Goal: Complete application form: Complete application form

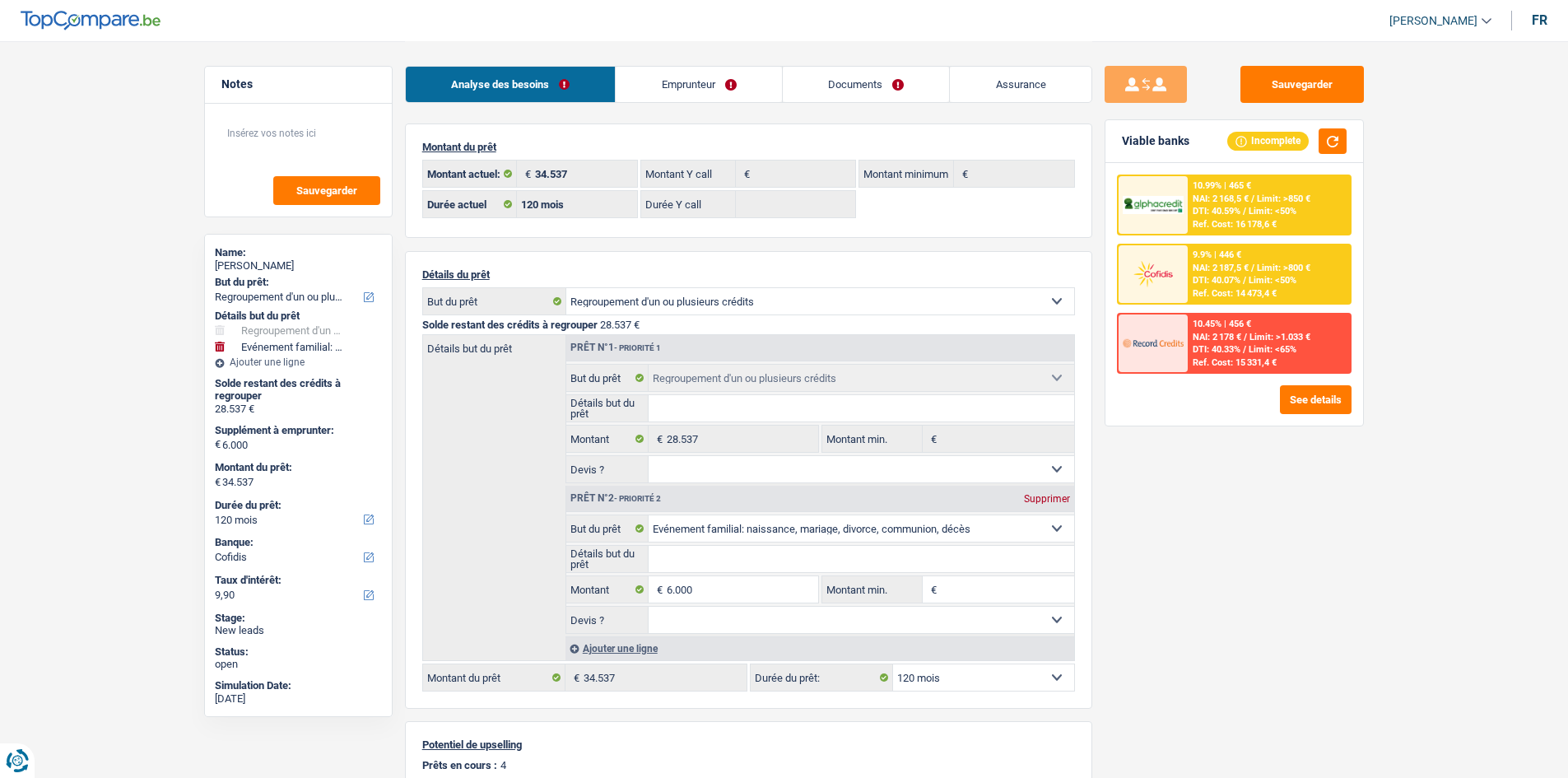
select select "refinancing"
select select "familyEvent"
select select "120"
select select "cofidis"
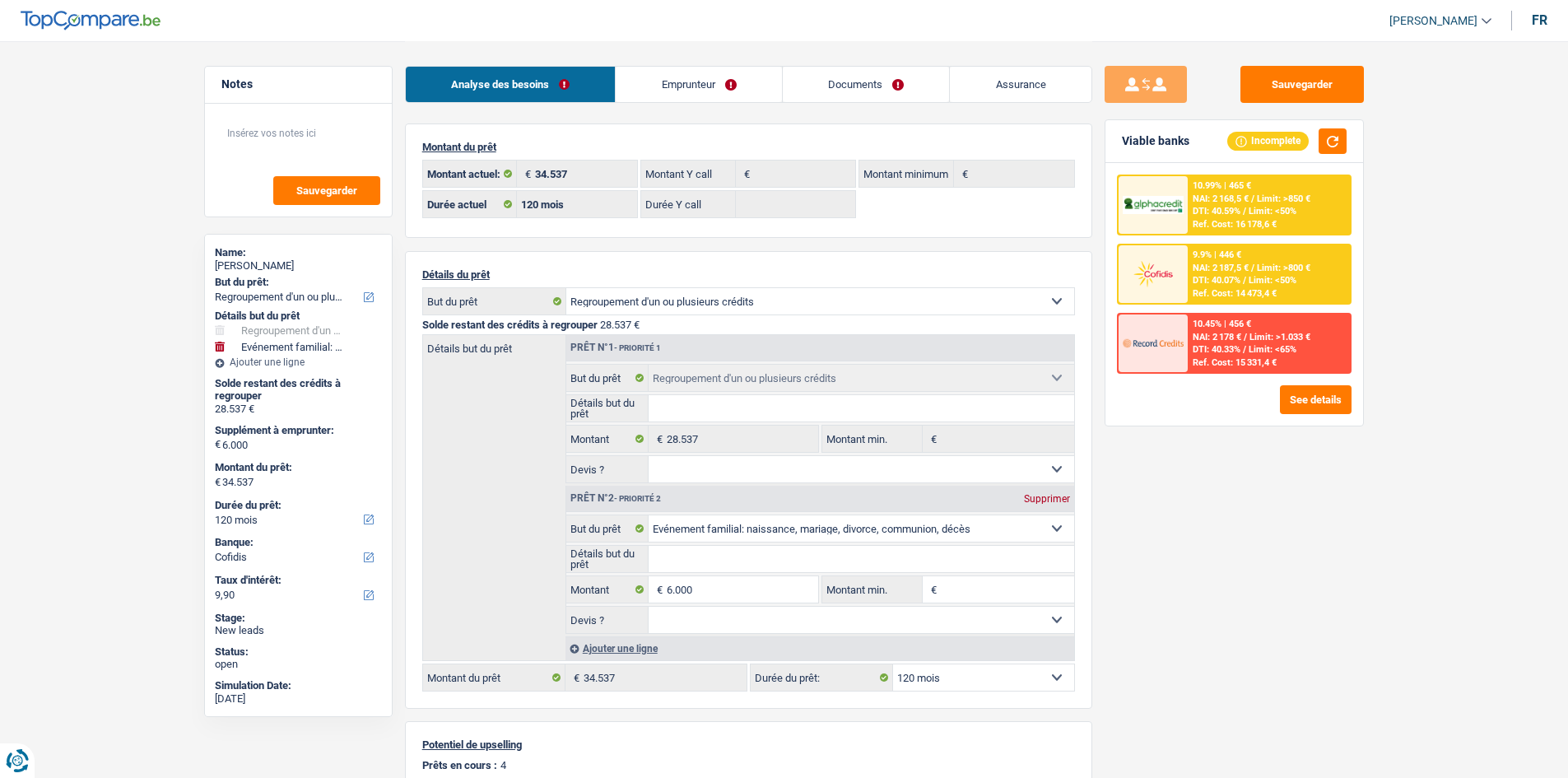
select select "120"
select select "refinancing"
select select "familyEvent"
select select "120"
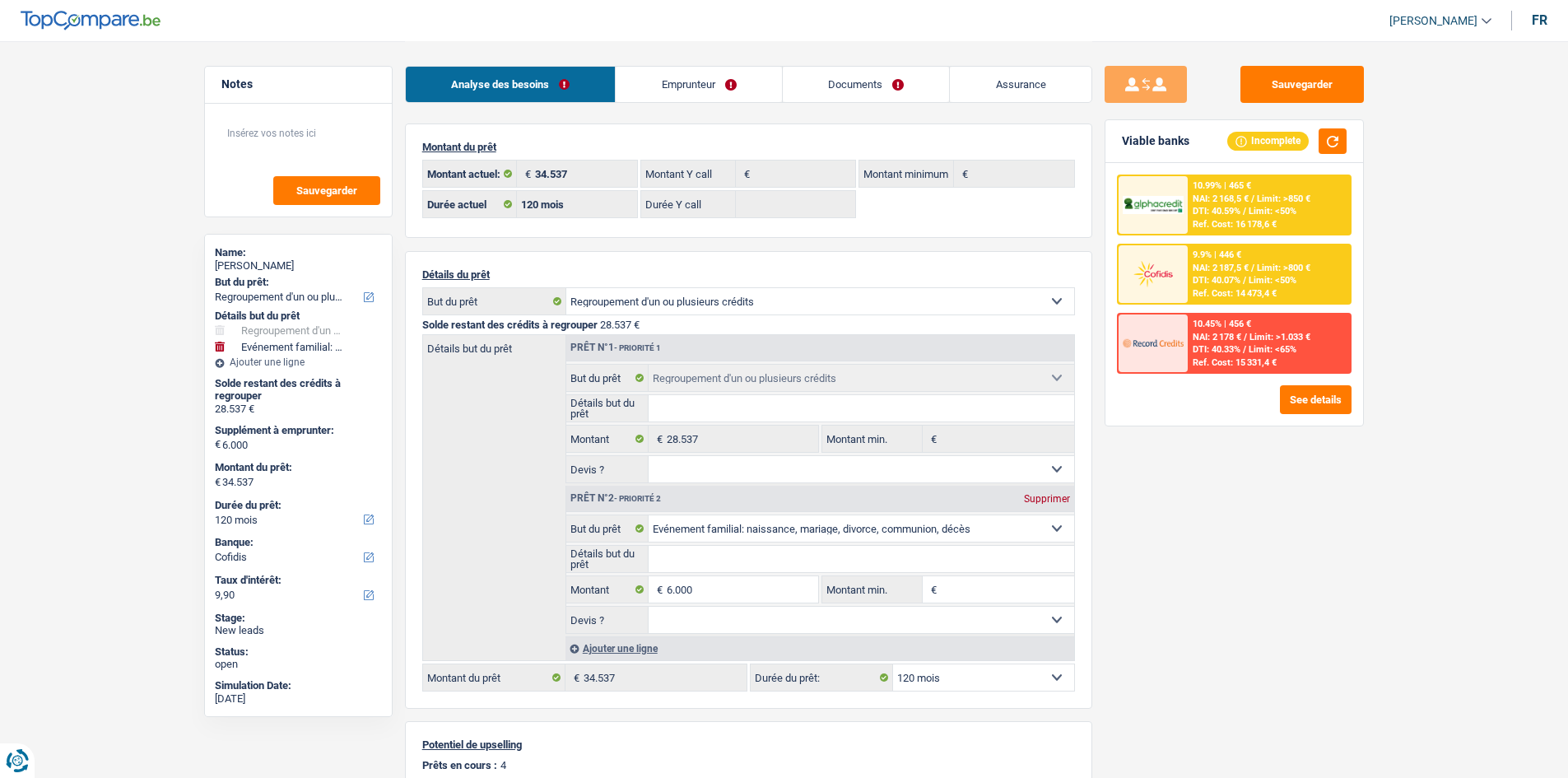
click at [733, 81] on link "Emprunteur" at bounding box center [698, 84] width 166 height 35
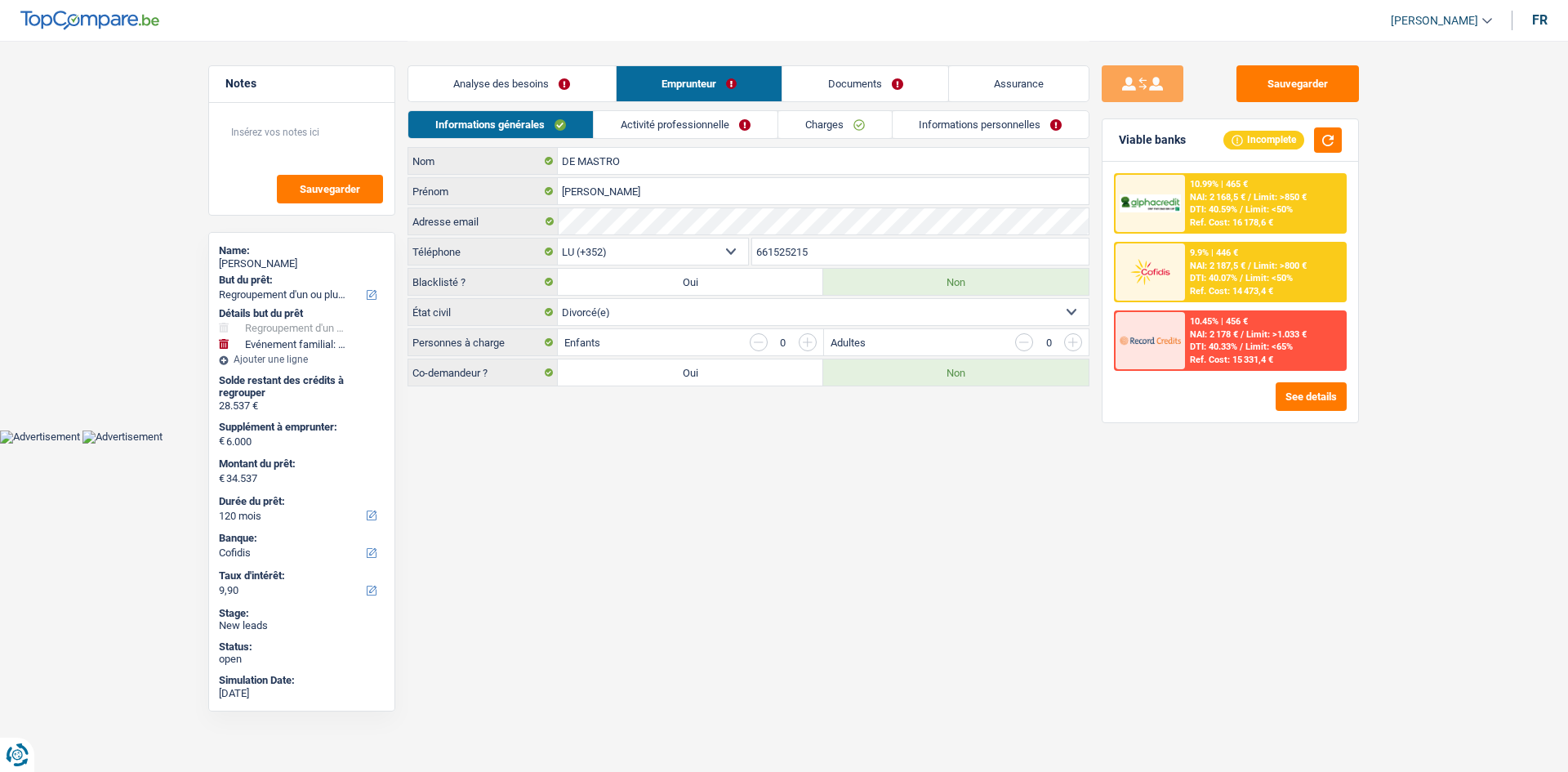
click at [853, 96] on link "Documents" at bounding box center [865, 84] width 165 height 35
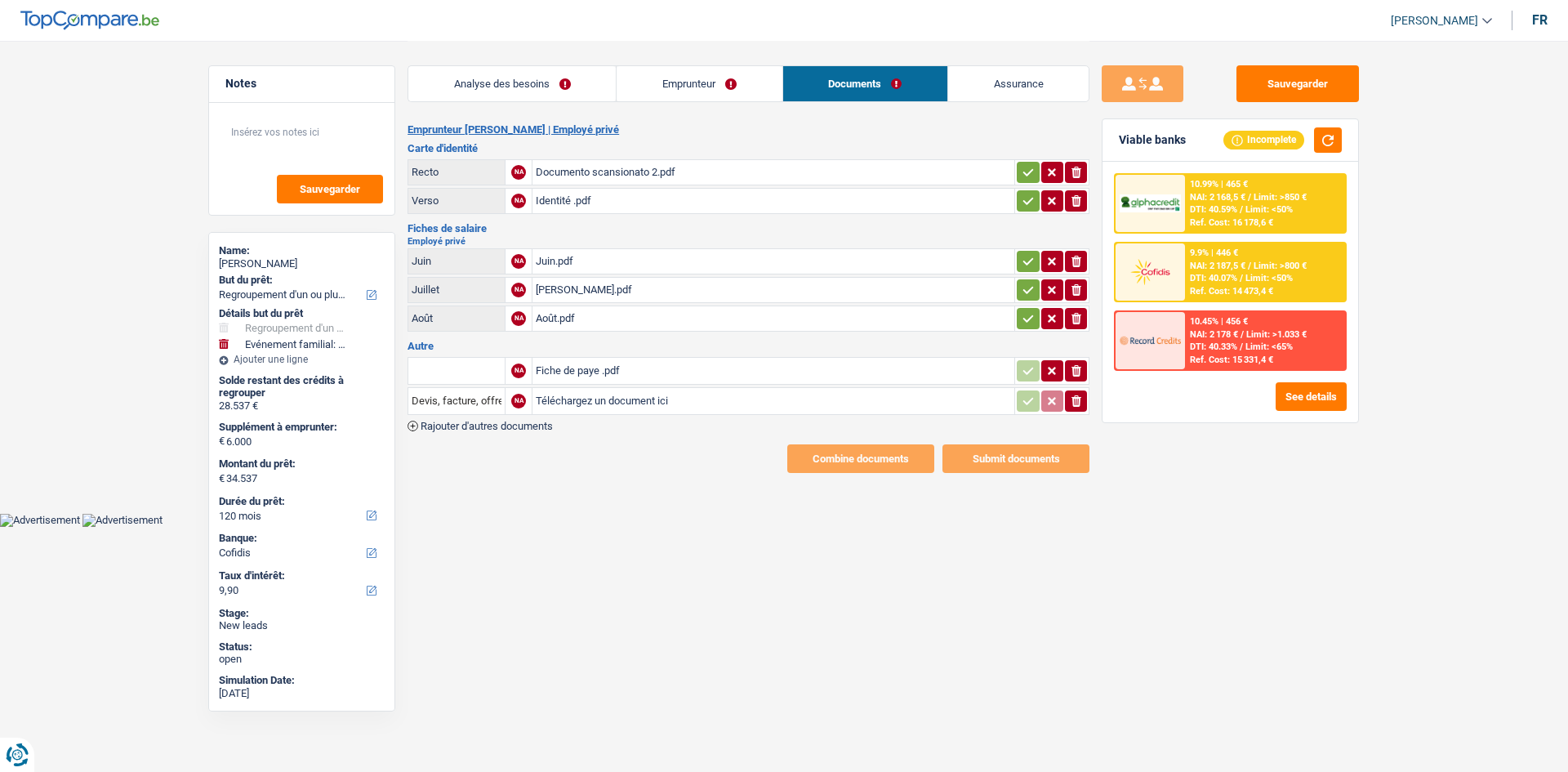
click at [580, 89] on link "Analyse des besoins" at bounding box center [512, 84] width 207 height 35
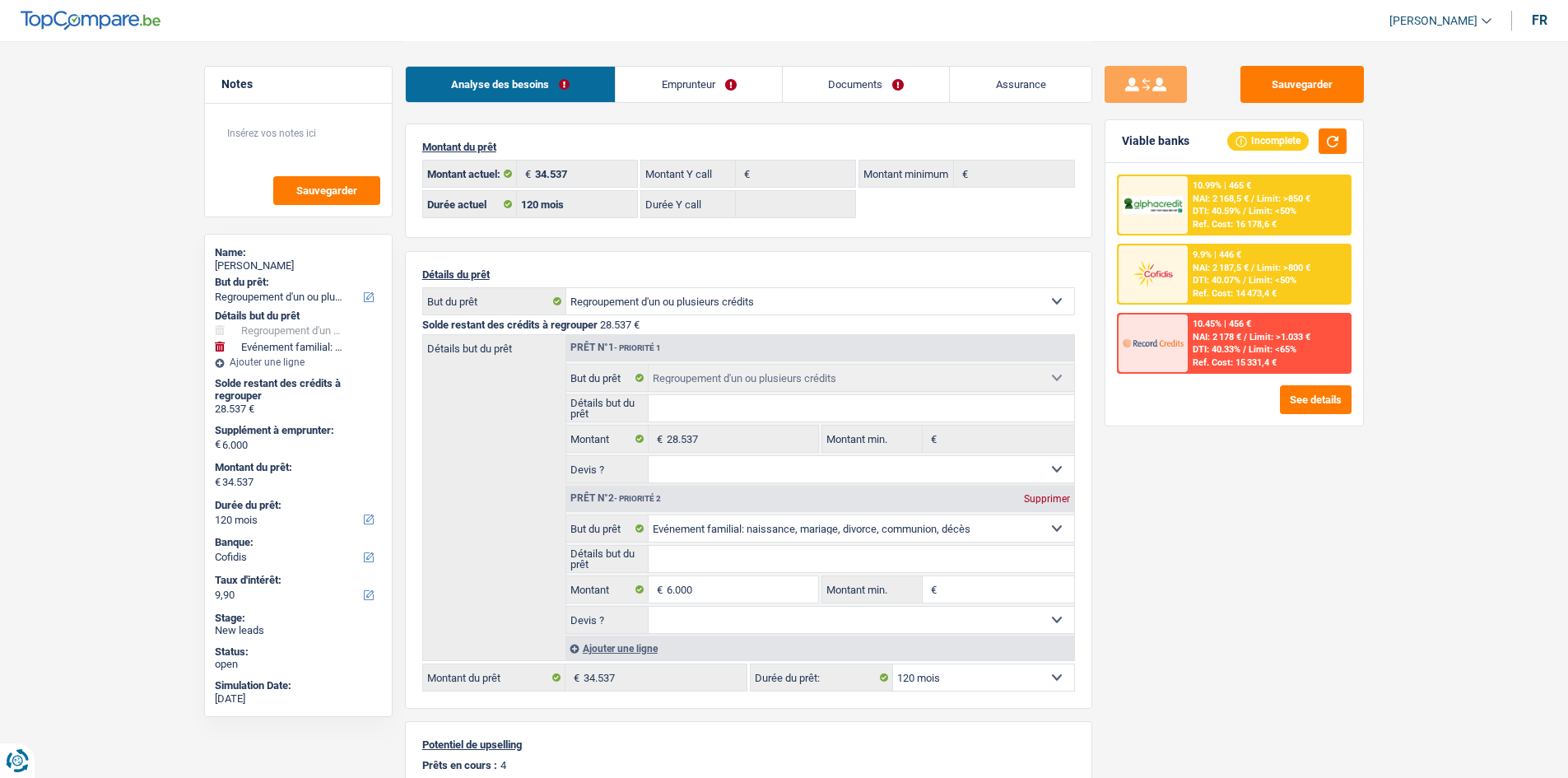
click at [861, 91] on link "Documents" at bounding box center [867, 84] width 167 height 35
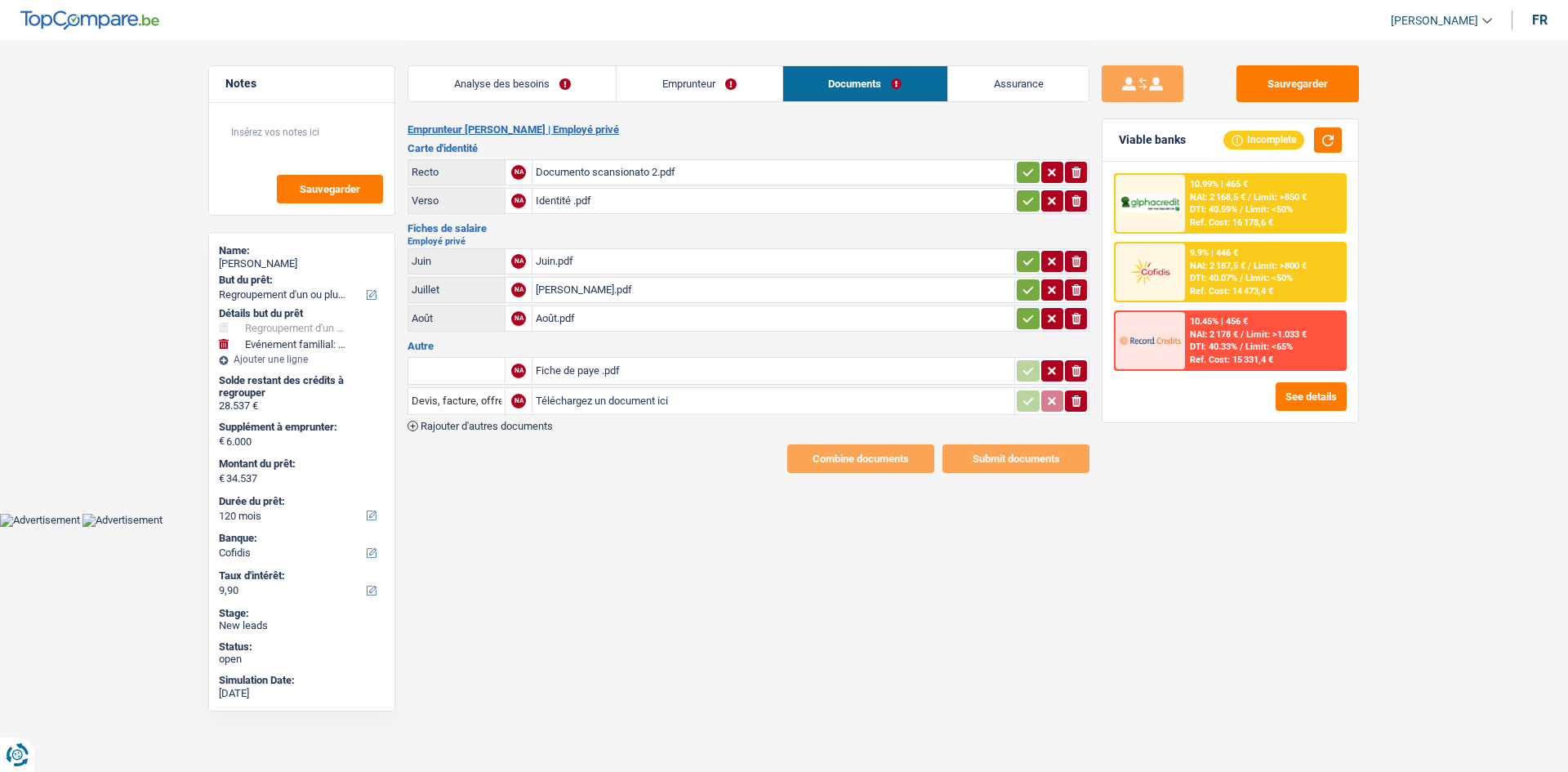
click at [689, 165] on div "Documento scansionato 2.pdf" at bounding box center [772, 172] width 475 height 25
click at [646, 198] on div "Identité .pdf" at bounding box center [772, 200] width 475 height 25
click at [524, 77] on link "Analyse des besoins" at bounding box center [512, 84] width 207 height 35
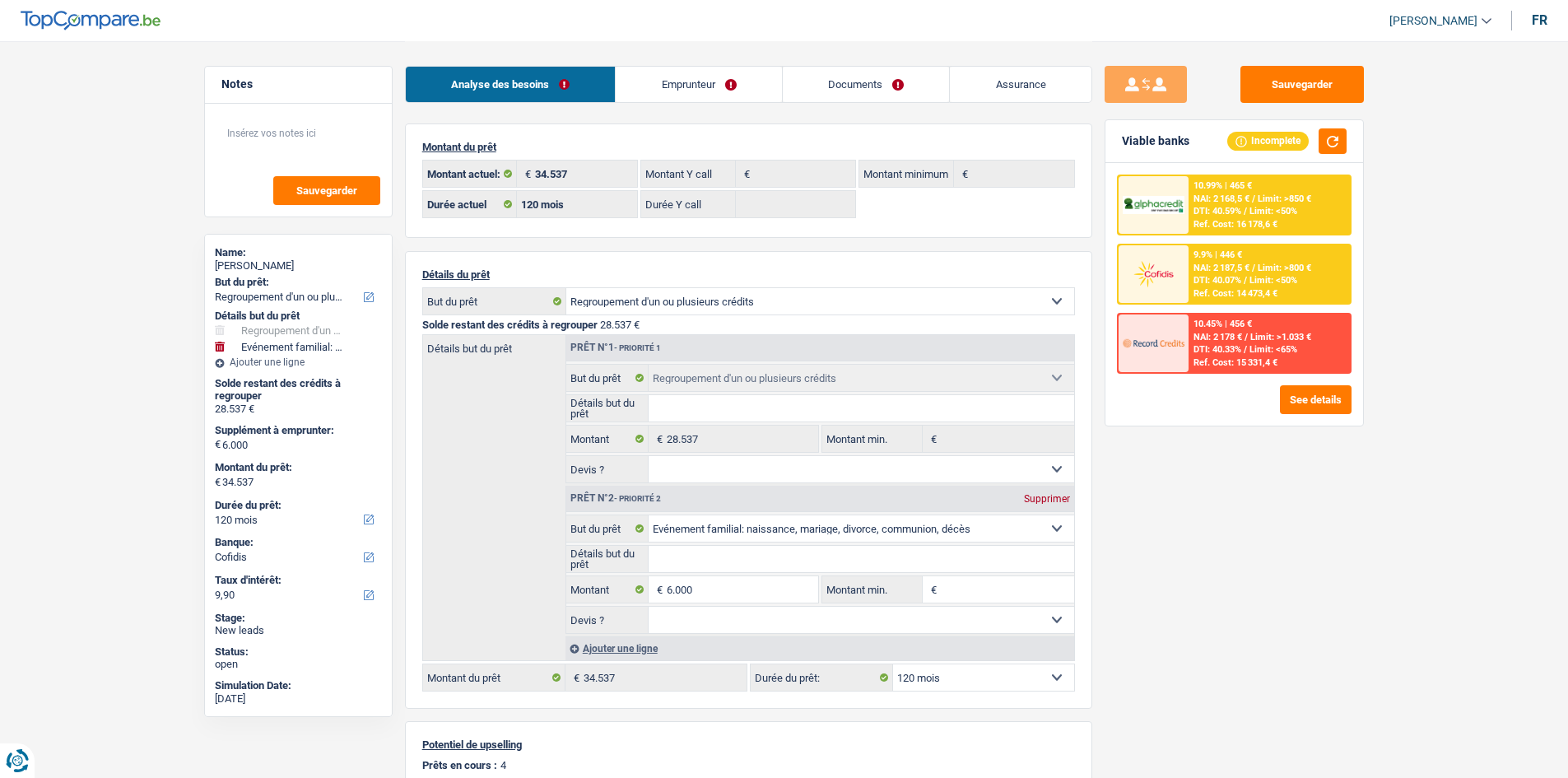
click at [748, 102] on li "Emprunteur" at bounding box center [698, 84] width 167 height 37
click at [746, 89] on link "Emprunteur" at bounding box center [698, 84] width 166 height 35
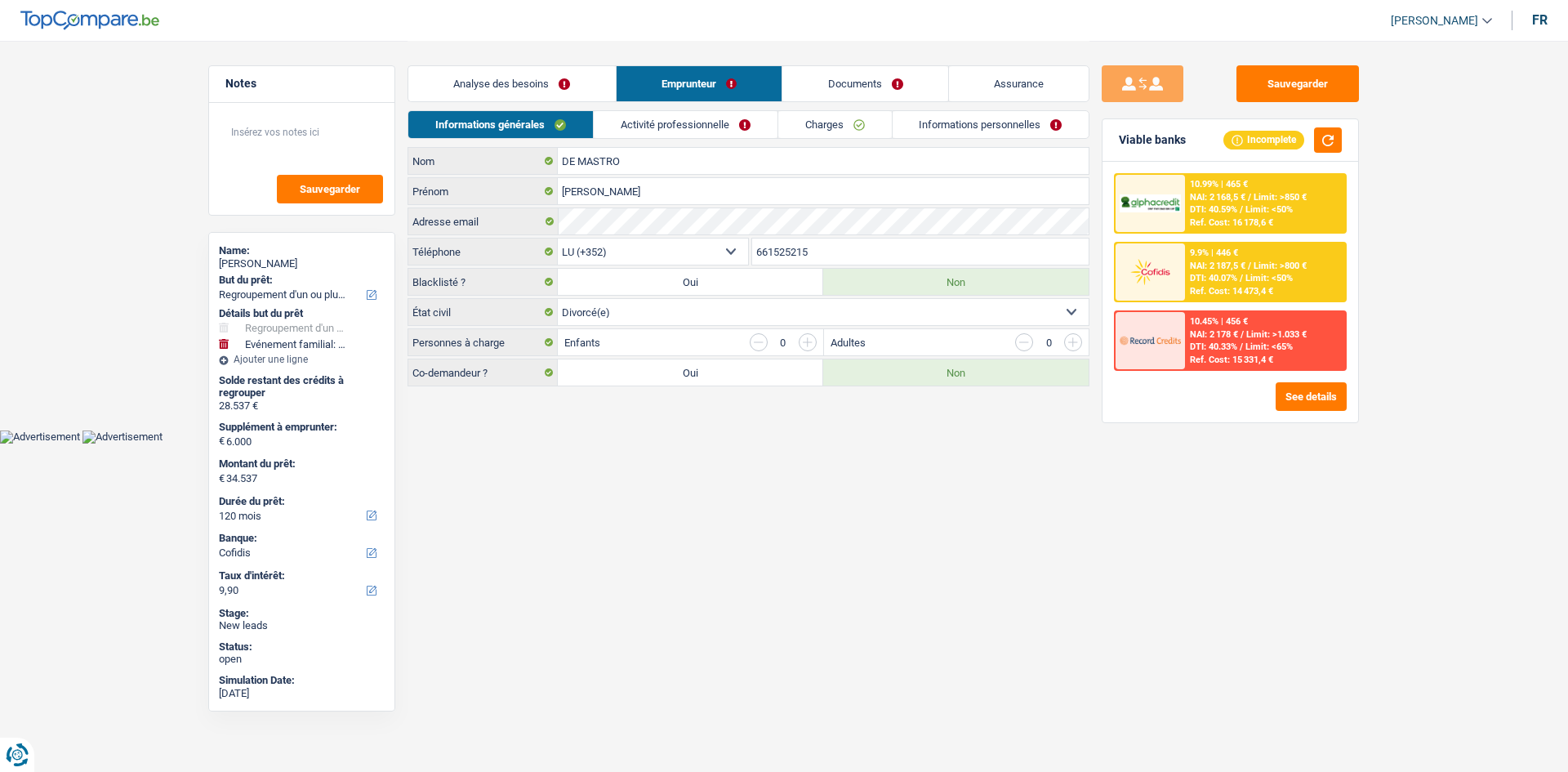
click at [826, 127] on link "Charges" at bounding box center [835, 125] width 113 height 27
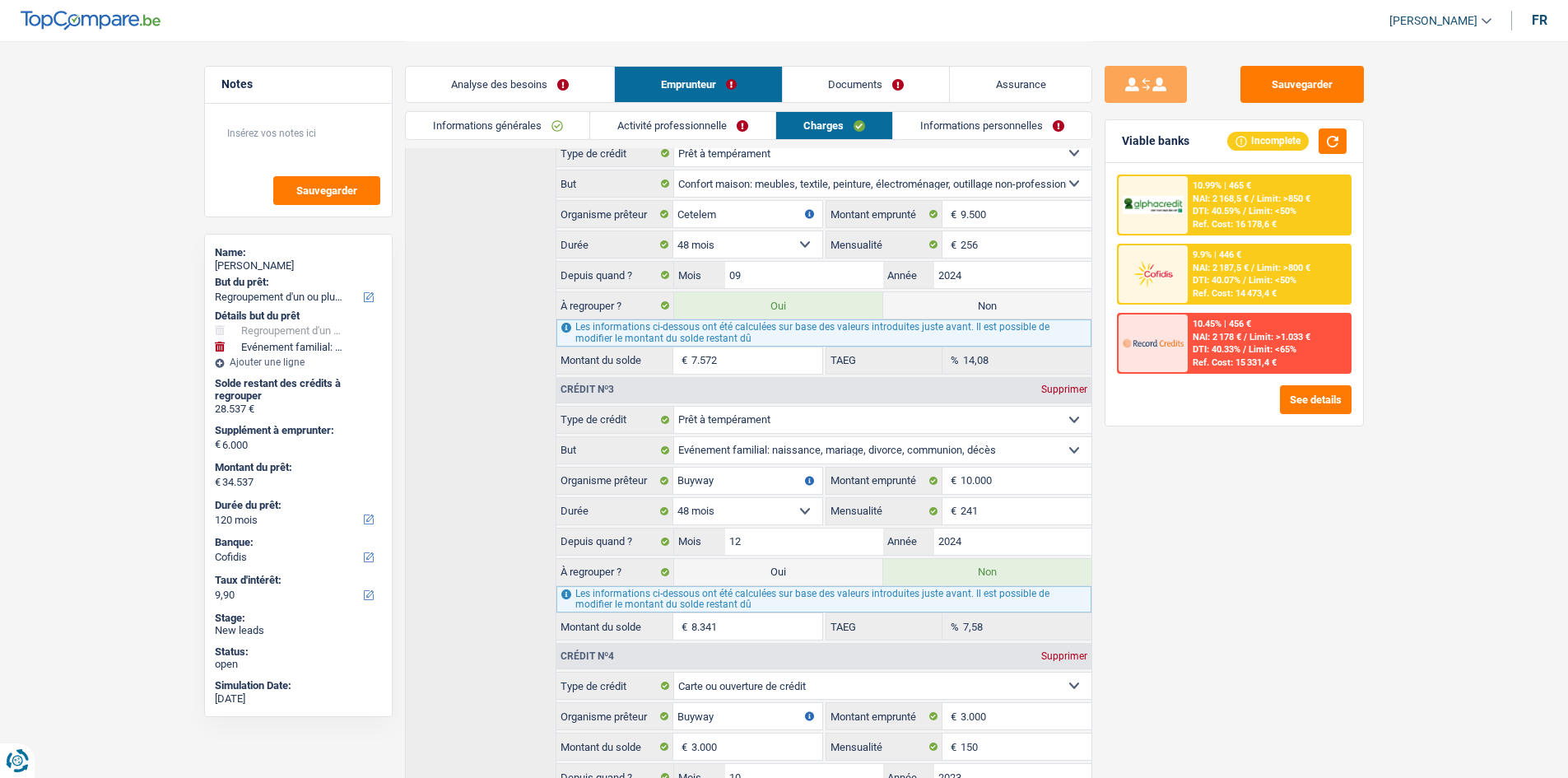
scroll to position [709, 0]
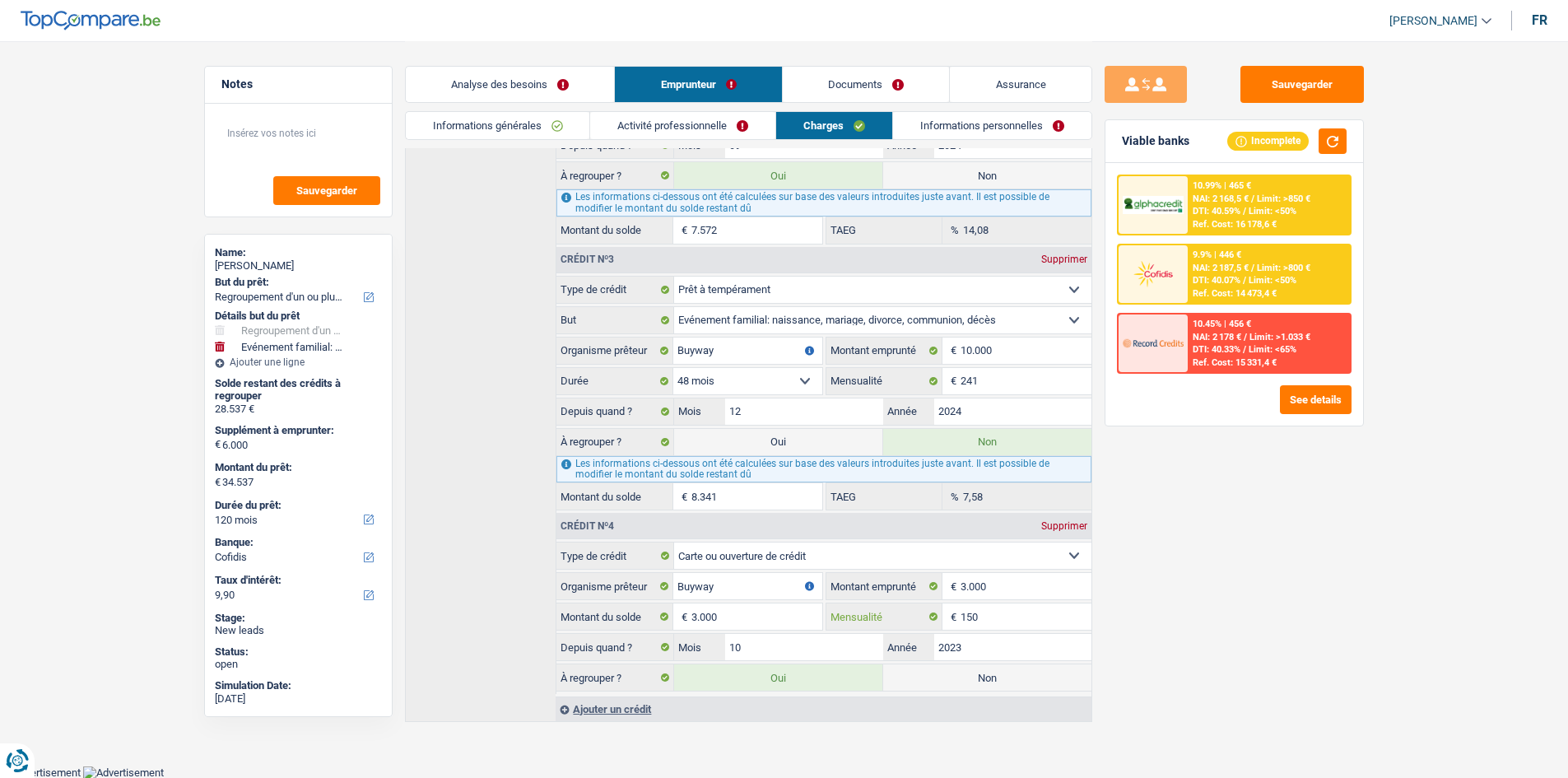
click at [1011, 612] on input "150" at bounding box center [1026, 616] width 130 height 27
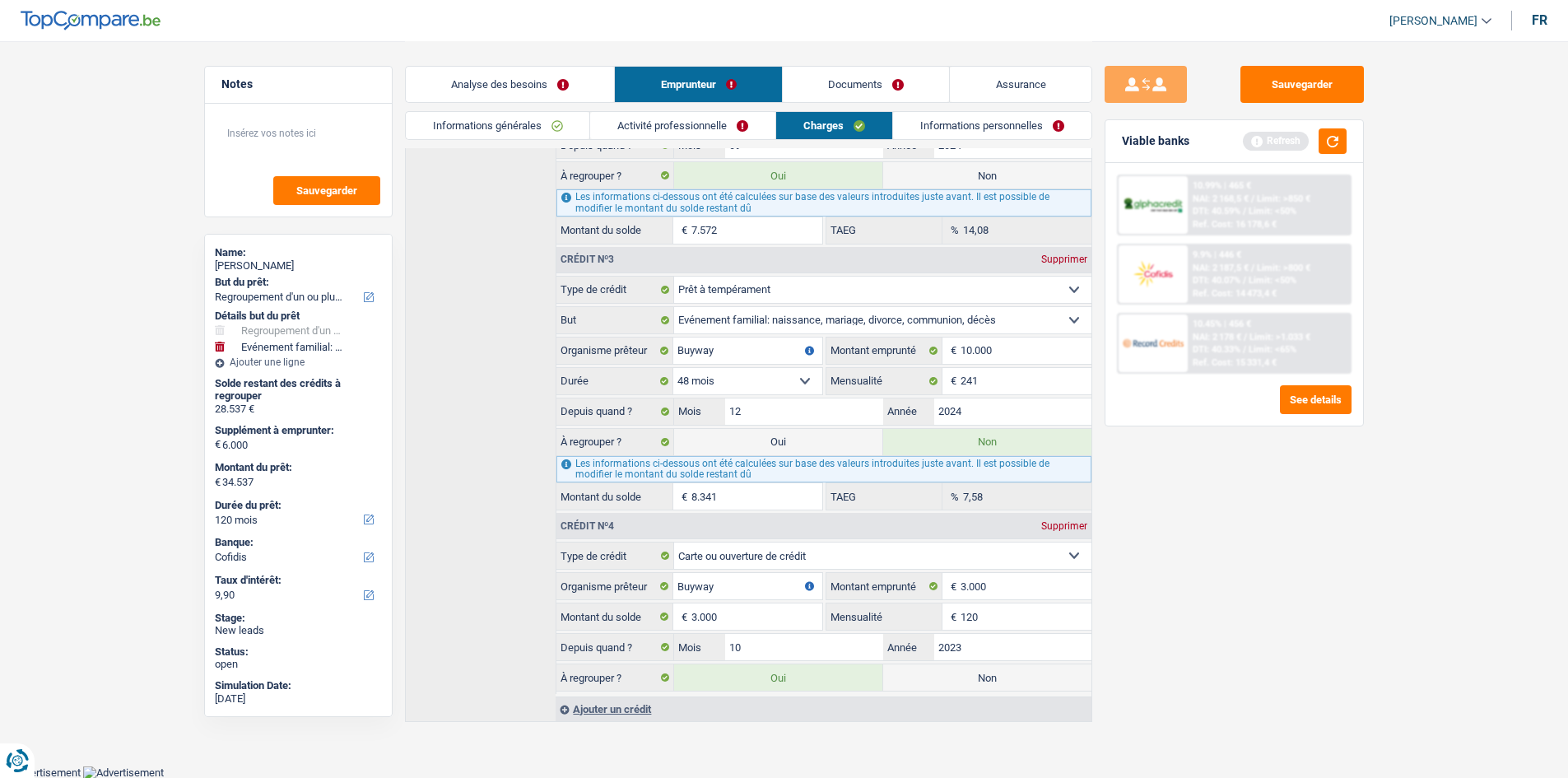
type input "120"
click at [1202, 574] on div "Sauvegarder Viable banks Refresh 10.99% | 465 € NAI: 2 168,5 € / Limit: >850 € …" at bounding box center [1234, 409] width 284 height 686
click at [1338, 142] on button "button" at bounding box center [1332, 141] width 28 height 26
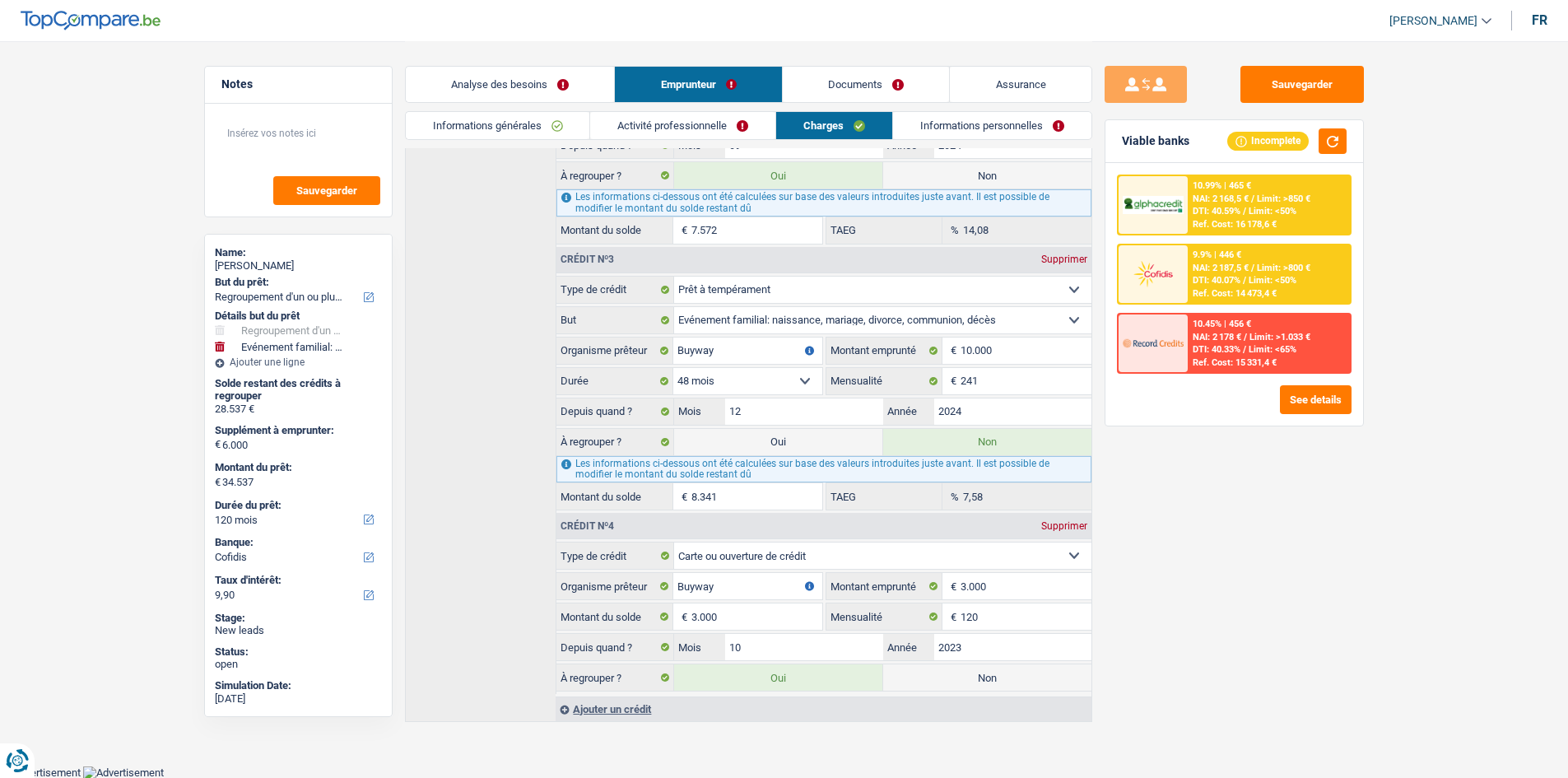
click at [1371, 546] on div "Sauvegarder Viable banks Incomplete 10.99% | 465 € NAI: 2 168,5 € / Limit: >850…" at bounding box center [1234, 409] width 284 height 686
click at [302, 136] on textarea at bounding box center [298, 139] width 164 height 49
click at [558, 83] on link "Analyse des besoins" at bounding box center [510, 84] width 209 height 35
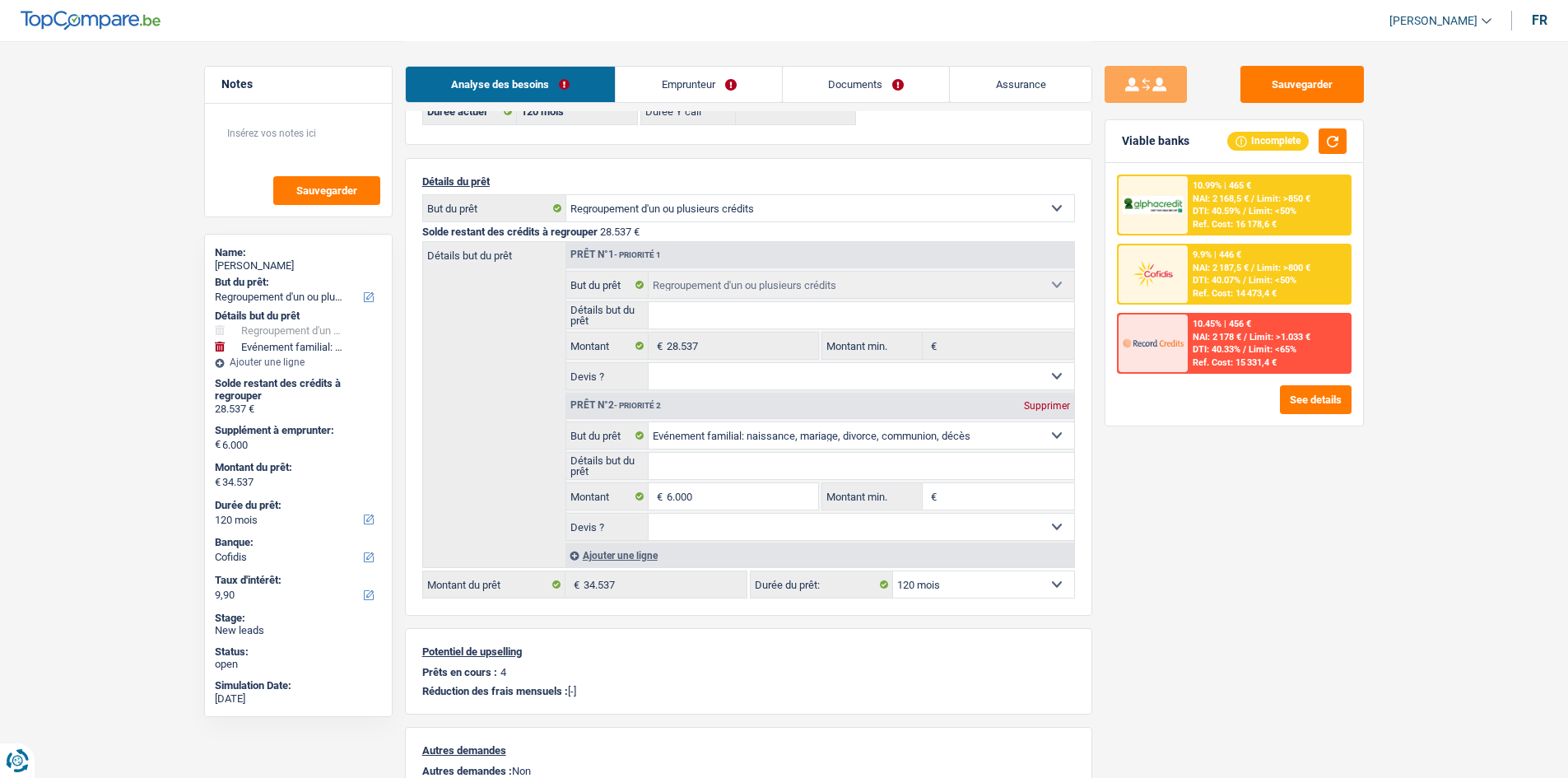
scroll to position [247, 0]
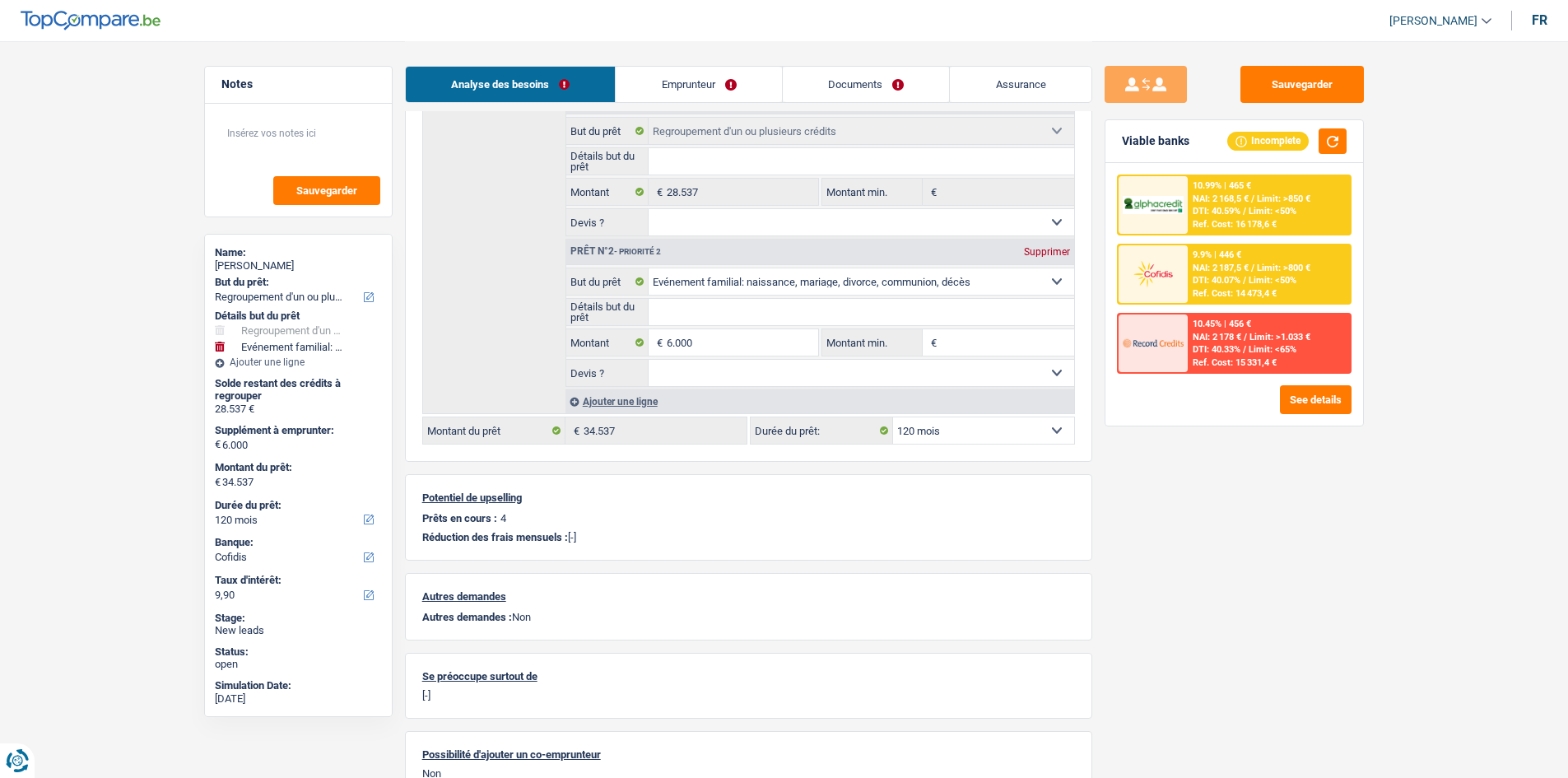
click at [998, 428] on select "12 mois 18 mois 24 mois 30 mois 36 mois 42 mois 48 mois 60 mois 72 mois 84 mois…" at bounding box center [983, 431] width 181 height 27
click at [712, 87] on link "Emprunteur" at bounding box center [698, 84] width 166 height 35
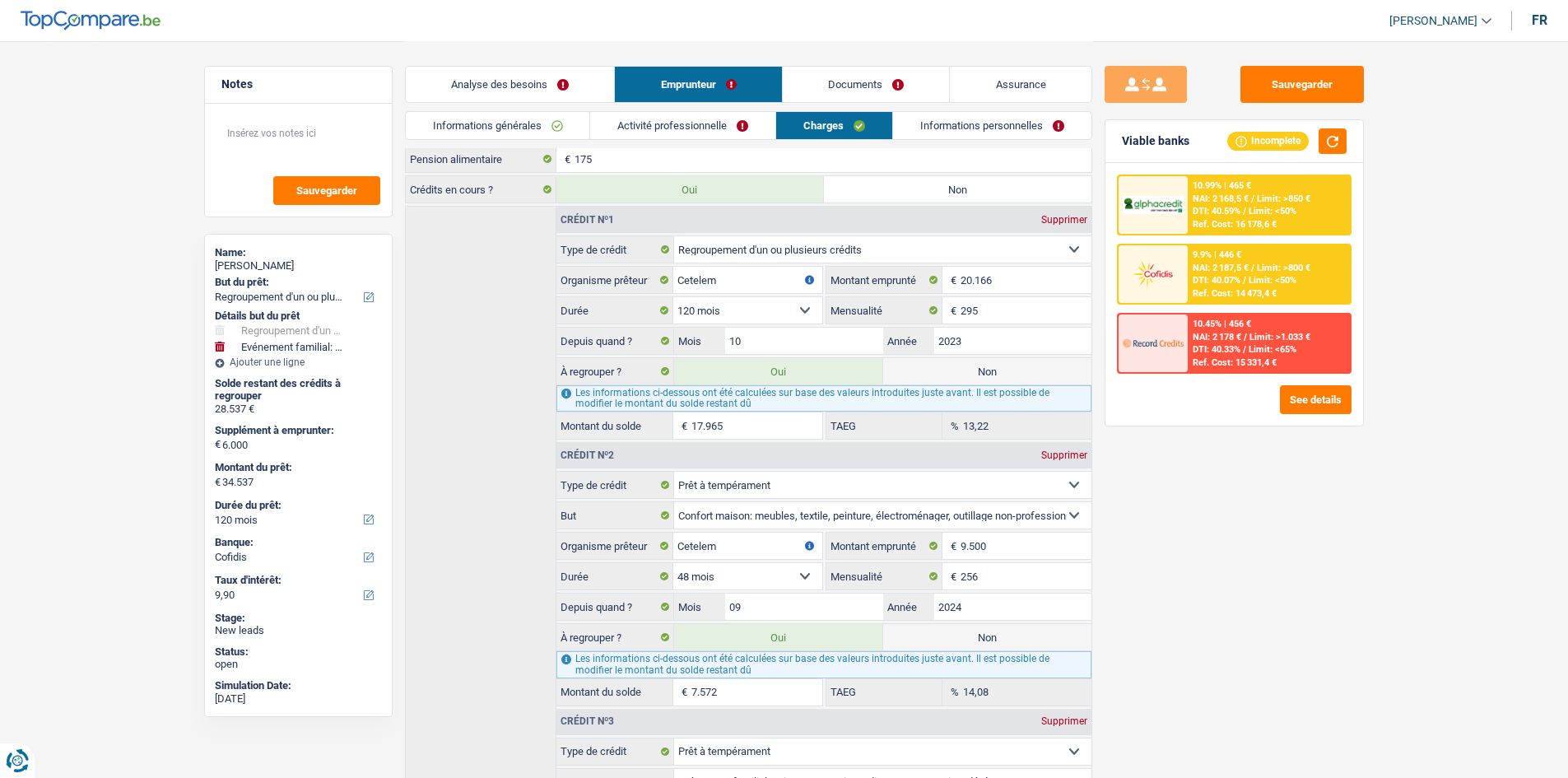
click at [536, 119] on link "Informations générales" at bounding box center [498, 126] width 185 height 28
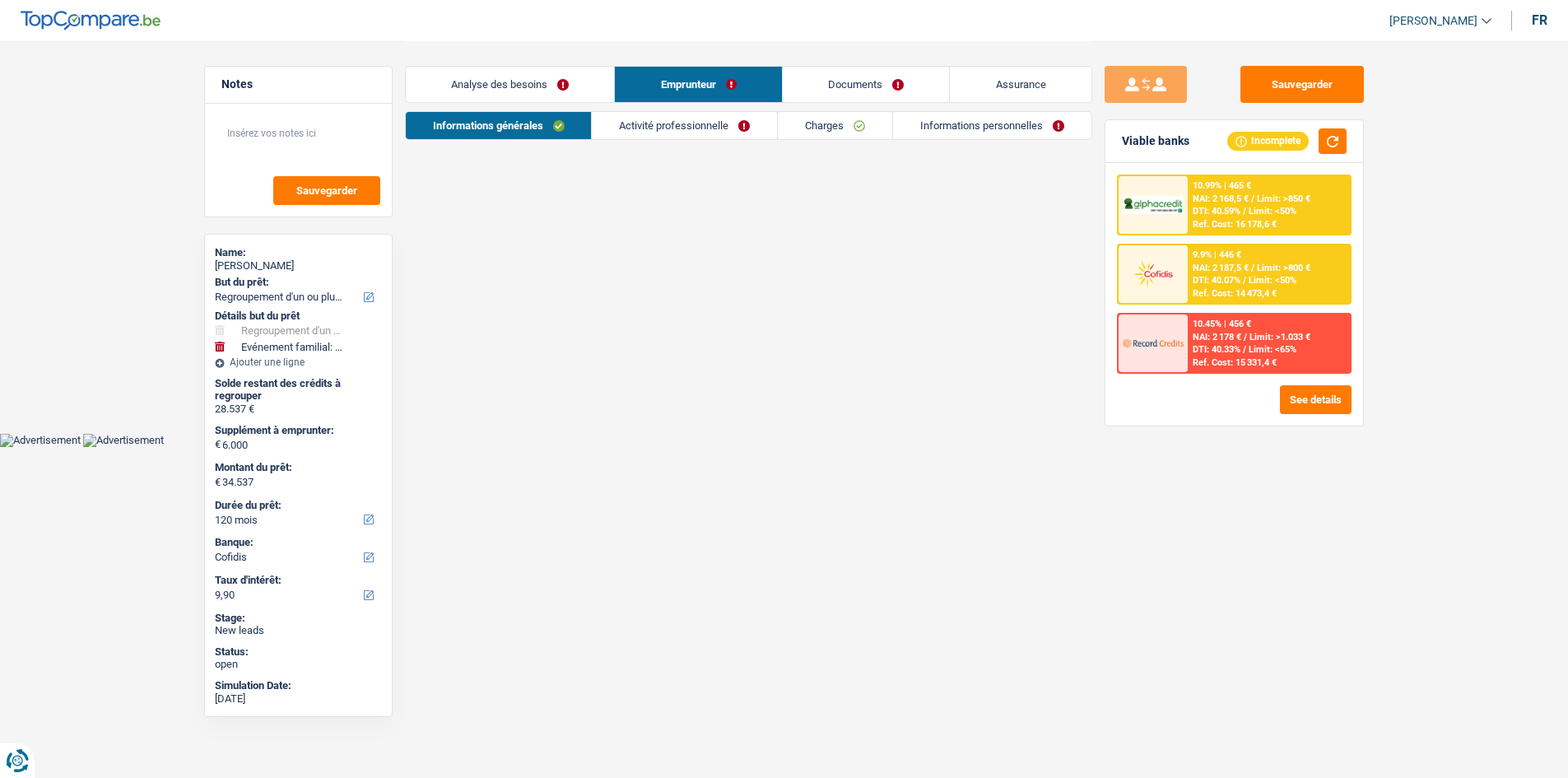
scroll to position [0, 0]
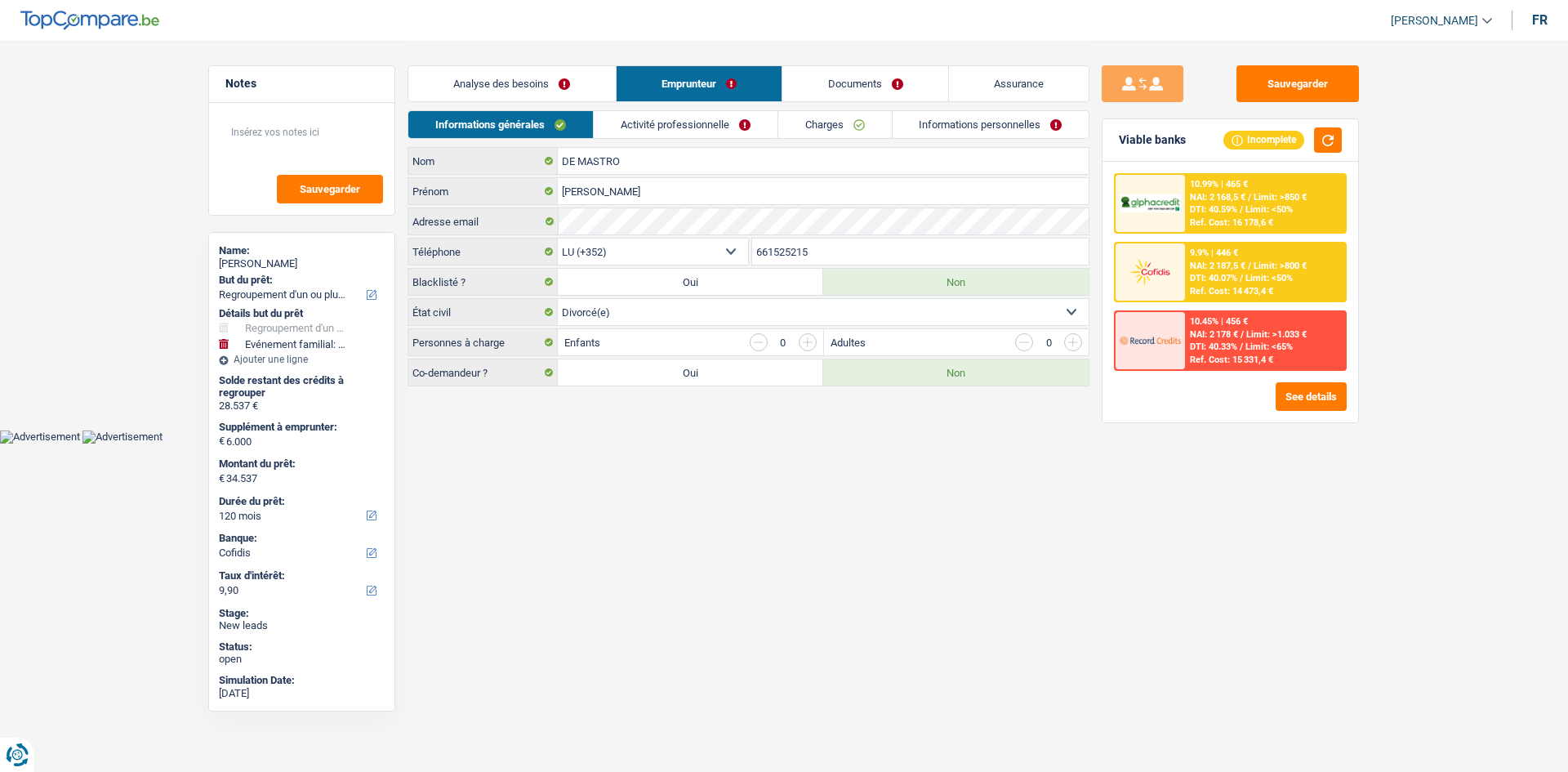
click at [819, 444] on html "Vous avez le contrôle de vos données Nous utilisons des cookies, tout comme nos…" at bounding box center [784, 222] width 1568 height 444
click at [666, 116] on link "Activité professionnelle" at bounding box center [685, 125] width 183 height 27
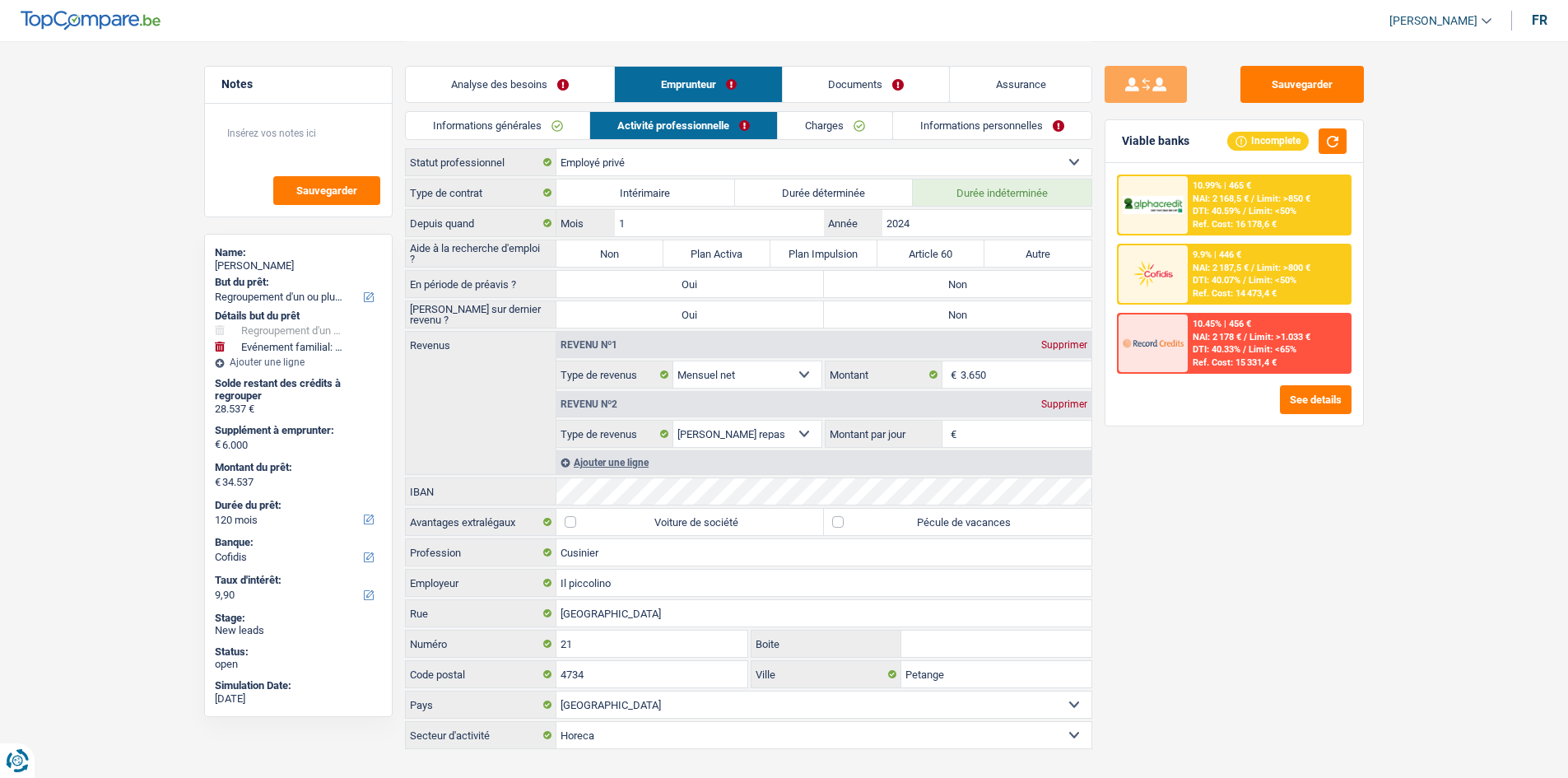
click at [603, 248] on label "Non" at bounding box center [609, 254] width 107 height 27
click at [603, 248] on input "Non" at bounding box center [609, 254] width 107 height 27
radio input "true"
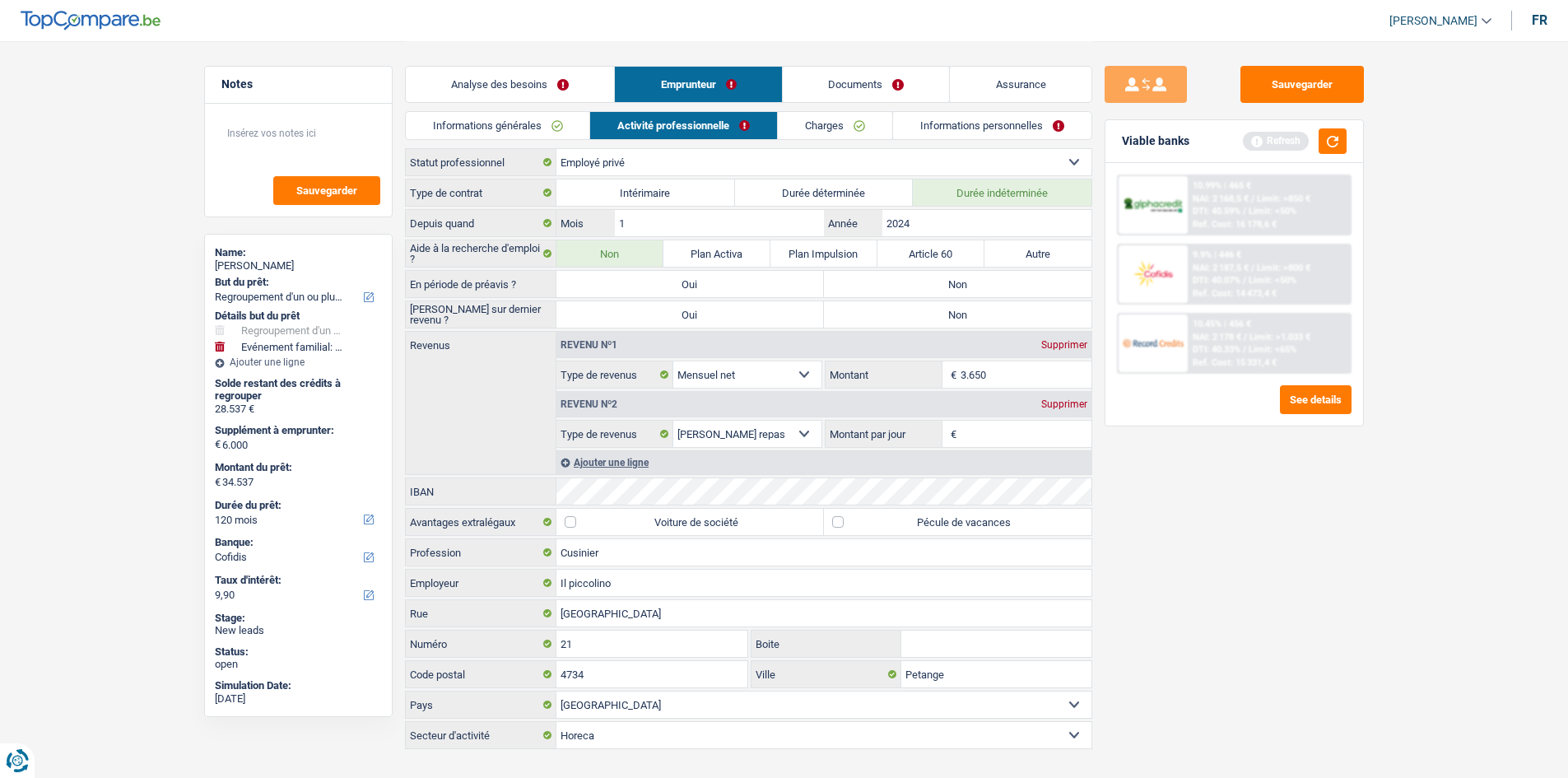
click at [1065, 405] on div "Supprimer" at bounding box center [1064, 403] width 54 height 9
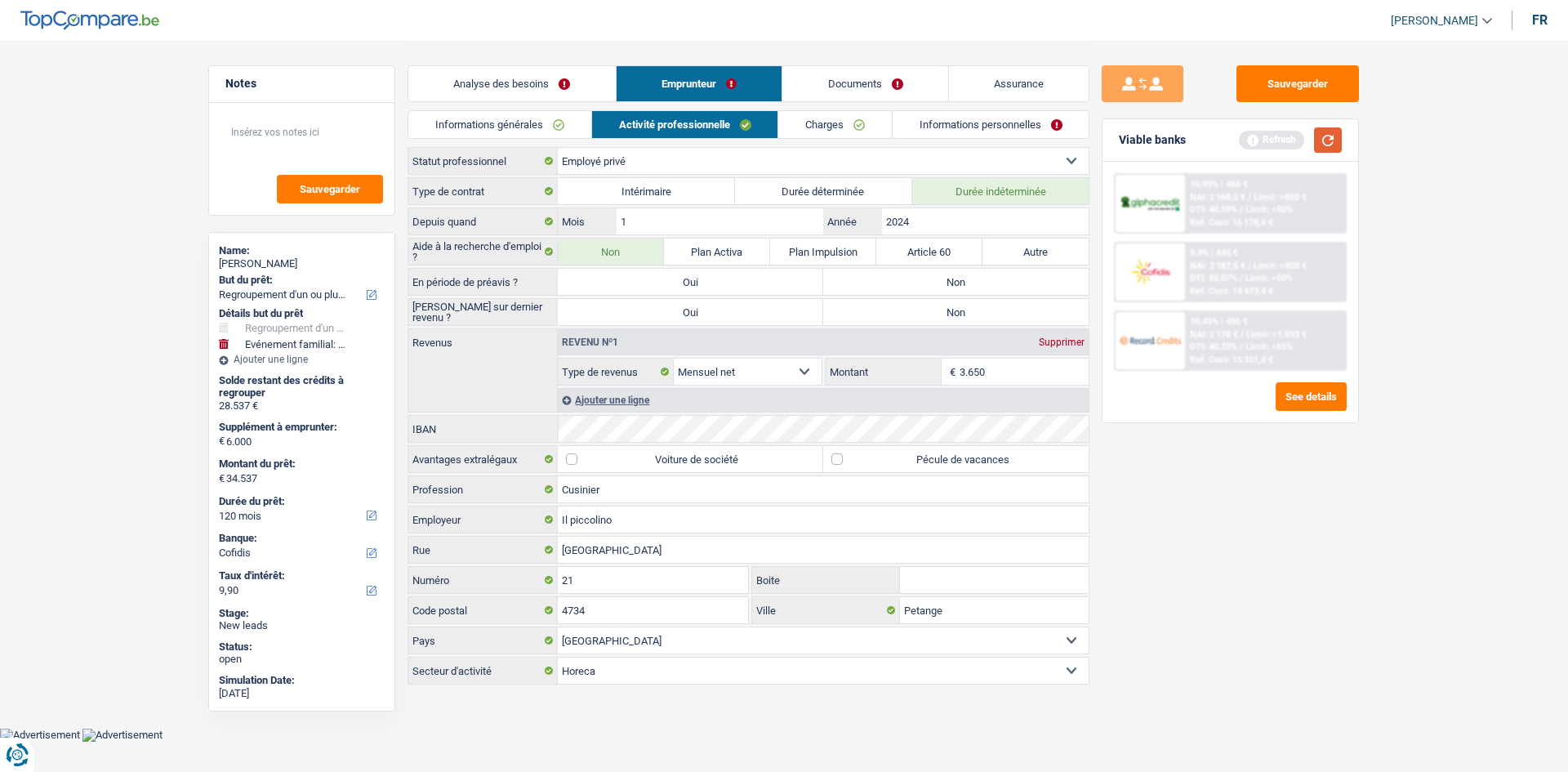
click at [1329, 143] on button "button" at bounding box center [1328, 140] width 28 height 26
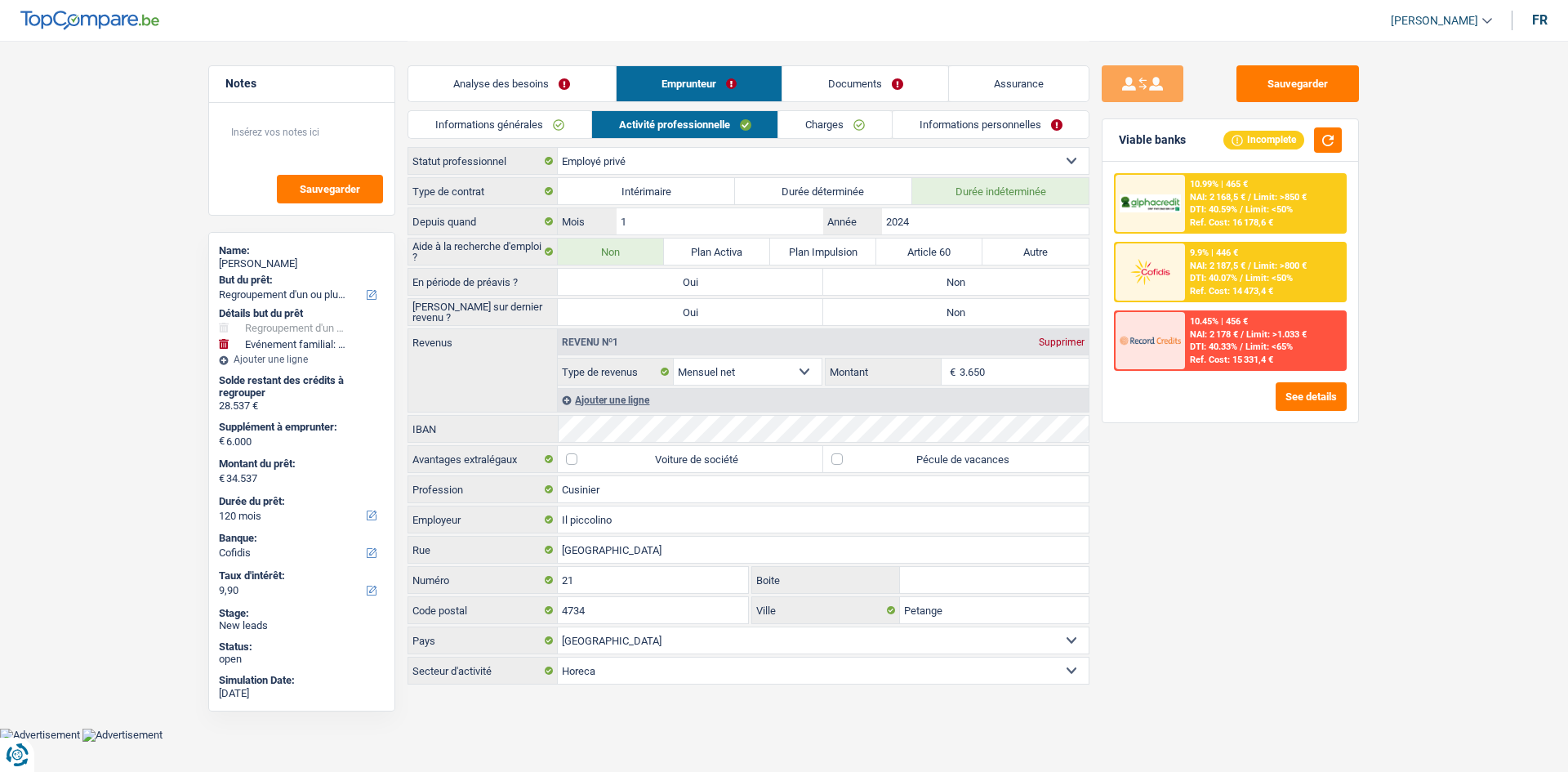
click at [1235, 507] on div "Sauvegarder Viable banks Incomplete 10.99% | 465 € NAI: 2 168,5 € / Limit: >850…" at bounding box center [1230, 406] width 281 height 681
click at [904, 277] on label "Non" at bounding box center [955, 282] width 265 height 26
click at [904, 277] on input "Non" at bounding box center [955, 282] width 265 height 26
radio input "true"
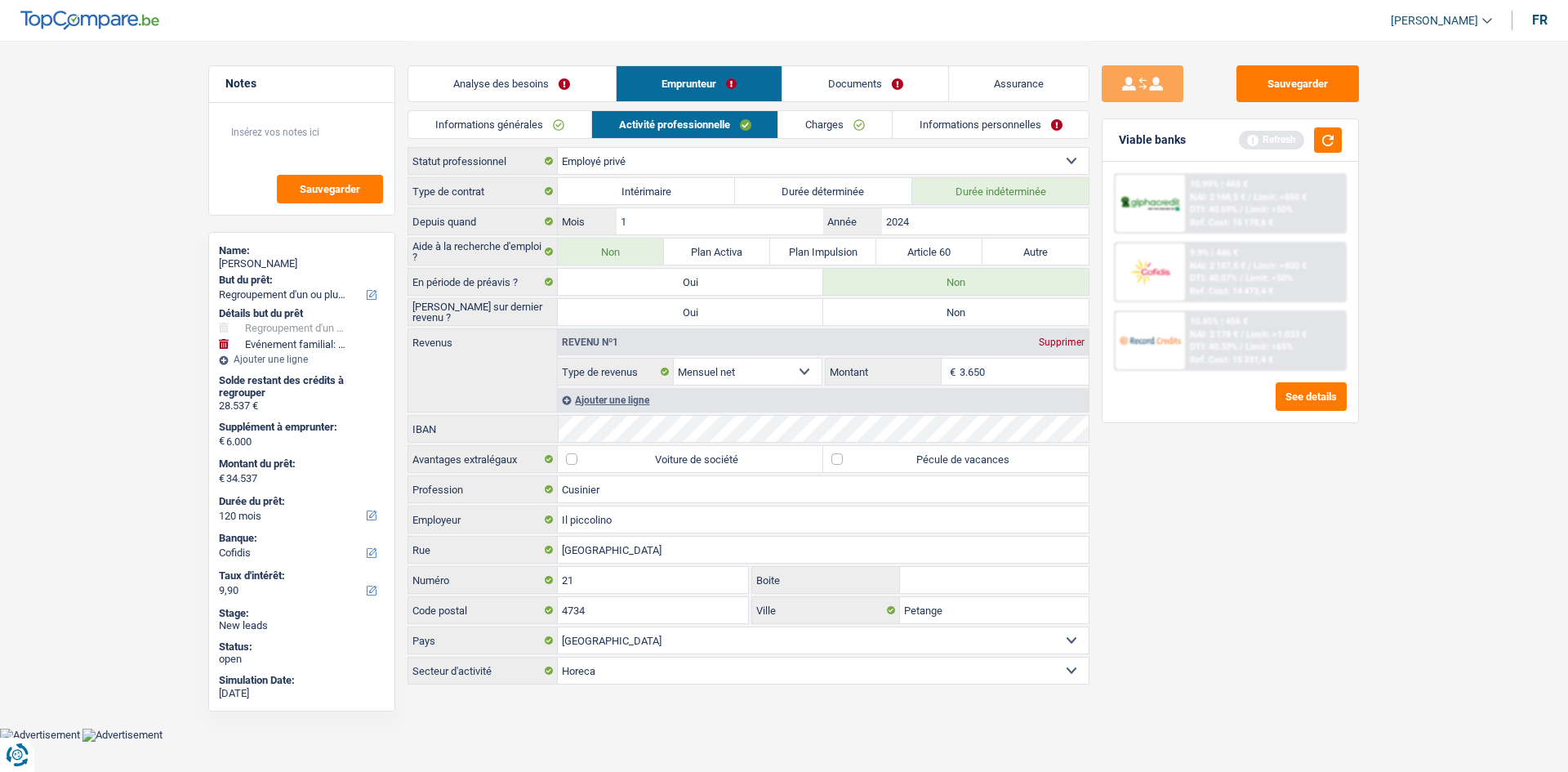
click at [904, 311] on label "Non" at bounding box center [955, 312] width 265 height 26
click at [904, 311] on input "Non" at bounding box center [955, 312] width 265 height 26
radio input "true"
click at [1224, 496] on div "Sauvegarder Viable banks Refresh 10.99% | 465 € NAI: 2 168,5 € / Limit: >850 € …" at bounding box center [1230, 406] width 281 height 681
click at [851, 125] on link "Charges" at bounding box center [835, 125] width 113 height 27
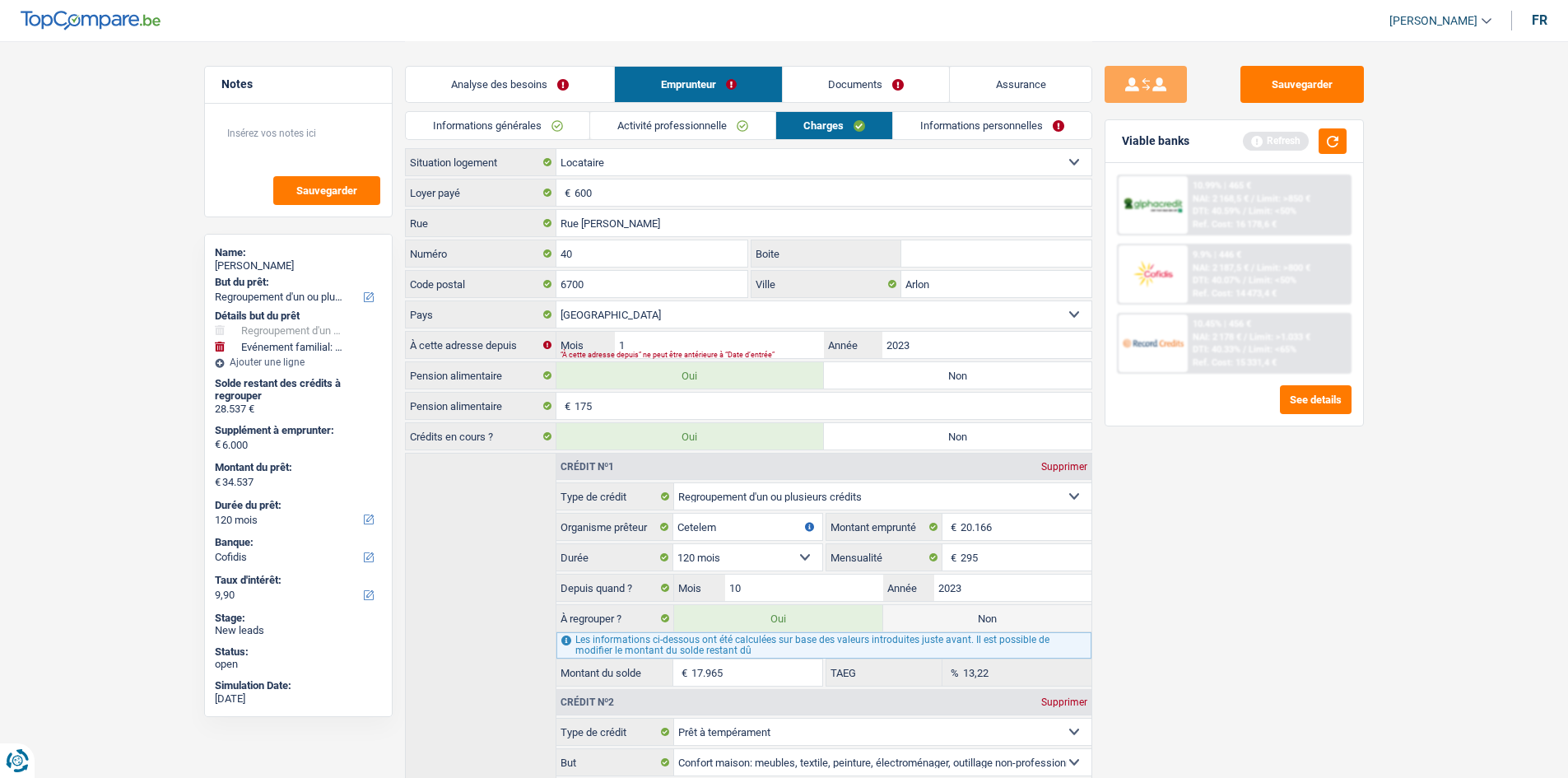
click at [939, 250] on input "Boite" at bounding box center [996, 254] width 190 height 27
click at [967, 245] on input "40" at bounding box center [996, 254] width 190 height 27
type input "40"
click at [1369, 548] on div "Sauvegarder Viable banks Refresh 10.99% | 465 € NAI: 2 168,5 € / Limit: >850 € …" at bounding box center [1234, 409] width 284 height 686
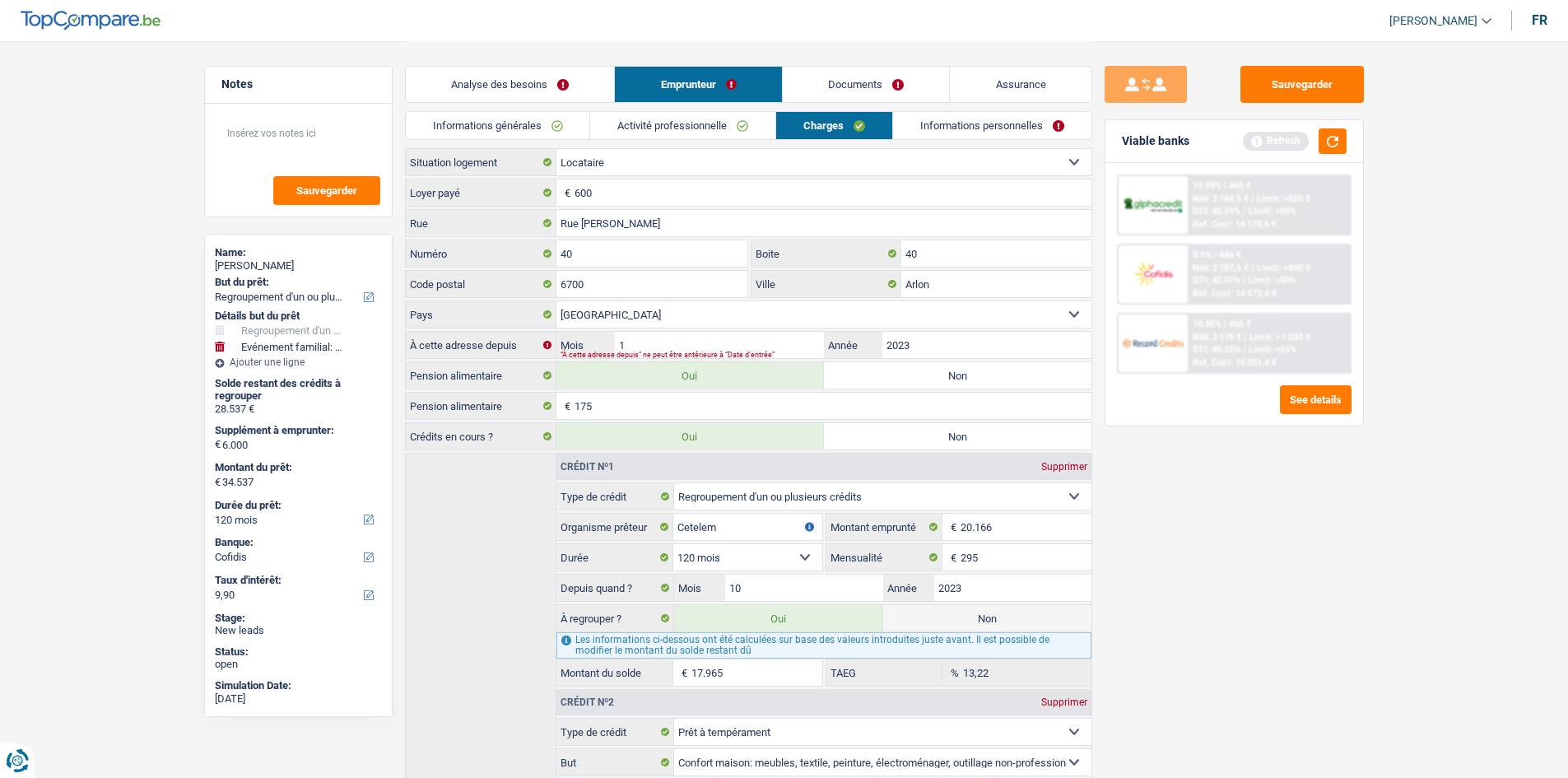
click at [930, 89] on link "Documents" at bounding box center [867, 84] width 167 height 35
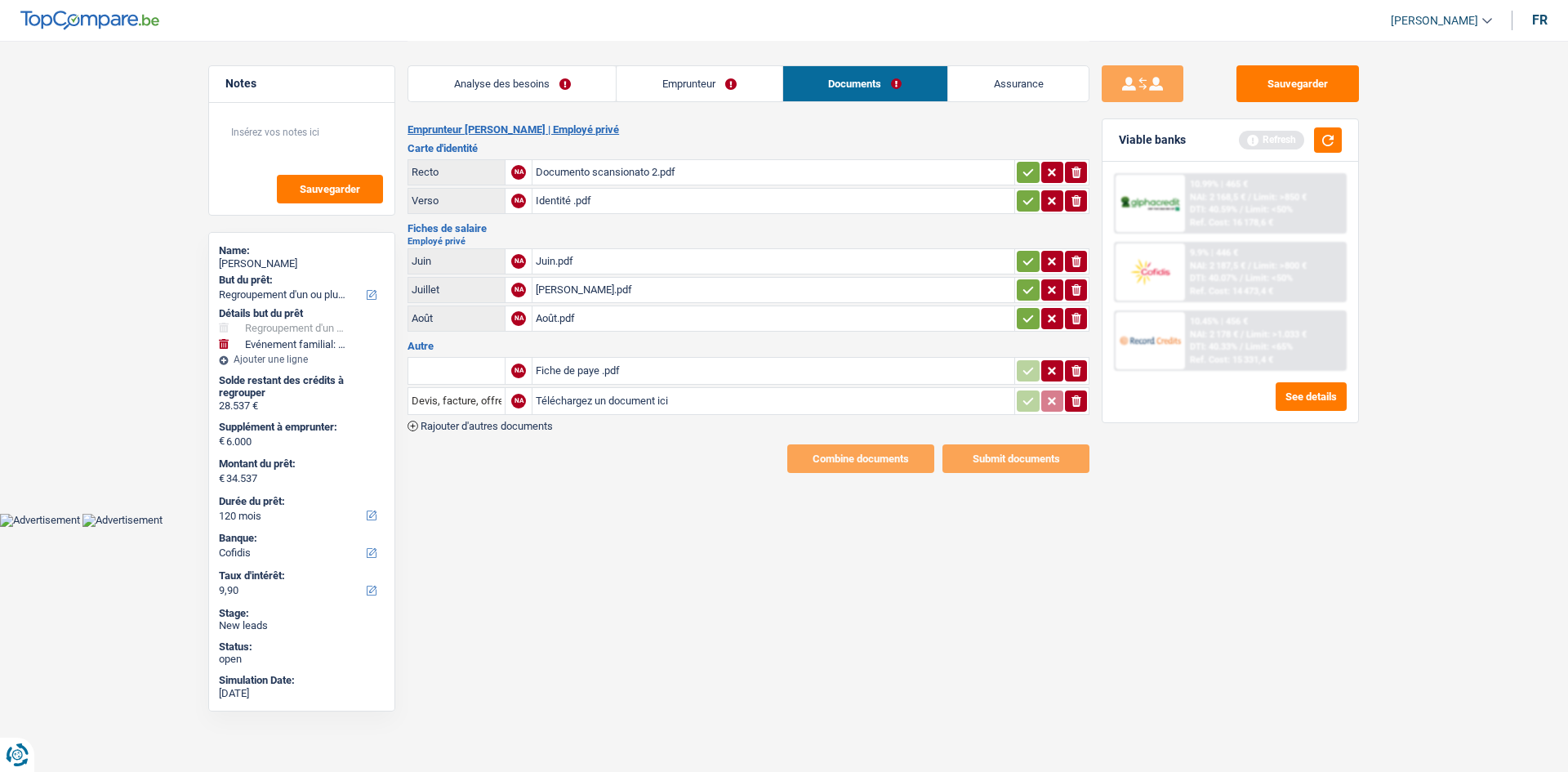
click at [667, 325] on div "Août.pdf" at bounding box center [772, 318] width 475 height 25
drag, startPoint x: 693, startPoint y: 90, endPoint x: 719, endPoint y: 131, distance: 48.5
click at [693, 90] on link "Emprunteur" at bounding box center [698, 84] width 165 height 35
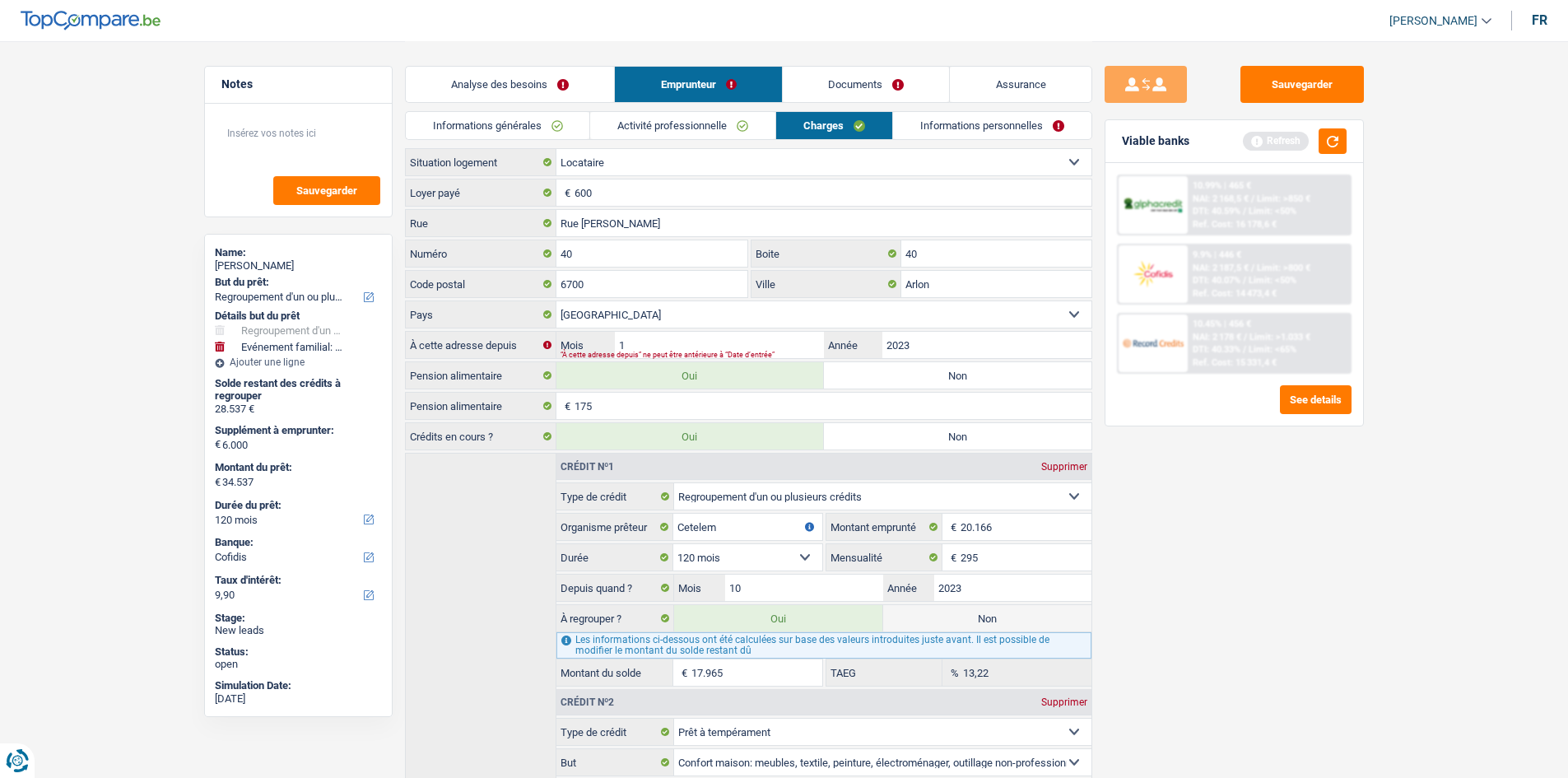
click at [956, 379] on label "Non" at bounding box center [958, 375] width 267 height 27
click at [956, 379] on input "Non" at bounding box center [958, 375] width 267 height 27
radio input "true"
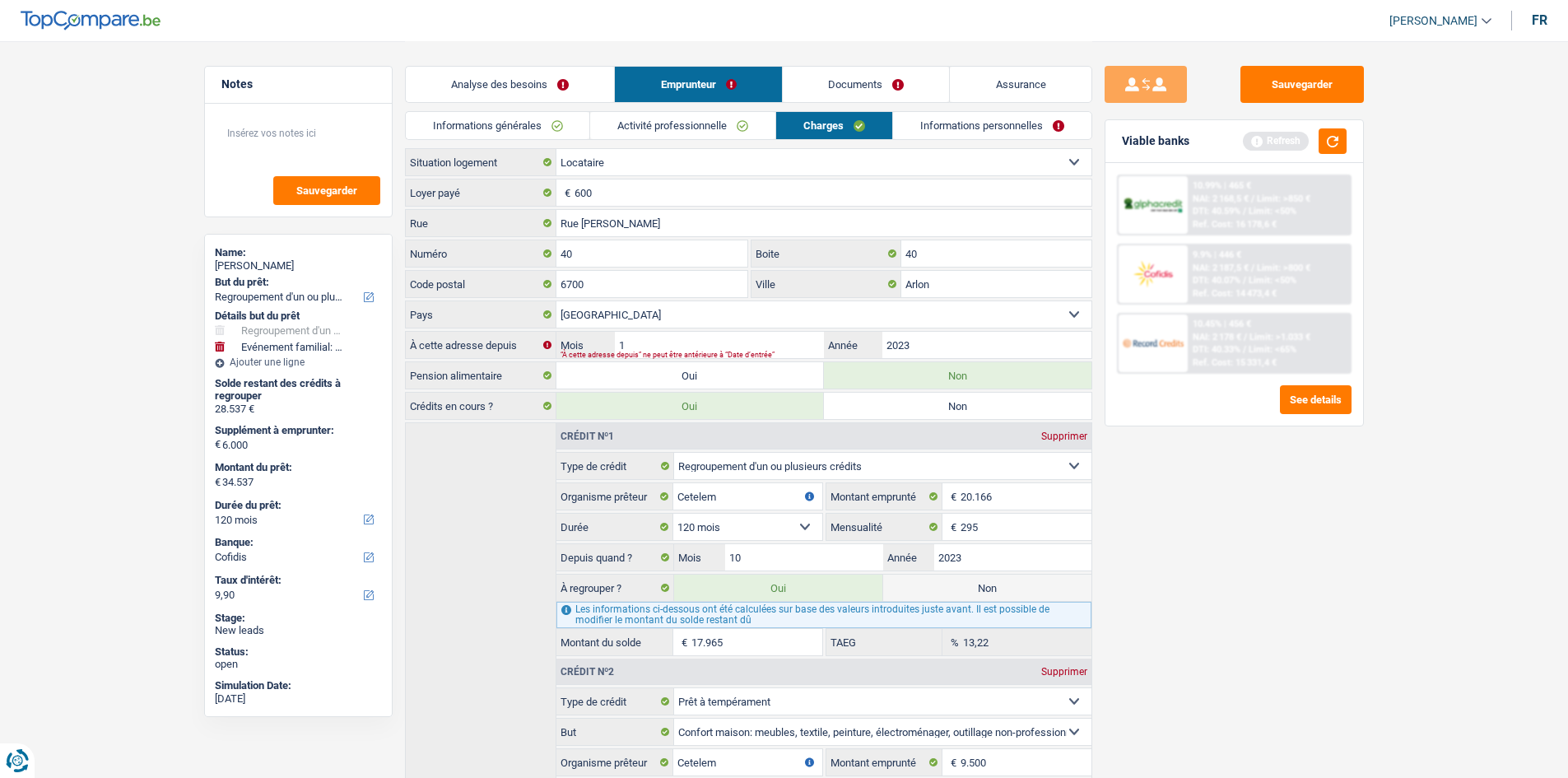
click at [1162, 475] on div "Sauvegarder Viable banks Refresh 10.99% | 465 € NAI: 2 168,5 € / Limit: >850 € …" at bounding box center [1234, 409] width 284 height 686
click at [1328, 143] on button "button" at bounding box center [1332, 141] width 28 height 26
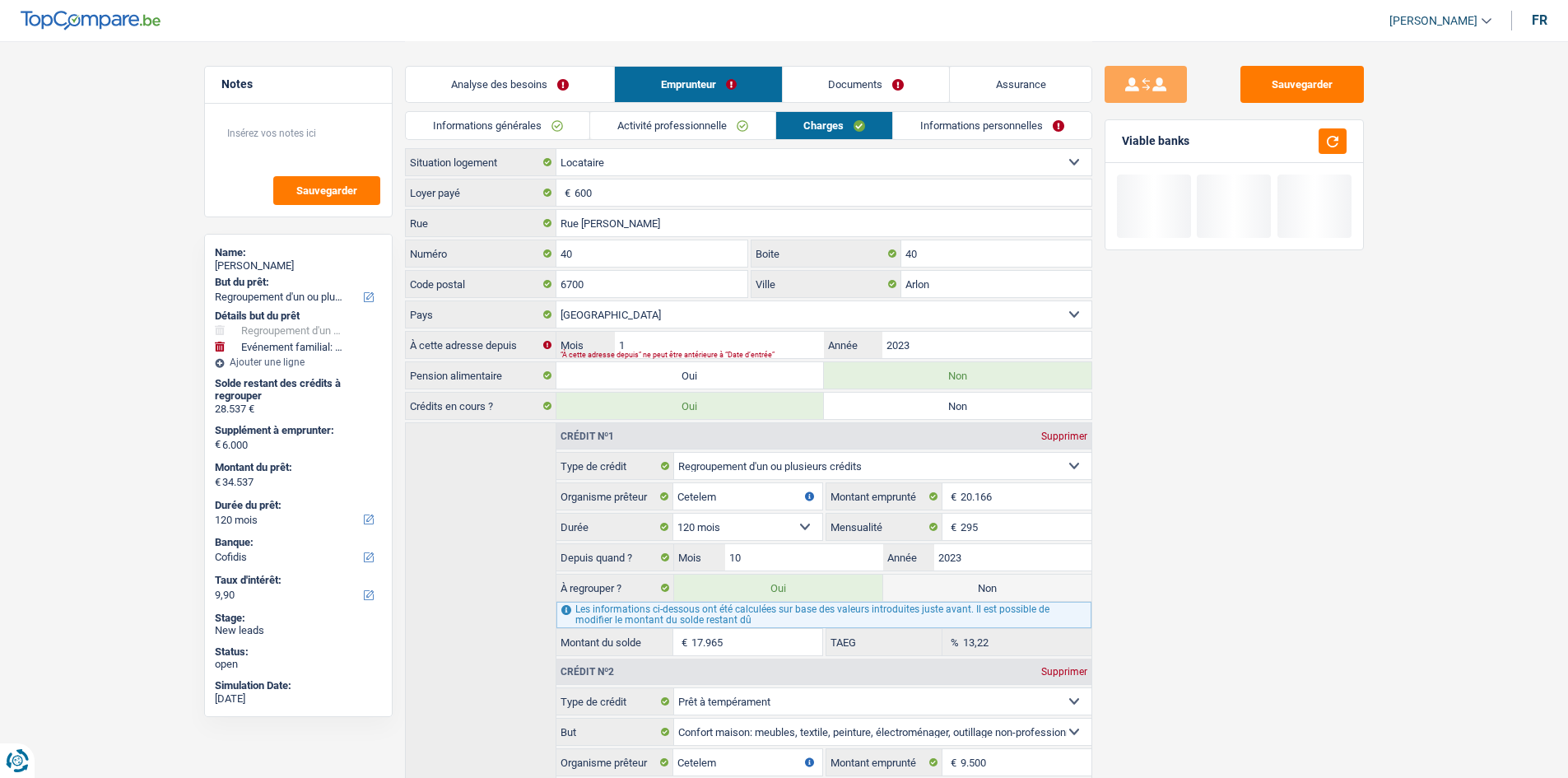
click at [964, 133] on link "Informations personnelles" at bounding box center [992, 126] width 199 height 28
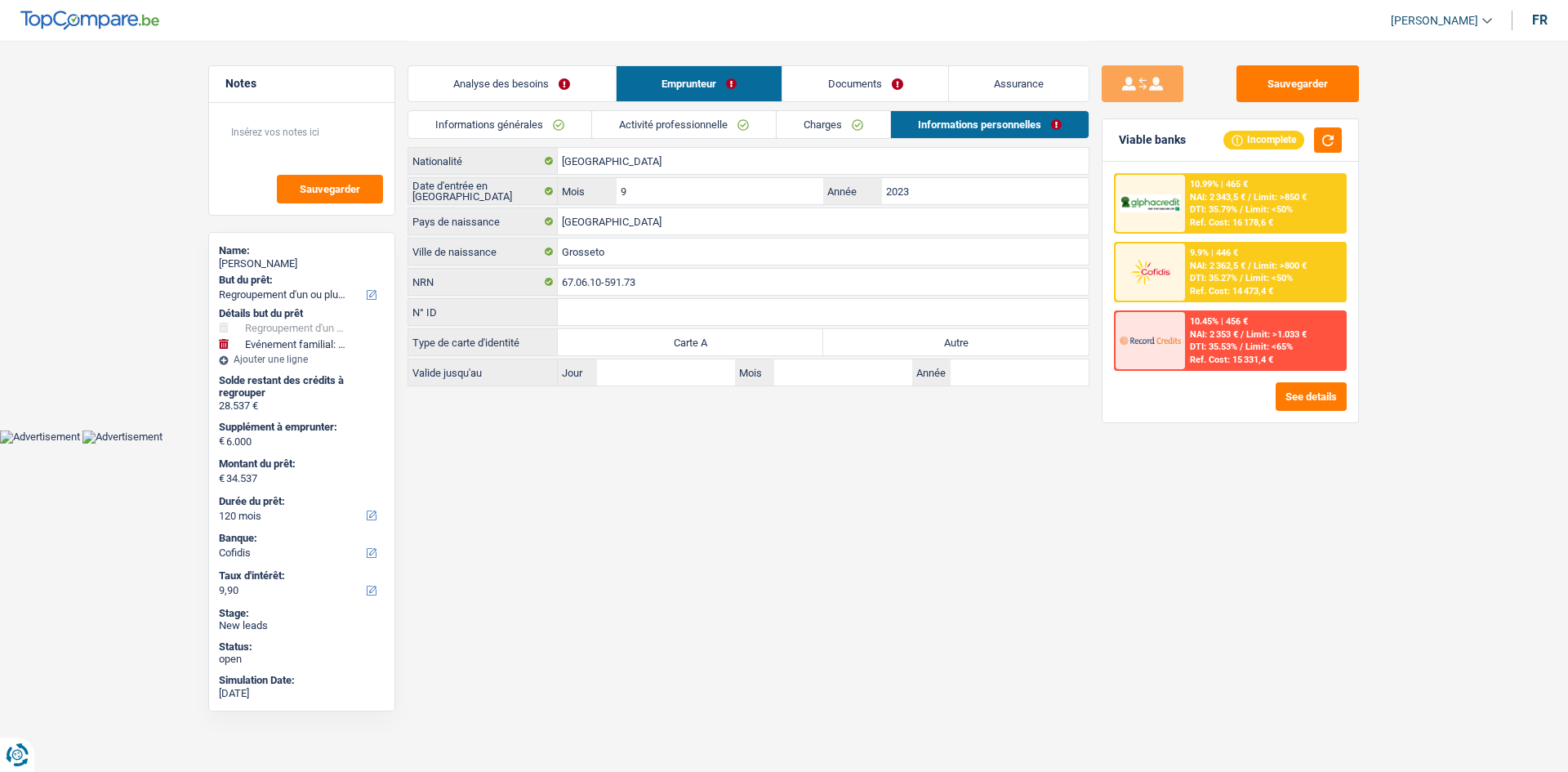
click at [1075, 444] on html "Vous avez le contrôle de vos données Nous utilisons des cookies, tout comme nos…" at bounding box center [784, 222] width 1568 height 444
click at [862, 84] on link "Documents" at bounding box center [865, 84] width 165 height 35
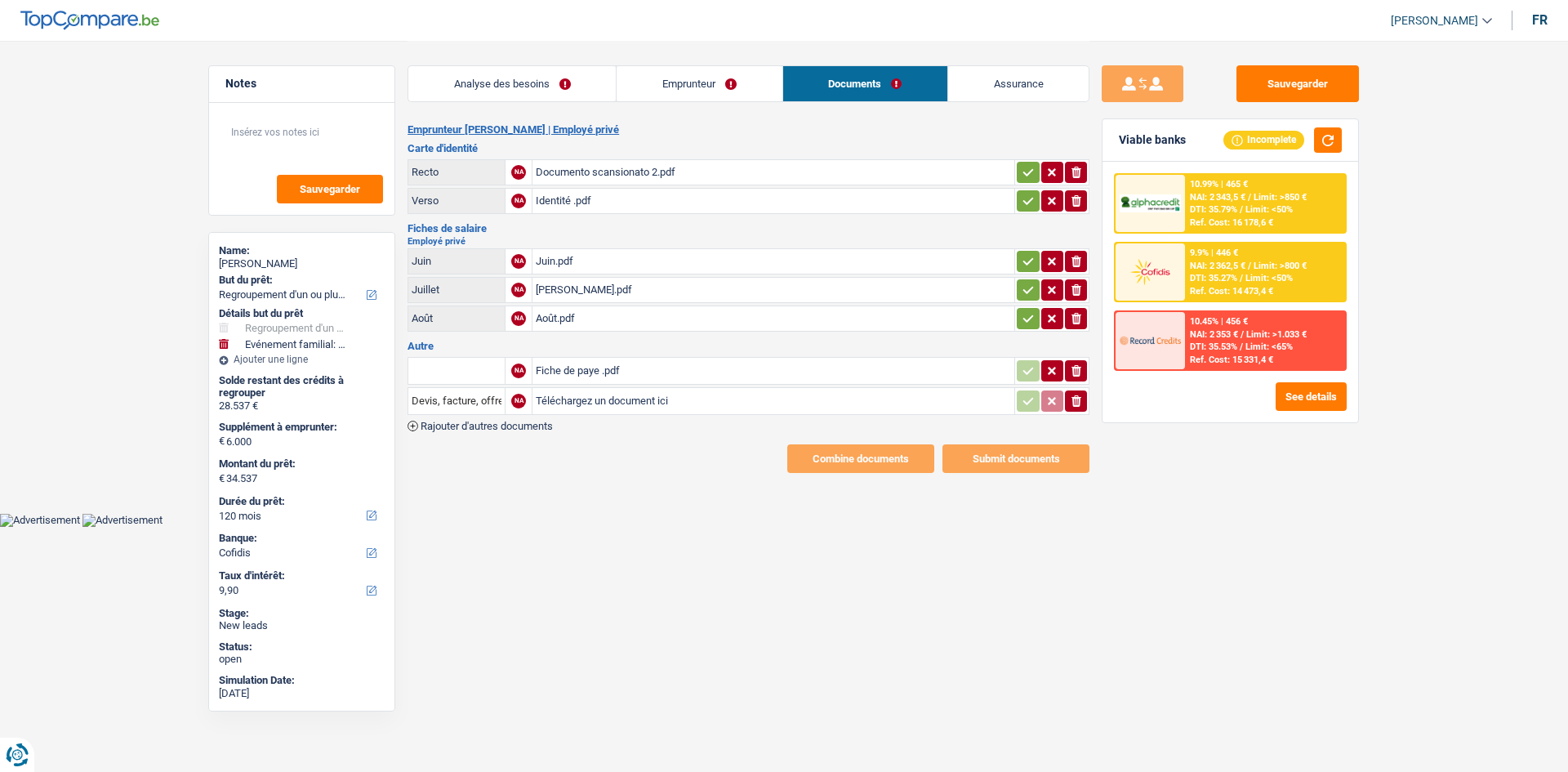
click at [675, 208] on div "Identité .pdf" at bounding box center [772, 200] width 475 height 25
click at [741, 226] on h3 "Fiches de salaire" at bounding box center [749, 228] width 682 height 10
click at [756, 97] on link "Emprunteur" at bounding box center [698, 84] width 165 height 35
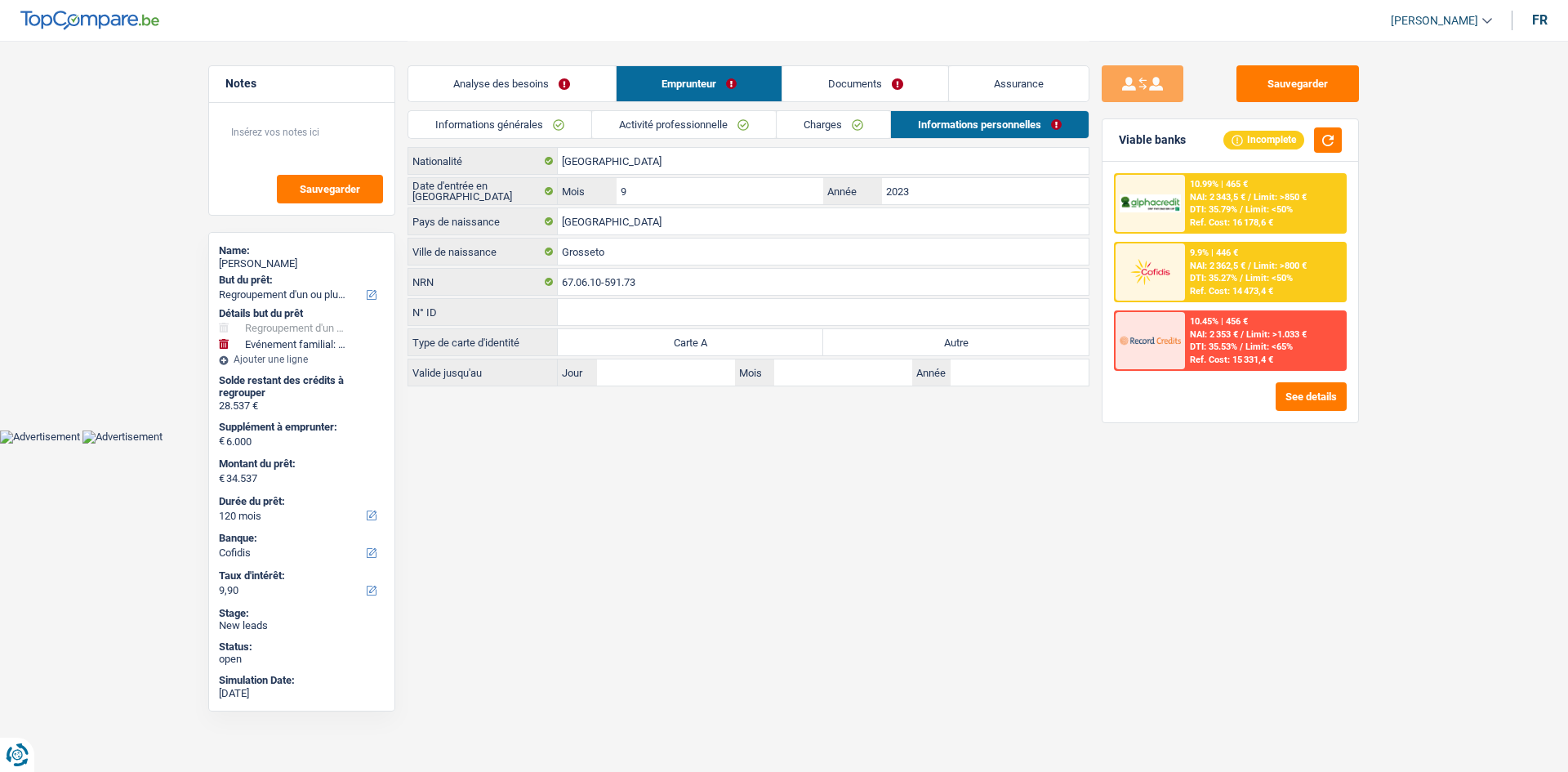
click at [594, 94] on link "Analyse des besoins" at bounding box center [512, 84] width 207 height 35
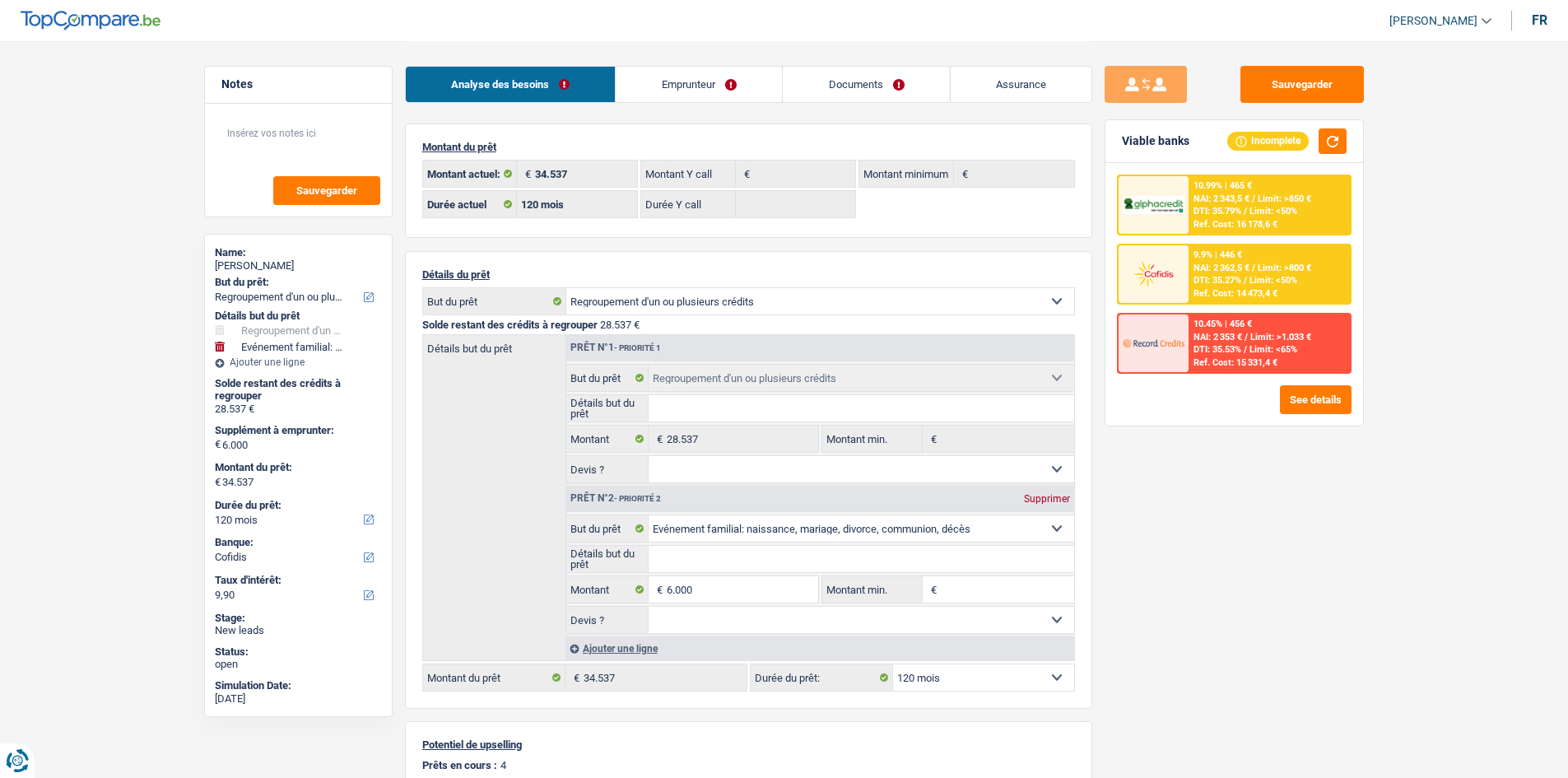
click at [753, 89] on link "Emprunteur" at bounding box center [698, 84] width 166 height 35
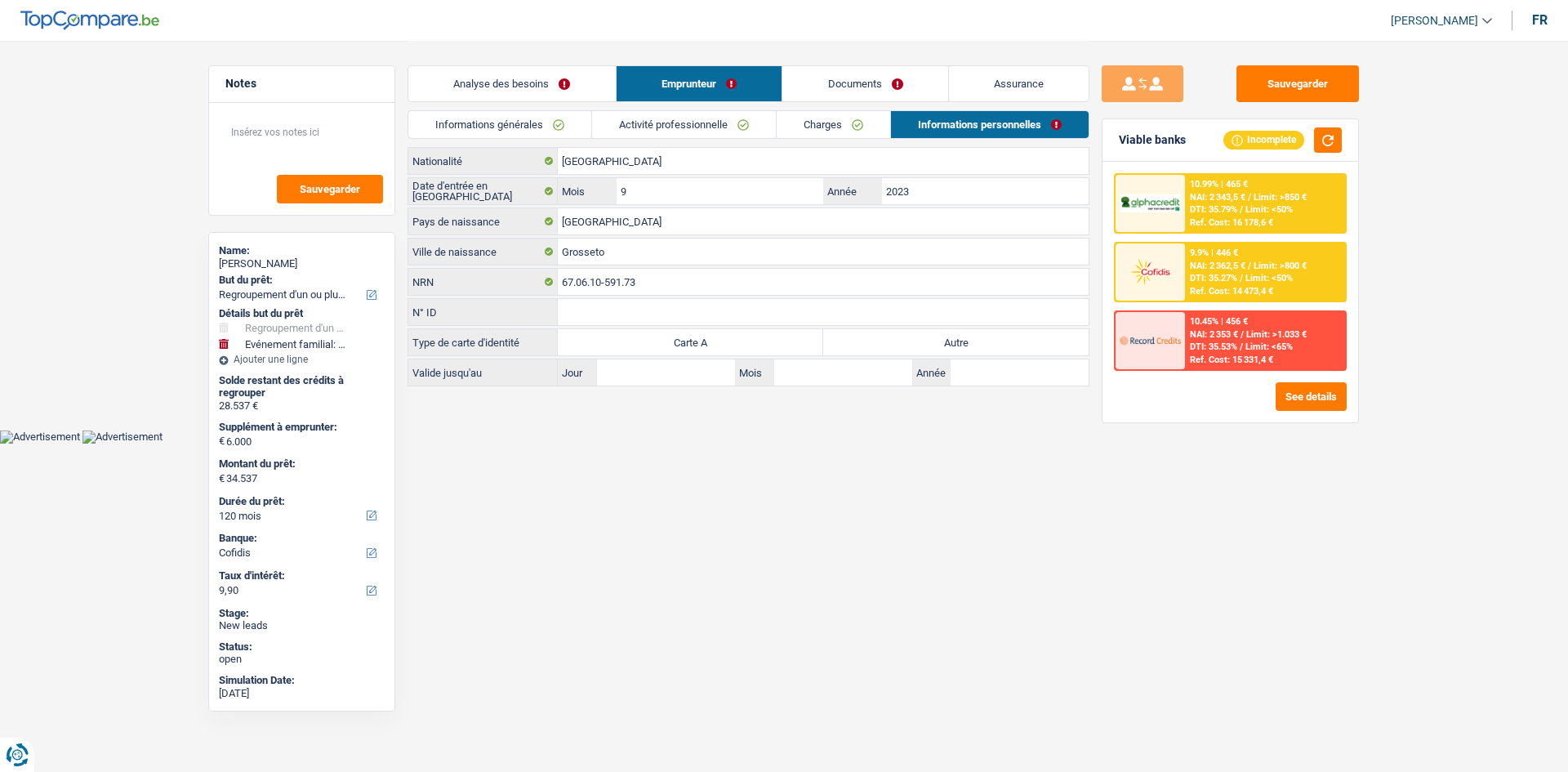
click at [906, 348] on label "Autre" at bounding box center [955, 342] width 265 height 26
click at [906, 348] on input "Autre" at bounding box center [955, 342] width 265 height 26
radio input "true"
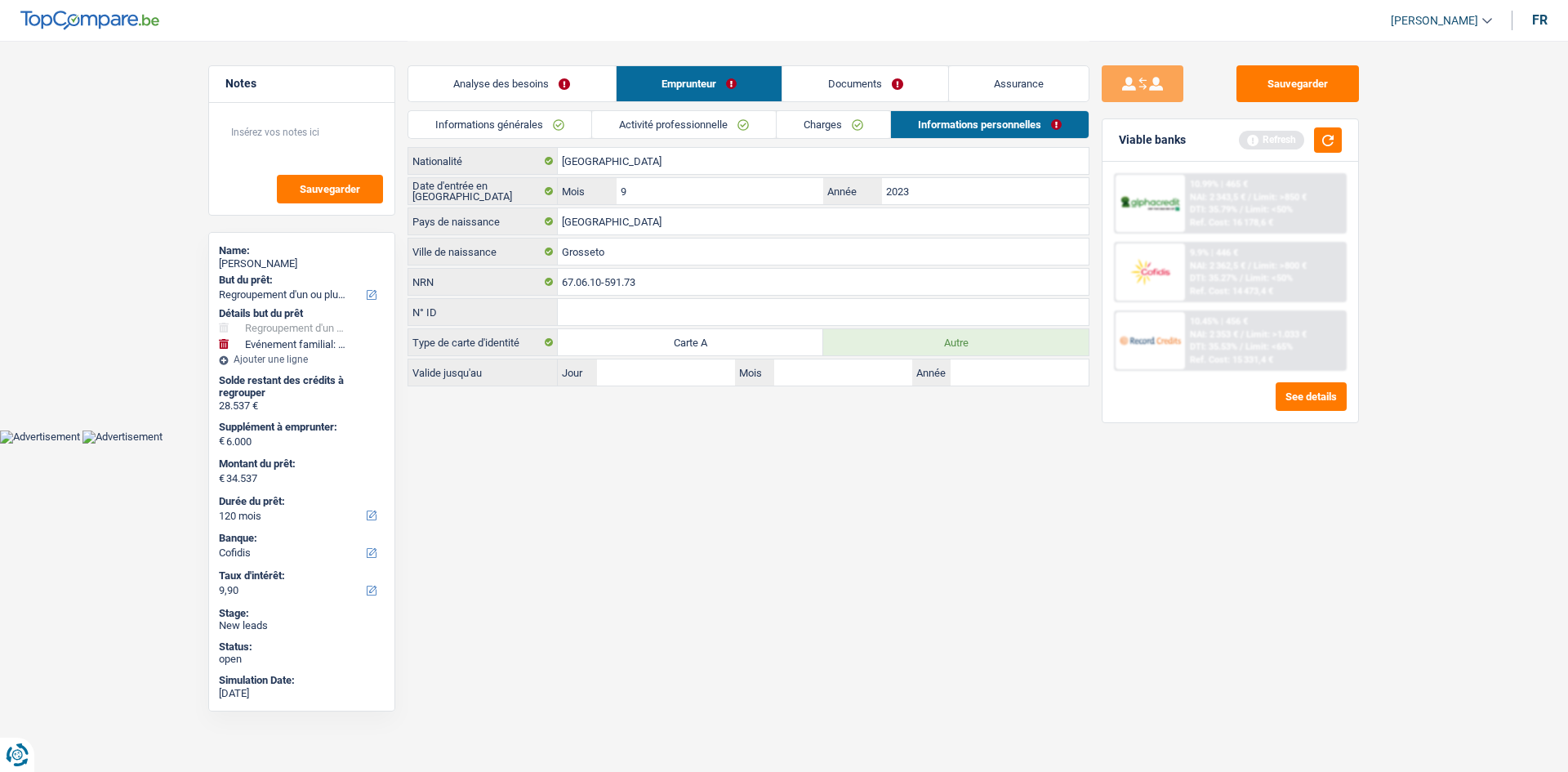
click at [957, 444] on html "Vous avez le contrôle de vos données Nous utilisons des cookies, tout comme nos…" at bounding box center [784, 222] width 1568 height 444
click at [740, 128] on link "Activité professionnelle" at bounding box center [683, 125] width 183 height 27
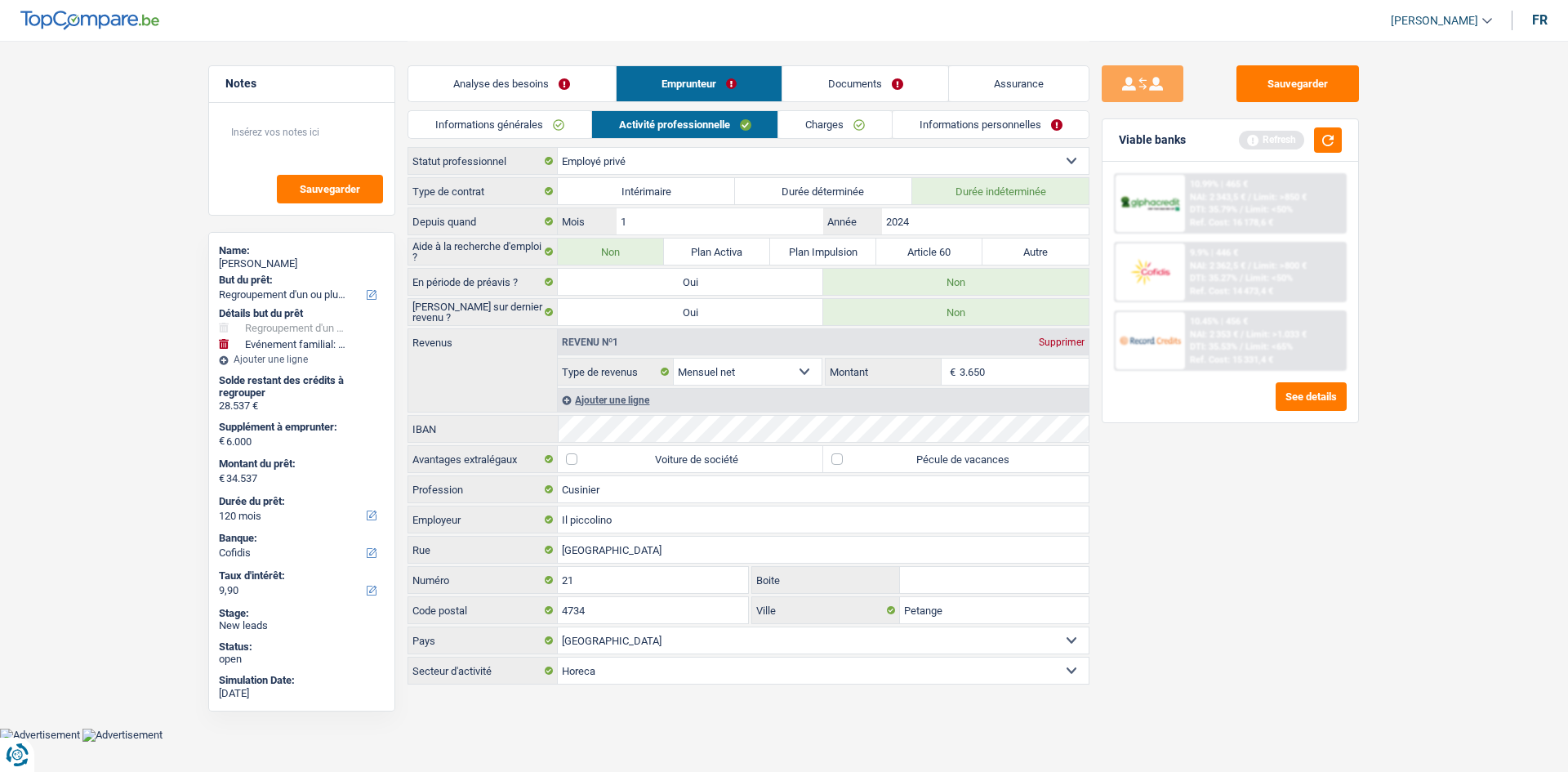
click at [570, 85] on link "Analyse des besoins" at bounding box center [512, 84] width 207 height 35
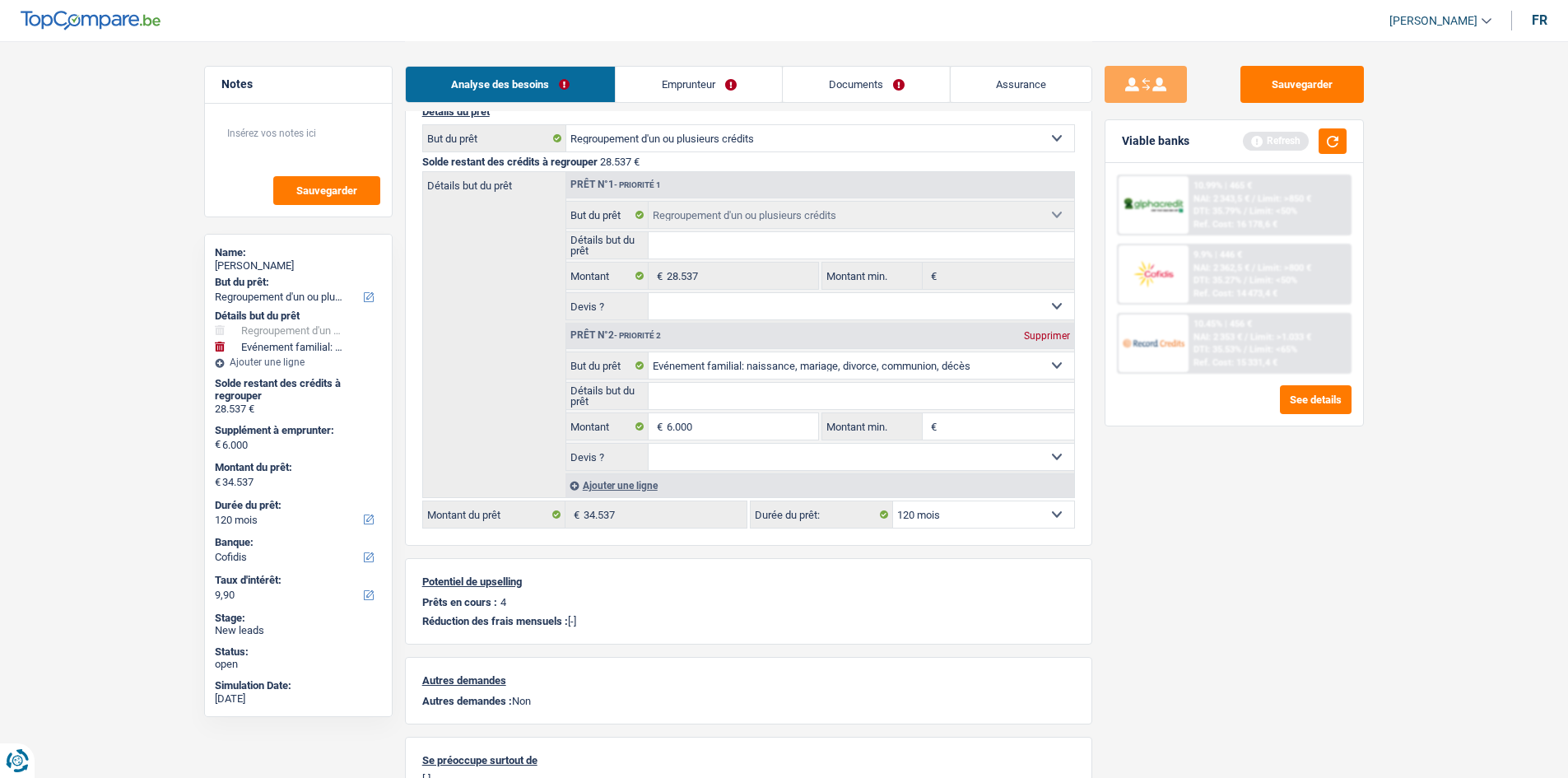
scroll to position [165, 0]
click at [718, 70] on link "Emprunteur" at bounding box center [698, 84] width 166 height 35
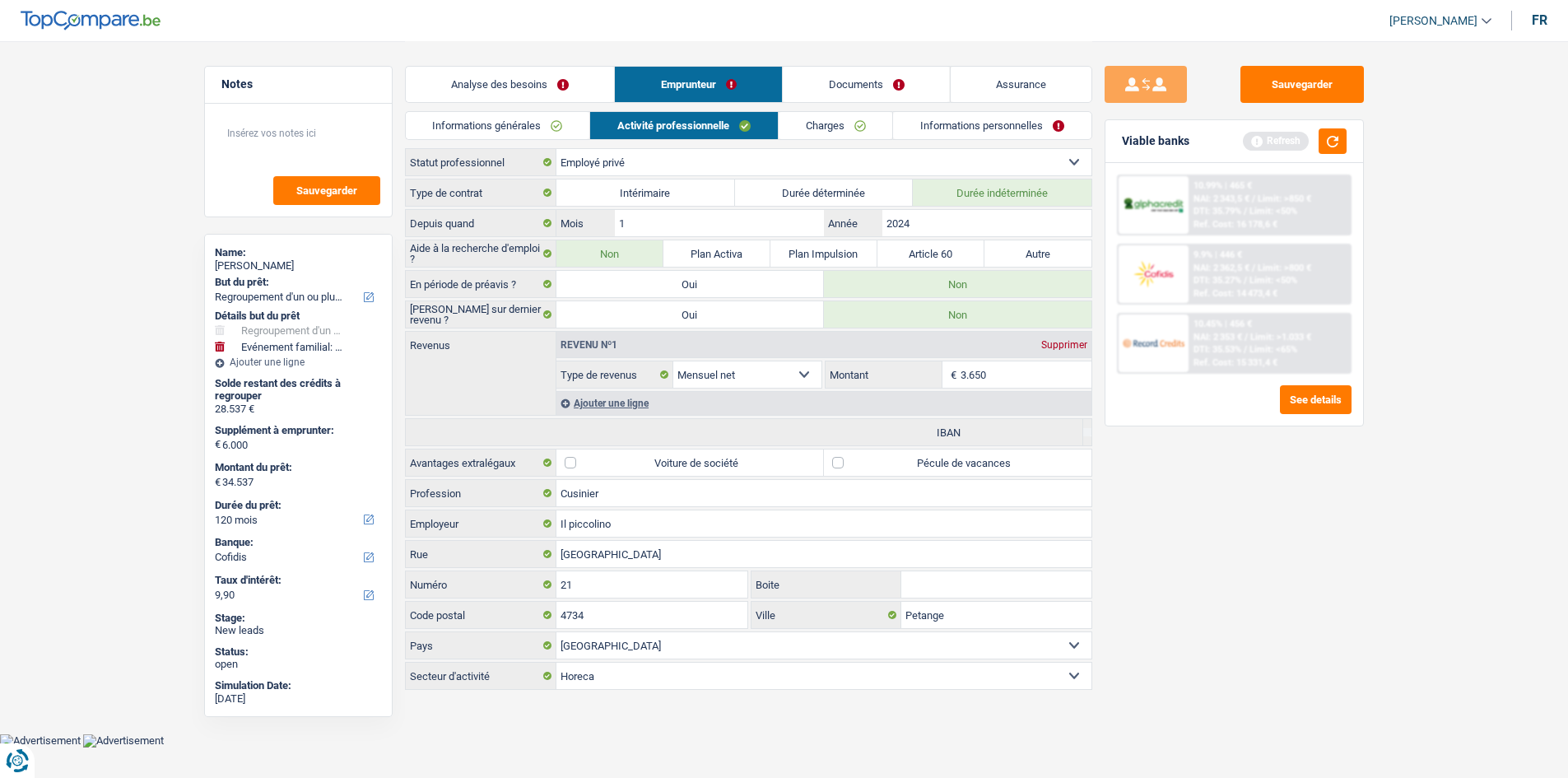
scroll to position [0, 0]
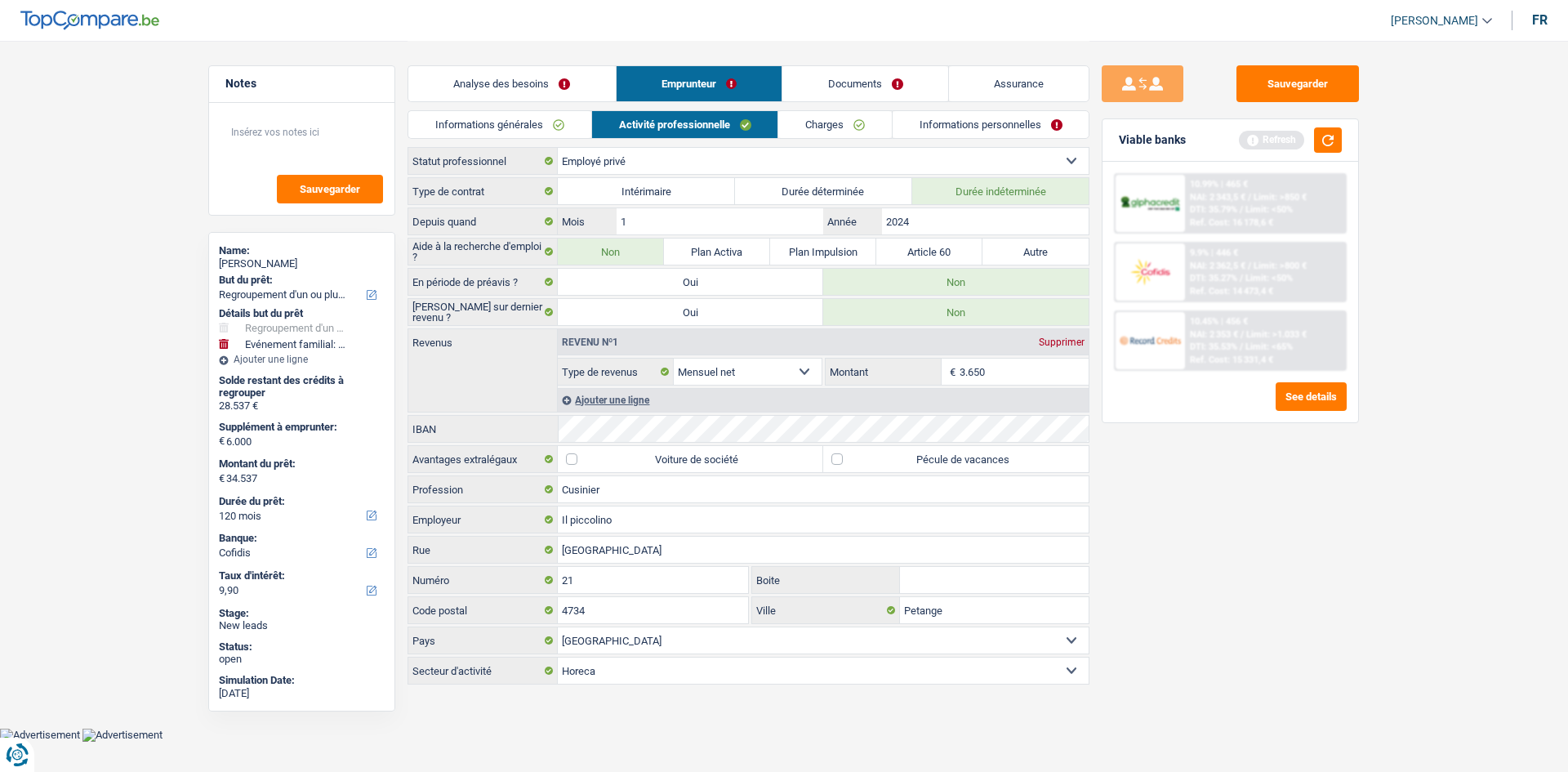
click at [601, 87] on link "Analyse des besoins" at bounding box center [512, 84] width 207 height 35
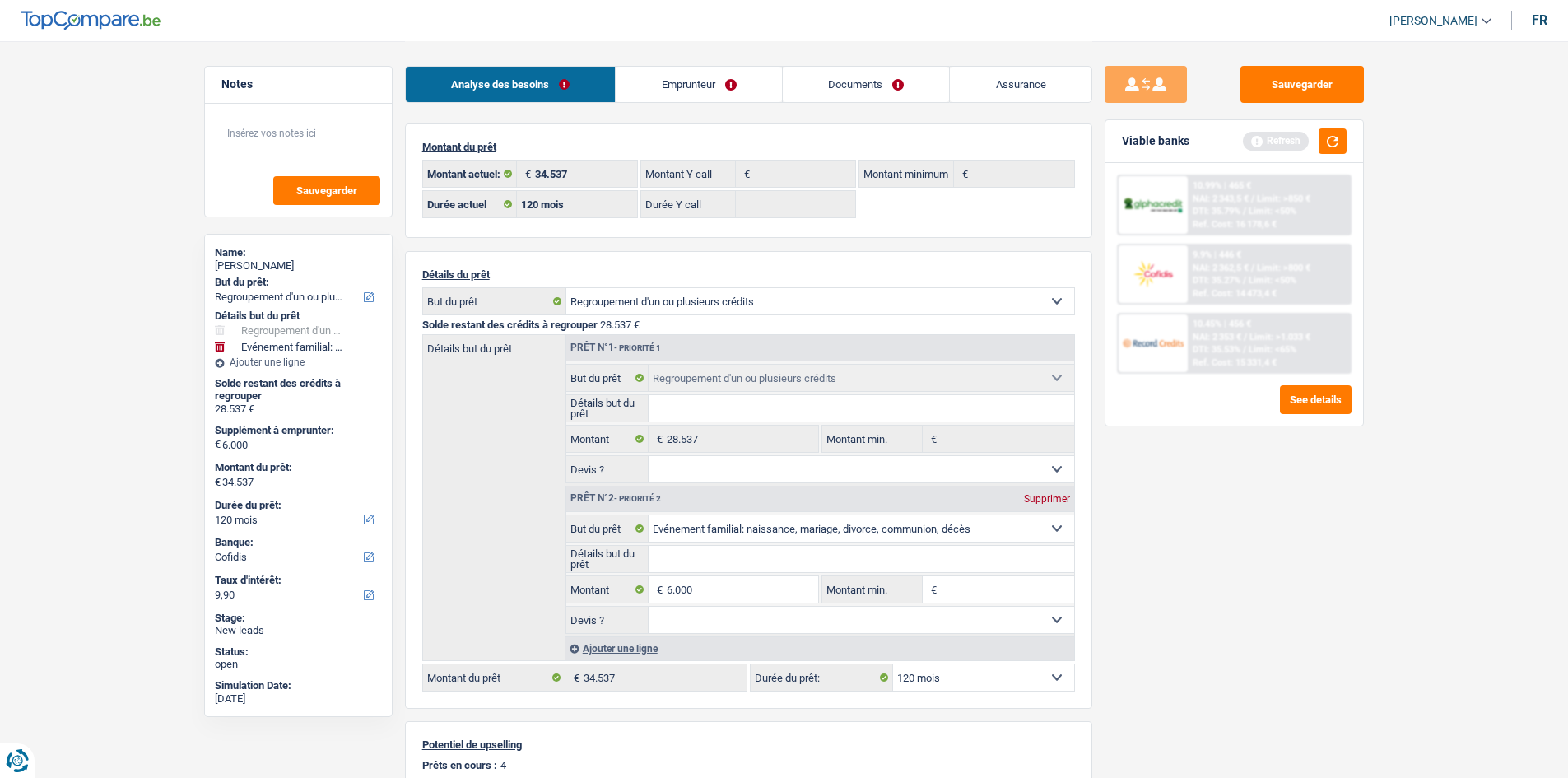
click at [708, 103] on div "Analyse des besoins Emprunteur Documents Assurance" at bounding box center [749, 76] width 688 height 70
click at [730, 86] on link "Emprunteur" at bounding box center [698, 84] width 166 height 35
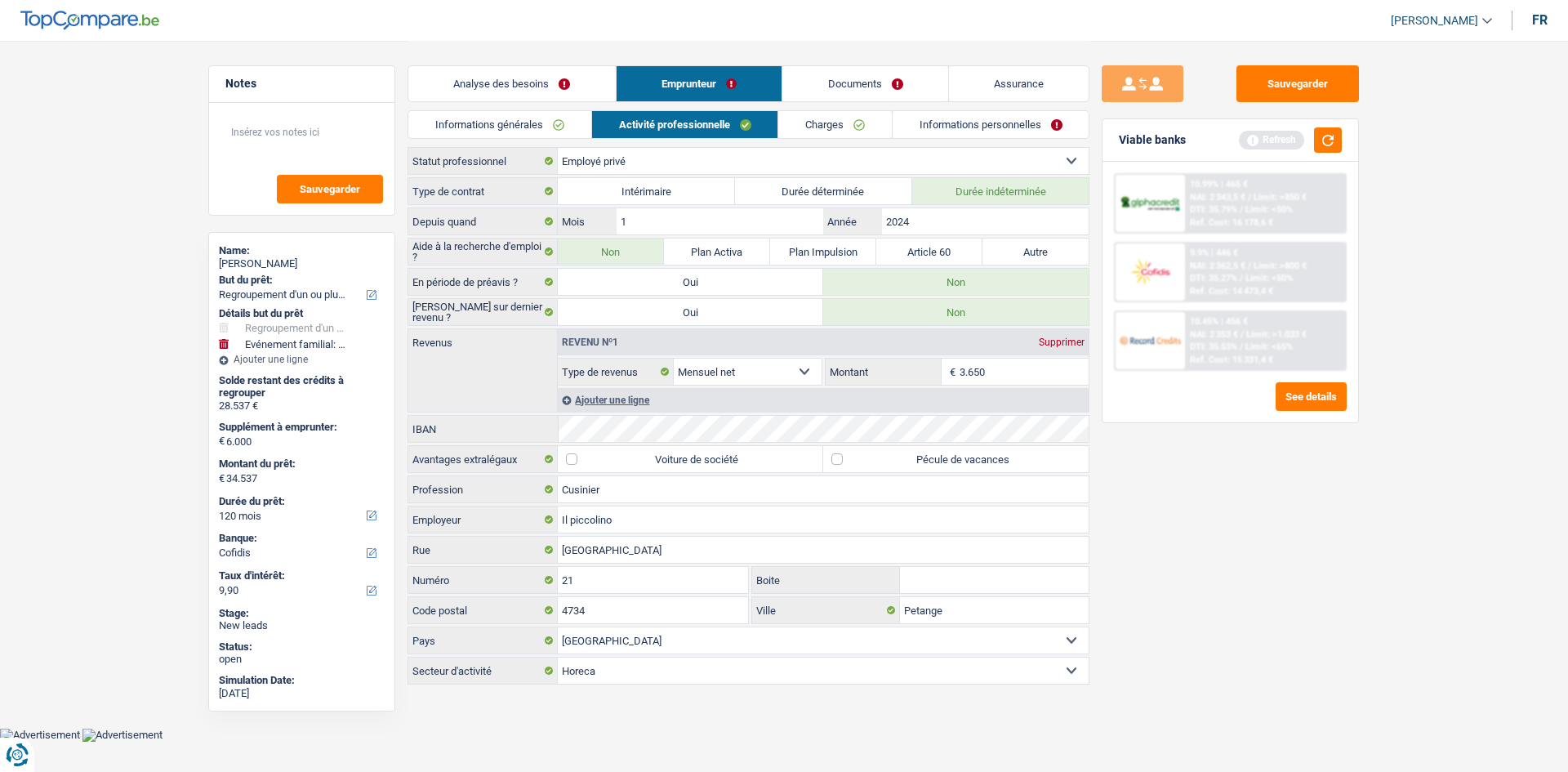
click at [828, 121] on link "Charges" at bounding box center [835, 125] width 113 height 27
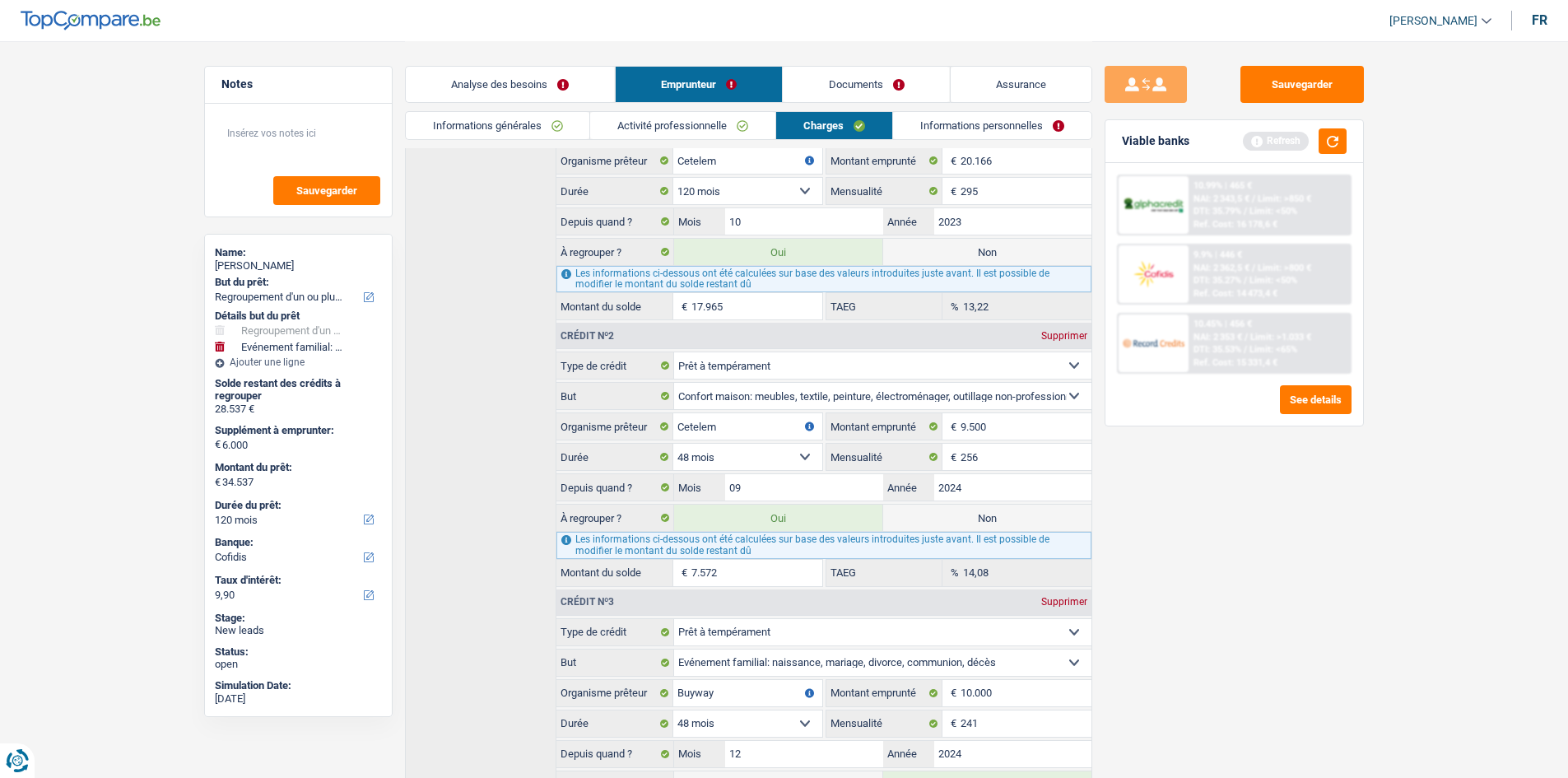
scroll to position [494, 0]
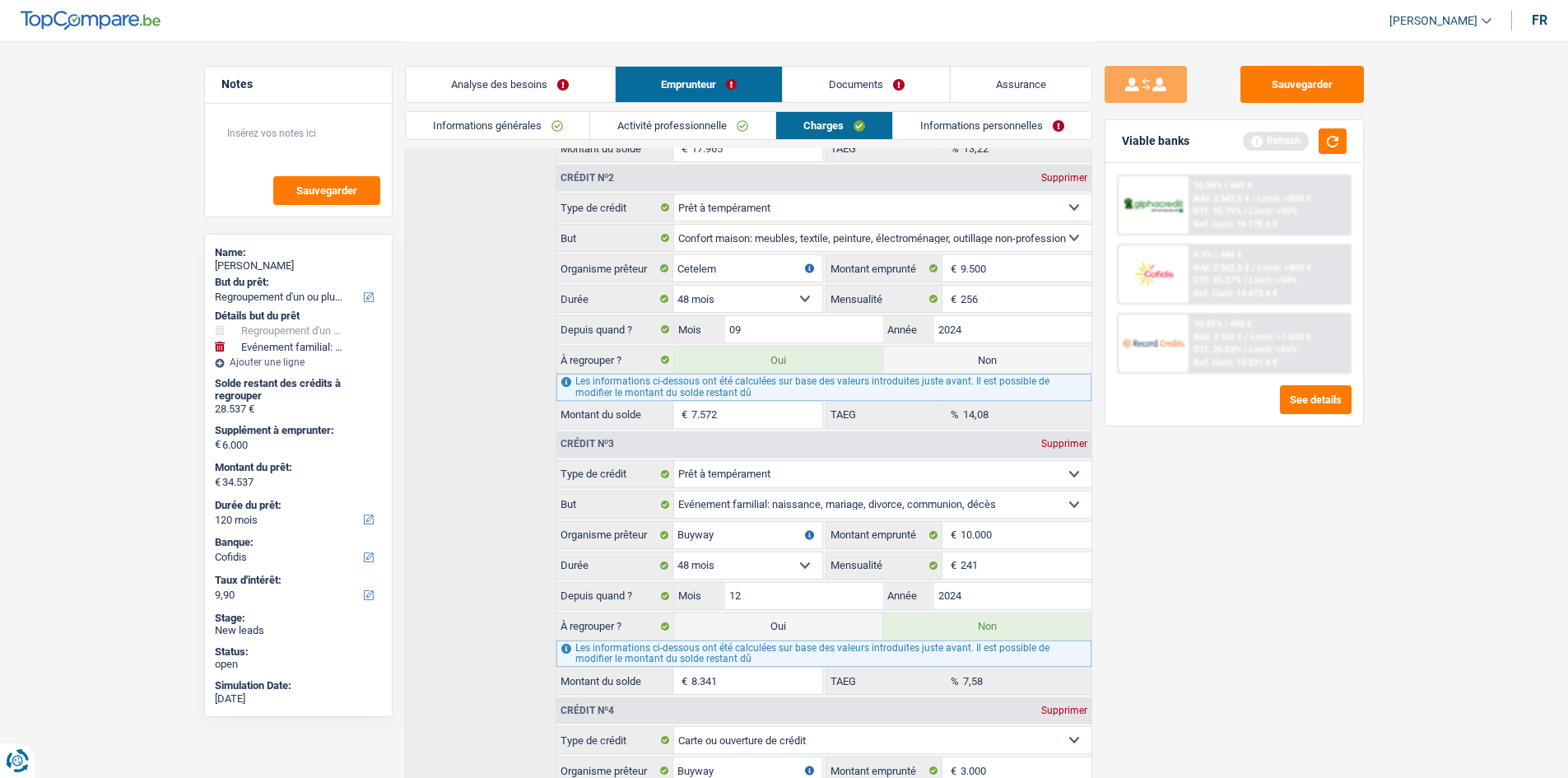
click at [820, 624] on label "Oui" at bounding box center [778, 626] width 208 height 27
click at [820, 624] on input "Oui" at bounding box center [778, 626] width 208 height 27
radio input "true"
type input "42.878"
radio input "false"
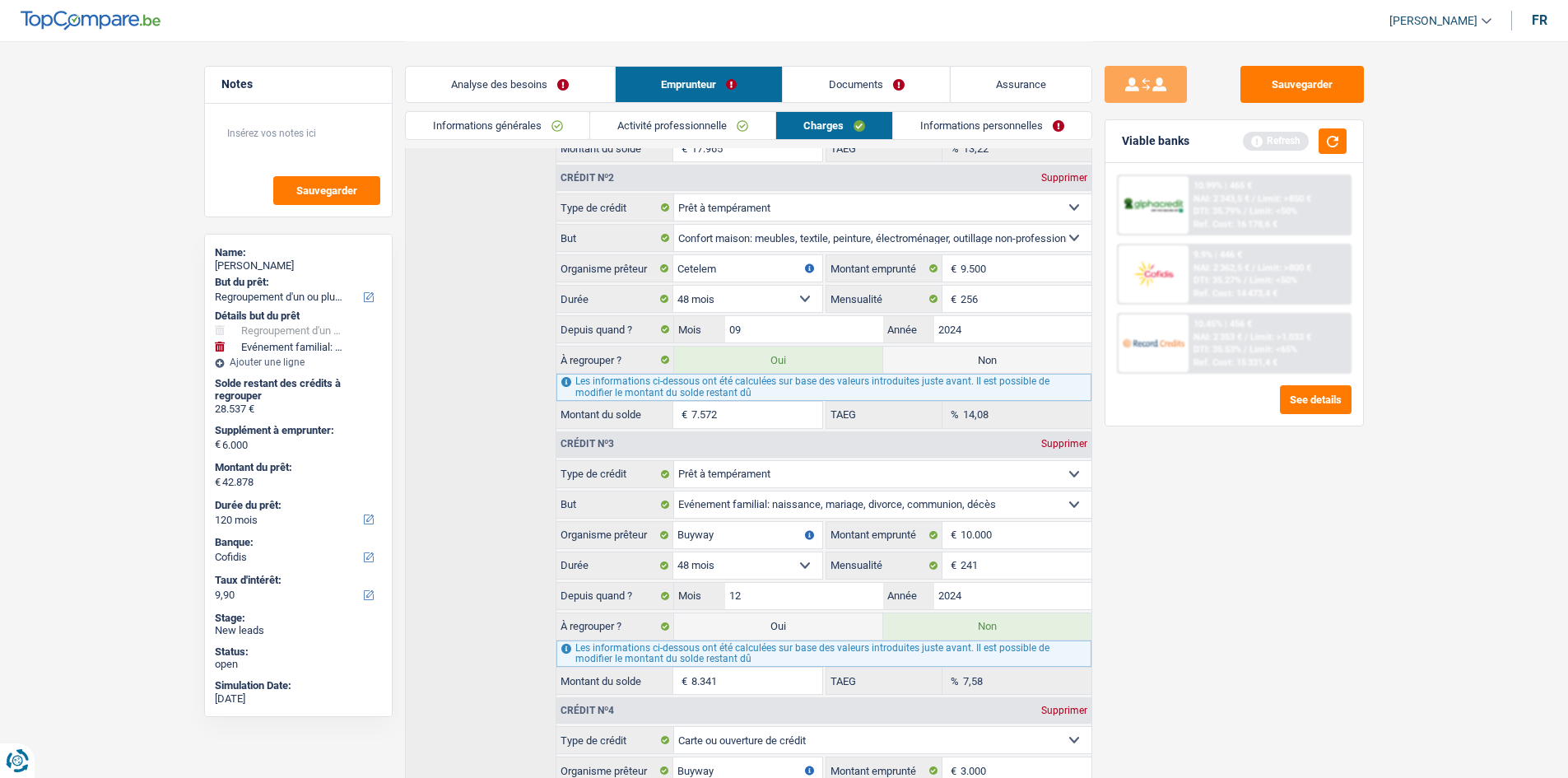
select select "144"
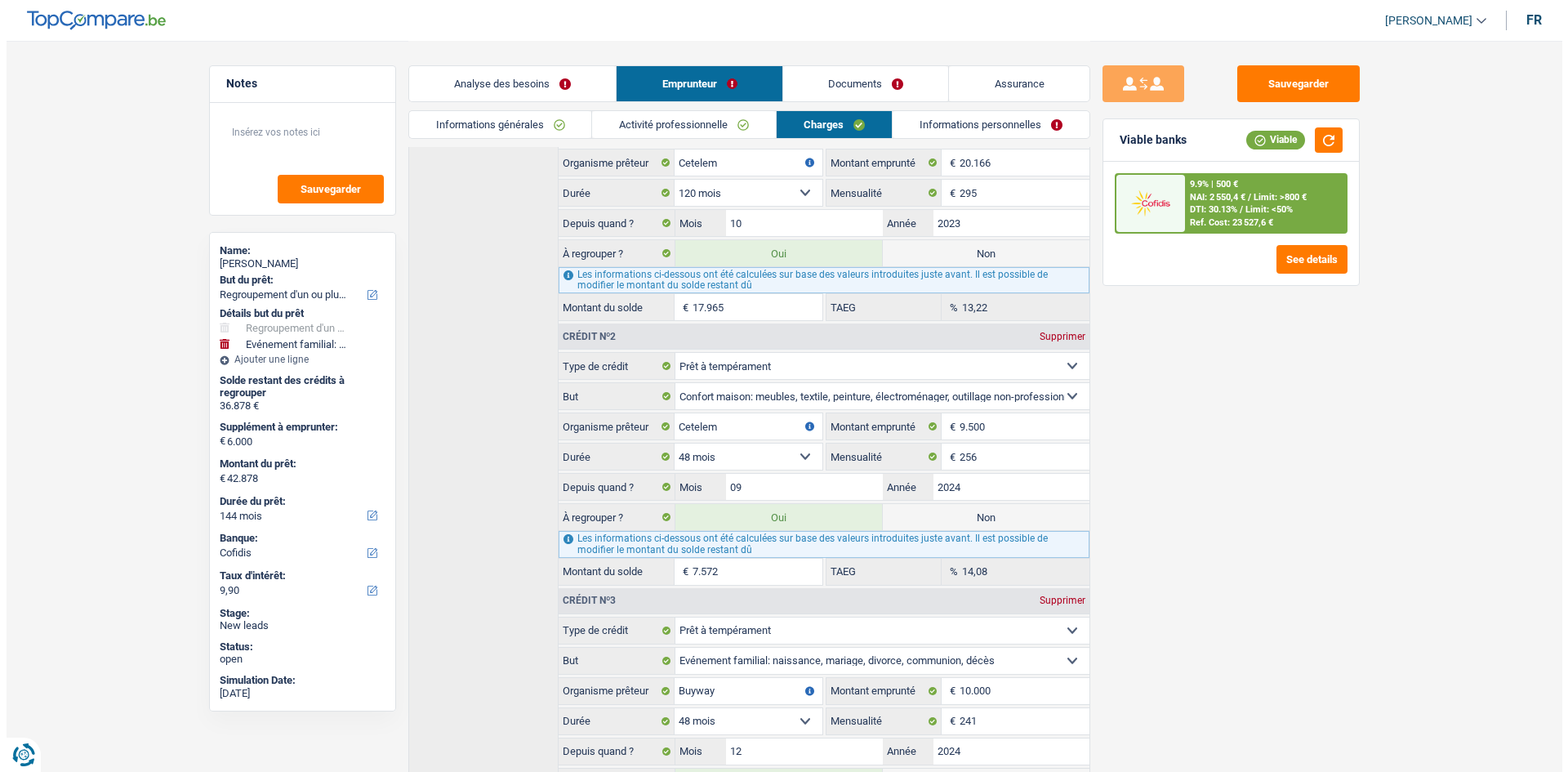
scroll to position [82, 0]
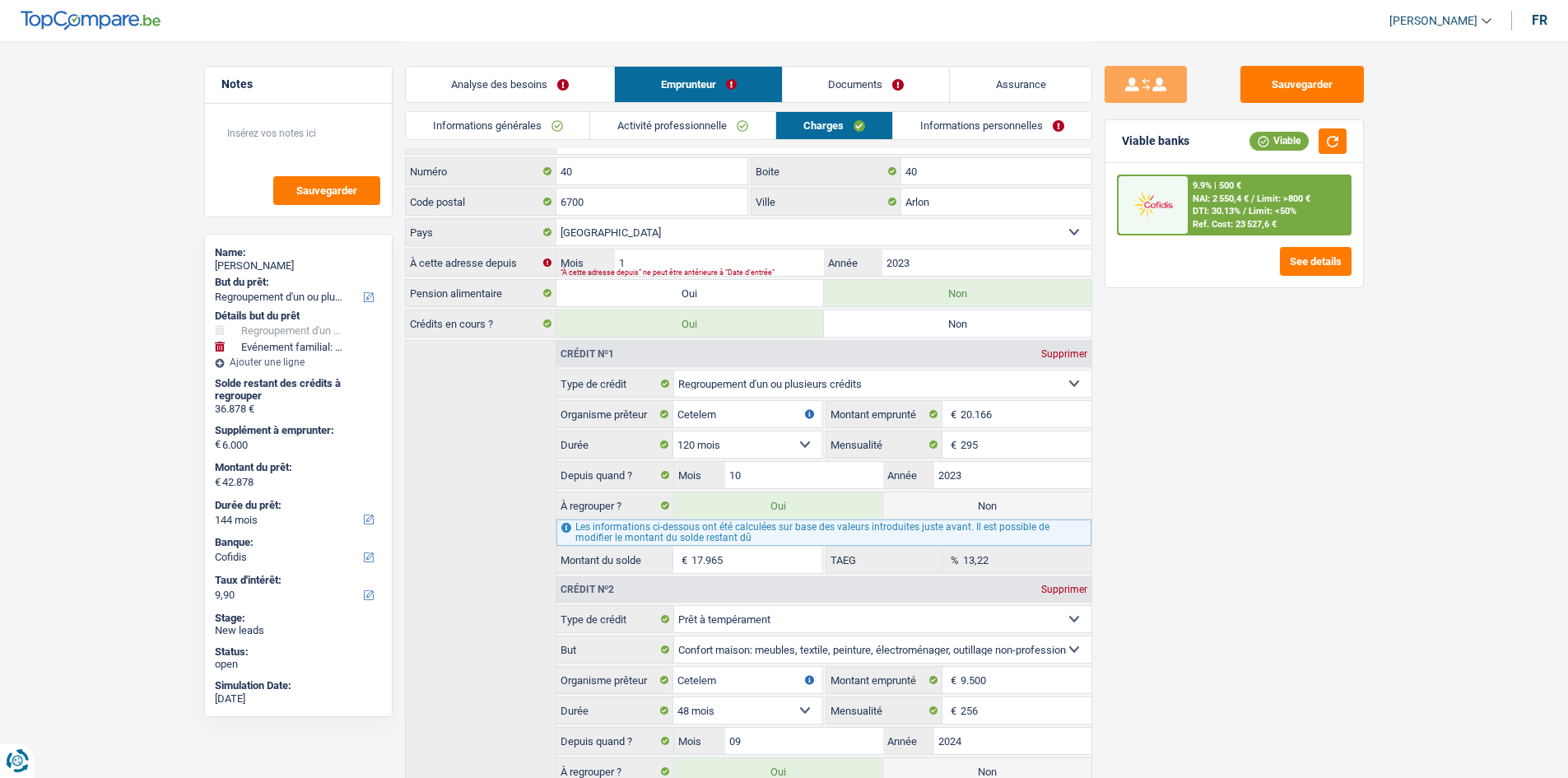
click at [554, 59] on div "Analyse des besoins Emprunteur Documents Assurance" at bounding box center [749, 76] width 688 height 70
click at [556, 72] on link "Analyse des besoins" at bounding box center [510, 84] width 209 height 35
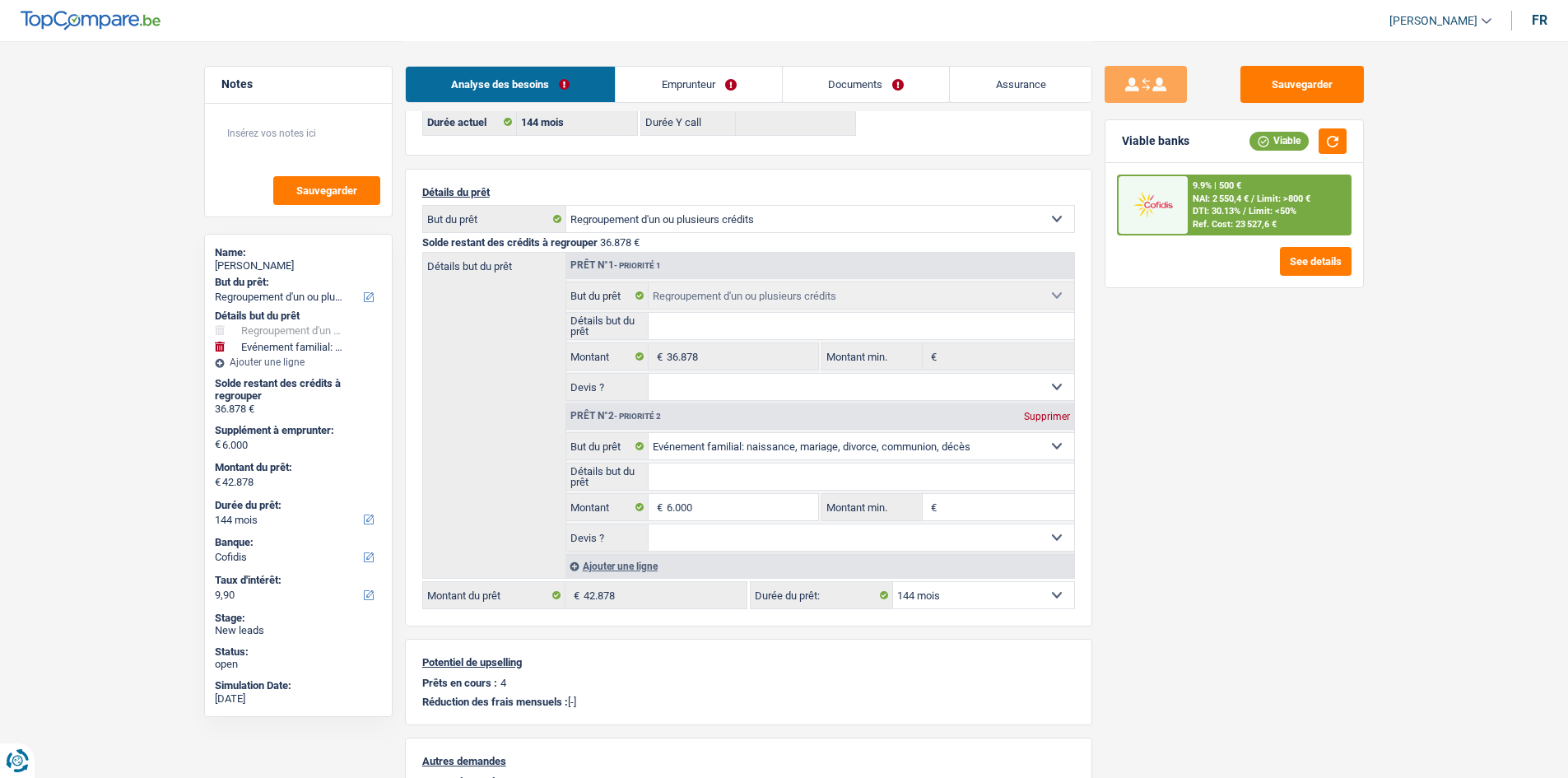
click at [992, 599] on select "12 mois 18 mois 24 mois 30 mois 36 mois 42 mois 48 mois 60 mois 72 mois 84 mois…" at bounding box center [983, 595] width 181 height 27
select select "120"
click at [893, 582] on select "12 mois 18 mois 24 mois 30 mois 36 mois 42 mois 48 mois 60 mois 72 mois 84 mois…" at bounding box center [983, 595] width 181 height 27
select select "120"
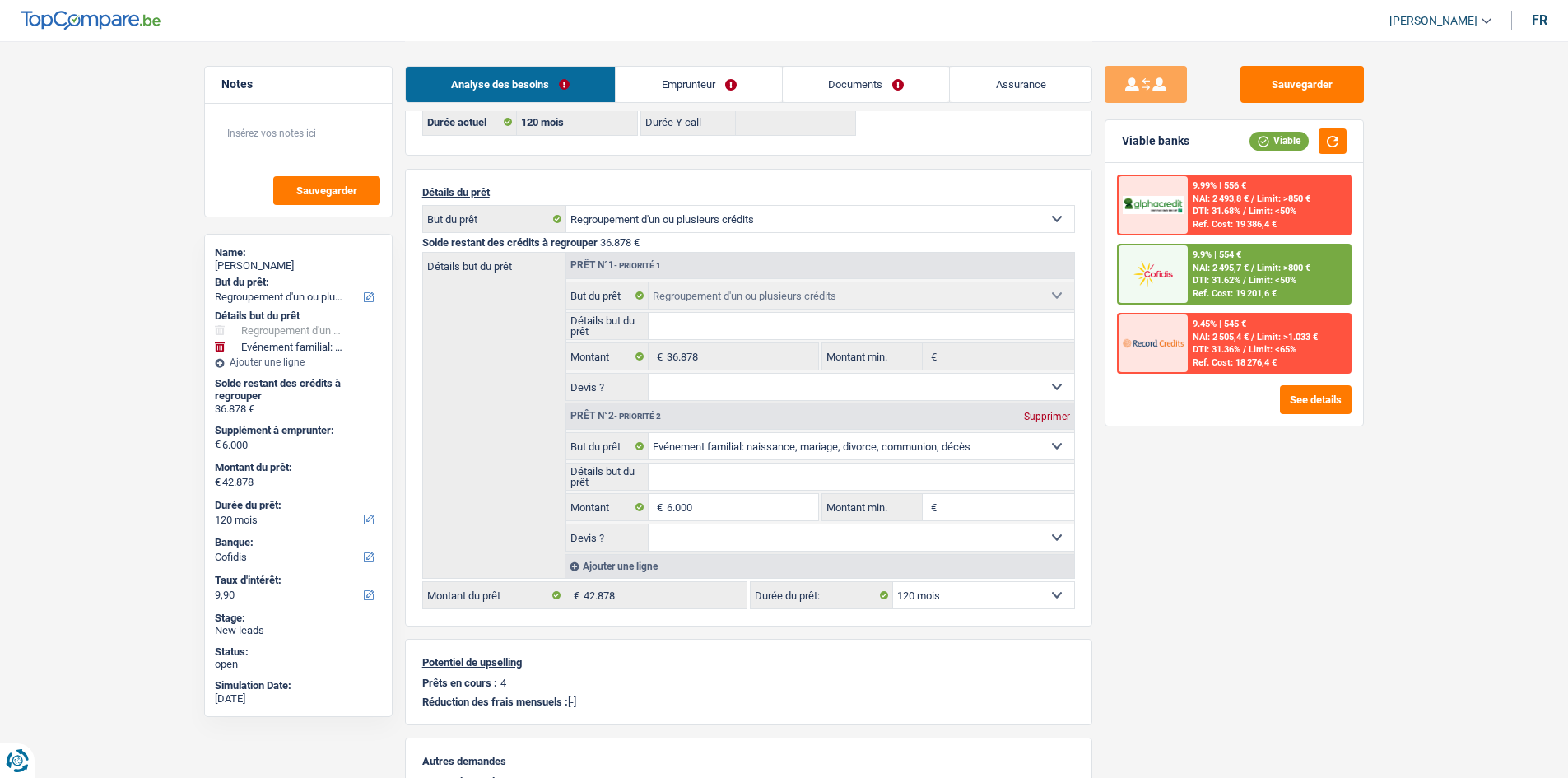
click at [957, 598] on select "12 mois 18 mois 24 mois 30 mois 36 mois 42 mois 48 mois 60 mois 72 mois 84 mois…" at bounding box center [983, 595] width 181 height 27
select select "84"
click at [893, 582] on select "12 mois 18 mois 24 mois 30 mois 36 mois 42 mois 48 mois 60 mois 72 mois 84 mois…" at bounding box center [983, 595] width 181 height 27
select select "84"
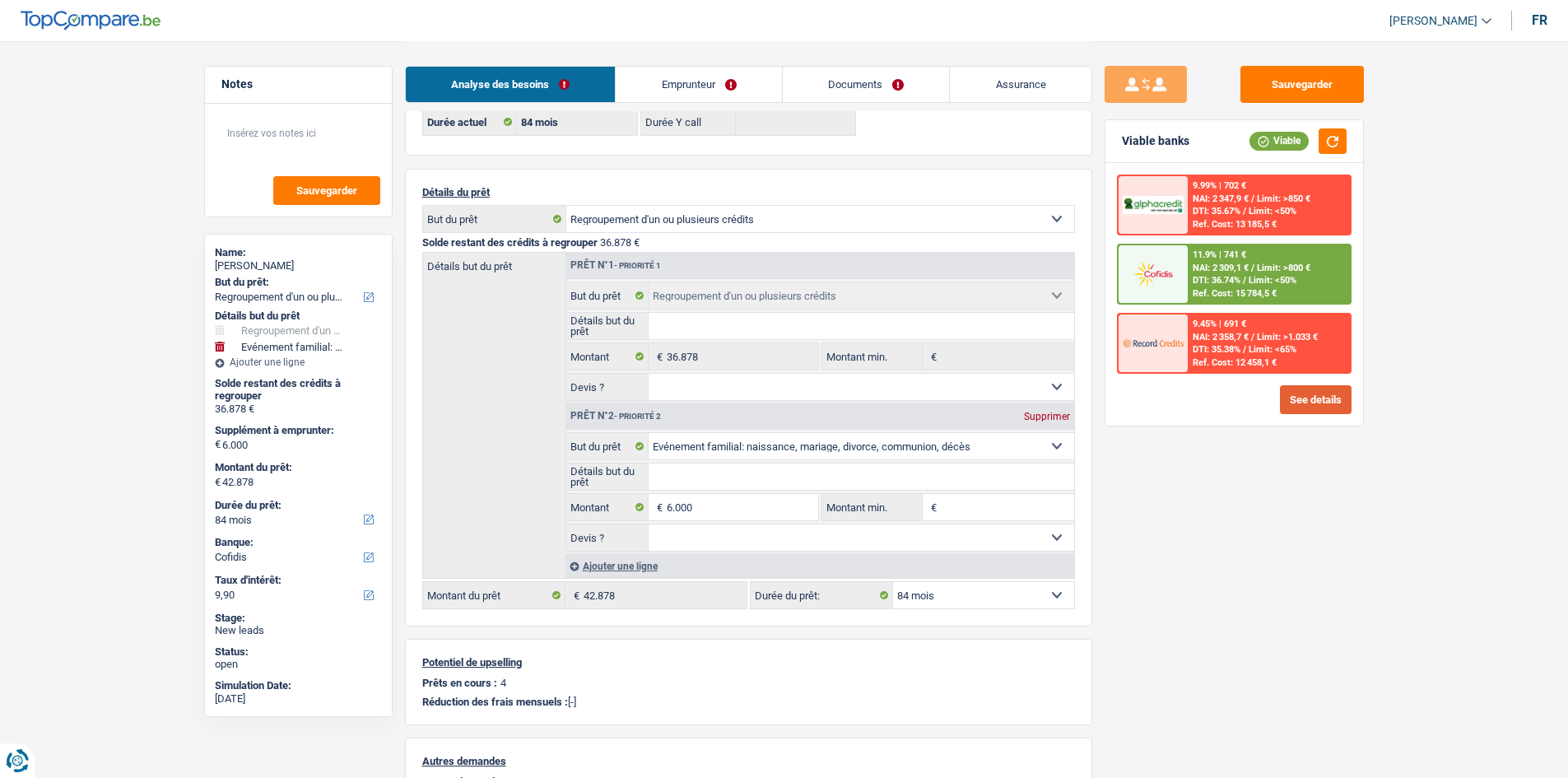
click at [1301, 407] on button "See details" at bounding box center [1315, 400] width 71 height 29
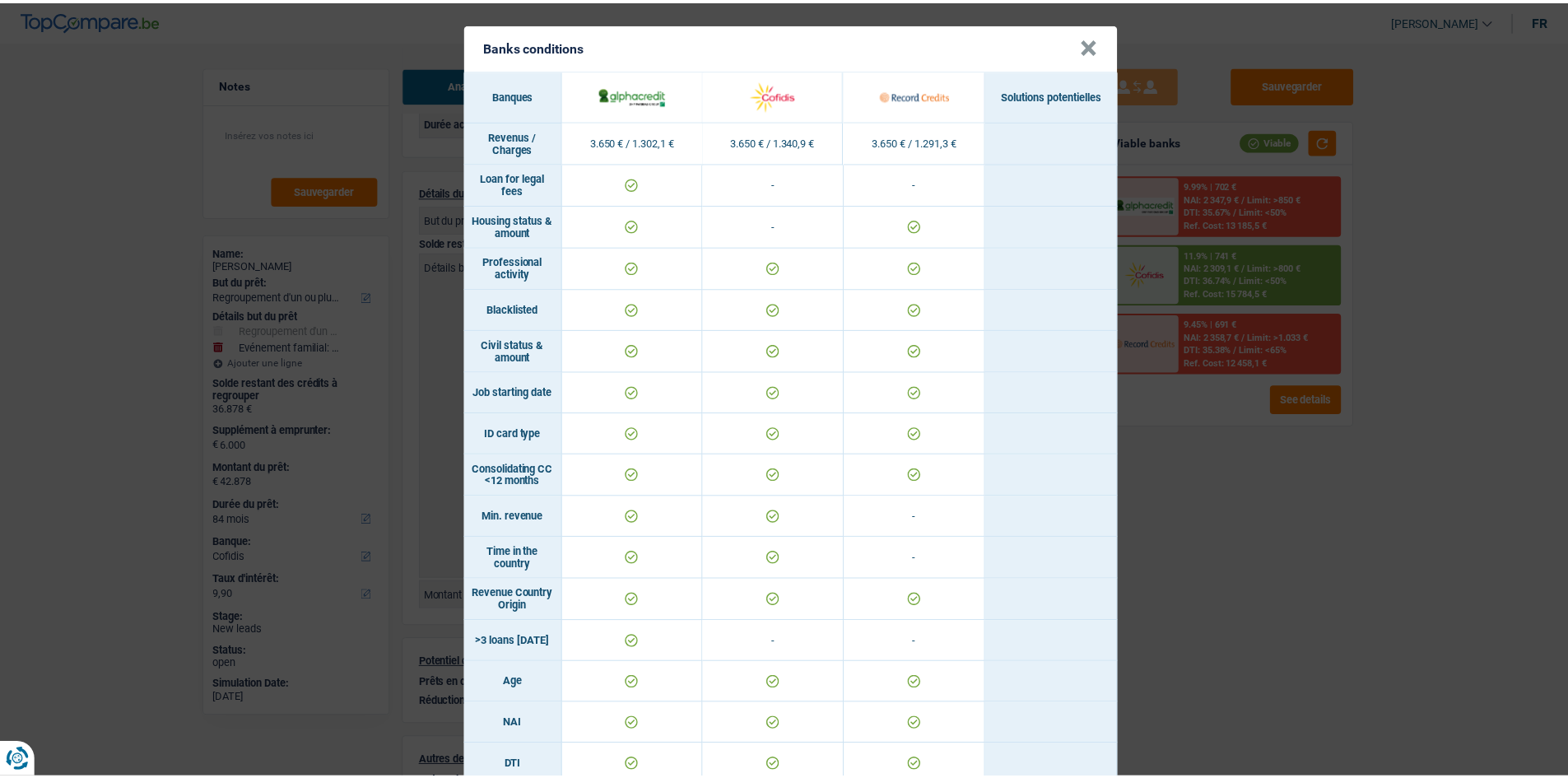
scroll to position [494, 0]
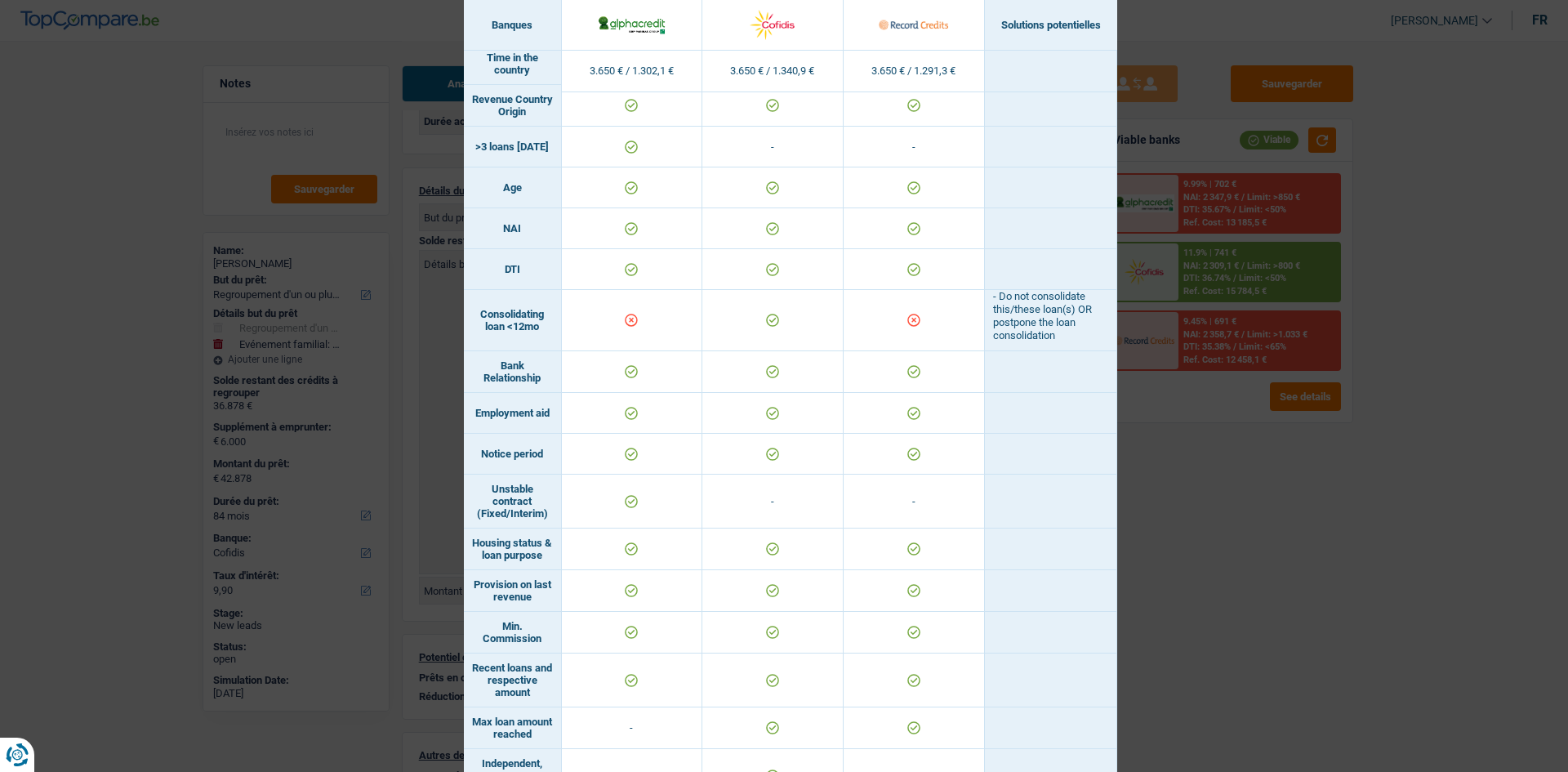
click at [1272, 537] on div "Banks conditions × Banques Solutions potentielles Revenus / Charges 3.650 € / 1…" at bounding box center [784, 386] width 1568 height 772
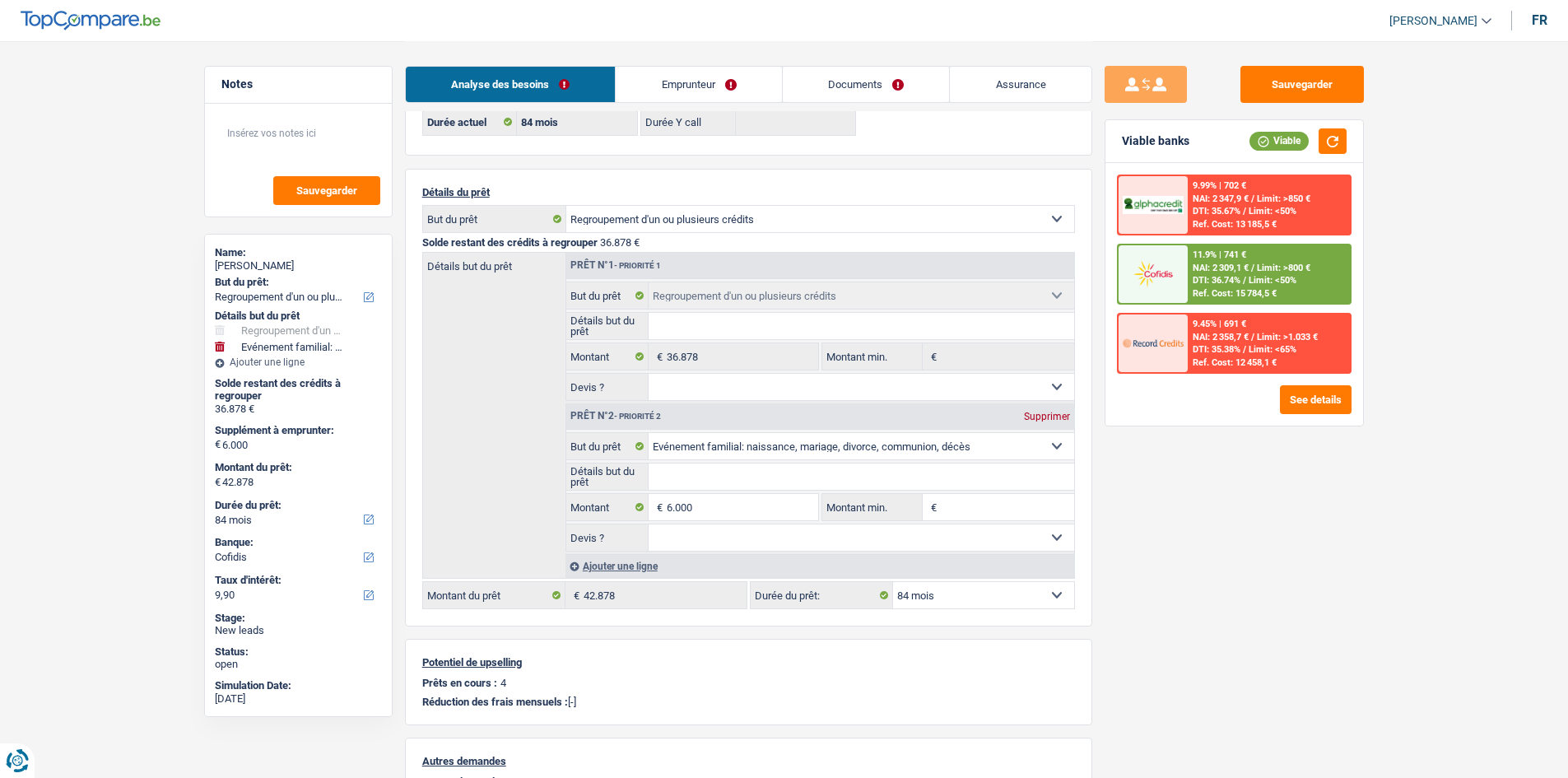
click at [720, 101] on link "Emprunteur" at bounding box center [698, 84] width 166 height 35
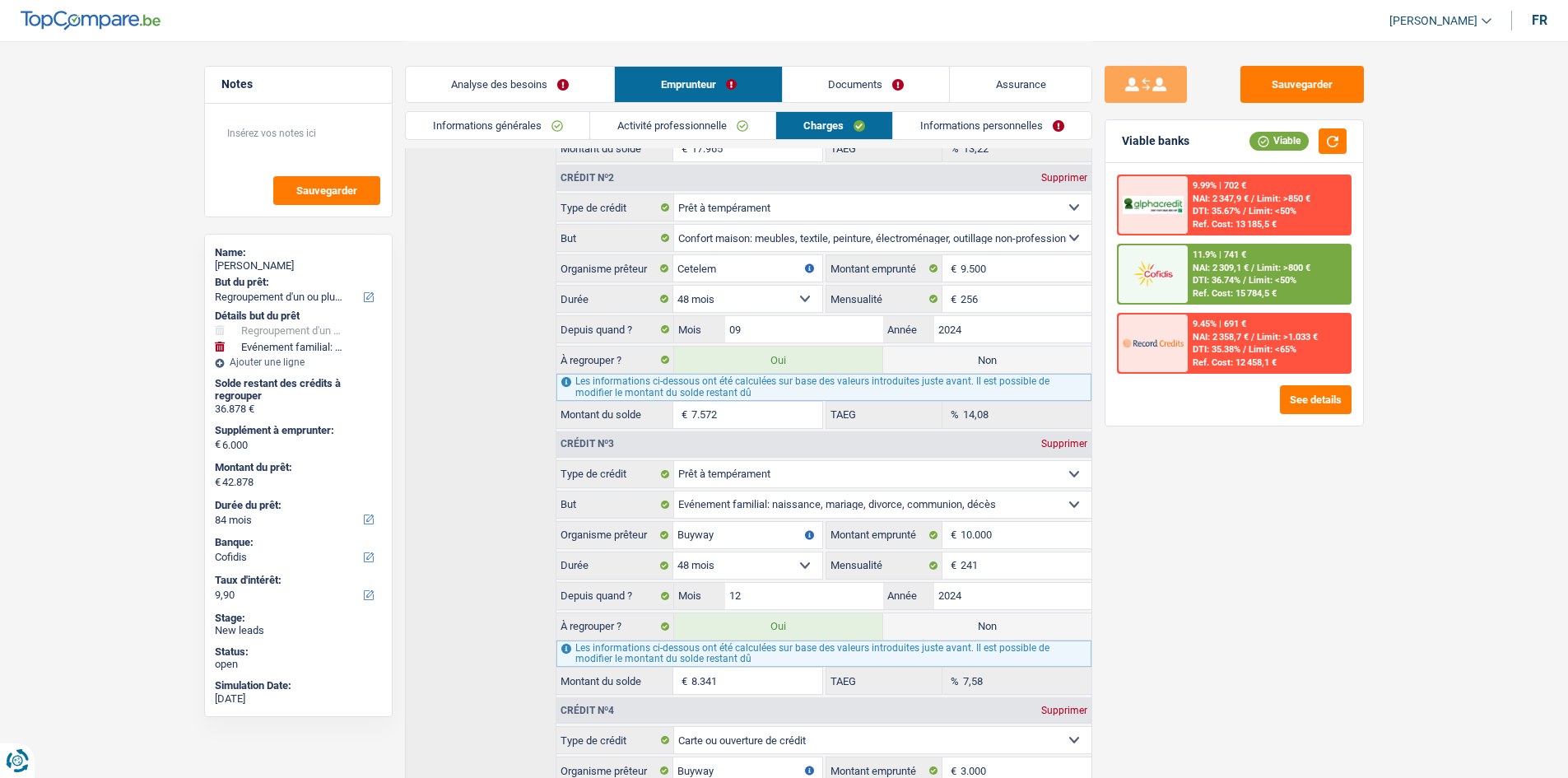
click at [947, 633] on label "Non" at bounding box center [988, 626] width 208 height 27
click at [947, 633] on input "Non" at bounding box center [988, 626] width 208 height 27
radio input "true"
type input "34.537"
select select "120"
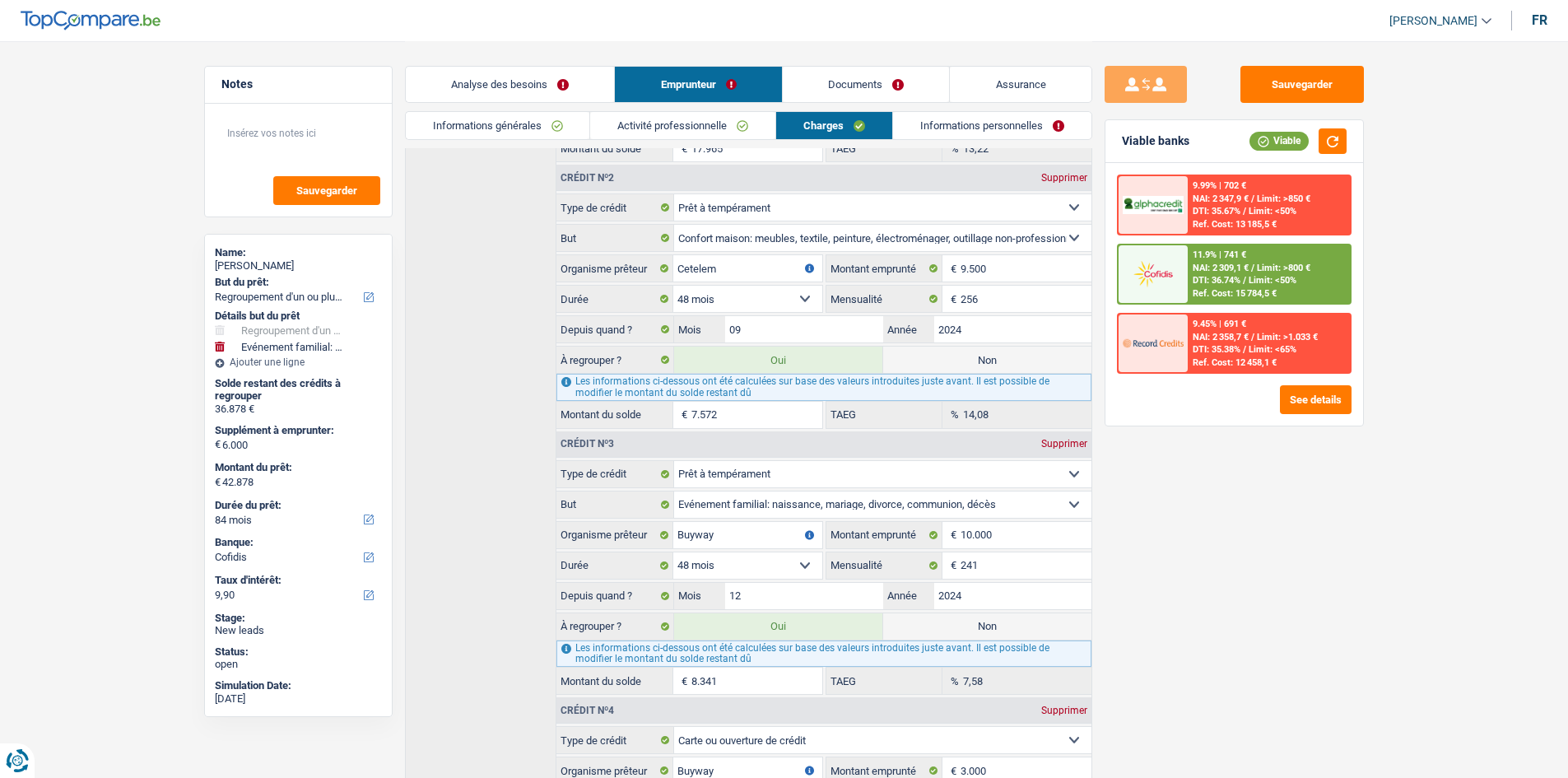
type input "34.537"
select select "120"
type input "28.537"
type input "34.537"
select select "120"
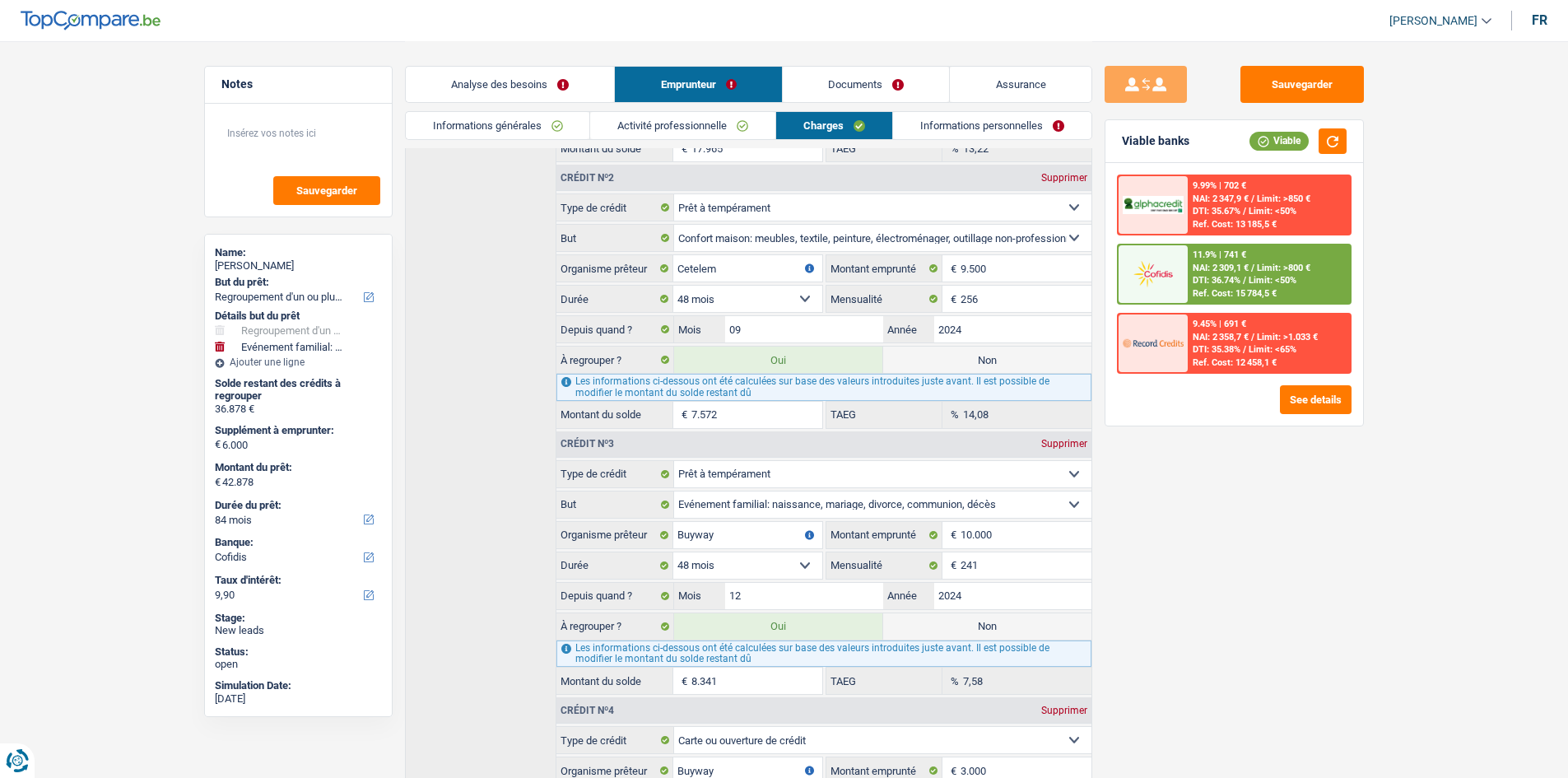
radio input "false"
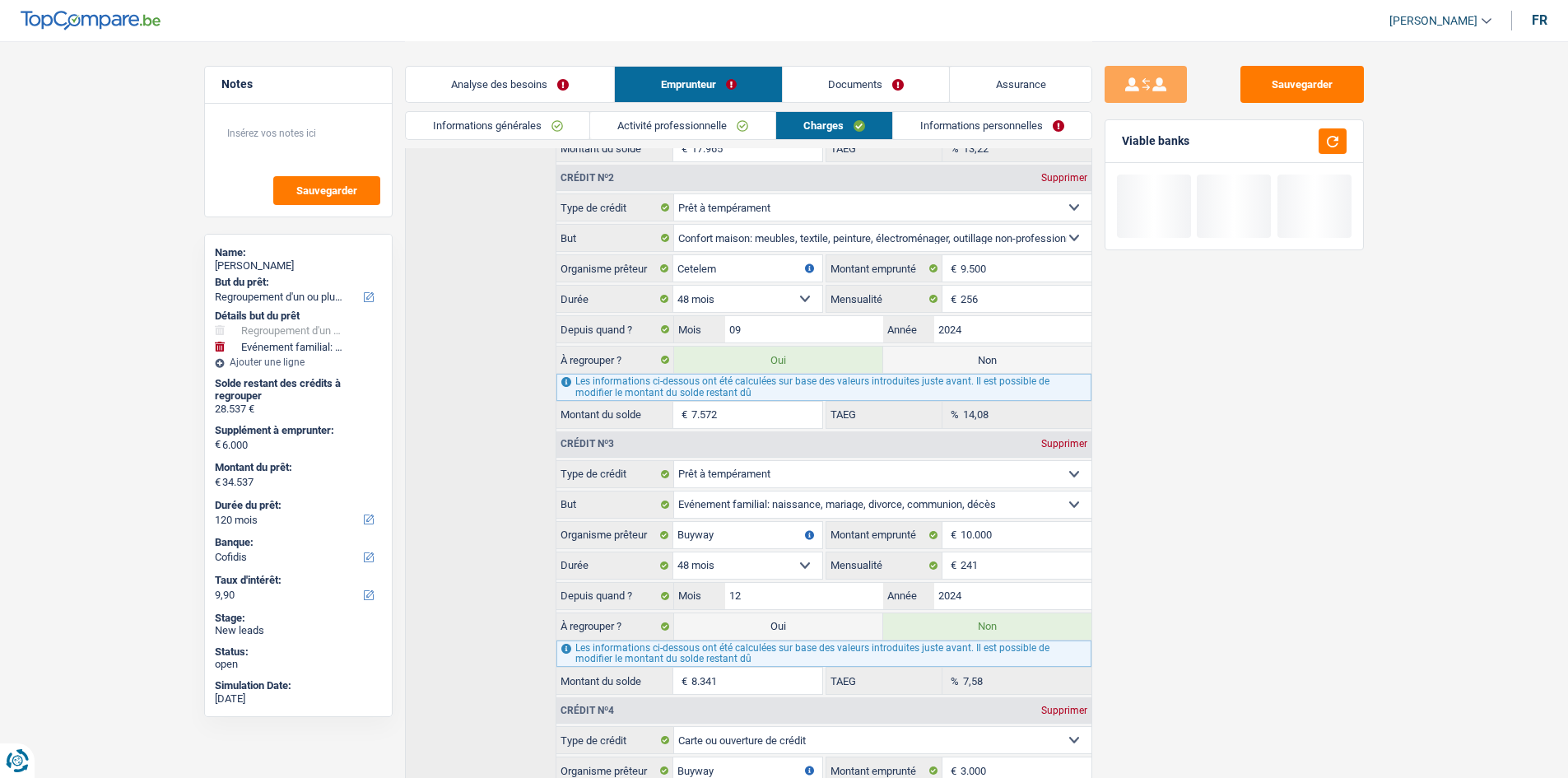
click at [526, 88] on link "Analyse des besoins" at bounding box center [510, 84] width 209 height 35
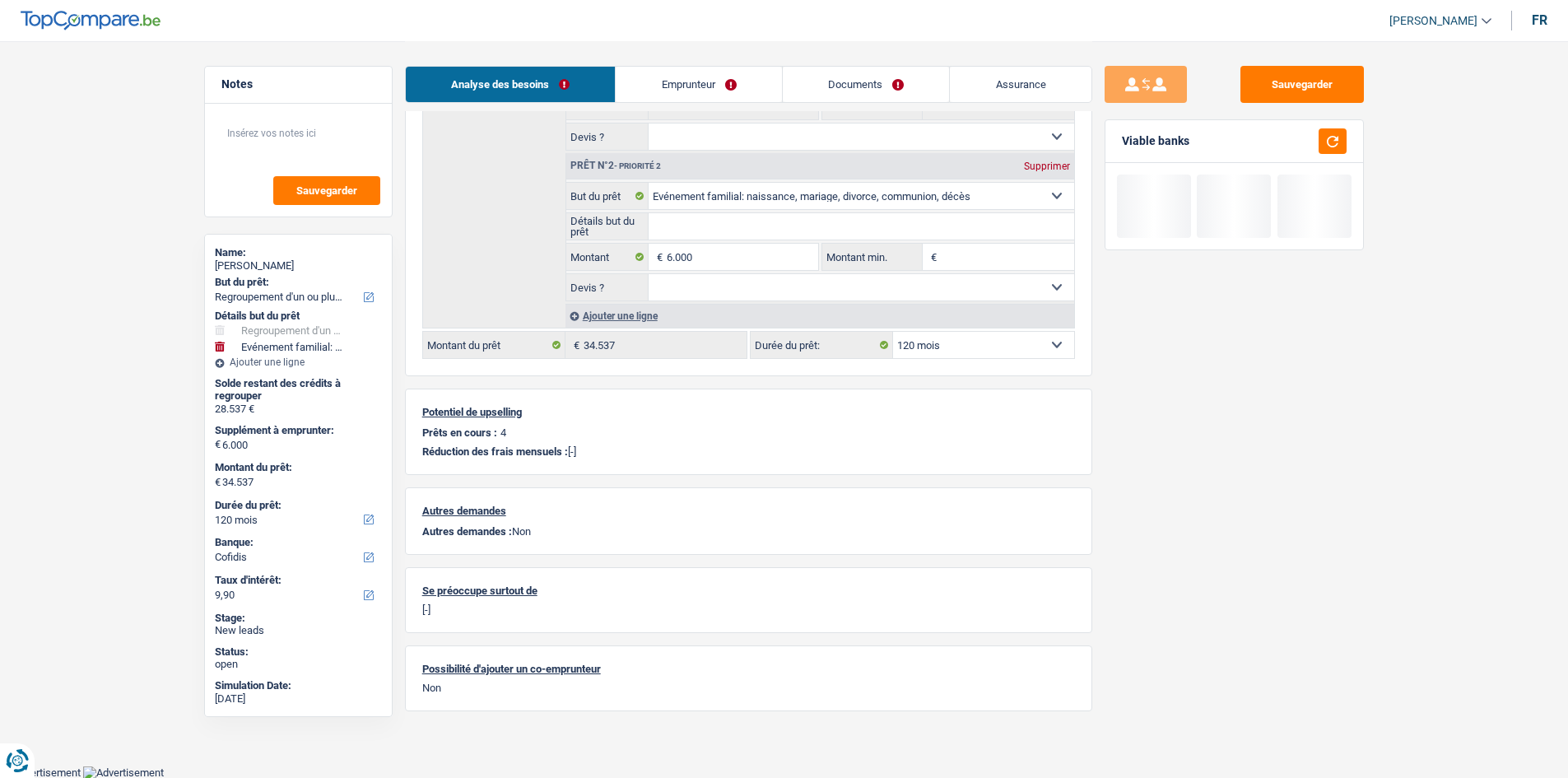
click at [970, 347] on select "12 mois 18 mois 24 mois 30 mois 36 mois 42 mois 48 mois 60 mois 72 mois 84 mois…" at bounding box center [983, 345] width 181 height 27
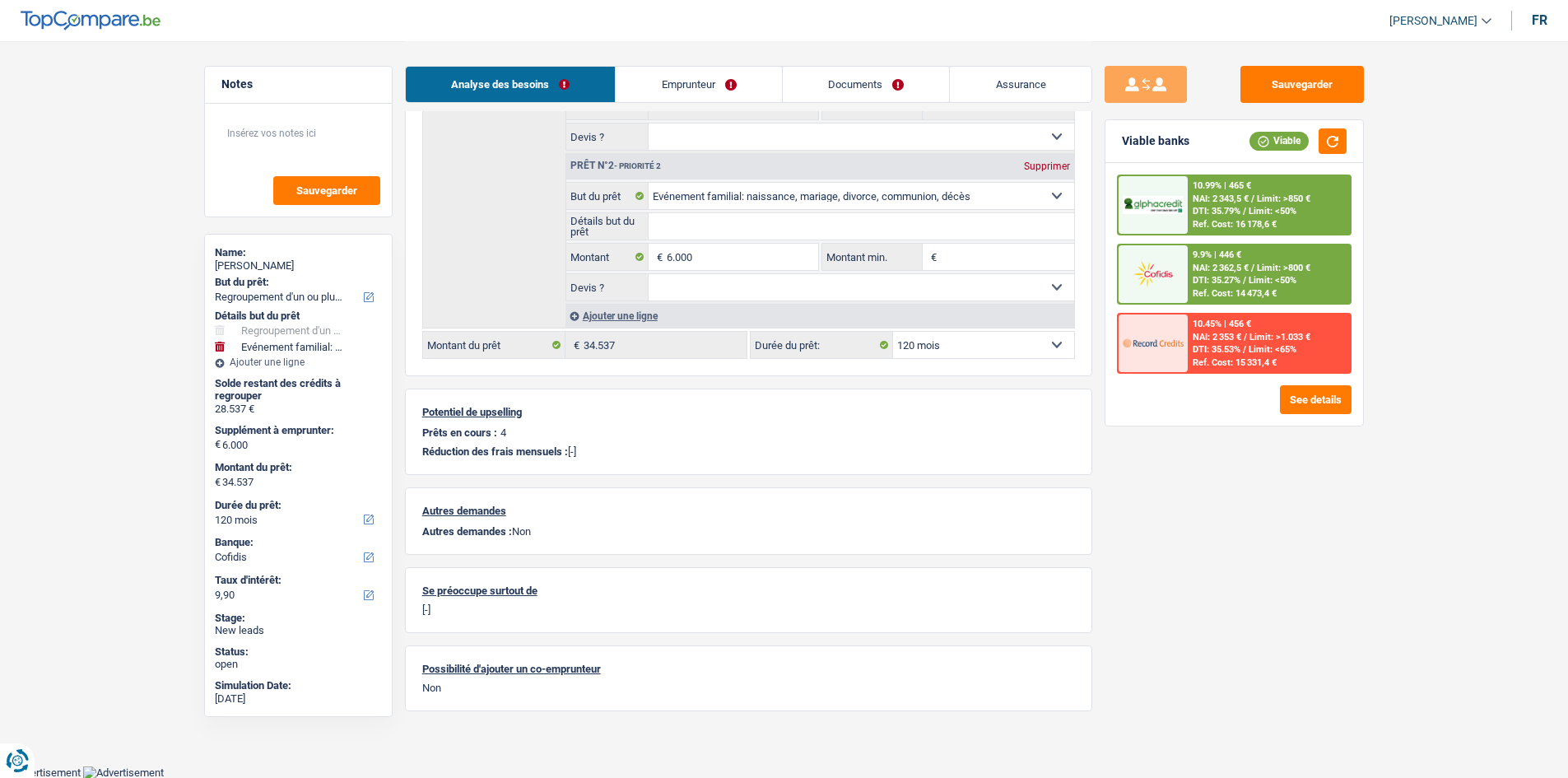
select select "84"
click at [893, 332] on select "12 mois 18 mois 24 mois 30 mois 36 mois 42 mois 48 mois 60 mois 72 mois 84 mois…" at bounding box center [983, 345] width 181 height 27
select select "84"
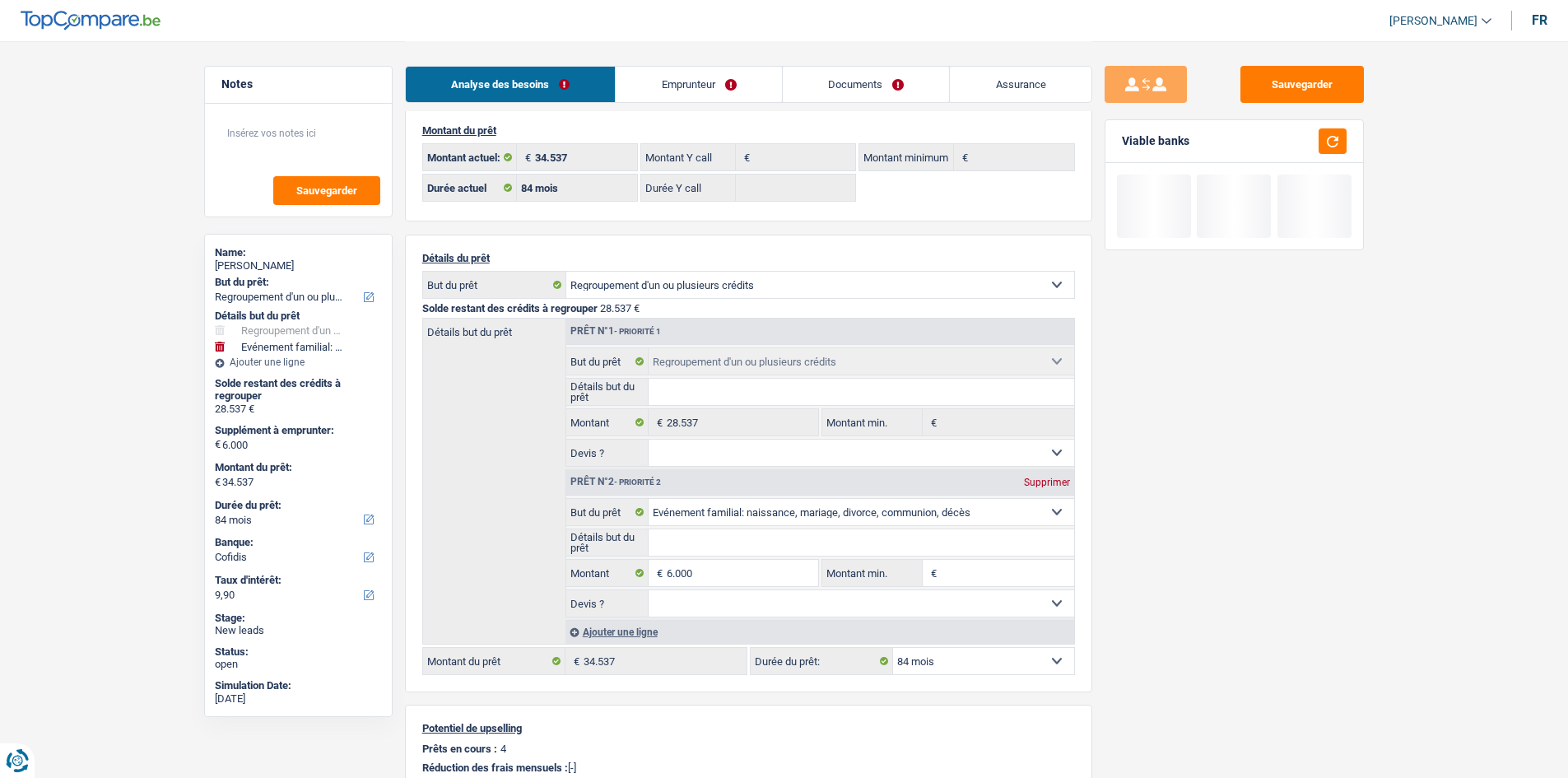
scroll to position [3, 0]
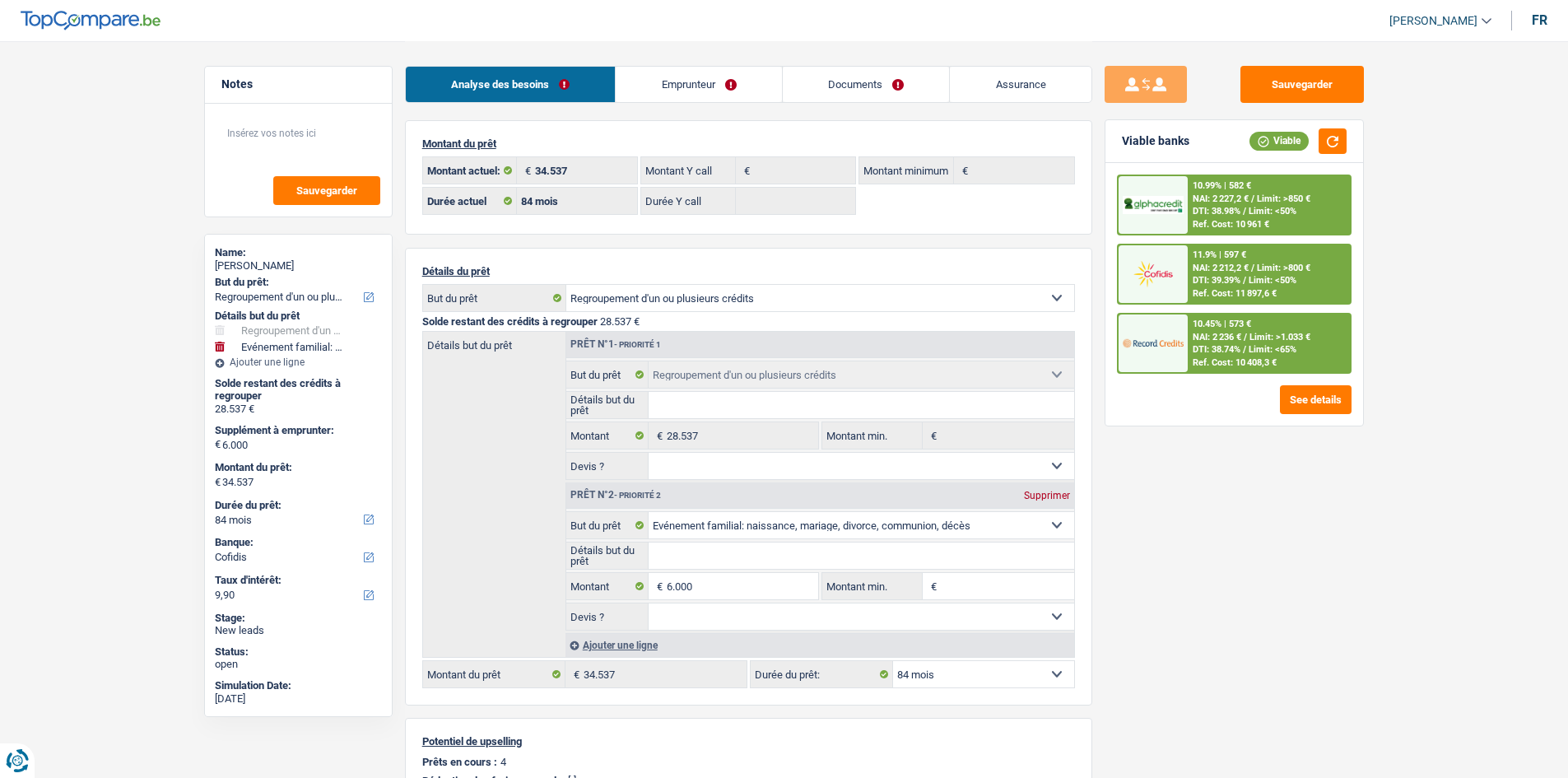
click at [1281, 346] on span "Limit: <65%" at bounding box center [1273, 349] width 48 height 10
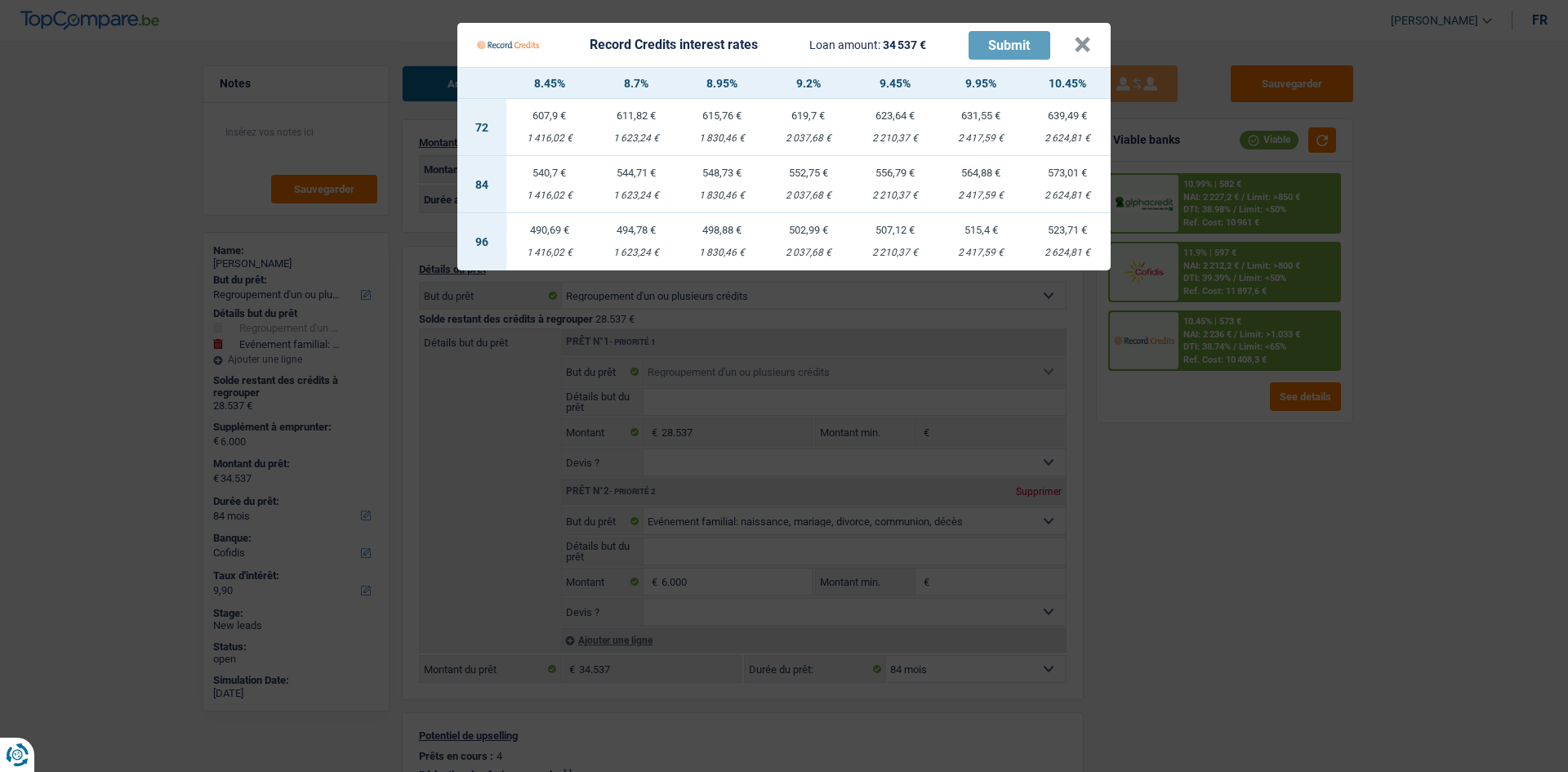
click at [1303, 465] on Credits "Record Credits interest rates Loan amount: 34 537 € Submit × 8.45% 8.7% 8.95% 9…" at bounding box center [784, 386] width 1568 height 772
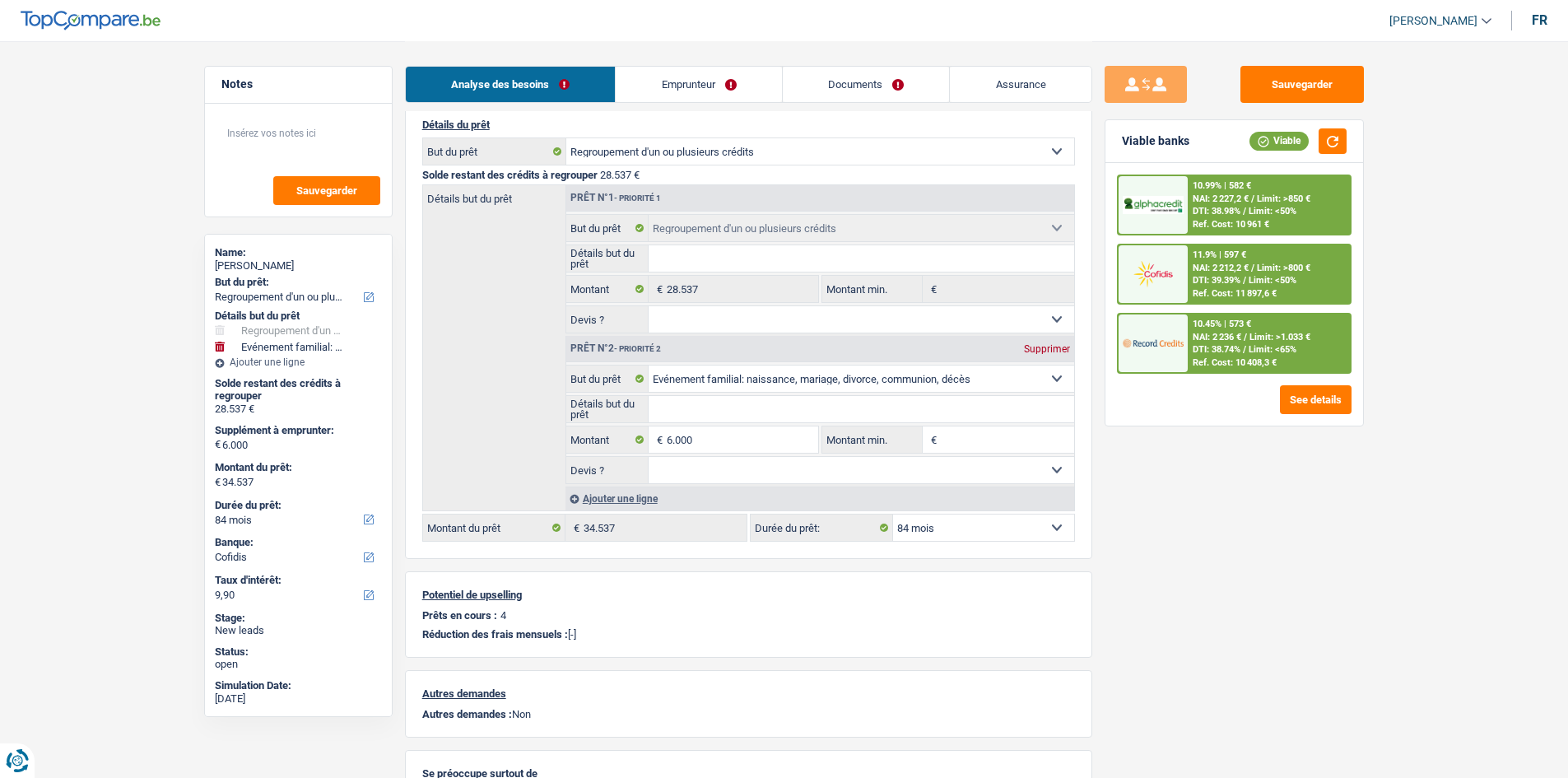
scroll to position [168, 0]
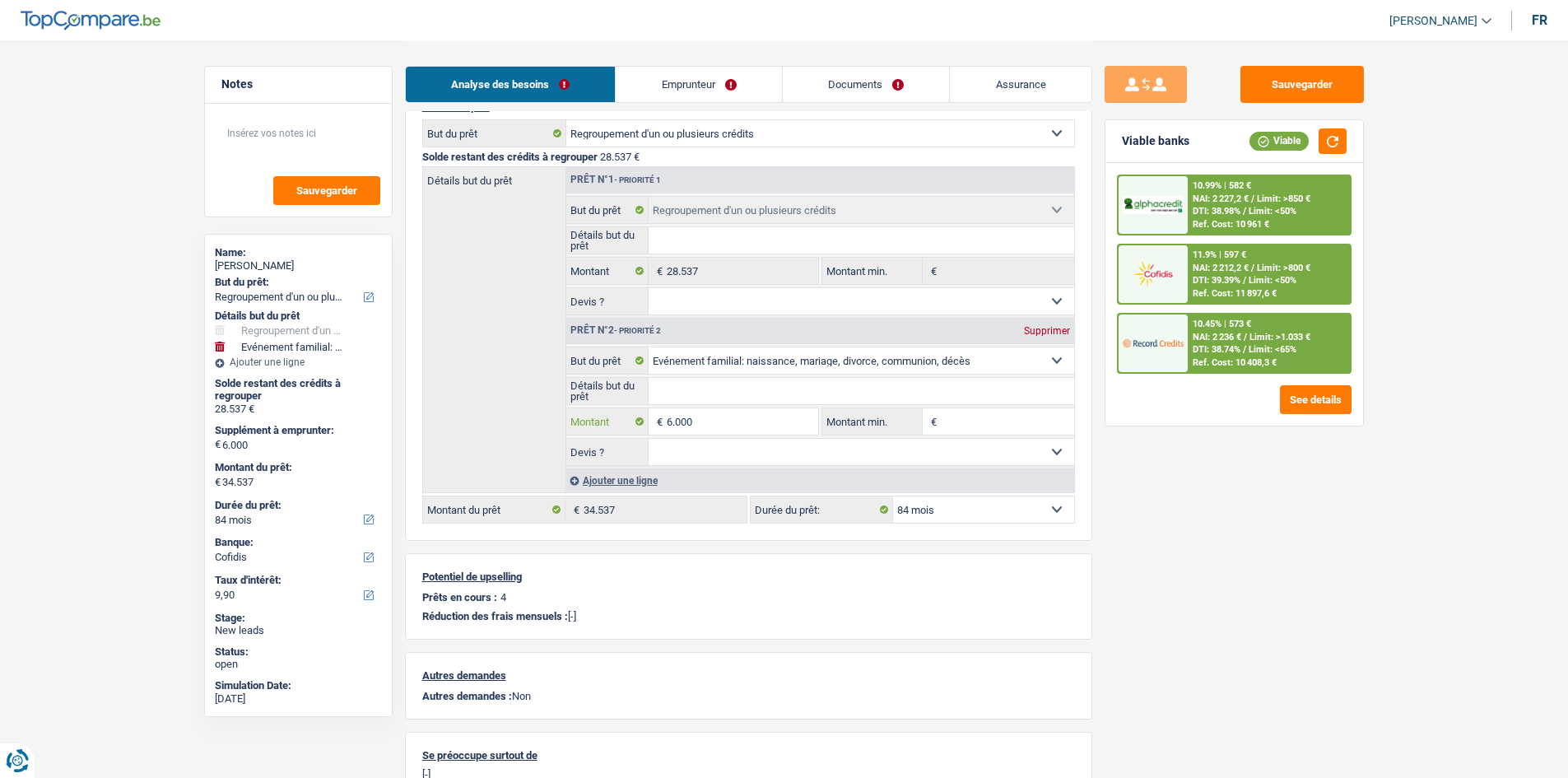
click at [720, 426] on input "6.000" at bounding box center [742, 421] width 150 height 27
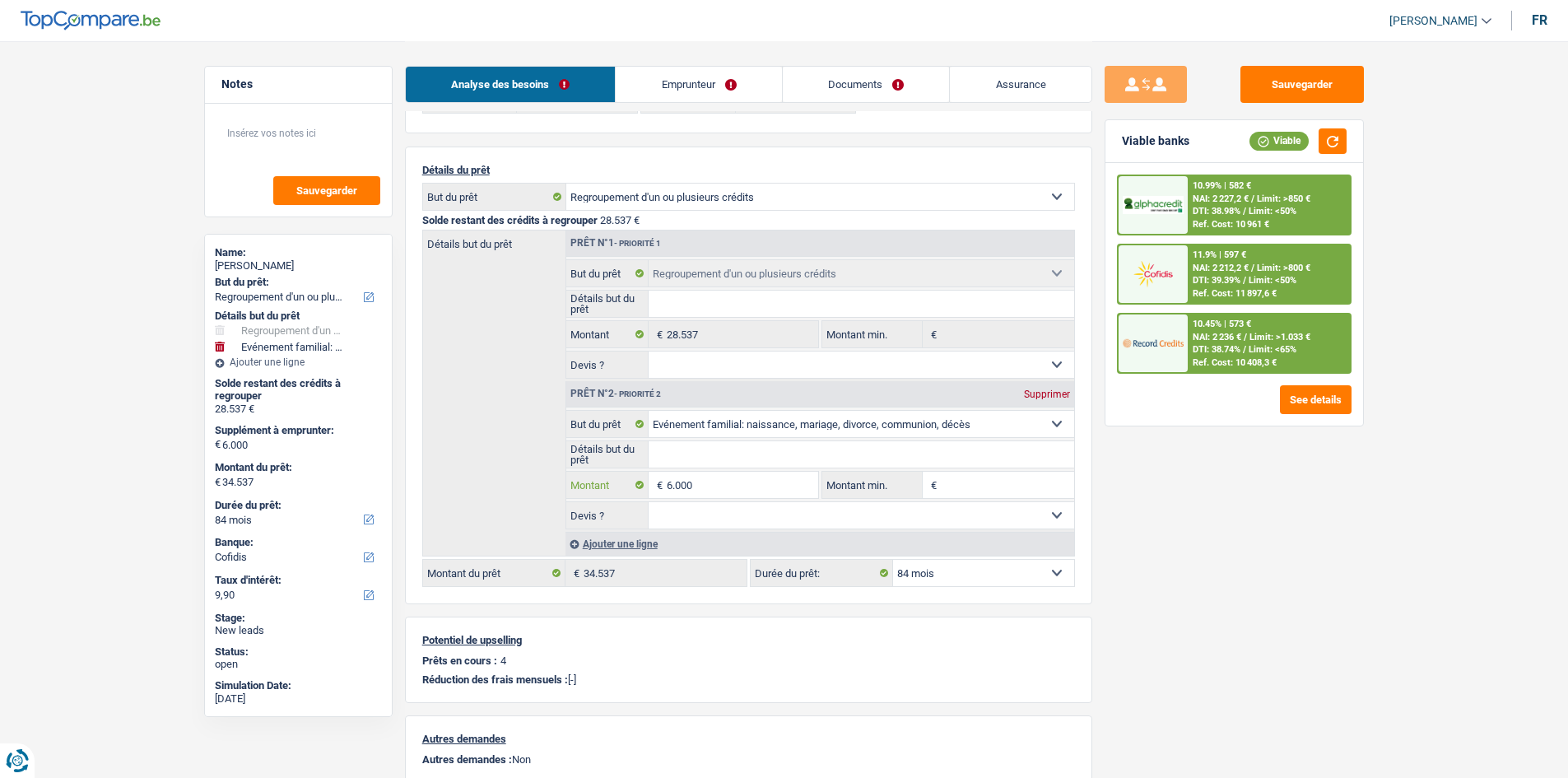
scroll to position [3, 0]
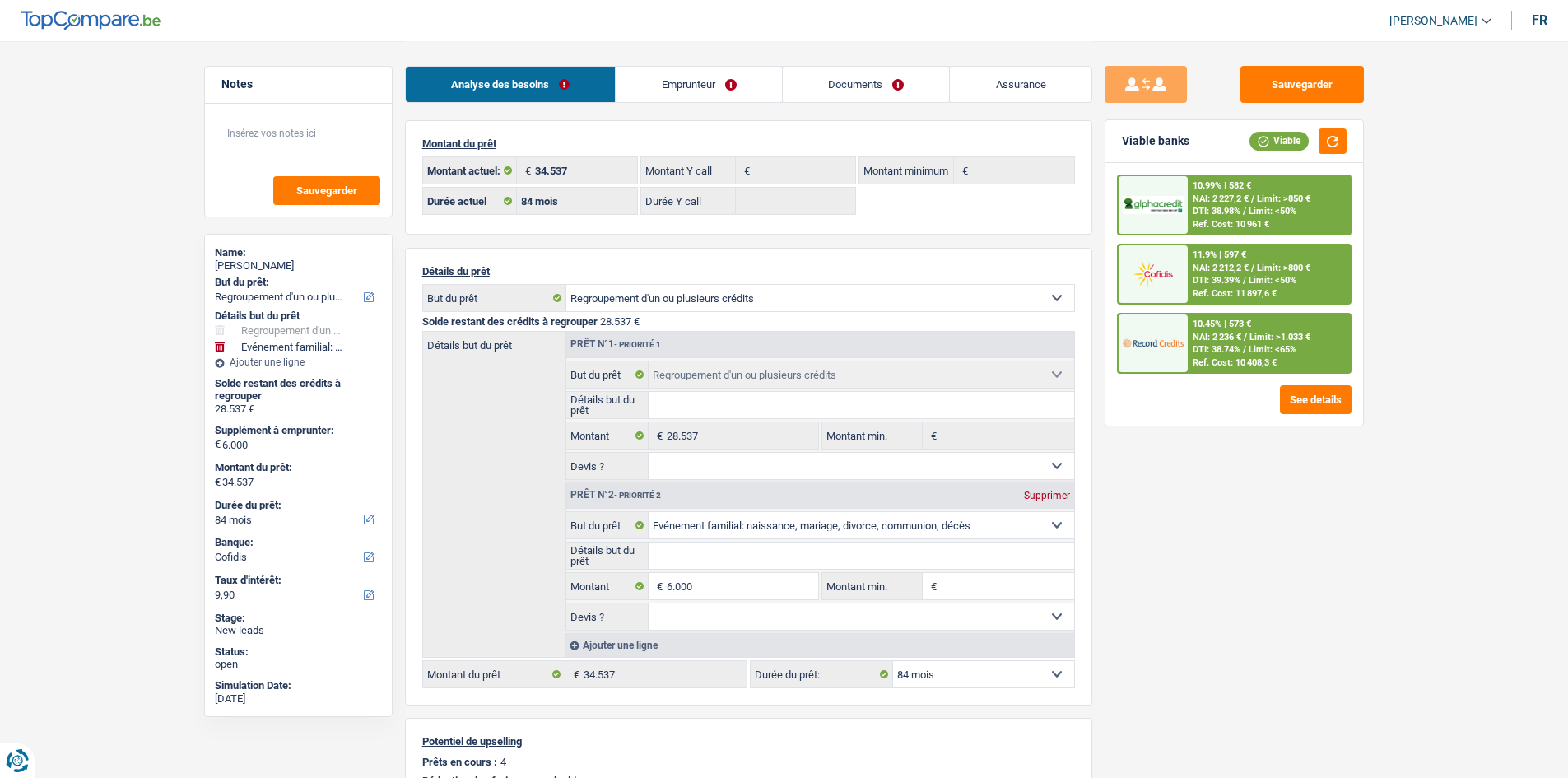
click at [699, 88] on link "Emprunteur" at bounding box center [698, 84] width 166 height 35
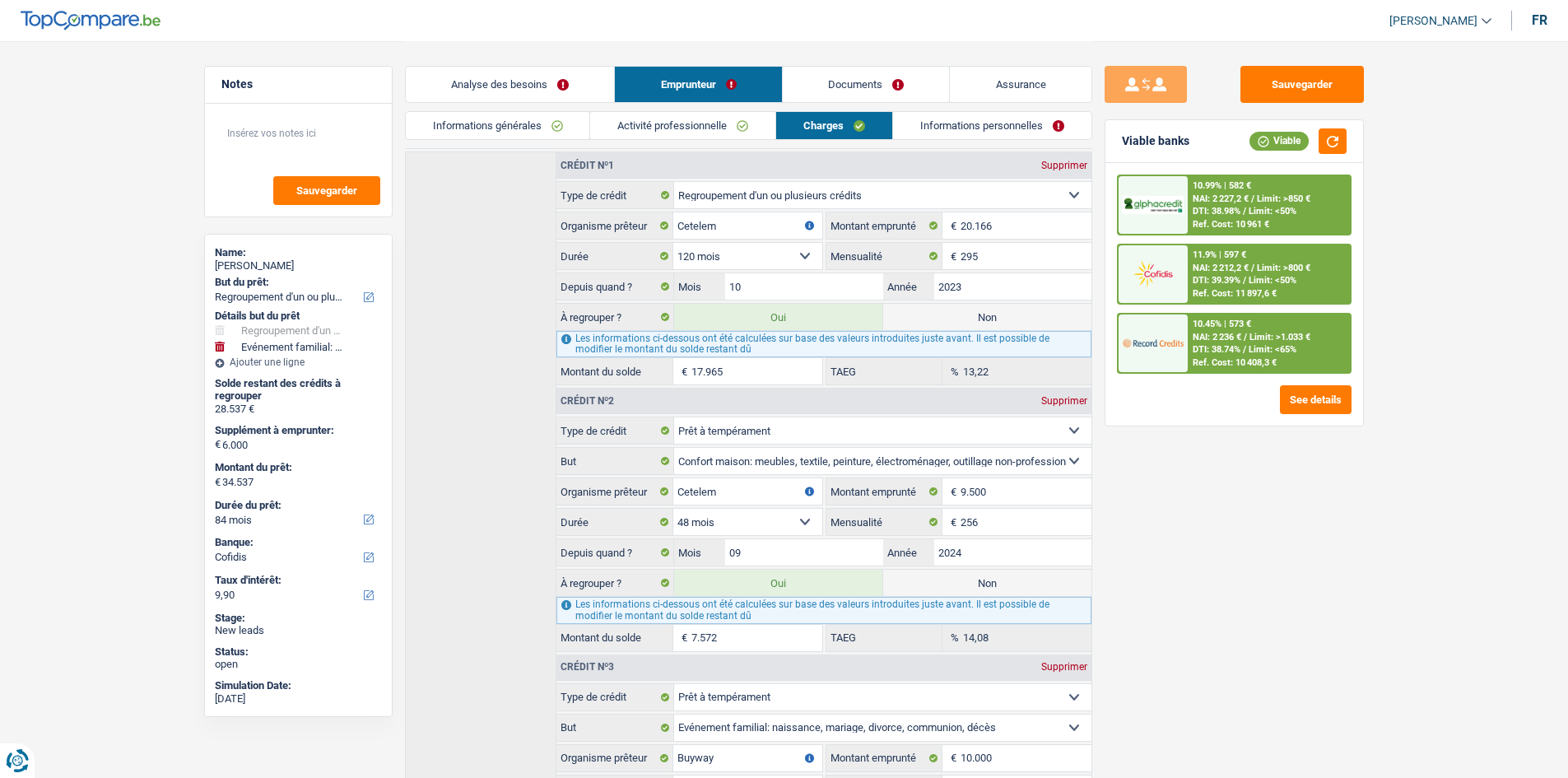
scroll to position [497, 0]
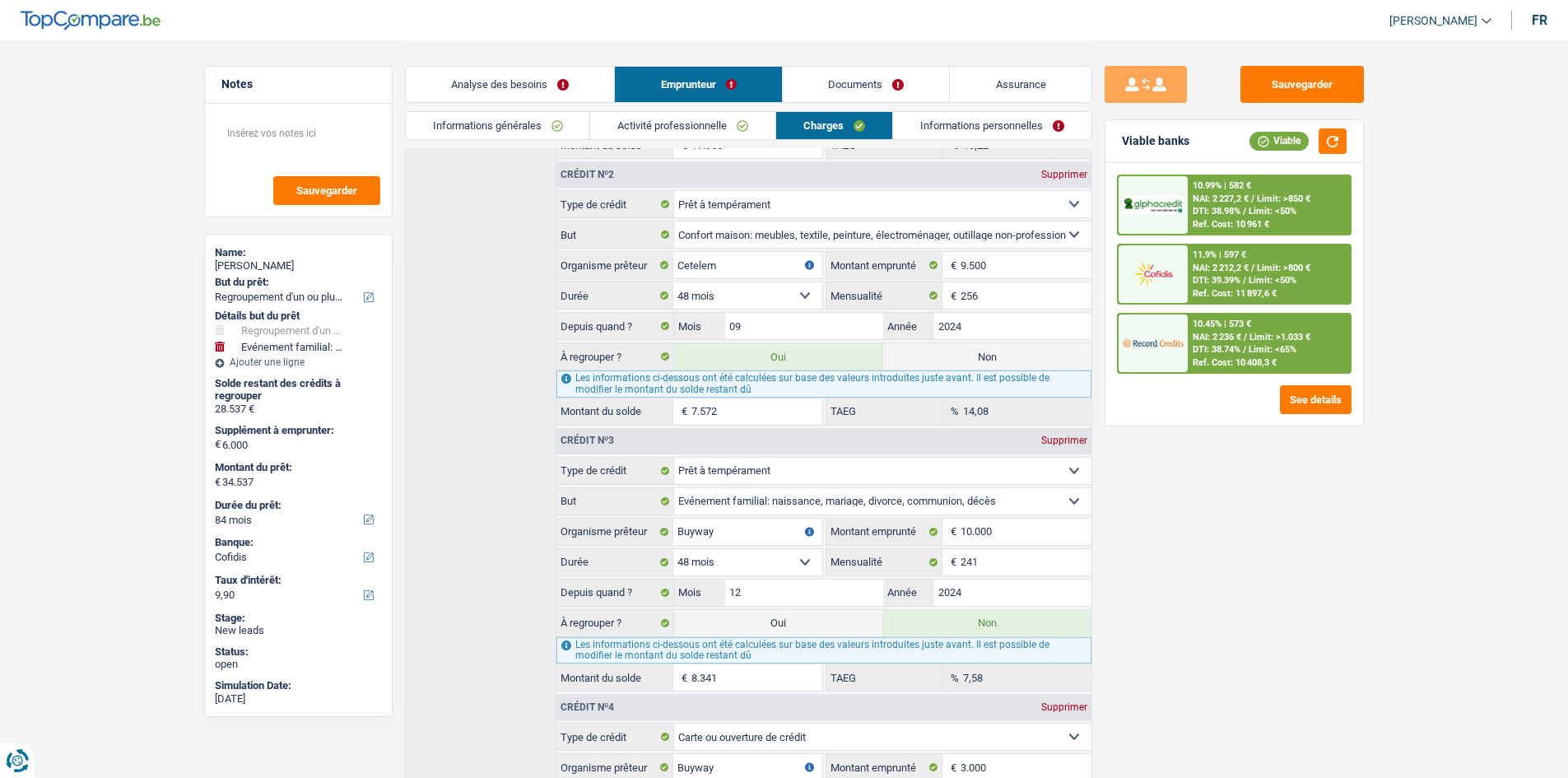
click at [501, 86] on link "Analyse des besoins" at bounding box center [510, 84] width 209 height 35
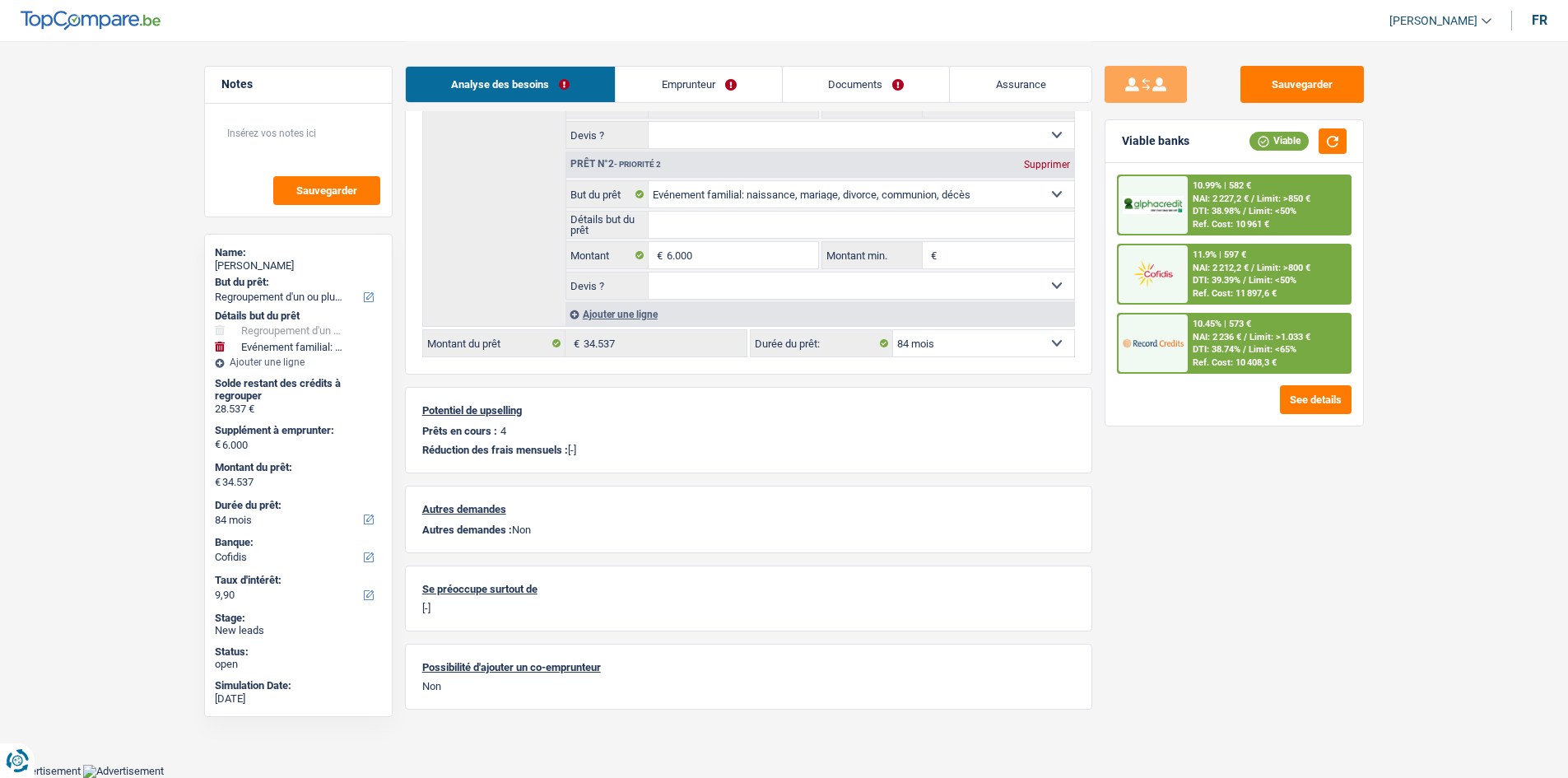
scroll to position [333, 0]
click at [691, 255] on input "6.000" at bounding box center [742, 256] width 150 height 27
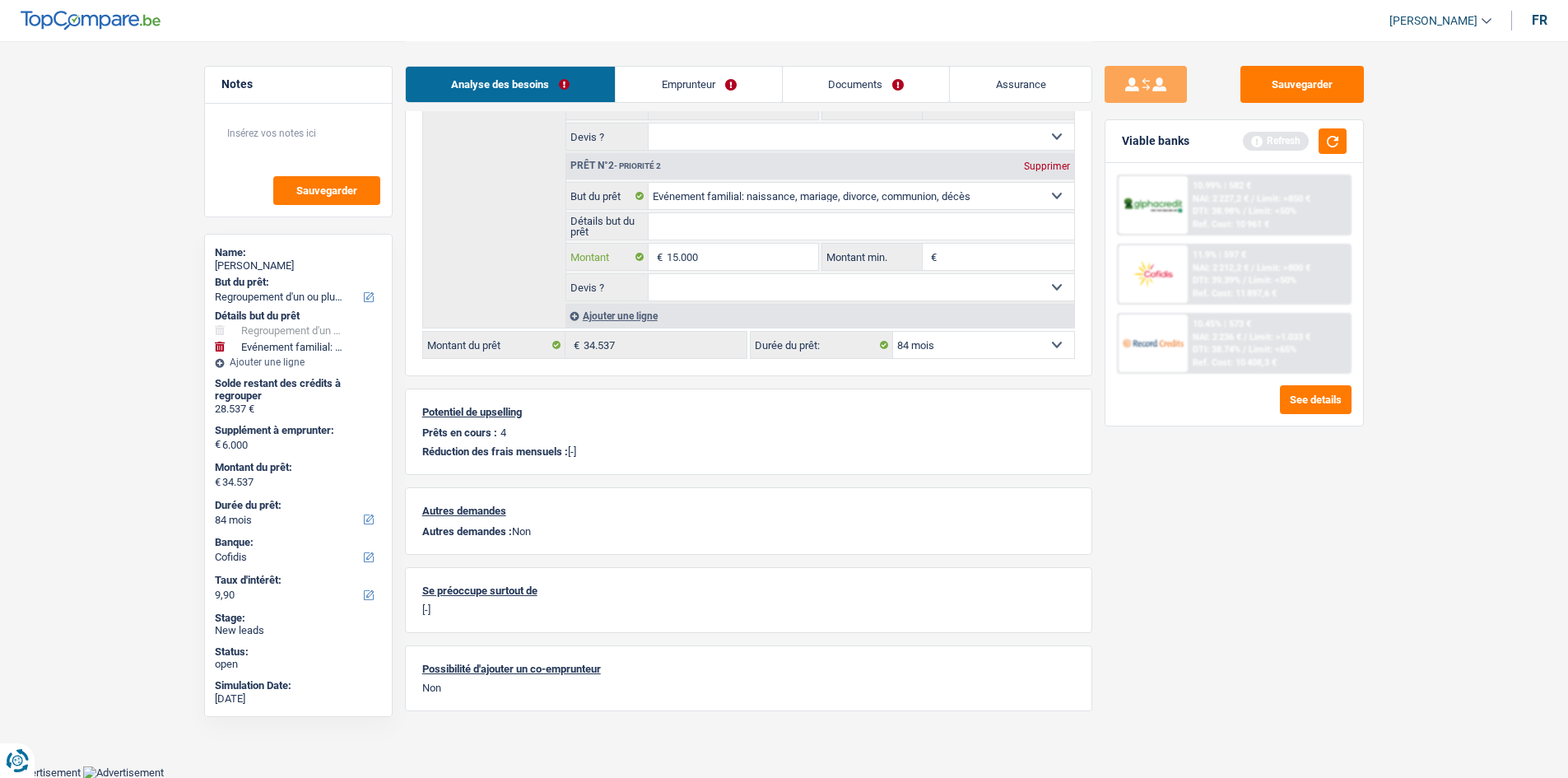
type input "15.000"
type input "43.537"
select select "144"
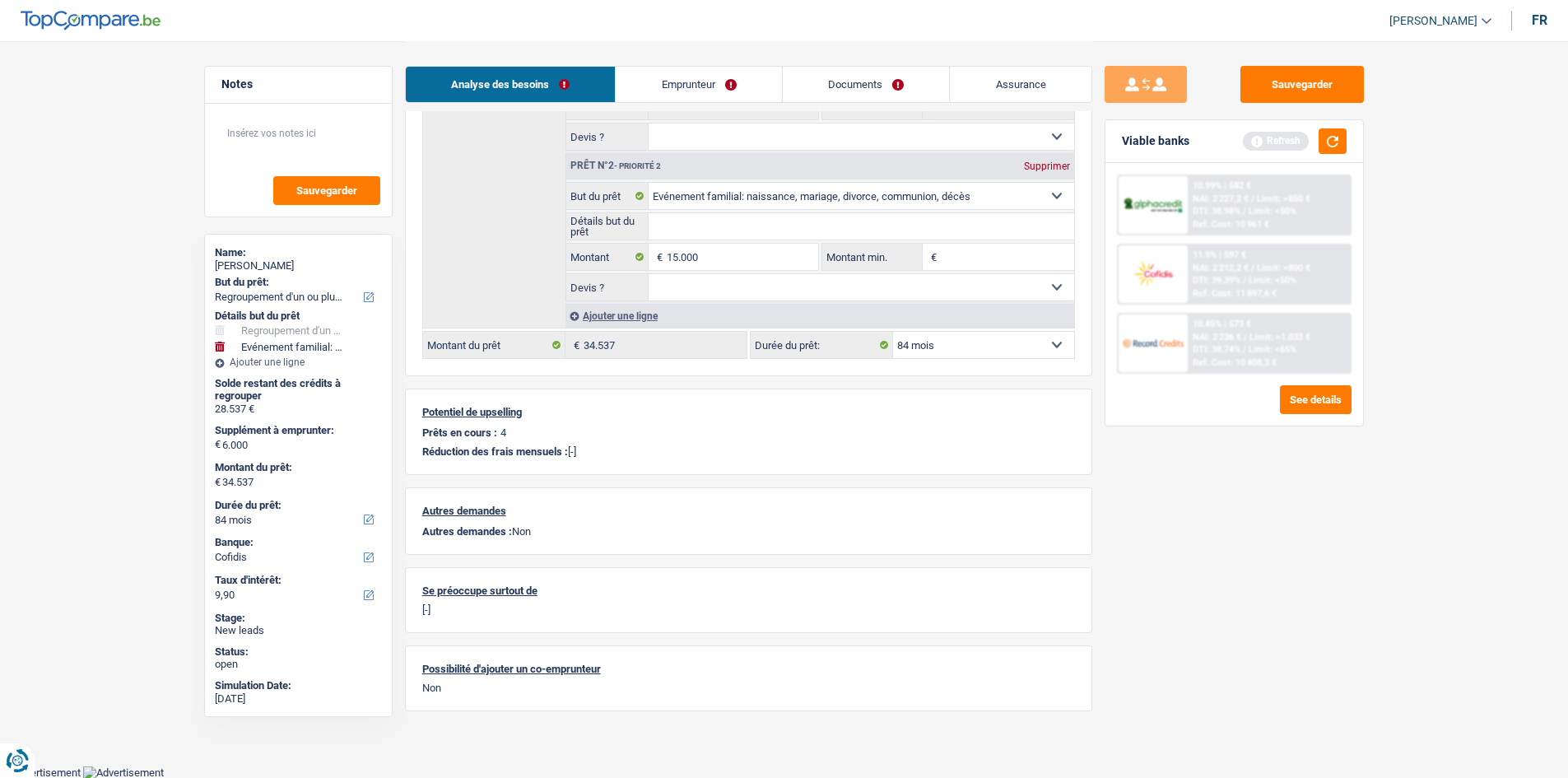
type input "43.537"
click at [1387, 507] on main "Notes Sauvegarder Name: [PERSON_NAME] But du prêt: Confort maison: meubles, tex…" at bounding box center [784, 217] width 1568 height 1099
select select "144"
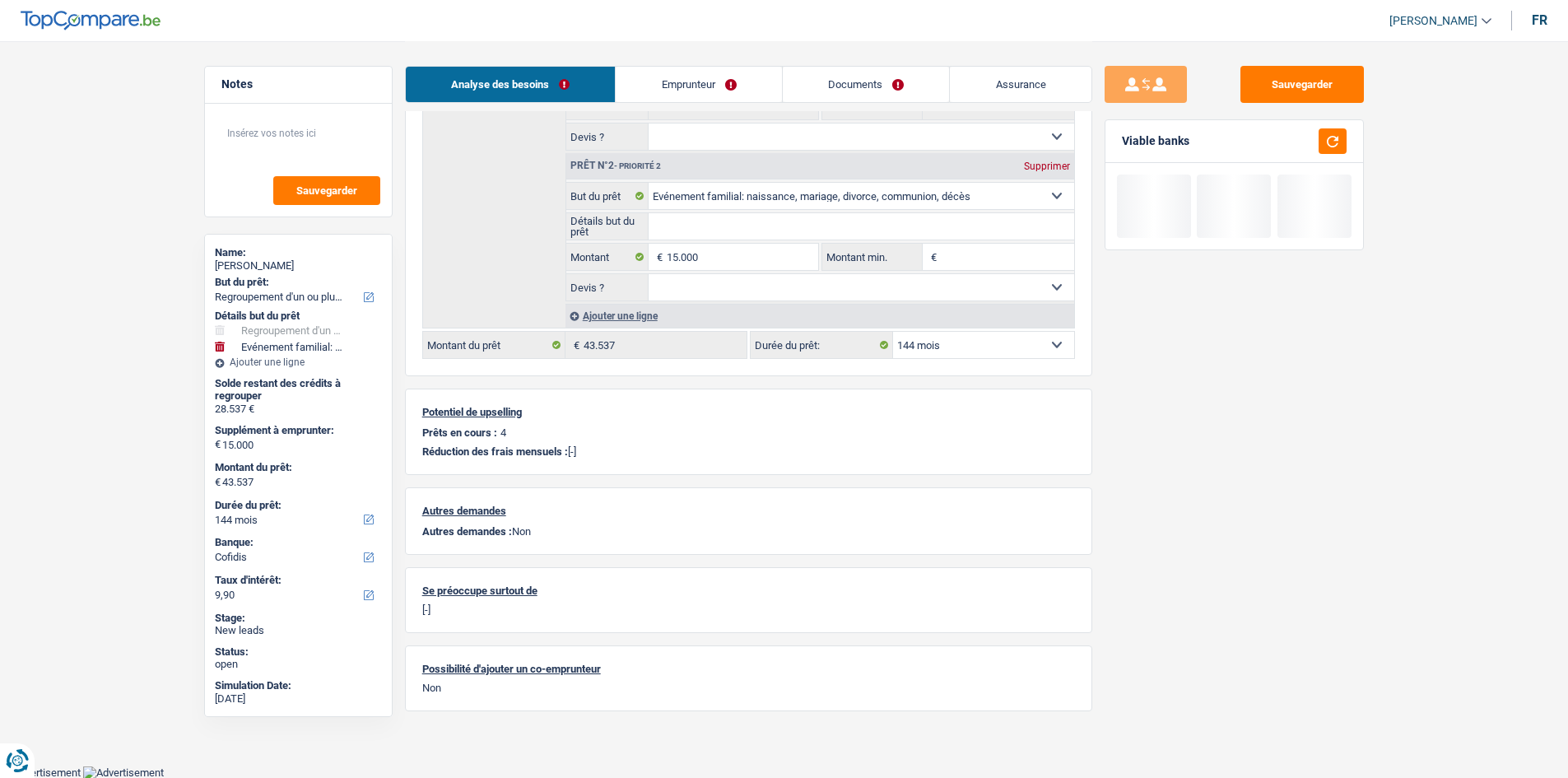
click at [1032, 343] on select "12 mois 18 mois 24 mois 30 mois 36 mois 42 mois 48 mois 60 mois 72 mois 84 mois…" at bounding box center [983, 345] width 181 height 27
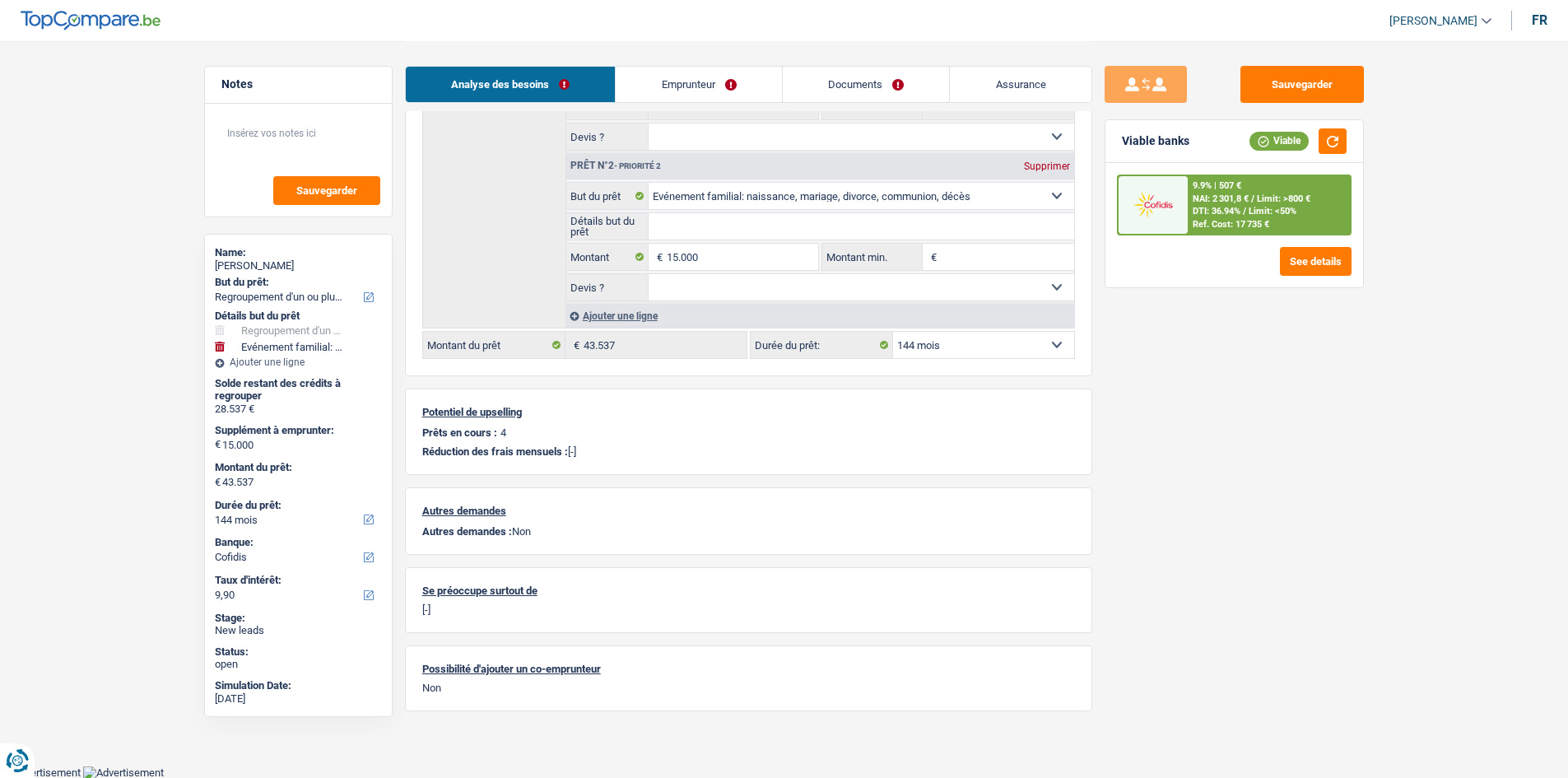
select select "84"
click at [893, 332] on select "12 mois 18 mois 24 mois 30 mois 36 mois 42 mois 48 mois 60 mois 72 mois 84 mois…" at bounding box center [983, 345] width 181 height 27
select select "84"
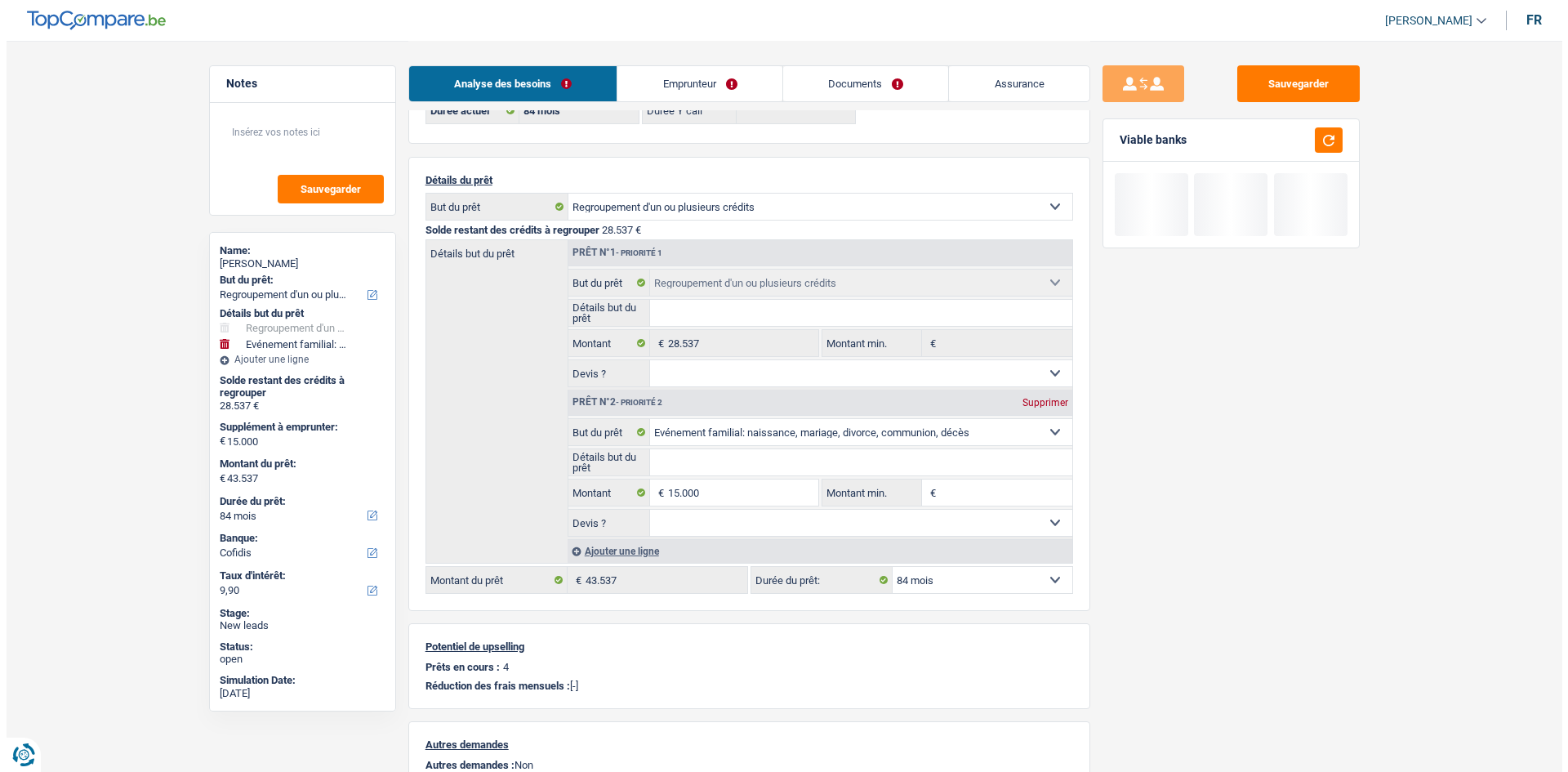
scroll to position [3, 0]
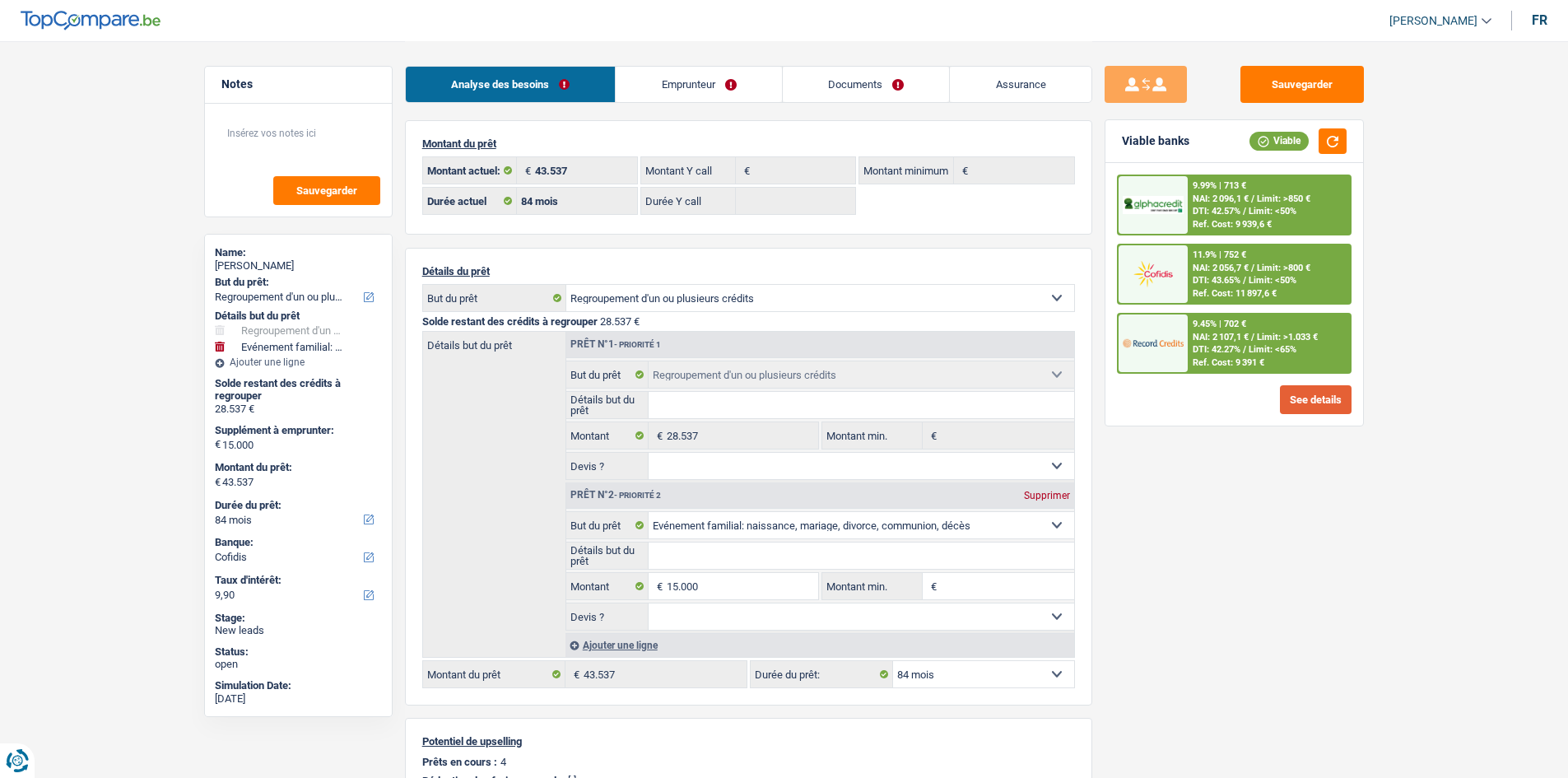
click at [1317, 397] on button "See details" at bounding box center [1315, 400] width 71 height 29
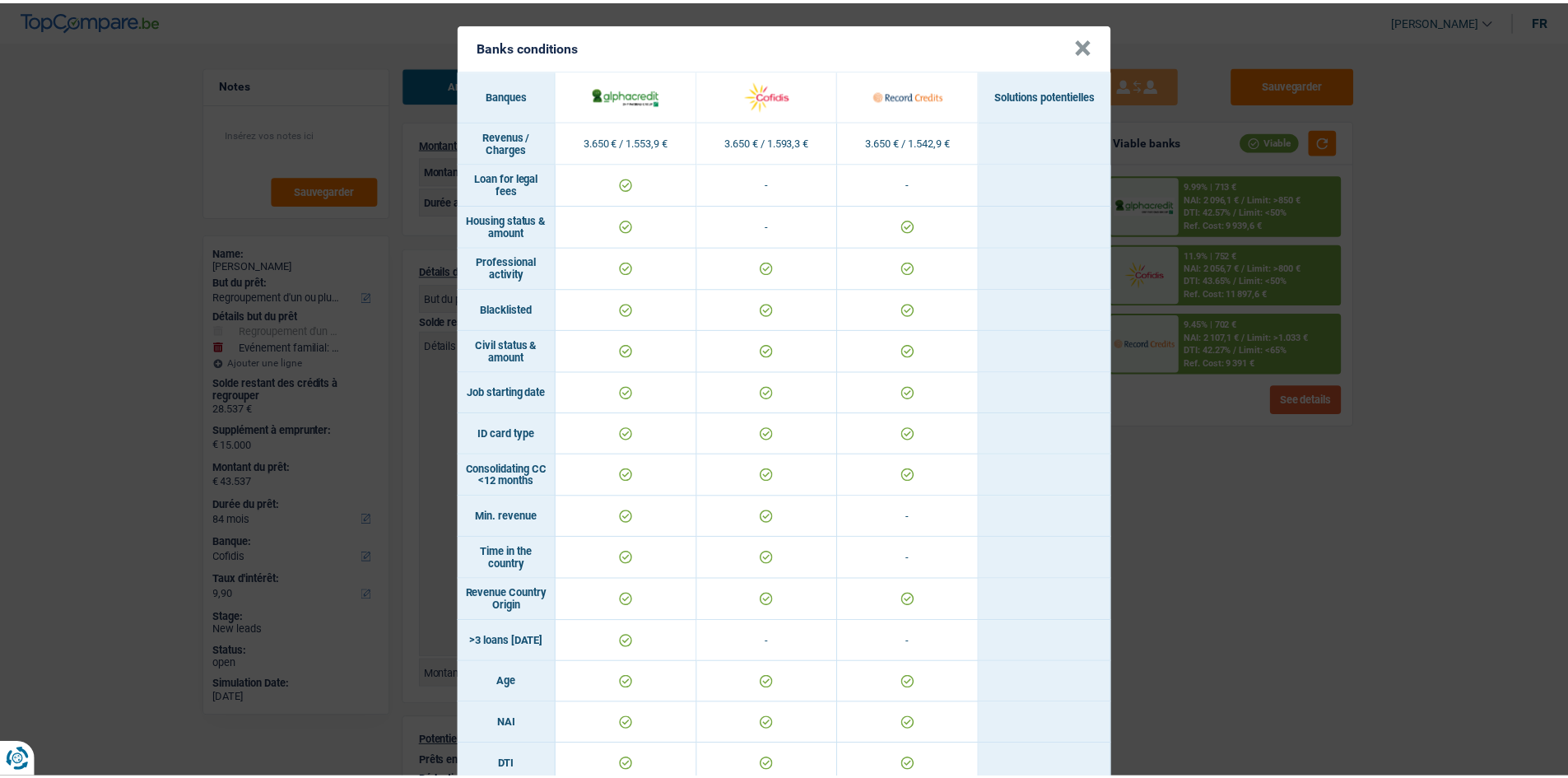
scroll to position [0, 0]
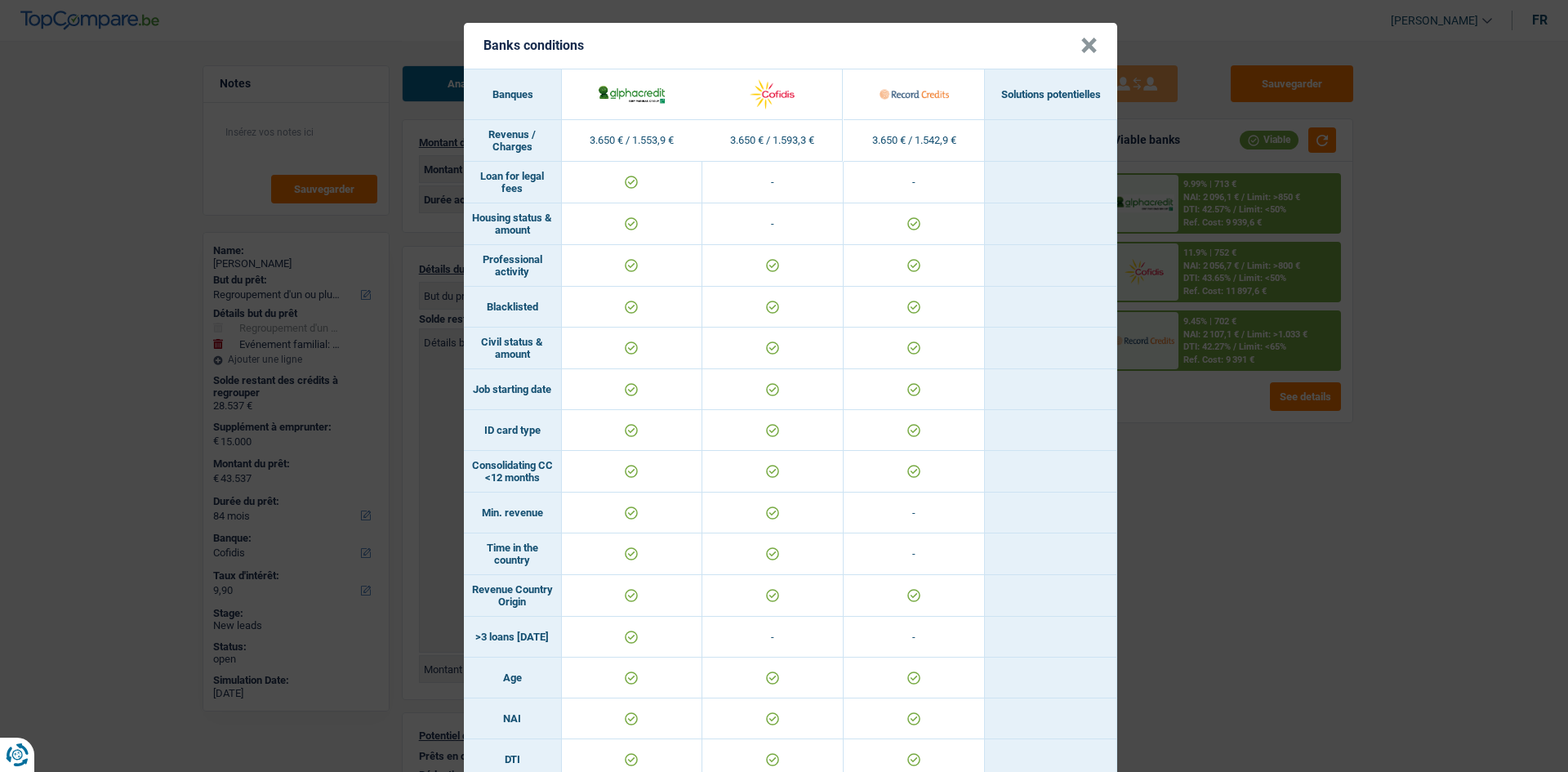
click at [1279, 492] on div "Banks conditions × Banques Solutions potentielles Revenus / Charges 3.650 € / 1…" at bounding box center [784, 386] width 1568 height 772
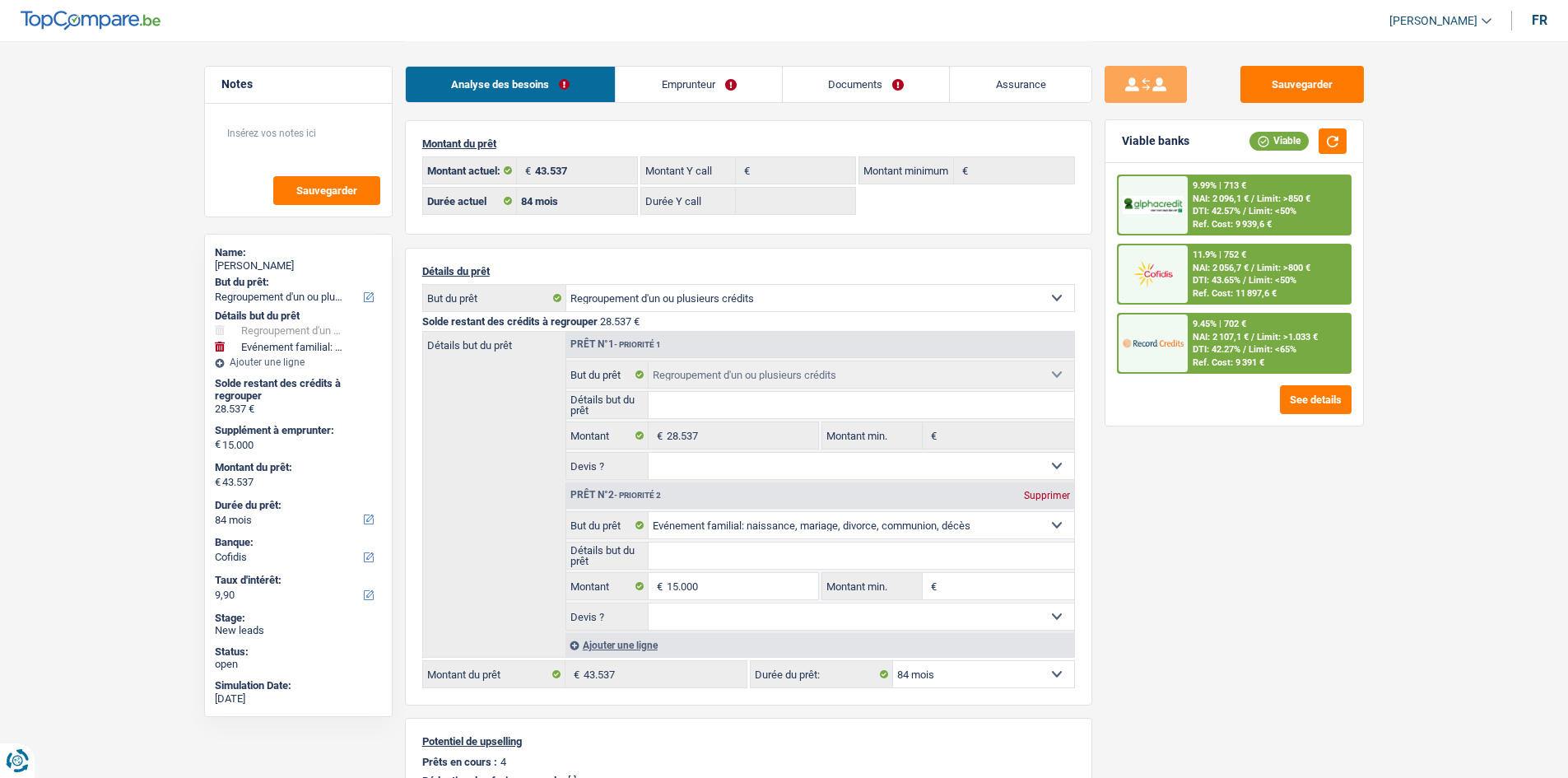
click at [708, 81] on link "Emprunteur" at bounding box center [698, 84] width 166 height 35
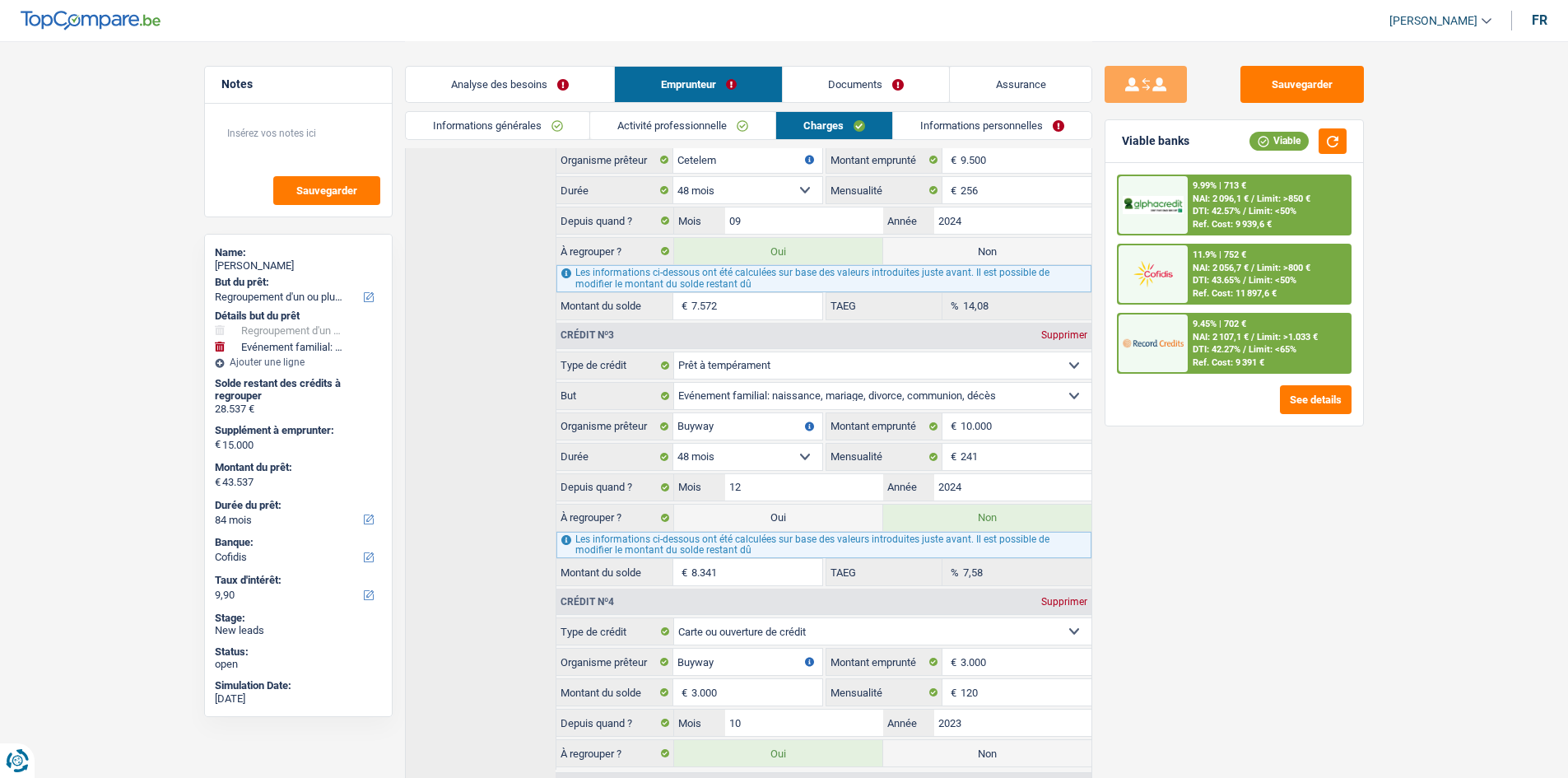
scroll to position [678, 0]
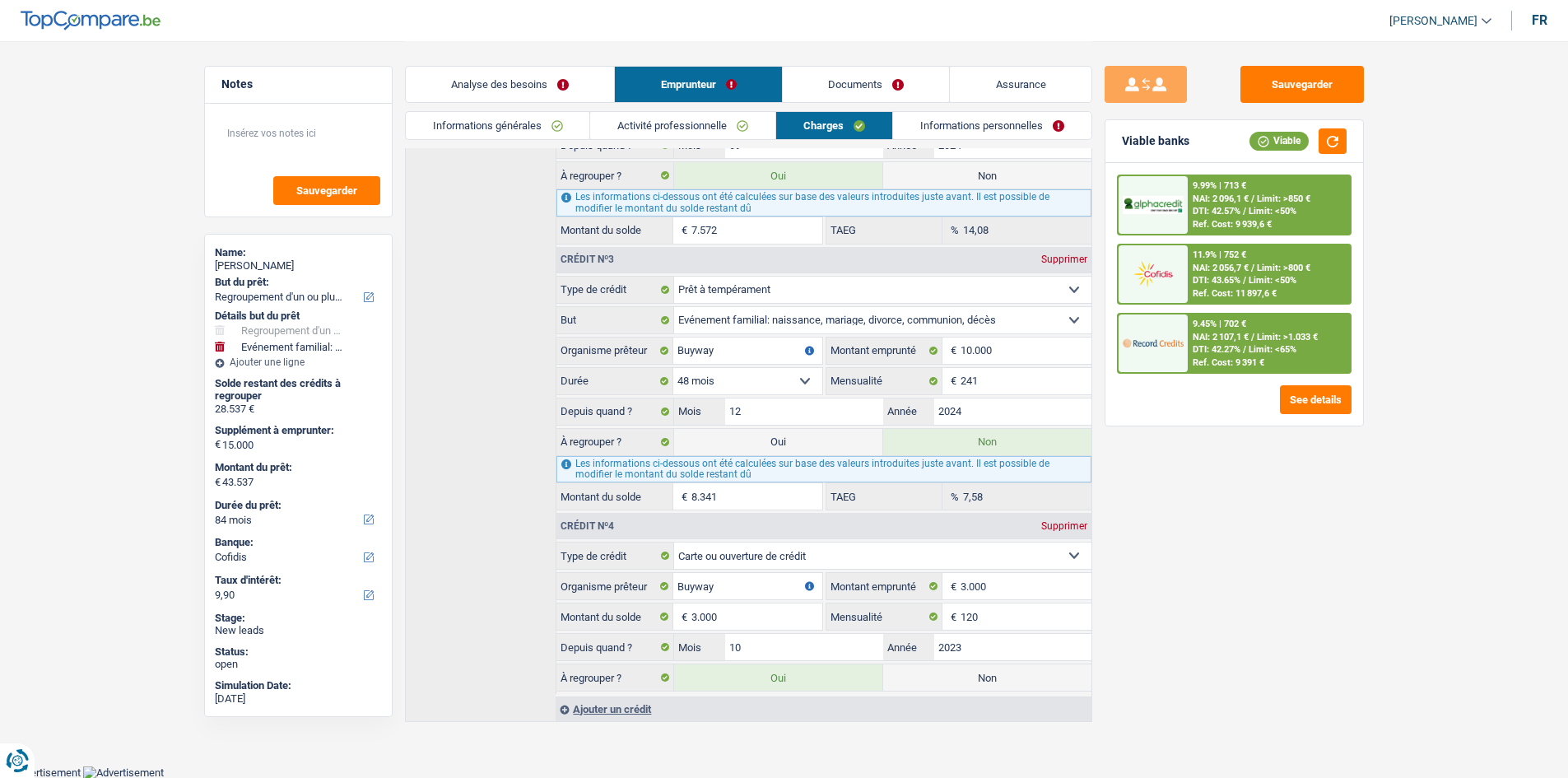
click at [824, 447] on label "Oui" at bounding box center [778, 442] width 208 height 27
click at [824, 447] on input "Oui" at bounding box center [778, 442] width 208 height 27
radio input "true"
type input "51.878"
select select "144"
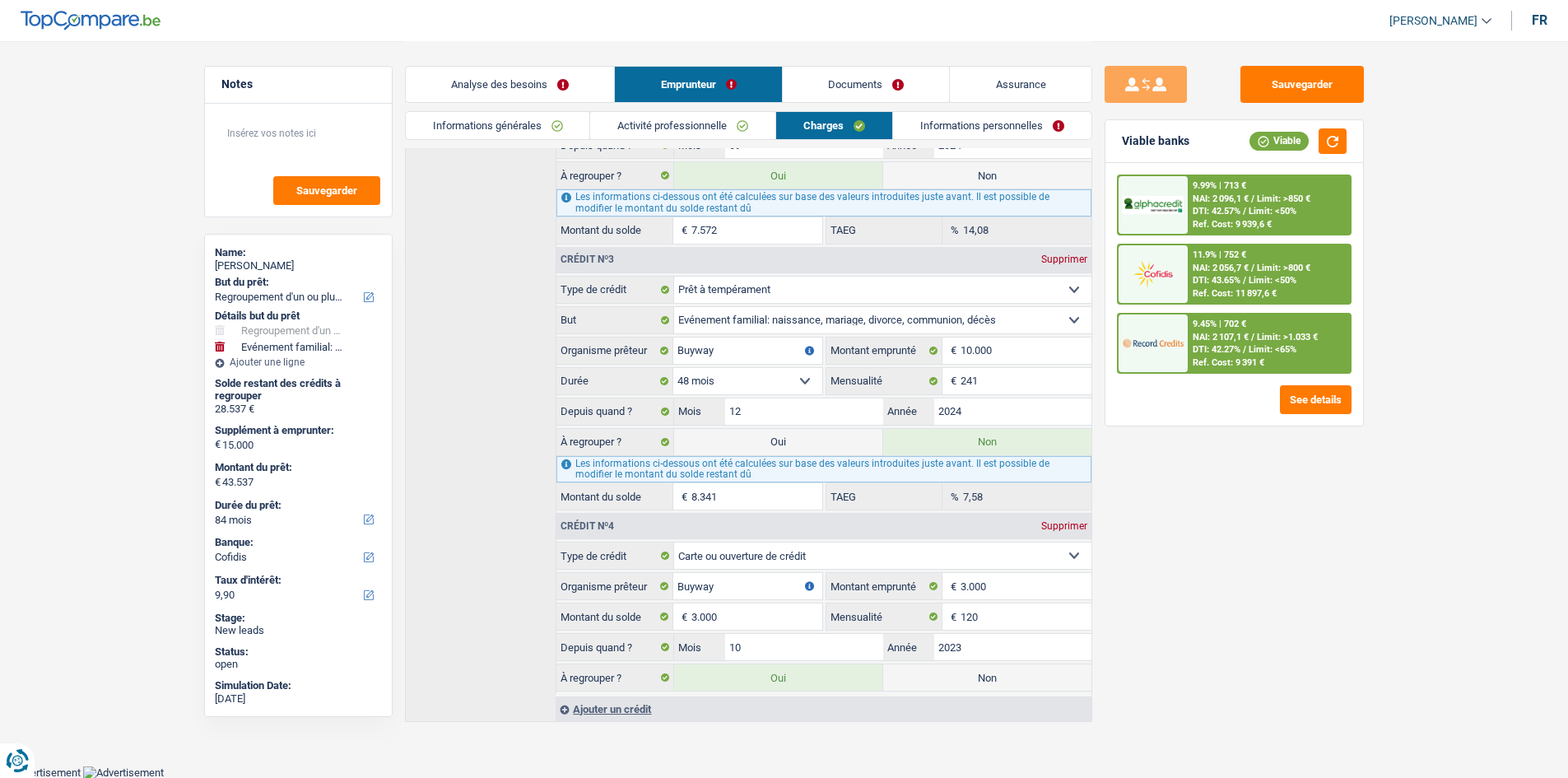
radio input "false"
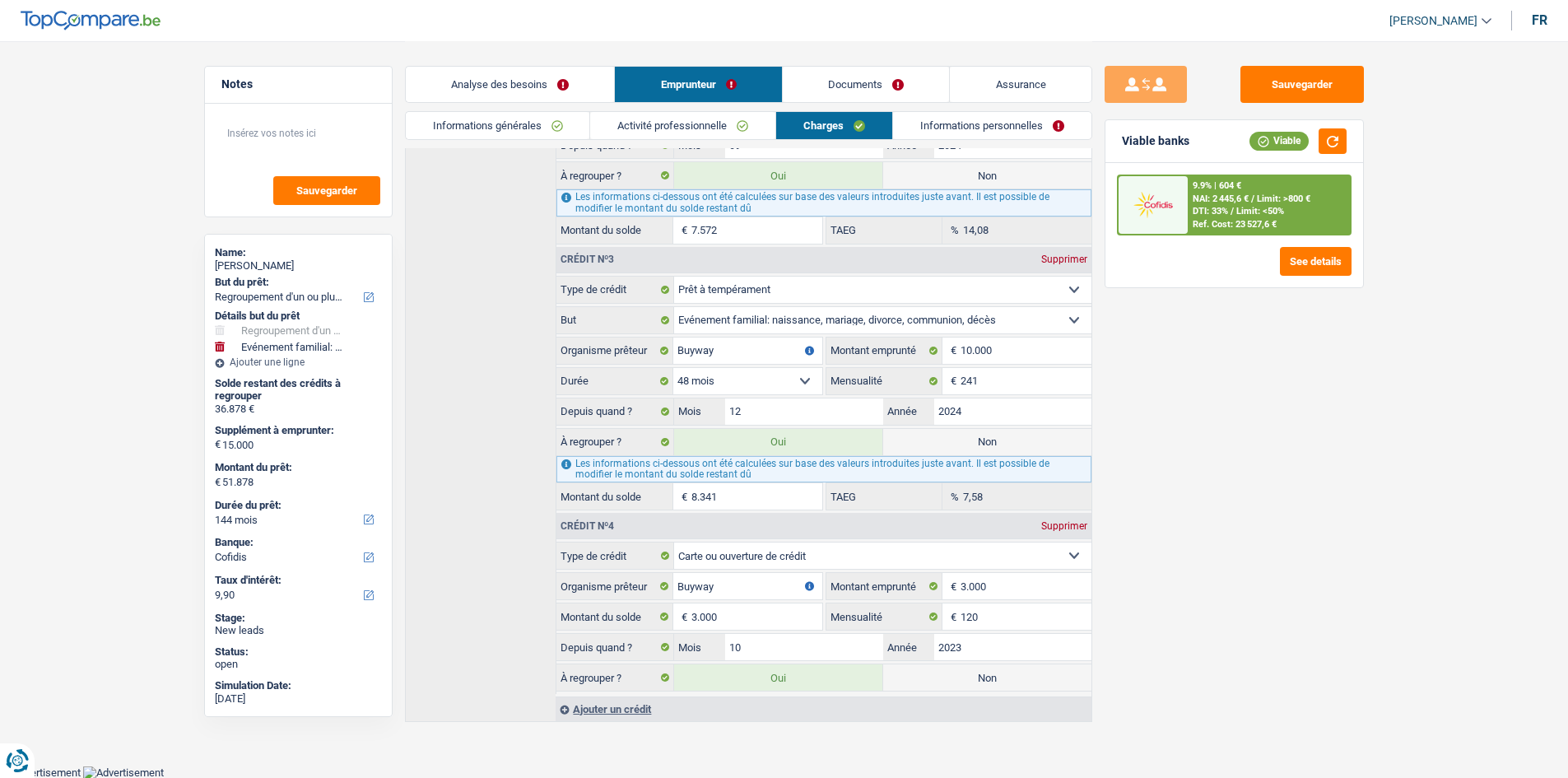
click at [557, 77] on link "Analyse des besoins" at bounding box center [510, 84] width 209 height 35
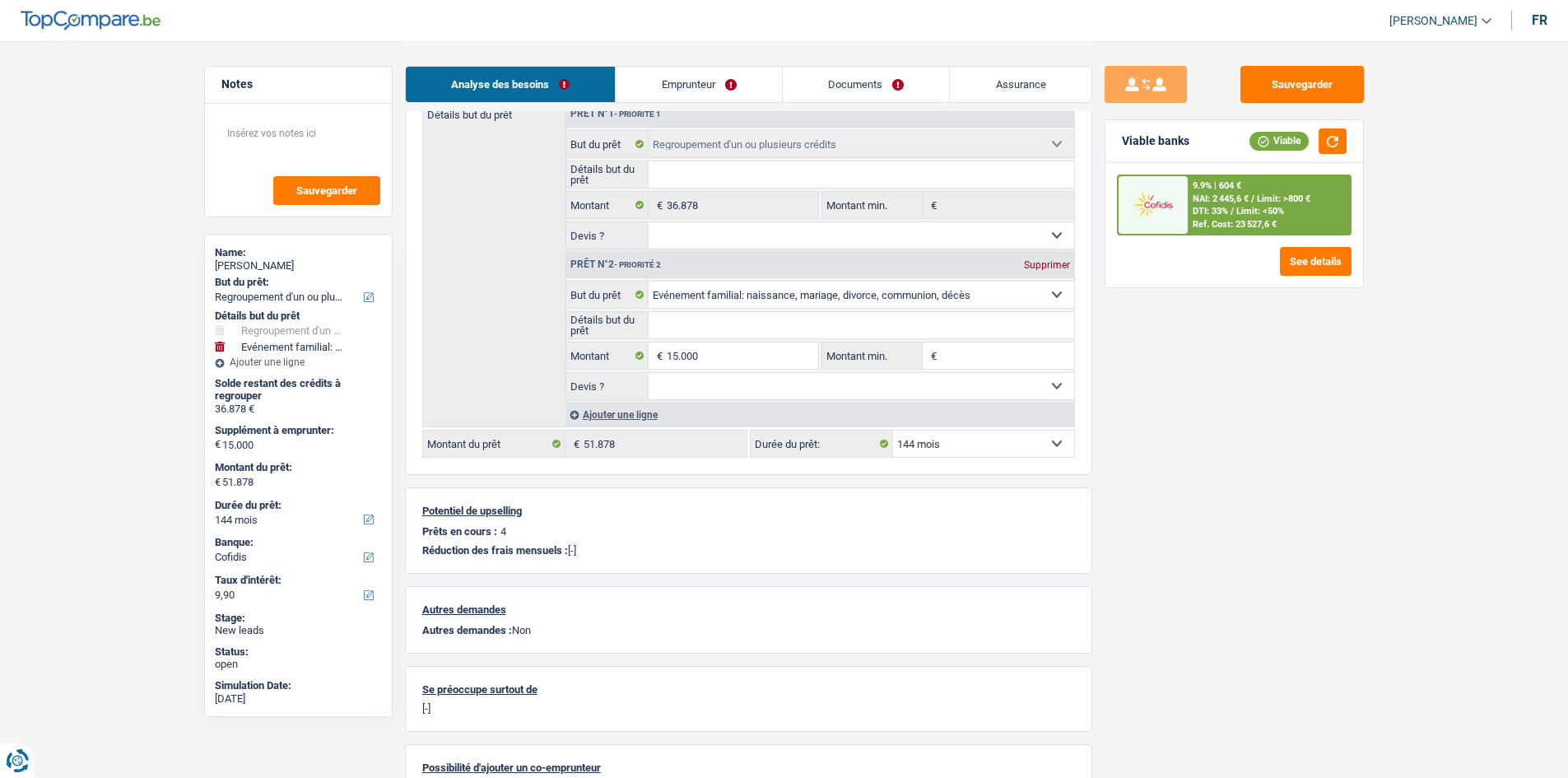
scroll to position [86, 0]
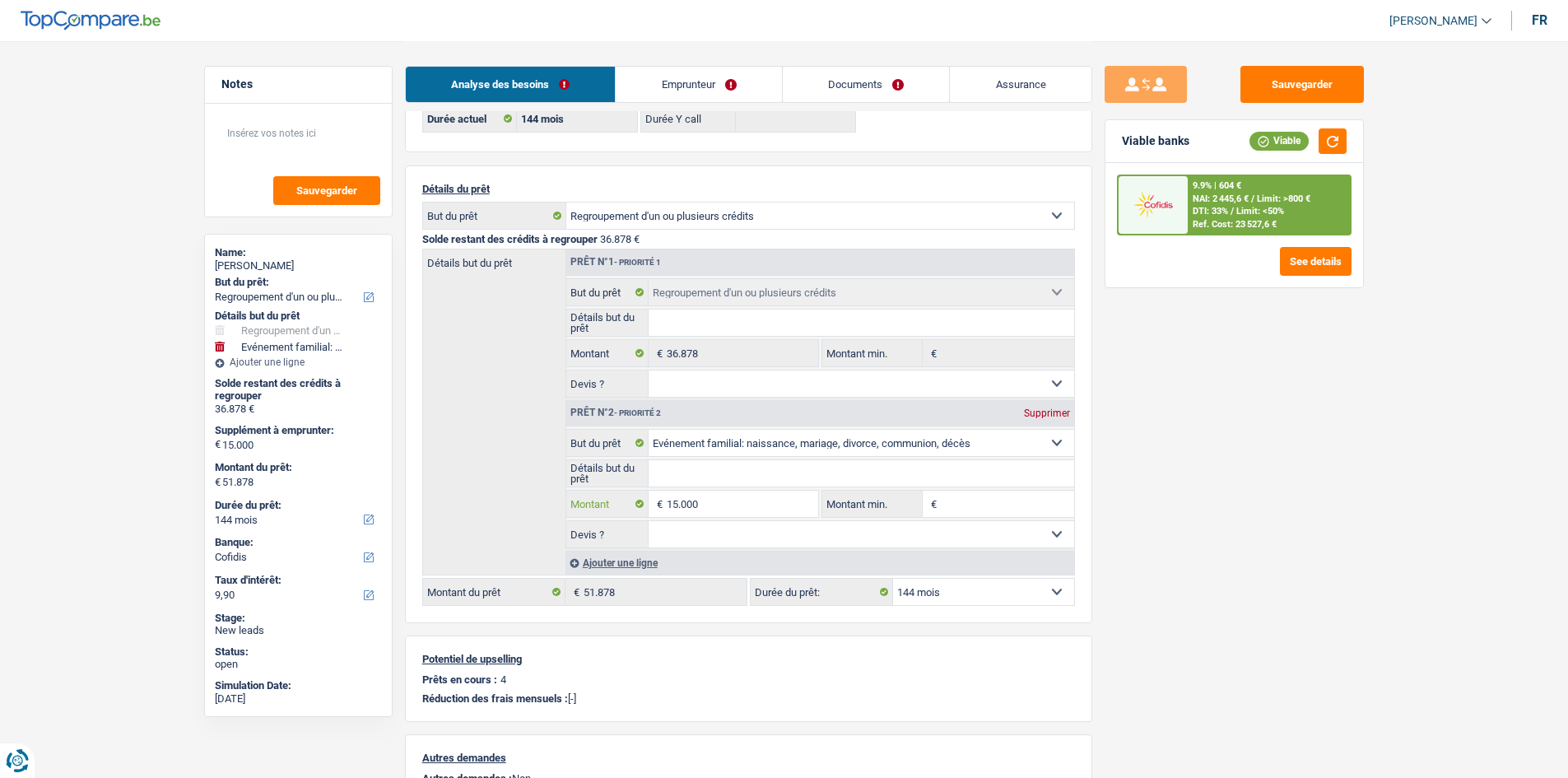
click at [729, 503] on input "15.000" at bounding box center [742, 504] width 150 height 27
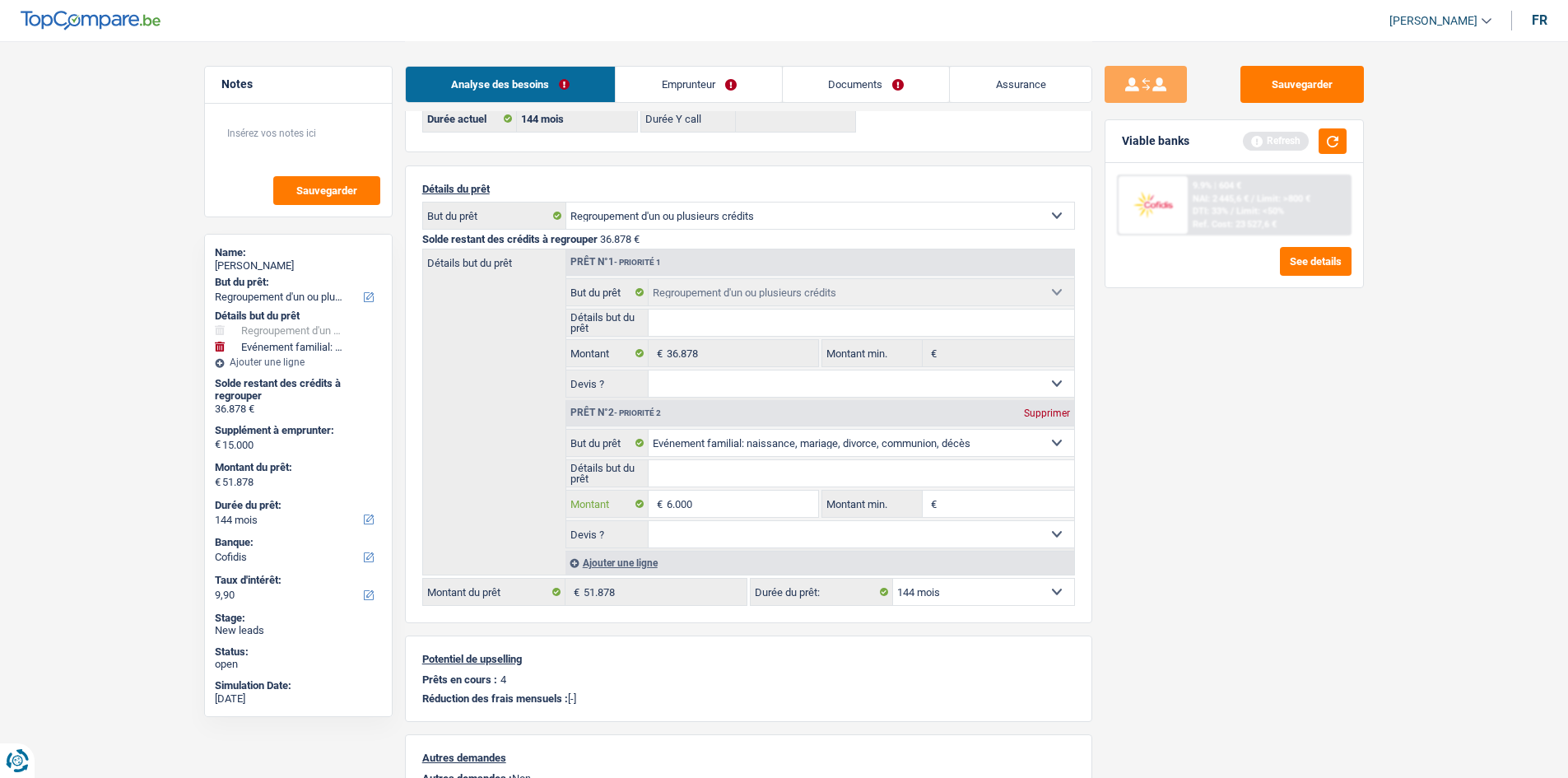
type input "6.000"
type input "42.878"
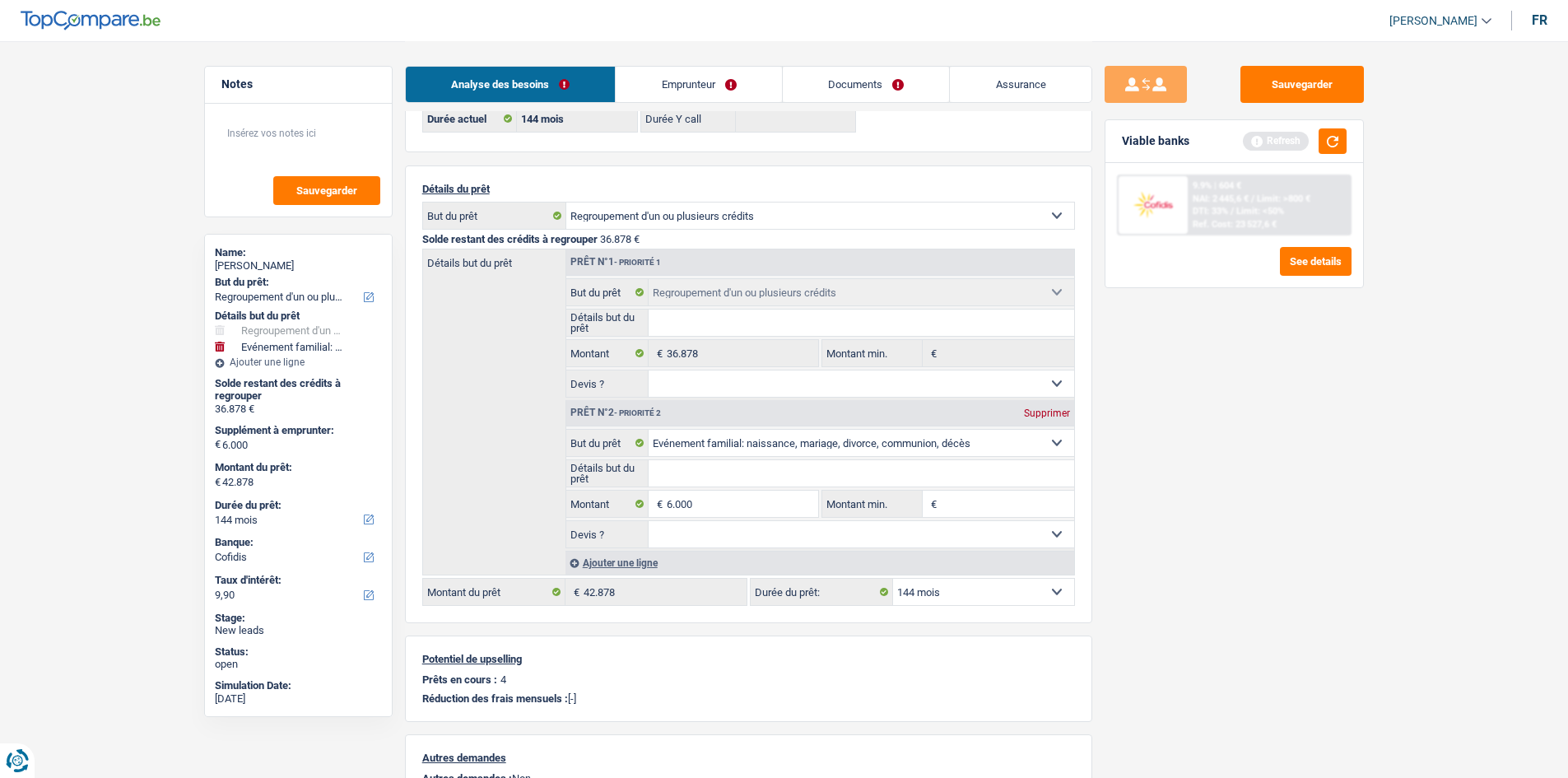
click at [1314, 445] on div "Sauvegarder Viable banks Refresh 9.9% | 604 € NAI: 2 445,6 € / Limit: >800 € DT…" at bounding box center [1234, 409] width 284 height 686
click at [1060, 595] on select "12 mois 18 mois 24 mois 30 mois 36 mois 42 mois 48 mois 60 mois 72 mois 84 mois…" at bounding box center [983, 591] width 181 height 27
select select "120"
click at [893, 579] on select "12 mois 18 mois 24 mois 30 mois 36 mois 42 mois 48 mois 60 mois 72 mois 84 mois…" at bounding box center [983, 591] width 181 height 27
select select "120"
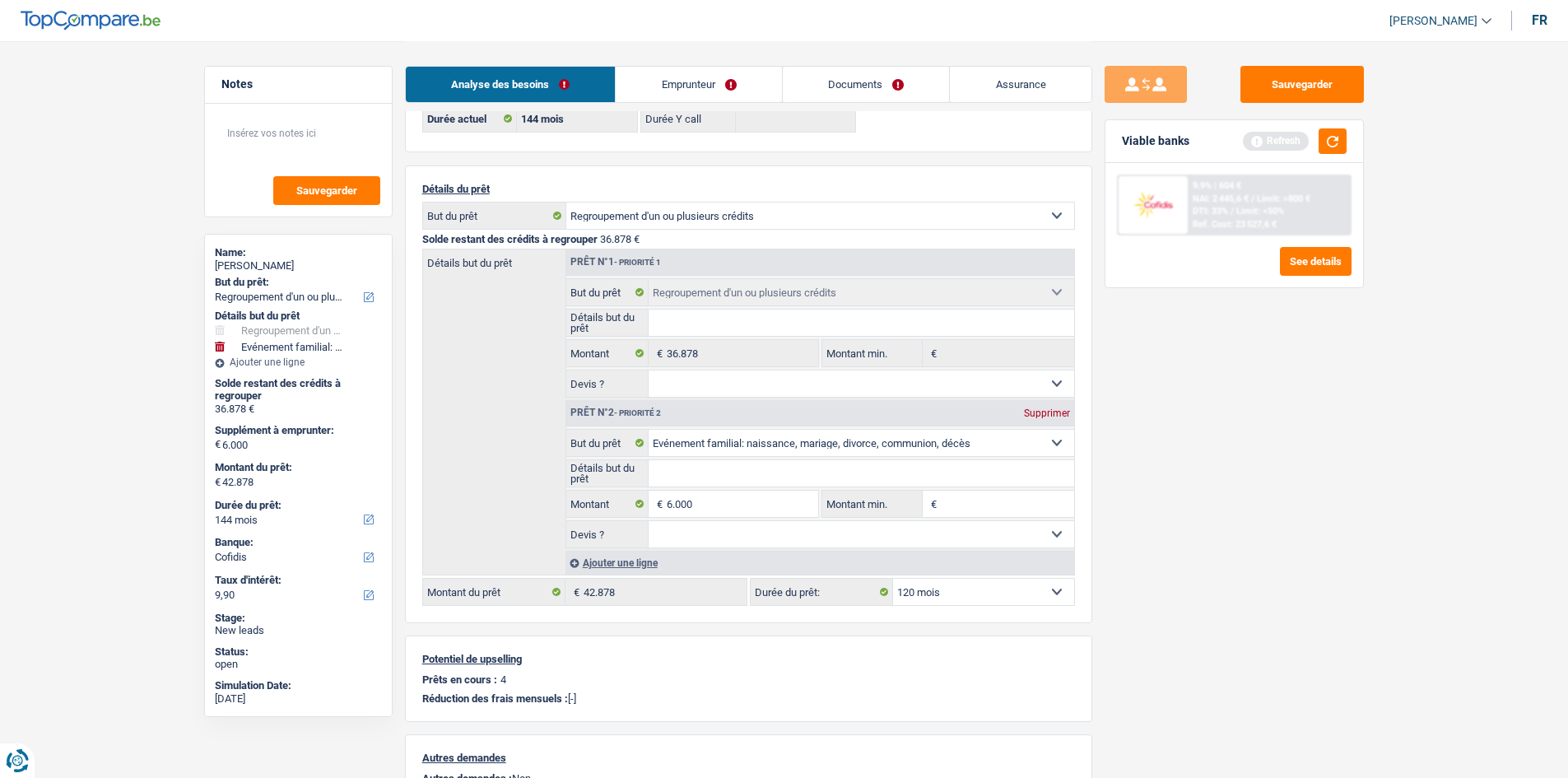
select select "120"
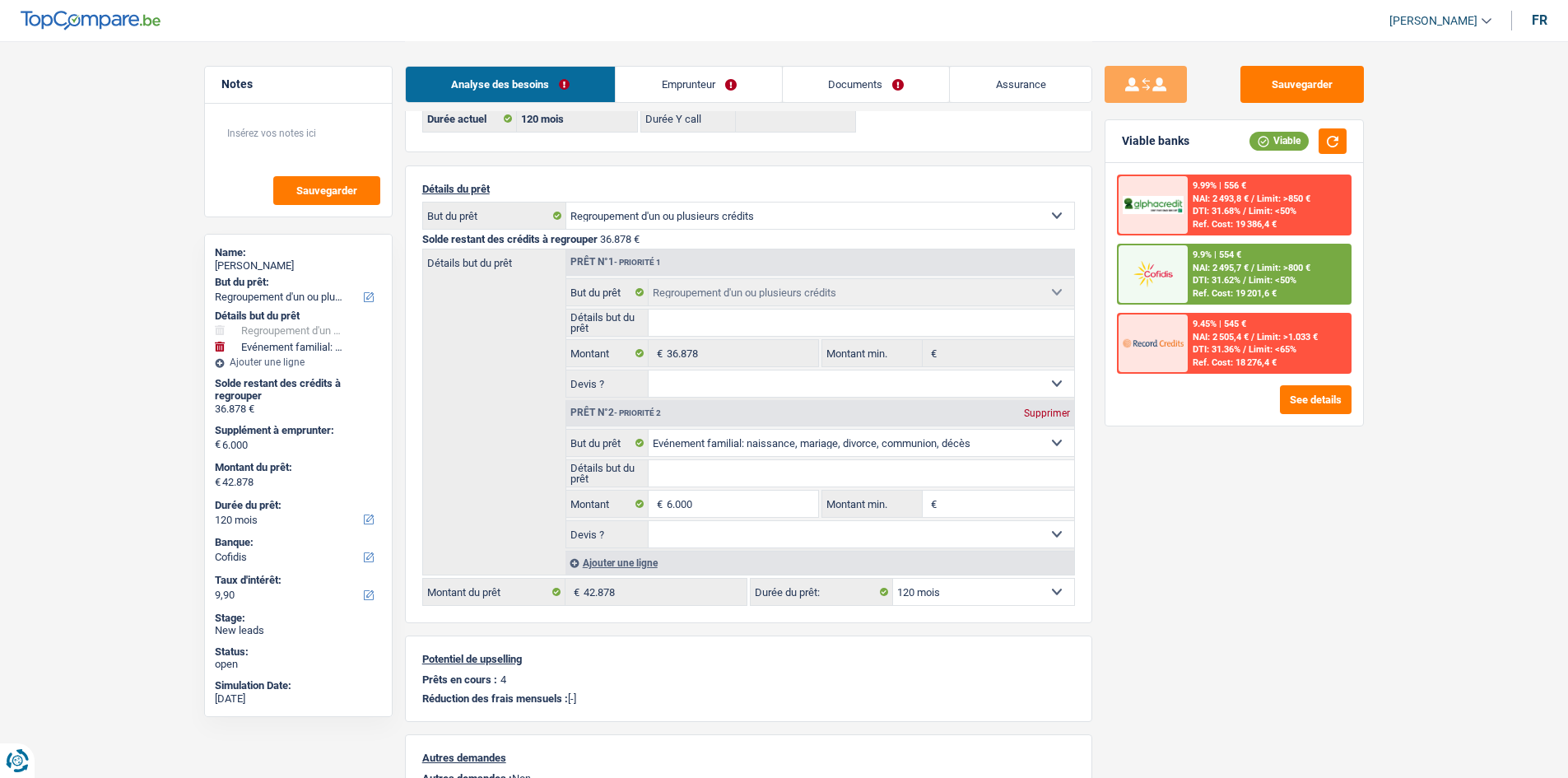
click at [754, 87] on link "Emprunteur" at bounding box center [698, 84] width 166 height 35
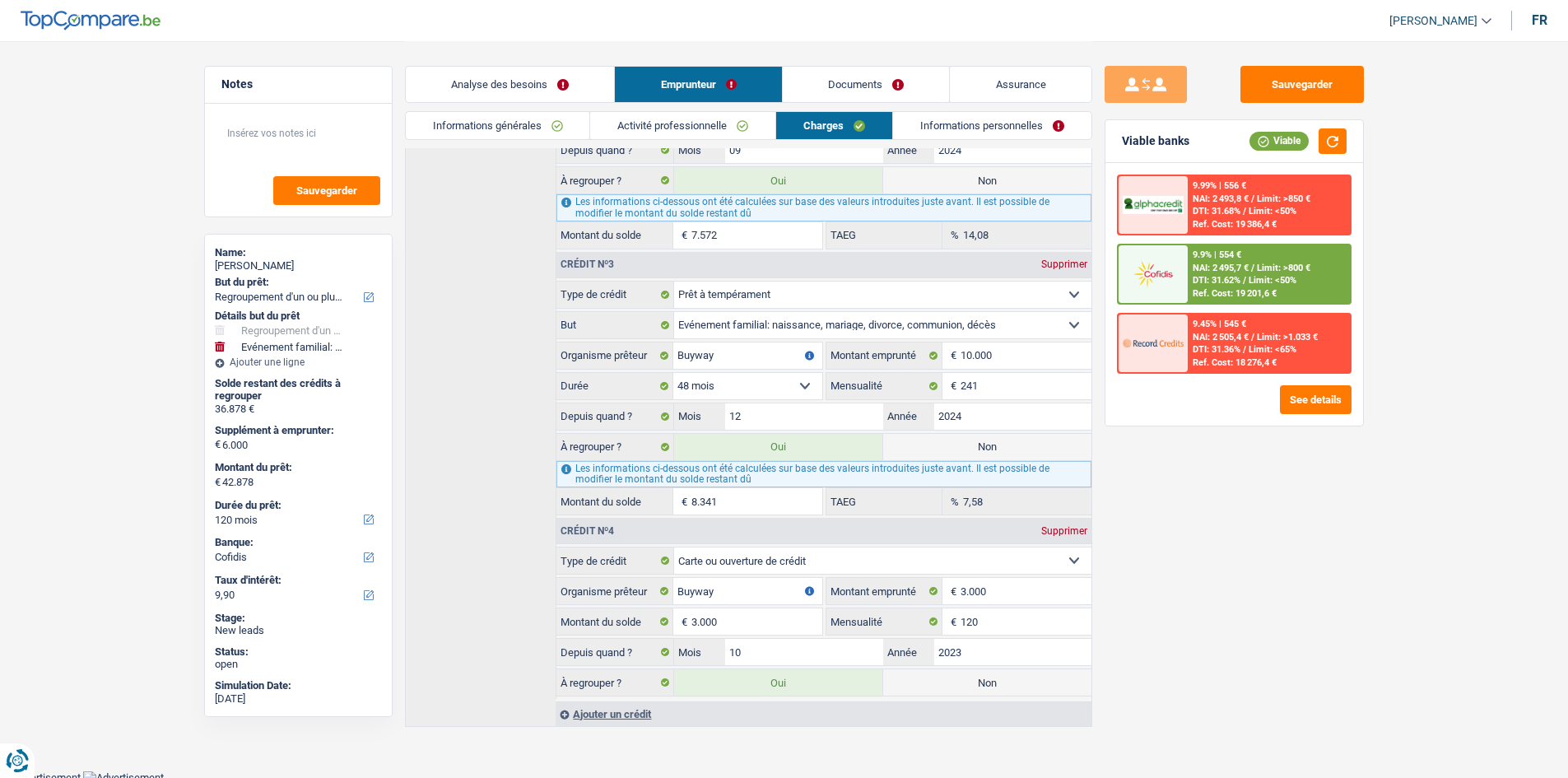
scroll to position [678, 0]
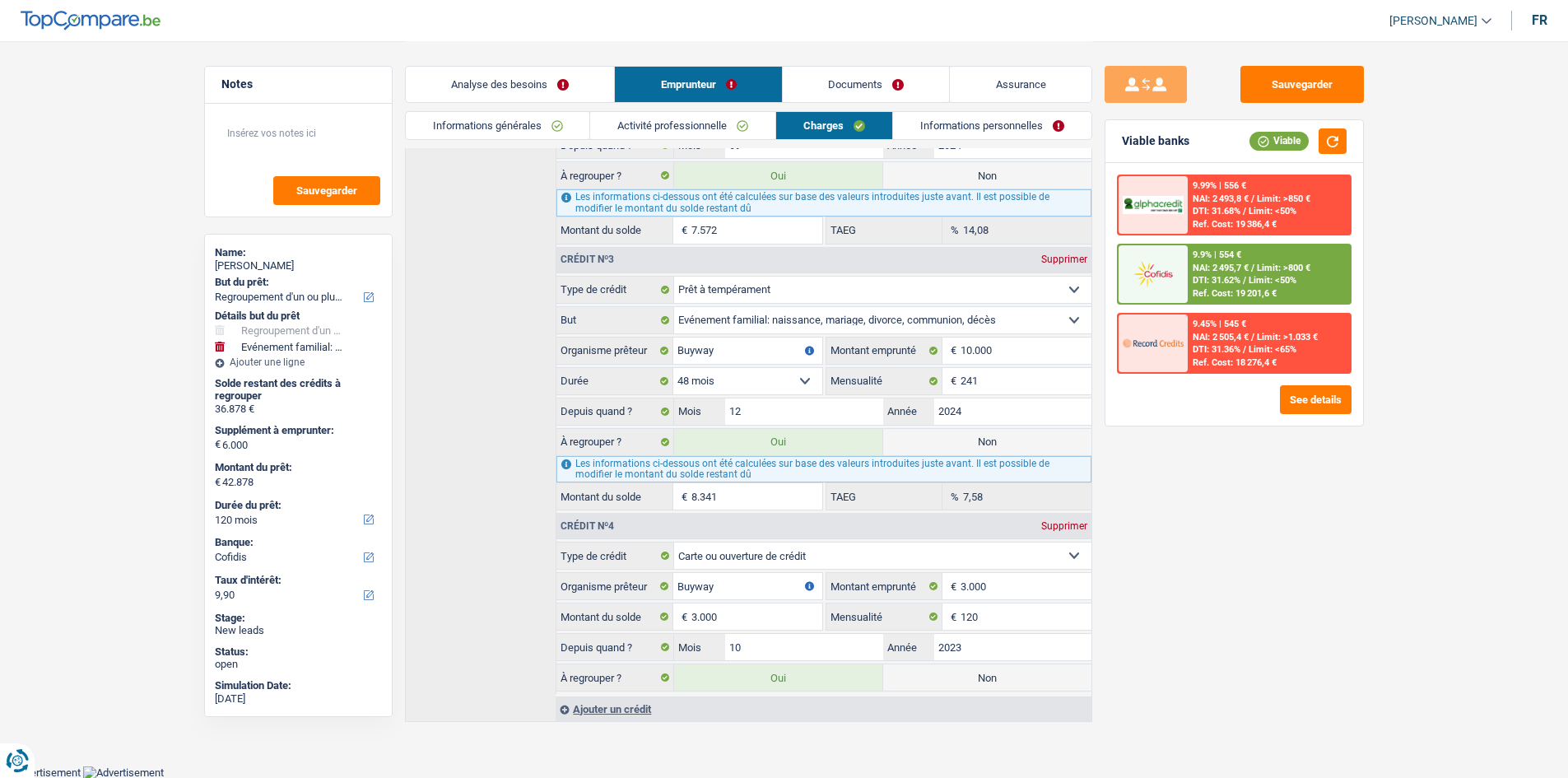
click at [539, 82] on link "Analyse des besoins" at bounding box center [510, 84] width 209 height 35
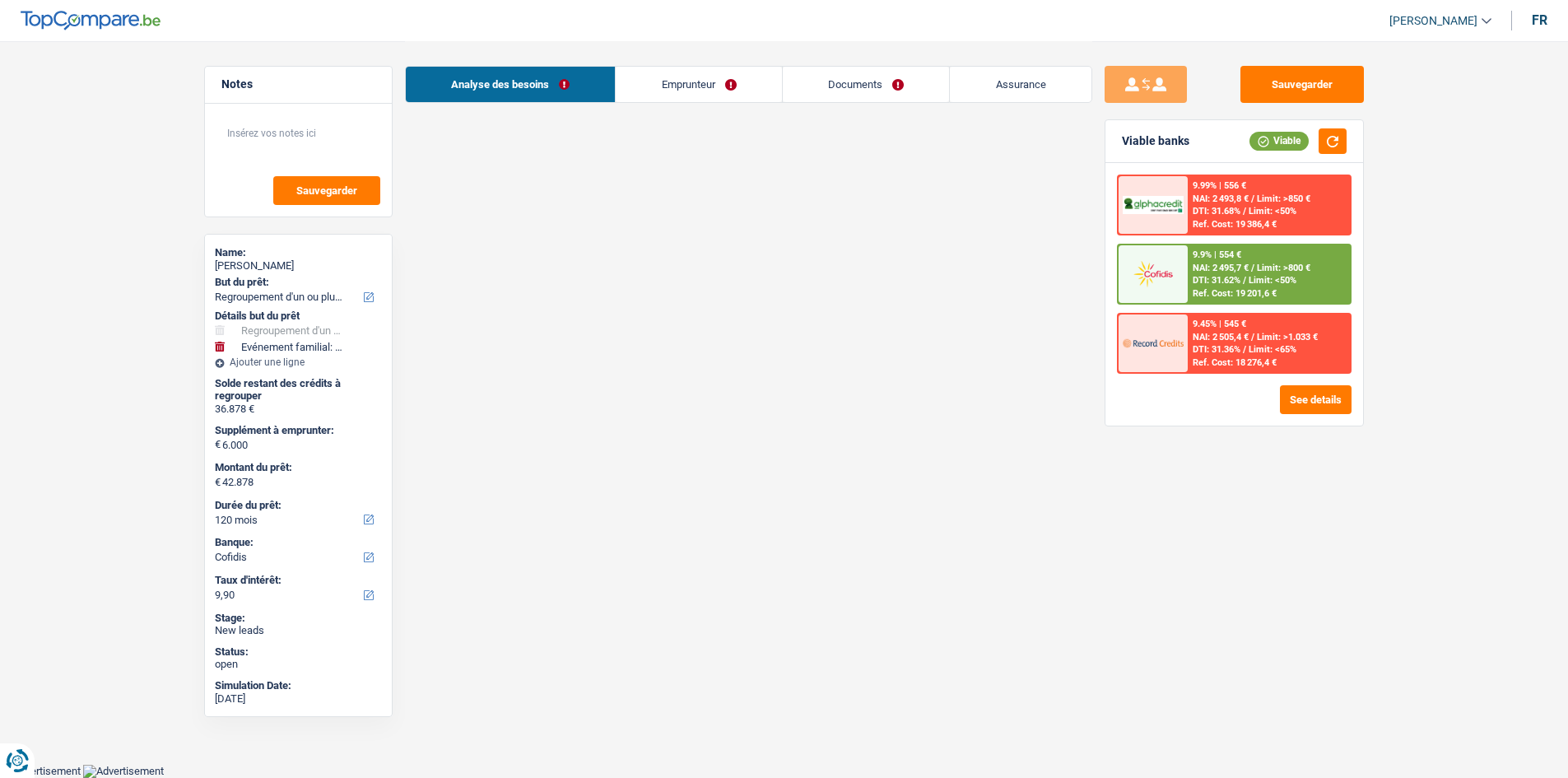
scroll to position [333, 0]
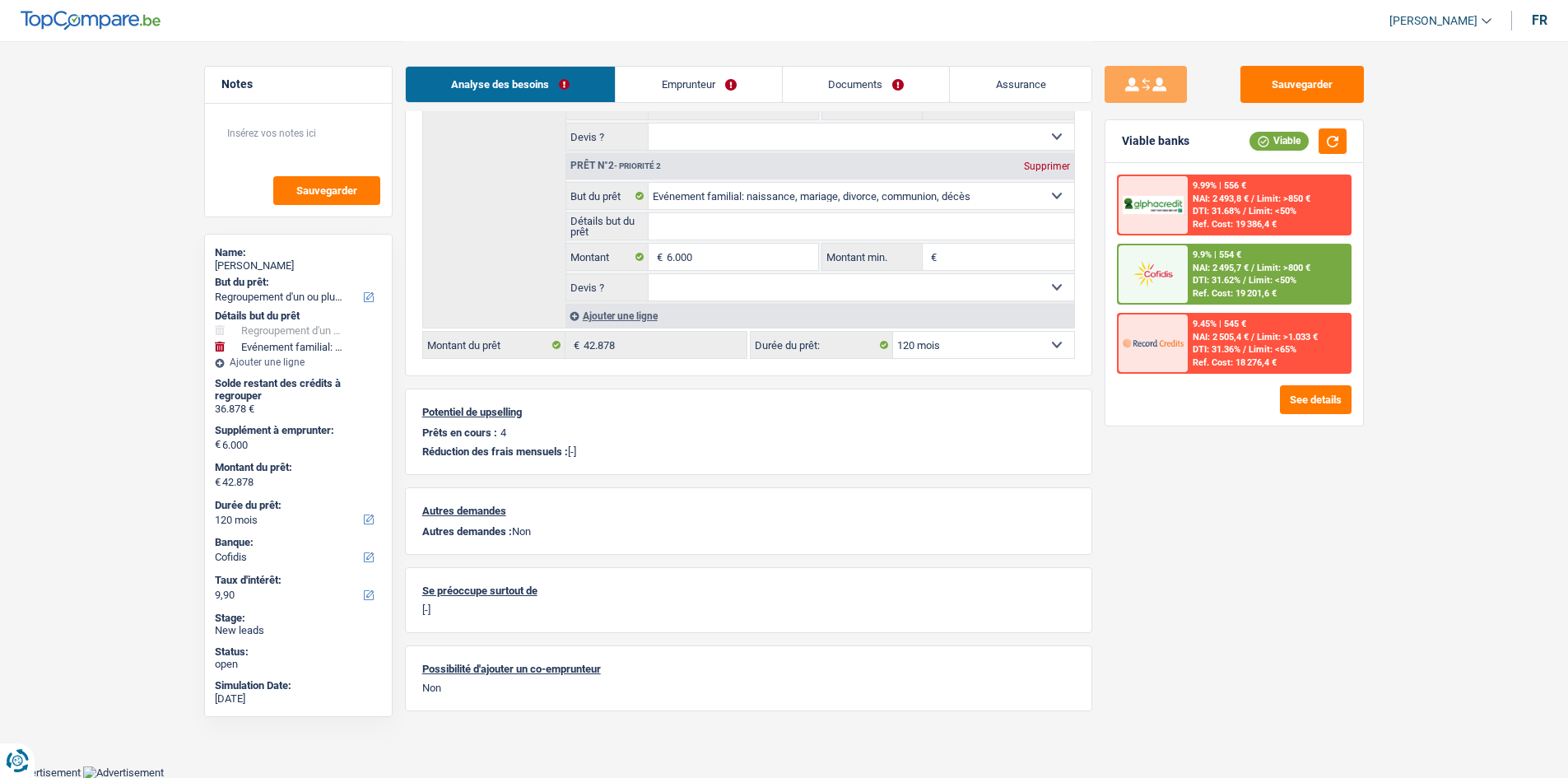
click at [1268, 284] on span "Limit: <50%" at bounding box center [1273, 280] width 48 height 10
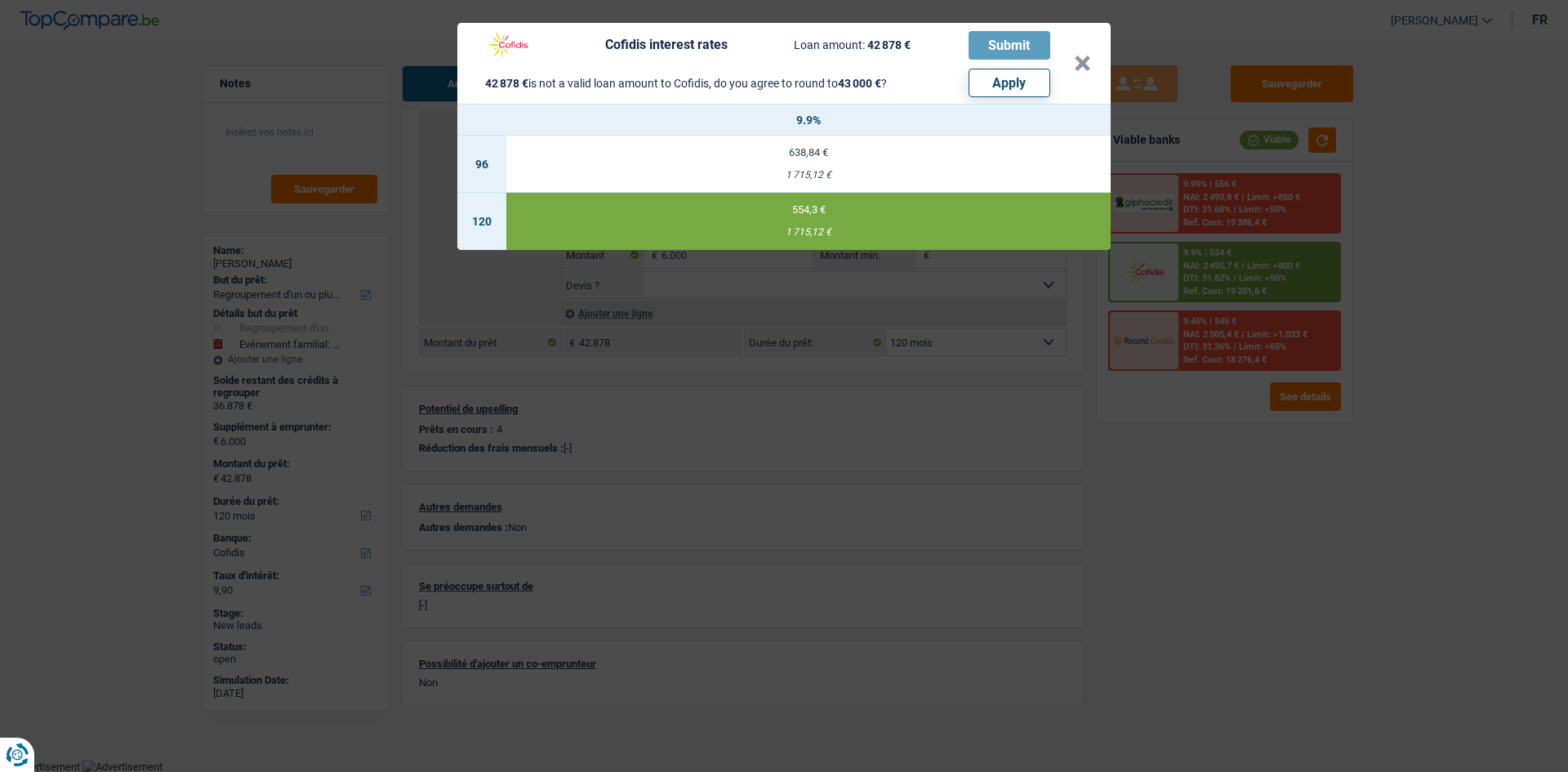
click at [1251, 473] on div "Cofidis interest rates Loan amount: 42 878 € Submit 42 878 € is not a valid loa…" at bounding box center [784, 386] width 1568 height 772
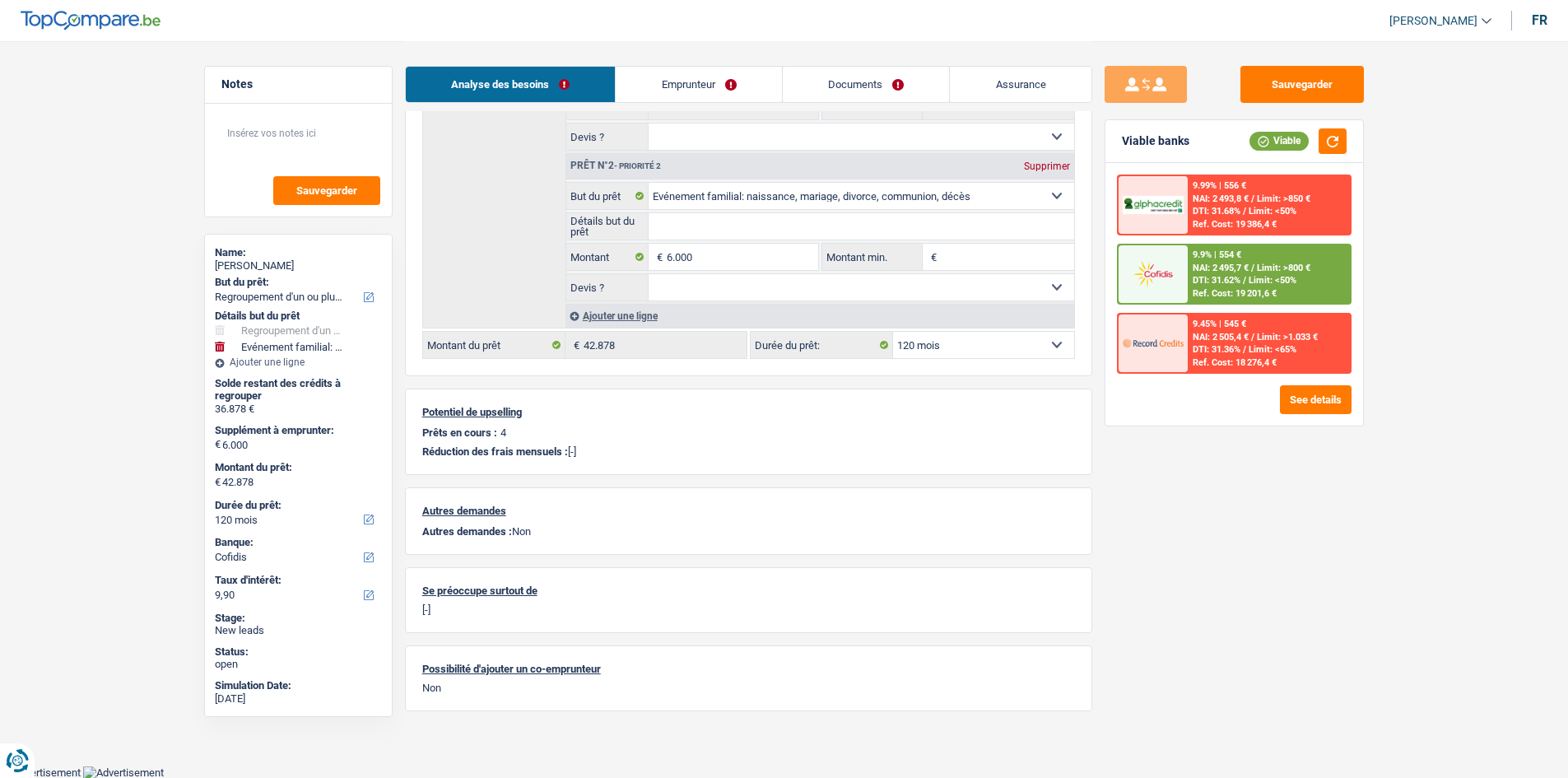
click at [971, 349] on select "12 mois 18 mois 24 mois 30 mois 36 mois 42 mois 48 mois 60 mois 72 mois 84 mois…" at bounding box center [983, 345] width 181 height 27
select select "144"
click at [893, 332] on select "12 mois 18 mois 24 mois 30 mois 36 mois 42 mois 48 mois 60 mois 72 mois 84 mois…" at bounding box center [983, 345] width 181 height 27
select select "144"
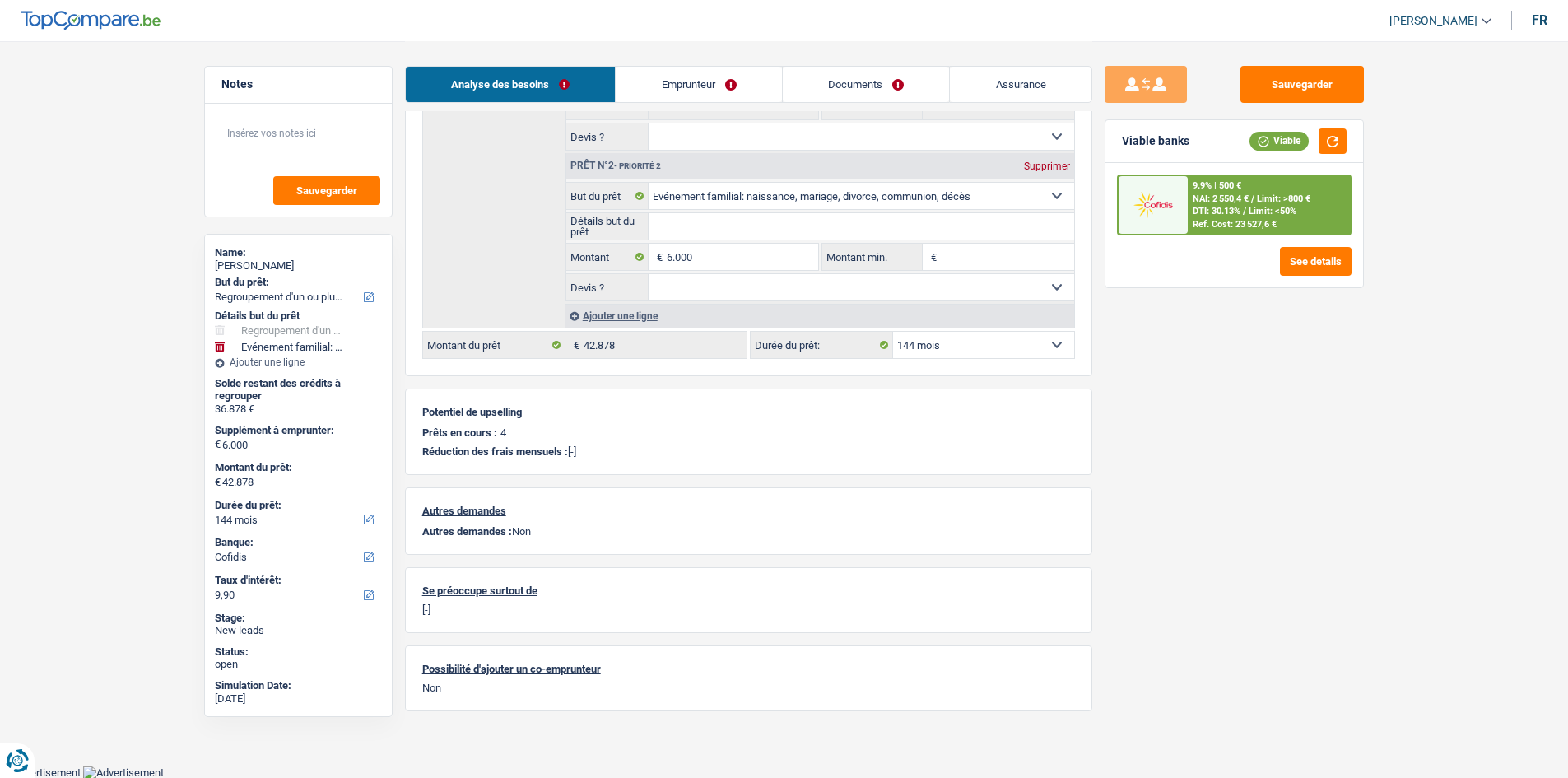
click at [1252, 205] on span "Limit: <50%" at bounding box center [1273, 211] width 48 height 10
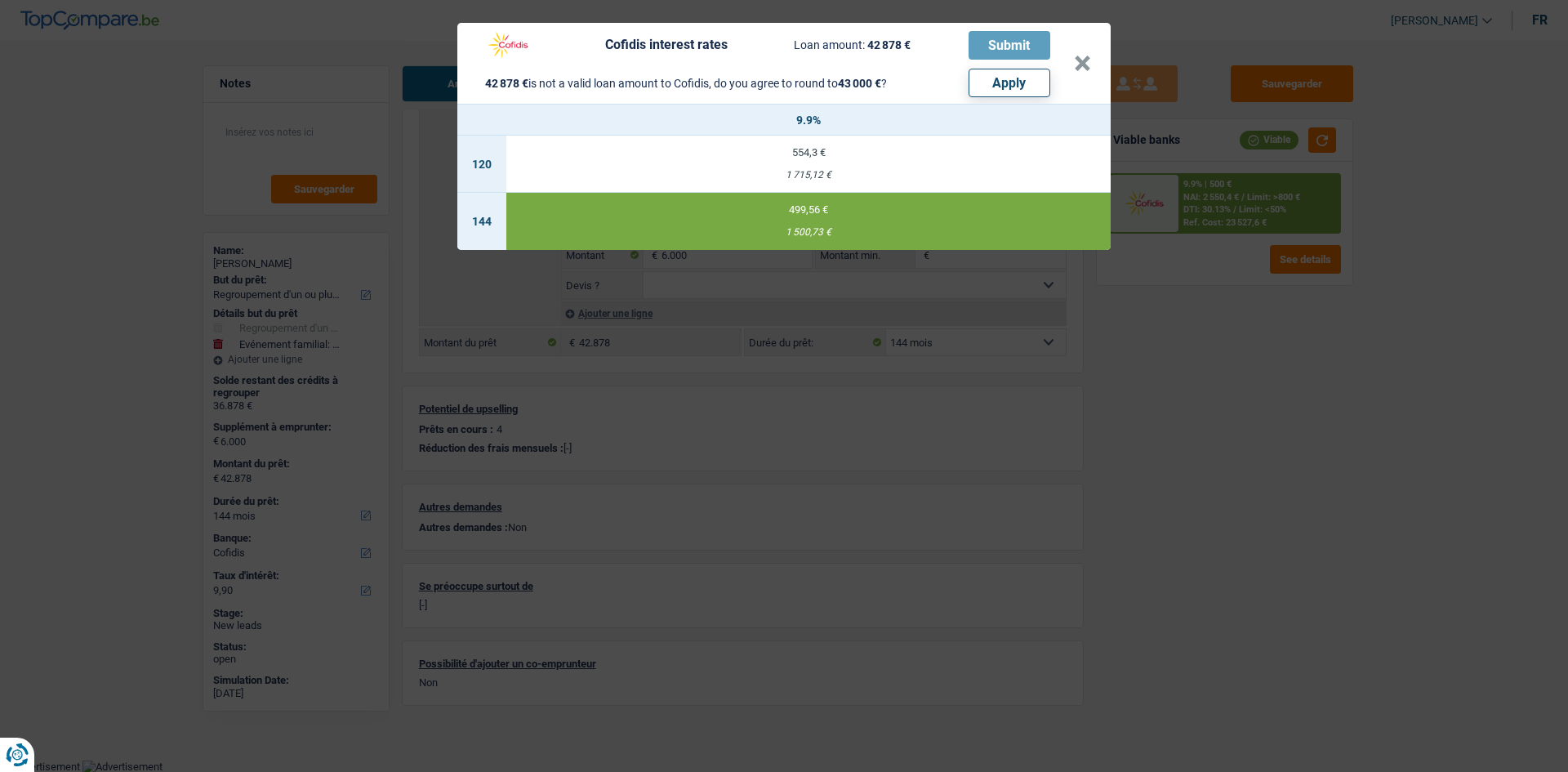
click at [1237, 316] on div "Cofidis interest rates Loan amount: 42 878 € Submit 42 878 € is not a valid loa…" at bounding box center [784, 386] width 1568 height 772
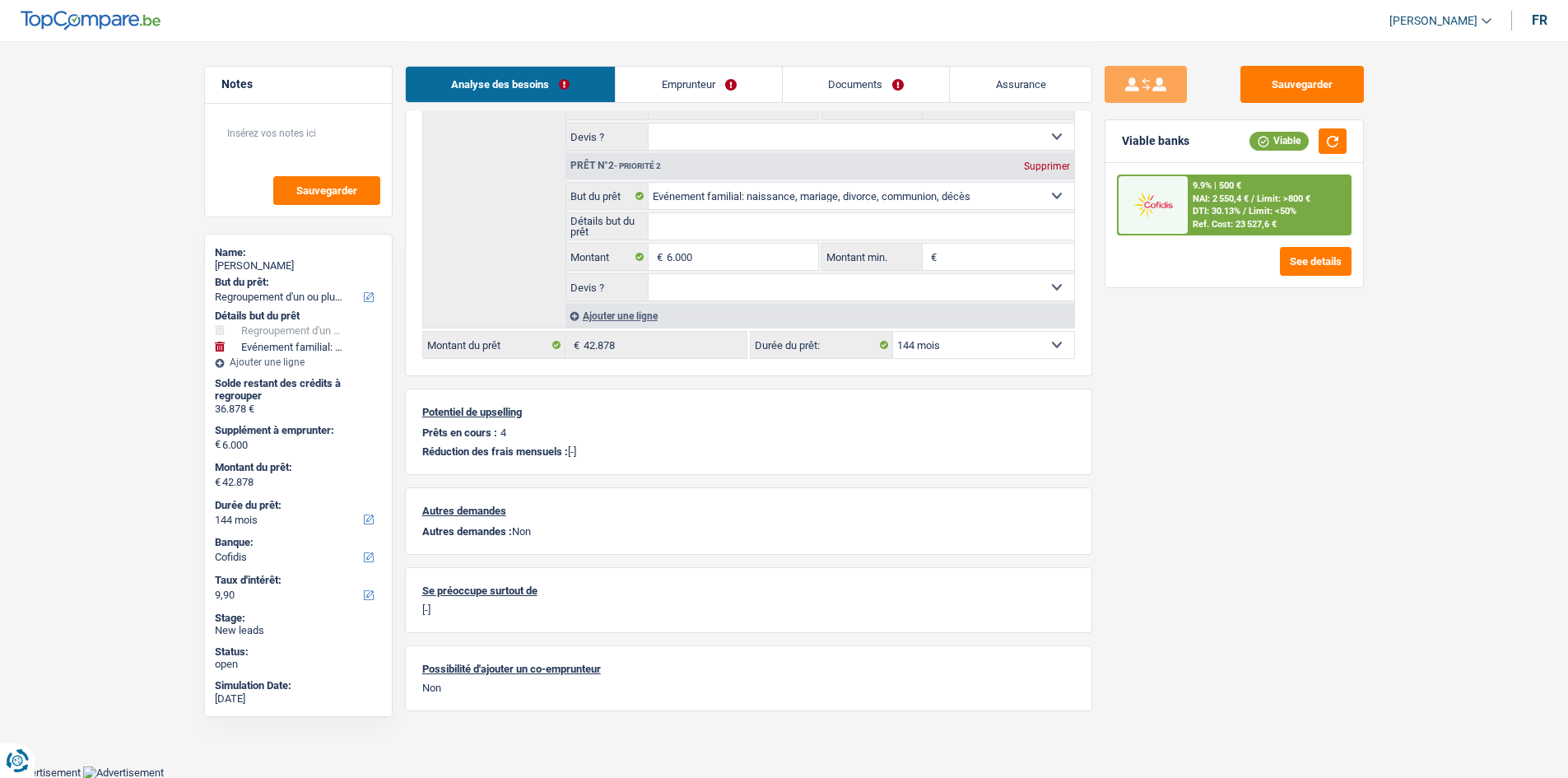
click at [714, 86] on link "Emprunteur" at bounding box center [698, 84] width 166 height 35
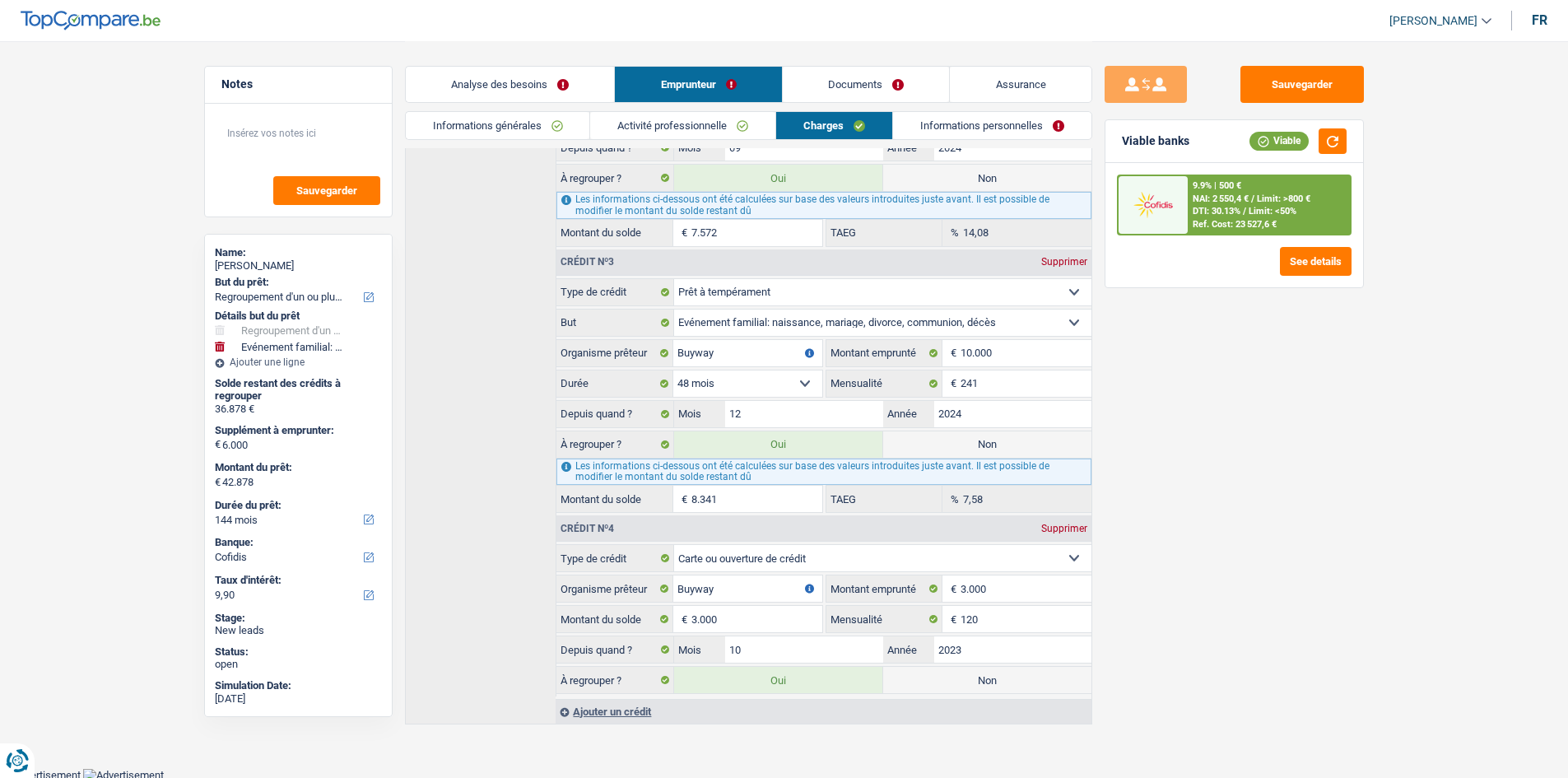
scroll to position [678, 0]
click at [959, 442] on label "Non" at bounding box center [988, 442] width 208 height 27
click at [959, 442] on input "Non" at bounding box center [988, 442] width 208 height 27
radio input "true"
type input "34.537"
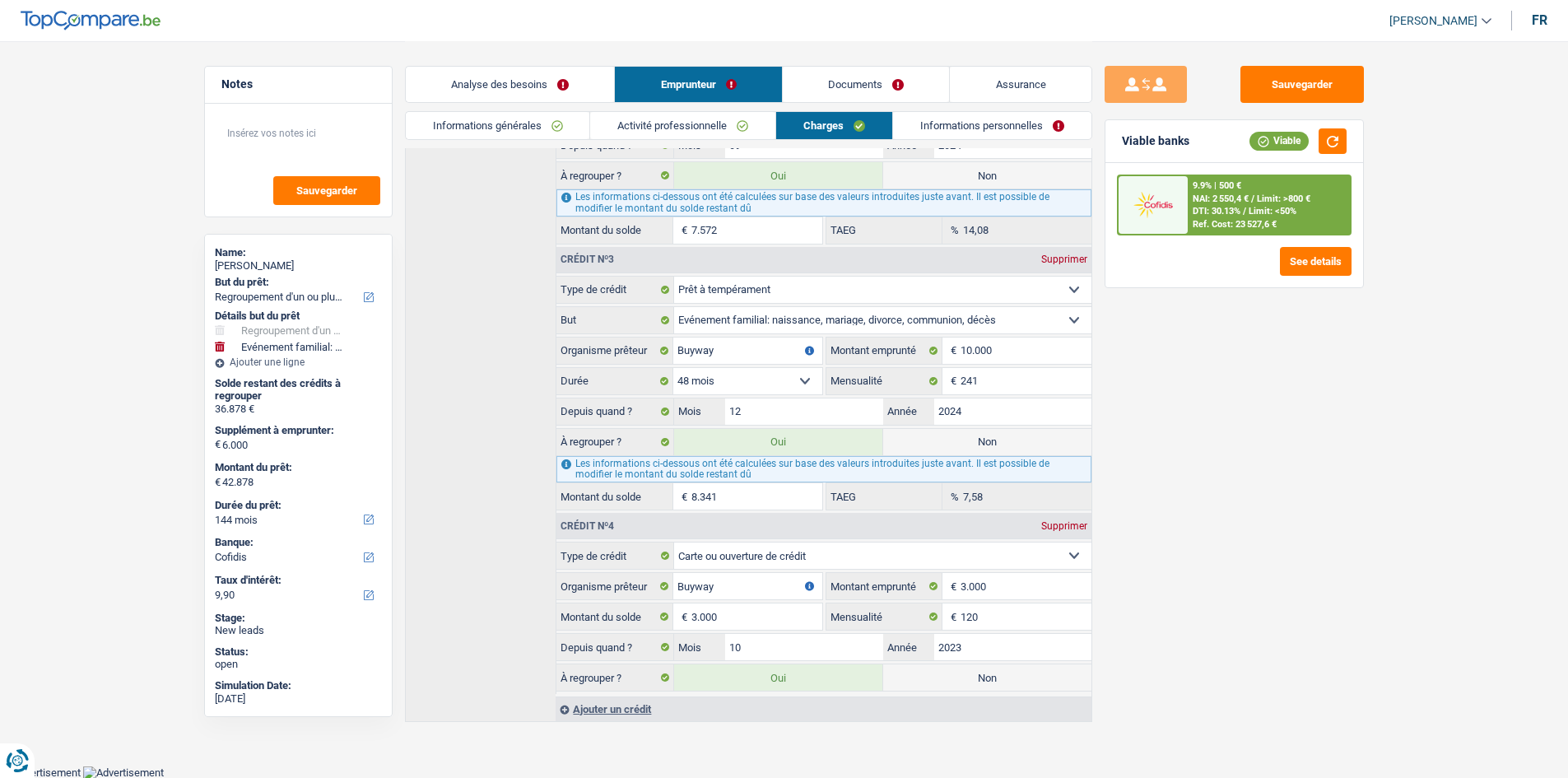
select select "120"
type input "34.537"
select select "120"
type input "28.537"
type input "34.537"
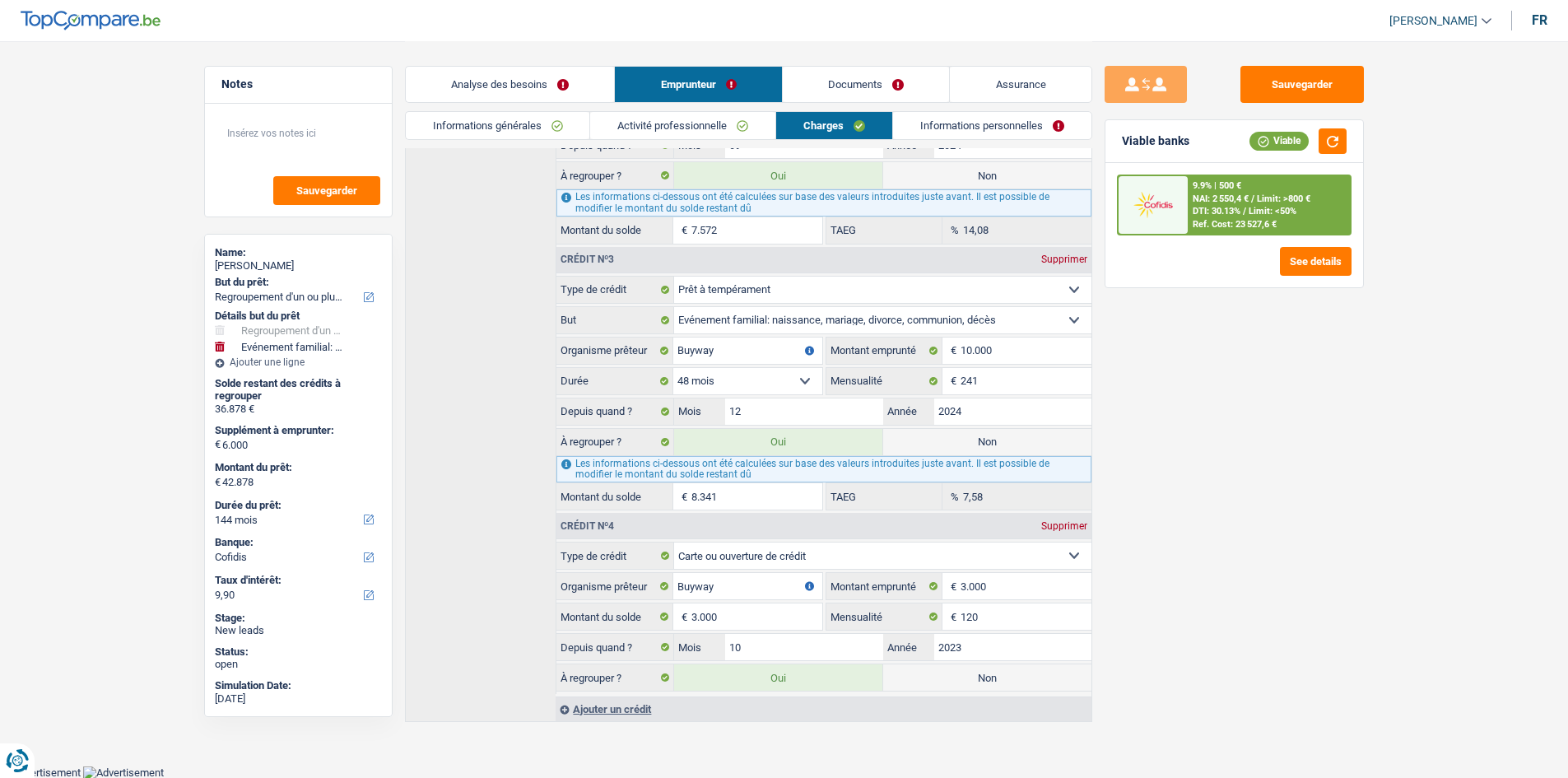
select select "120"
radio input "false"
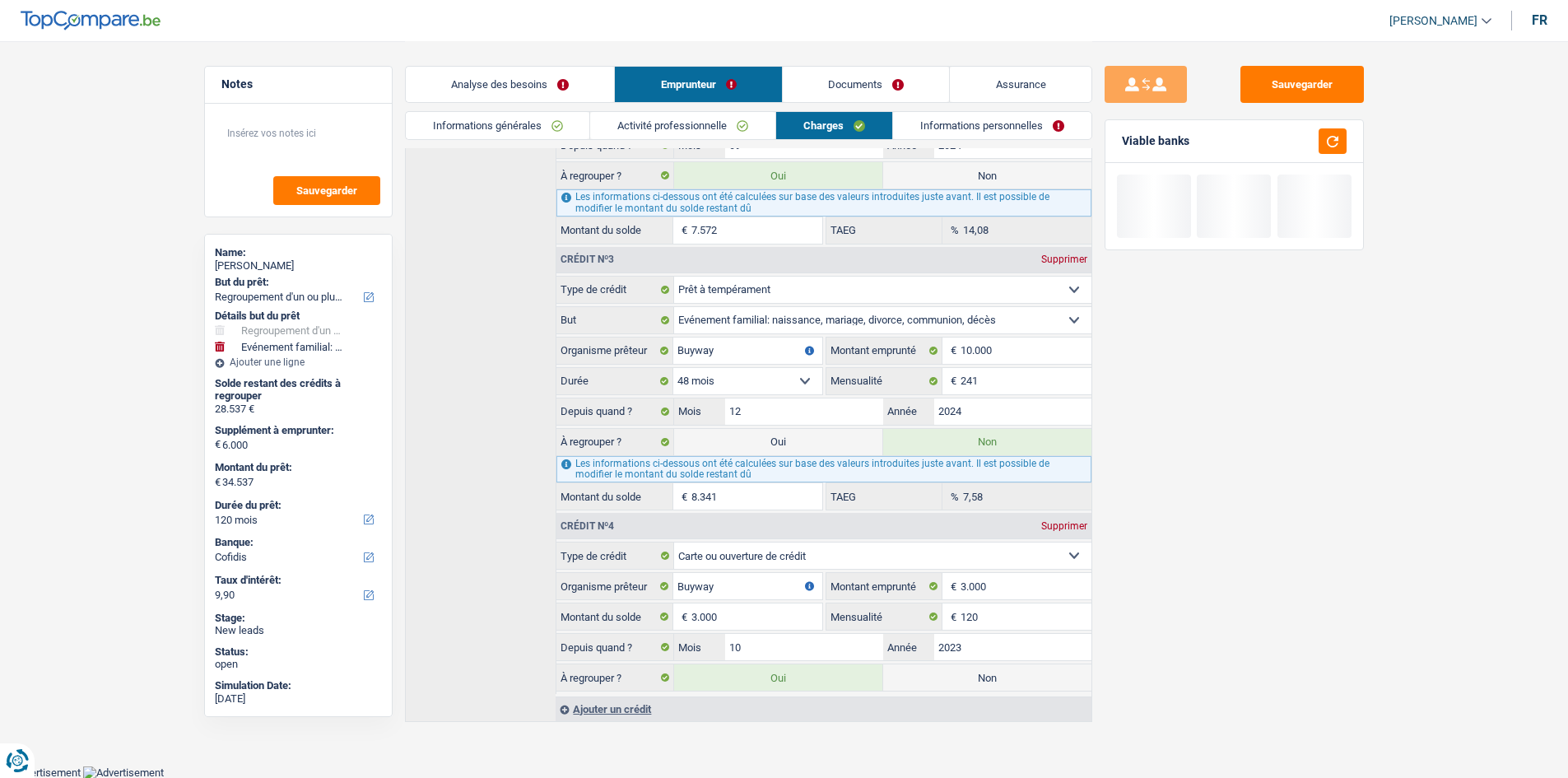
click at [574, 84] on link "Analyse des besoins" at bounding box center [510, 84] width 209 height 35
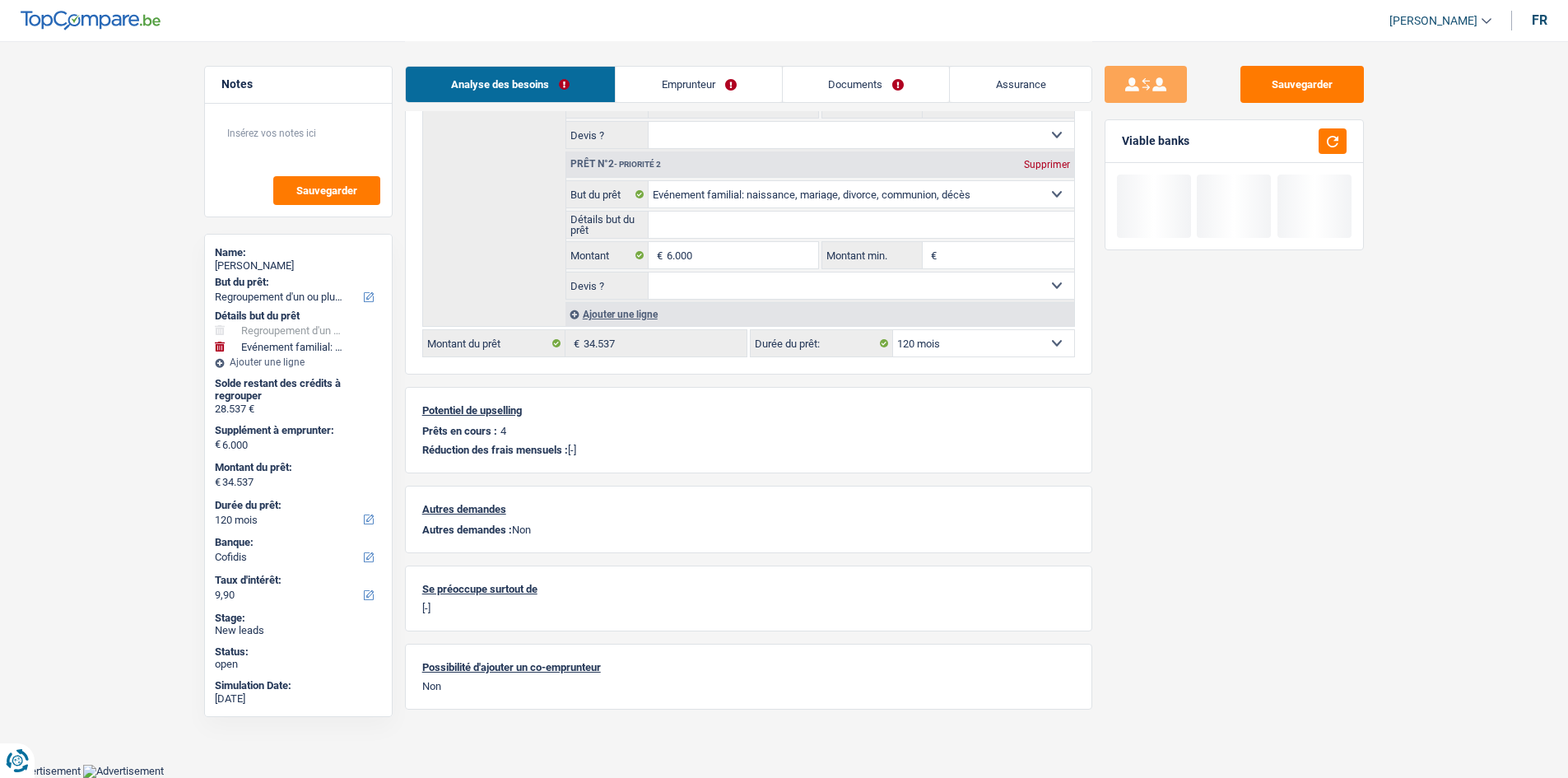
scroll to position [333, 0]
click at [750, 257] on input "6.000" at bounding box center [742, 256] width 150 height 27
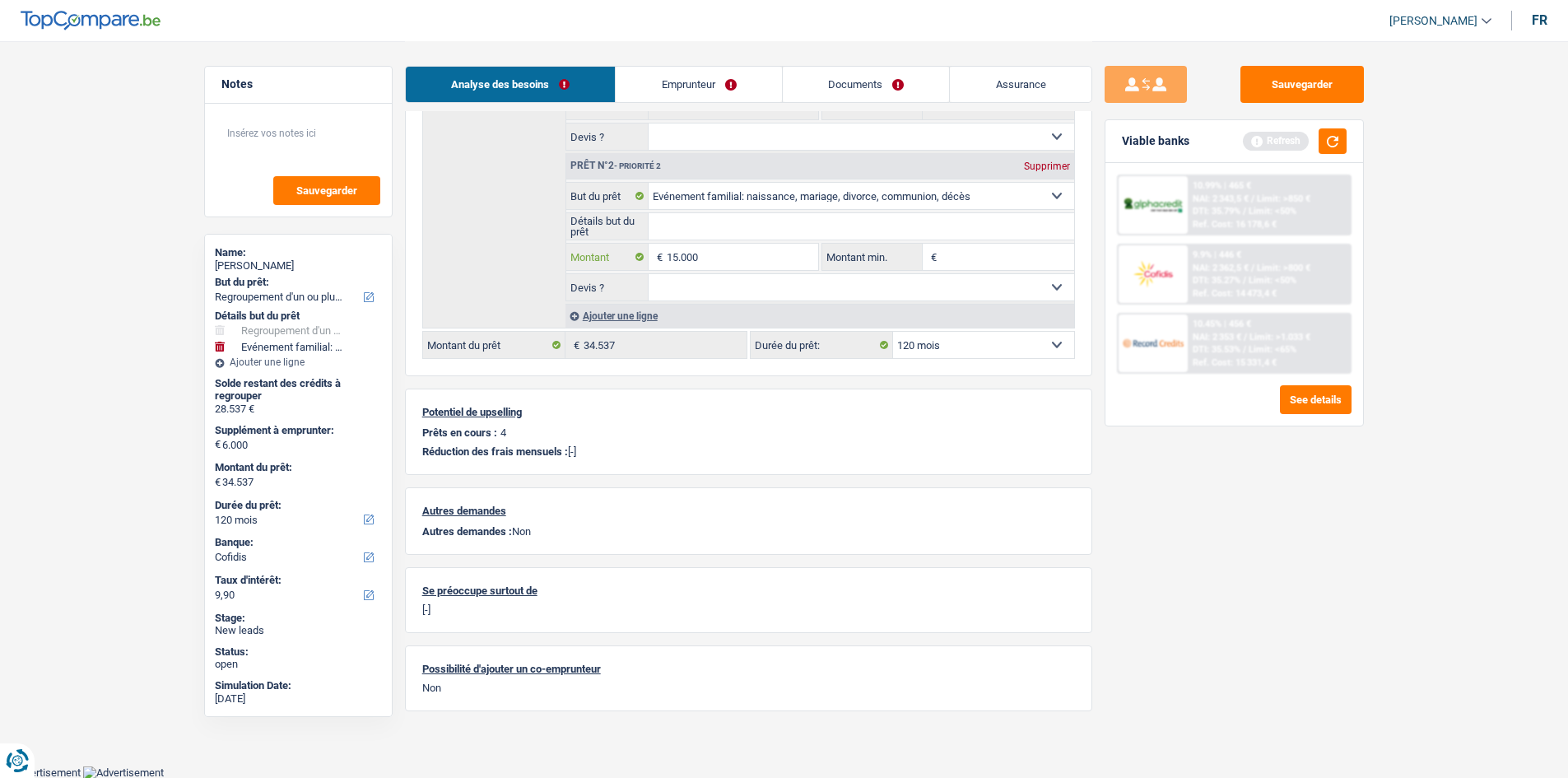
type input "15.000"
type input "43.537"
select select "144"
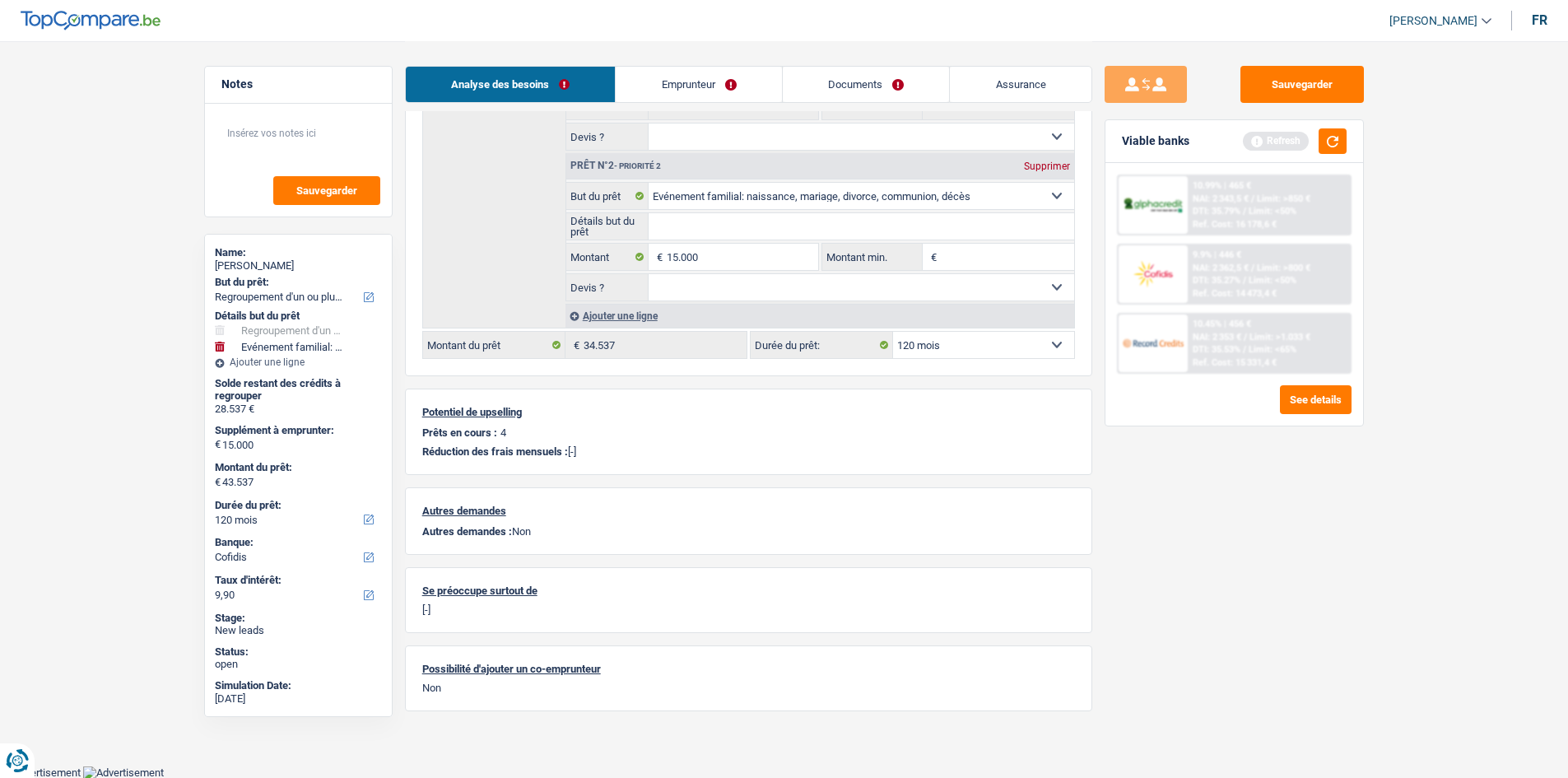
type input "43.537"
click at [1274, 493] on div "Sauvegarder Viable banks Refresh 10.99% | 465 € NAI: 2 343,5 € / Limit: >850 € …" at bounding box center [1234, 409] width 284 height 686
select select "144"
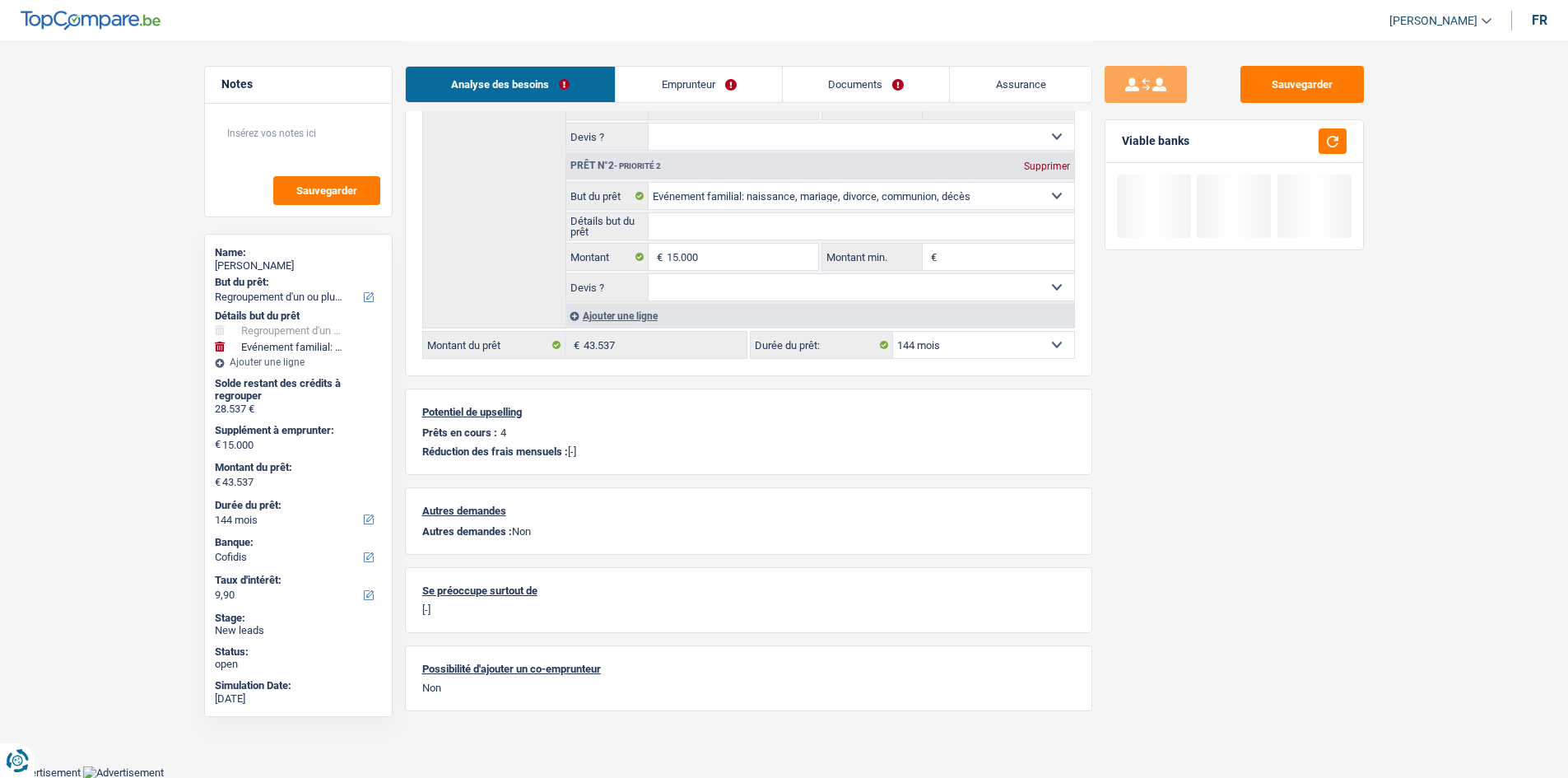
click at [968, 343] on select "12 mois 18 mois 24 mois 30 mois 36 mois 42 mois 48 mois 60 mois 72 mois 84 mois…" at bounding box center [983, 345] width 181 height 27
select select "84"
click at [893, 332] on select "12 mois 18 mois 24 mois 30 mois 36 mois 42 mois 48 mois 60 mois 72 mois 84 mois…" at bounding box center [983, 345] width 181 height 27
select select "84"
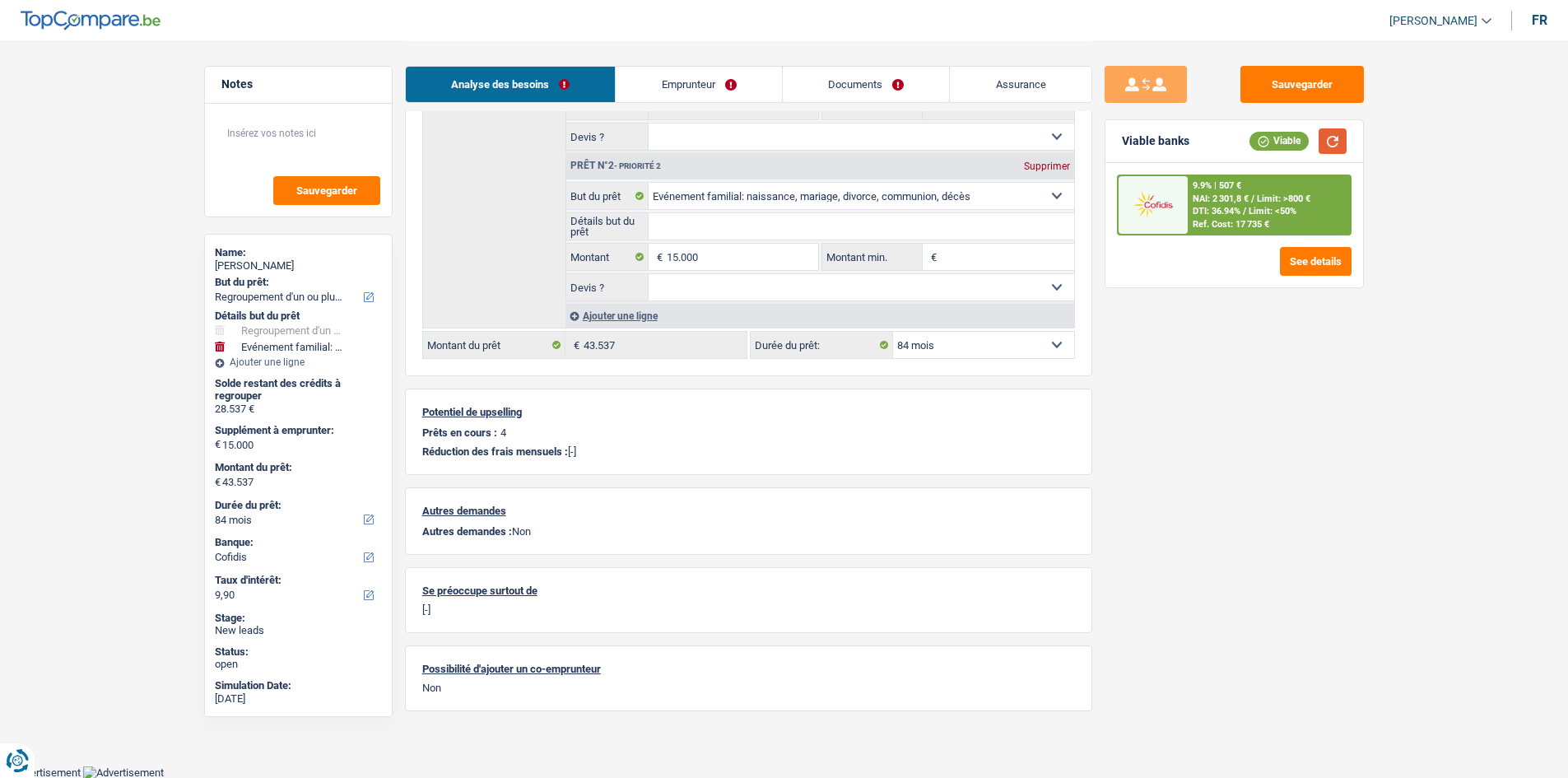
click at [1344, 137] on button "button" at bounding box center [1332, 141] width 28 height 26
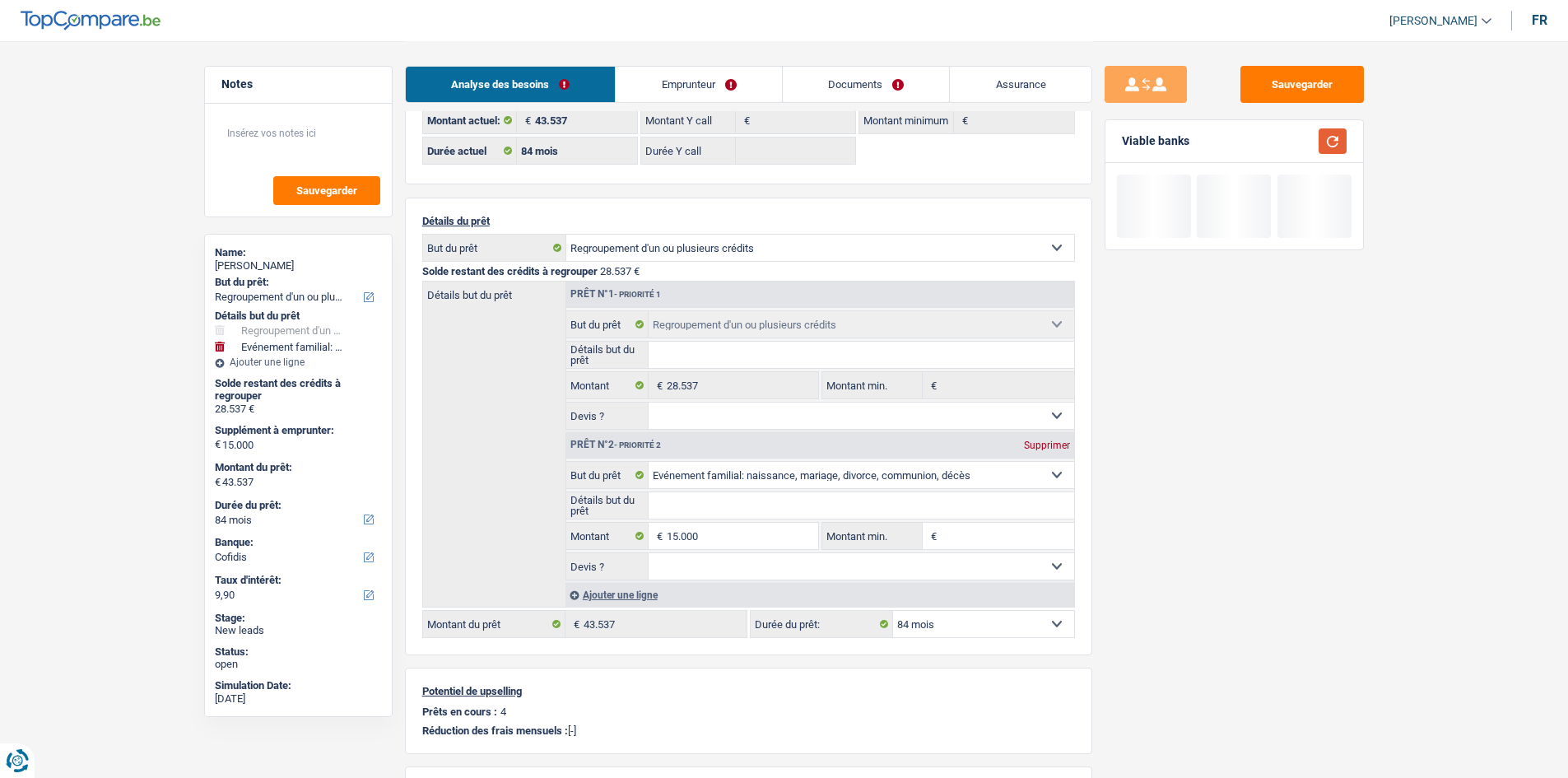
scroll to position [3, 0]
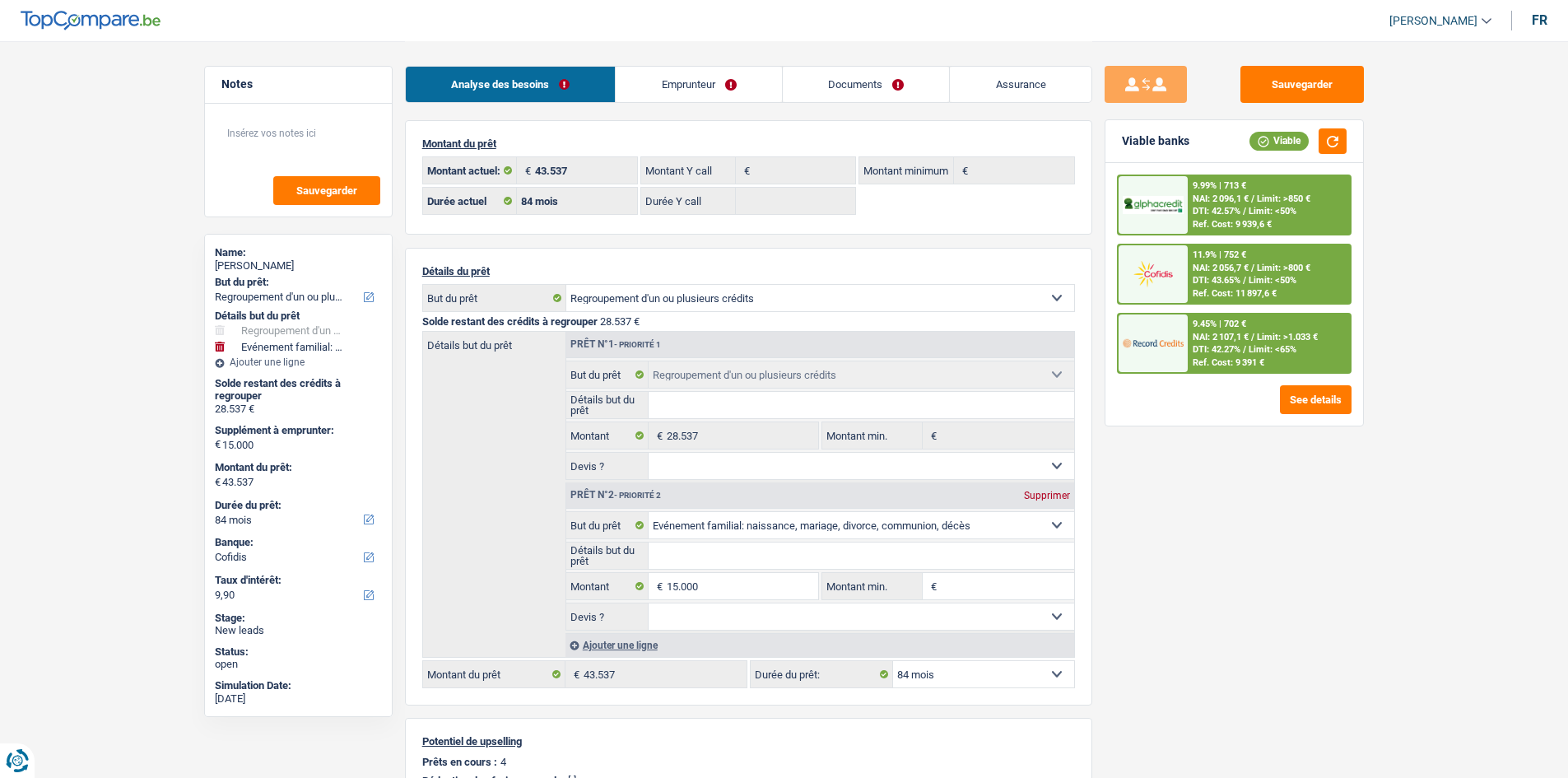
click at [1314, 349] on div "9.45% | 702 € NAI: 2 107,1 € / Limit: >1.033 € DTI: 42.27% / Limit: <65% Ref. C…" at bounding box center [1269, 343] width 162 height 58
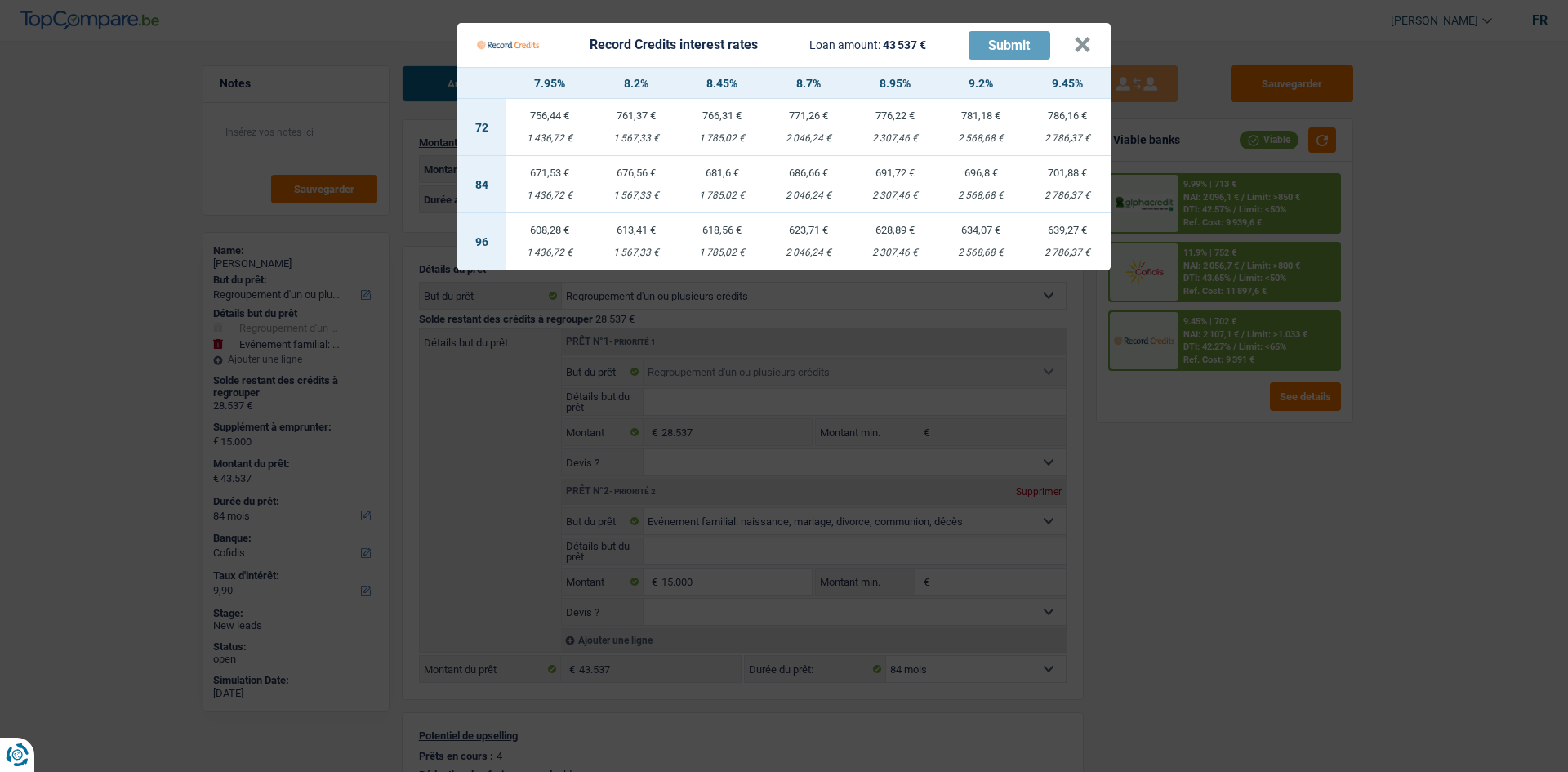
click at [1296, 515] on Credits "Record Credits interest rates Loan amount: 43 537 € Submit × 7.95% 8.2% 8.45% 8…" at bounding box center [784, 386] width 1568 height 772
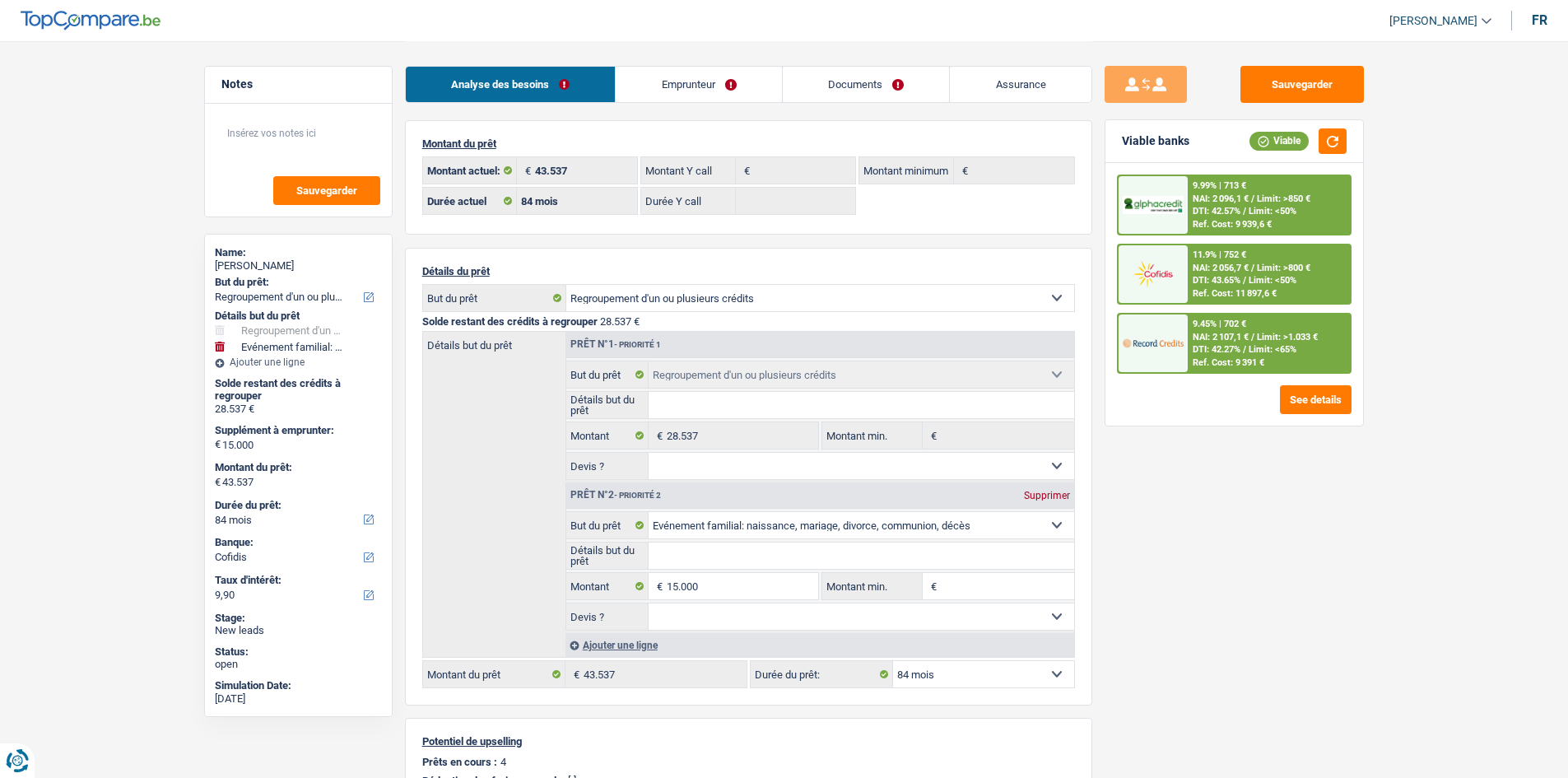
click at [861, 97] on link "Documents" at bounding box center [867, 84] width 167 height 35
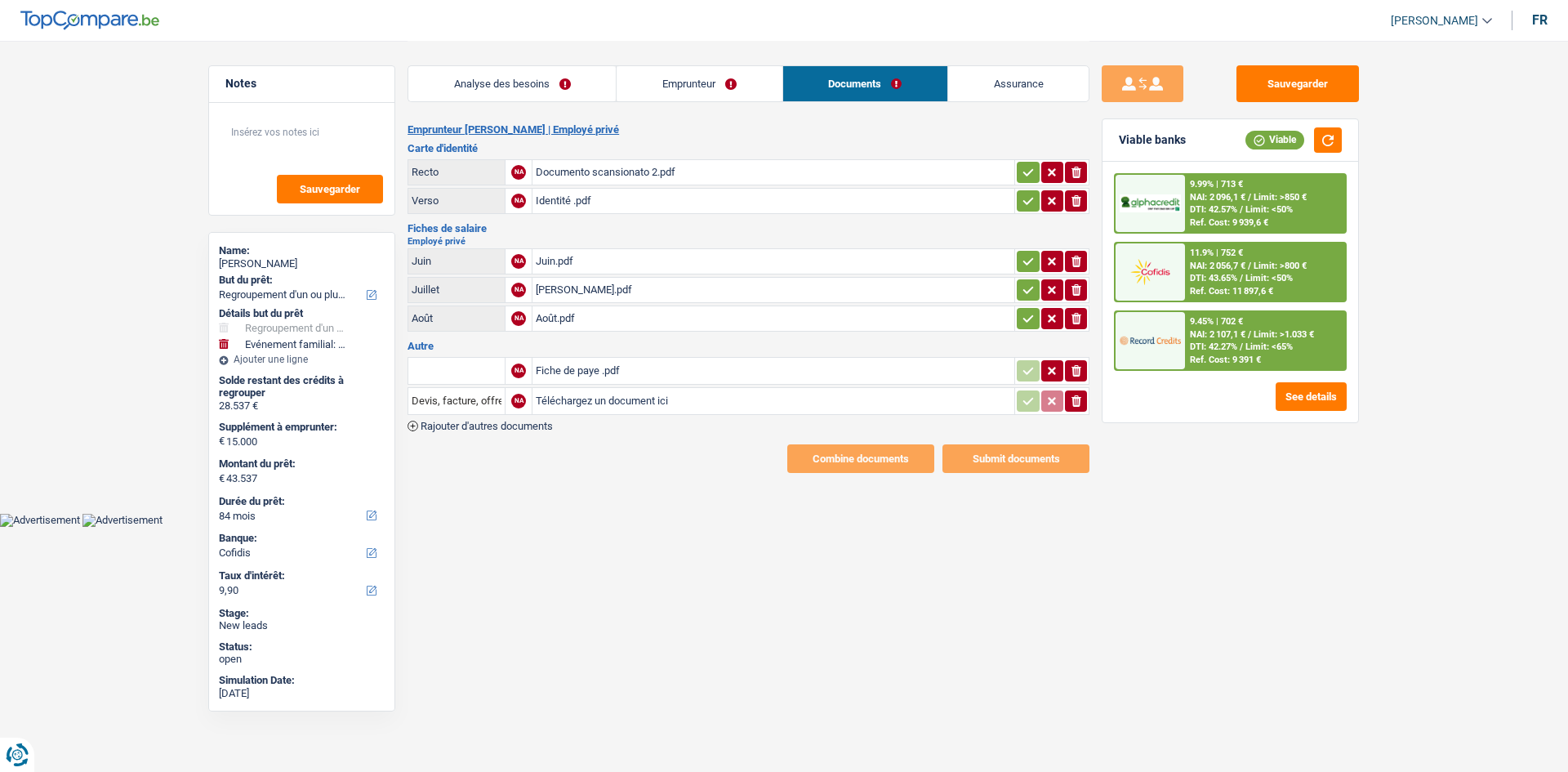
click at [671, 173] on div "Documento scansionato 2.pdf" at bounding box center [772, 172] width 475 height 25
click at [727, 262] on div "Juin.pdf" at bounding box center [772, 261] width 475 height 25
click at [743, 290] on div "[PERSON_NAME].pdf" at bounding box center [772, 290] width 475 height 25
click at [743, 322] on div "Août.pdf" at bounding box center [772, 318] width 475 height 25
click at [669, 360] on div "Fiche de paye .pdf" at bounding box center [772, 370] width 475 height 25
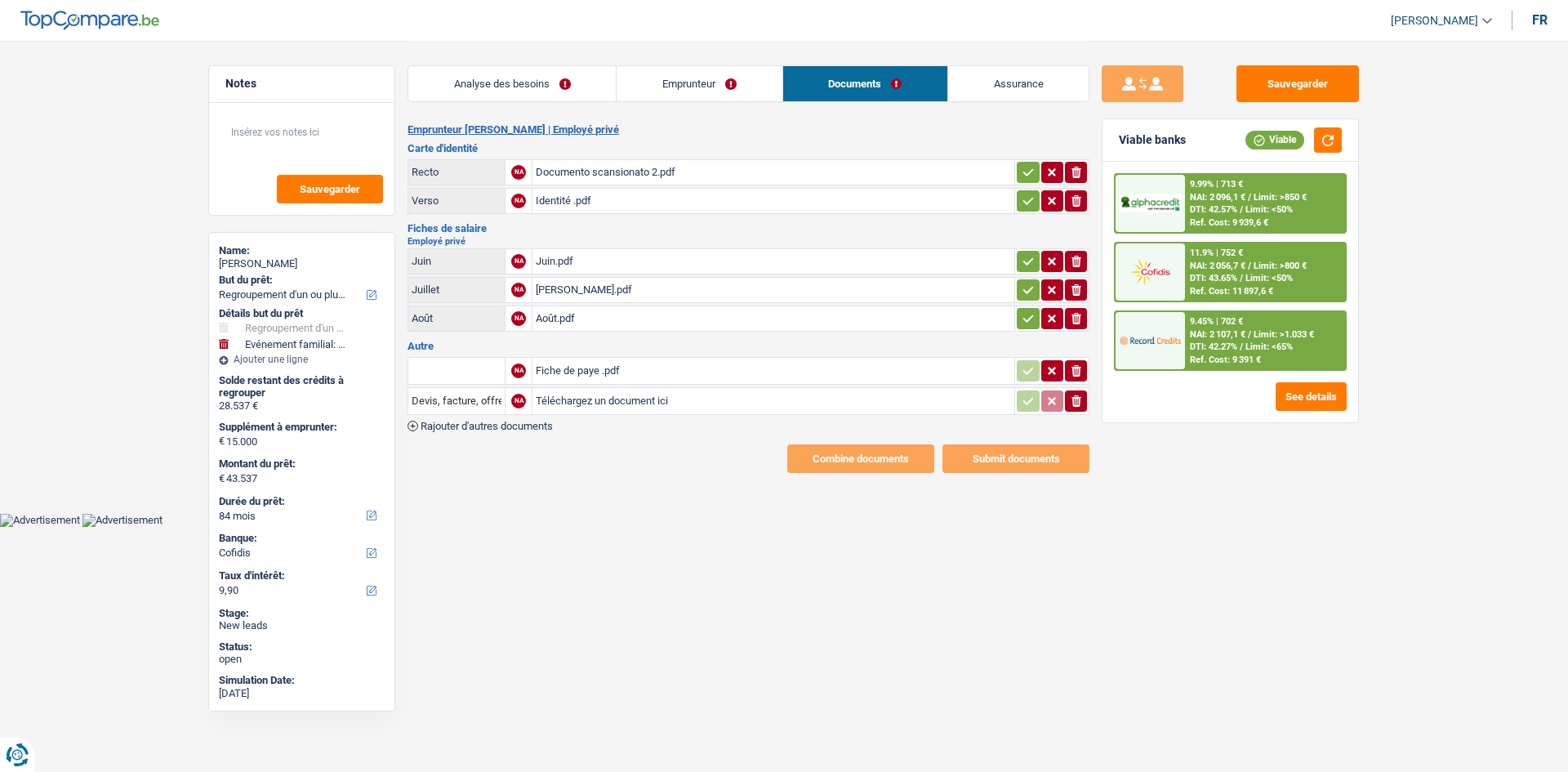
click at [996, 90] on link "Assurance" at bounding box center [1018, 84] width 141 height 35
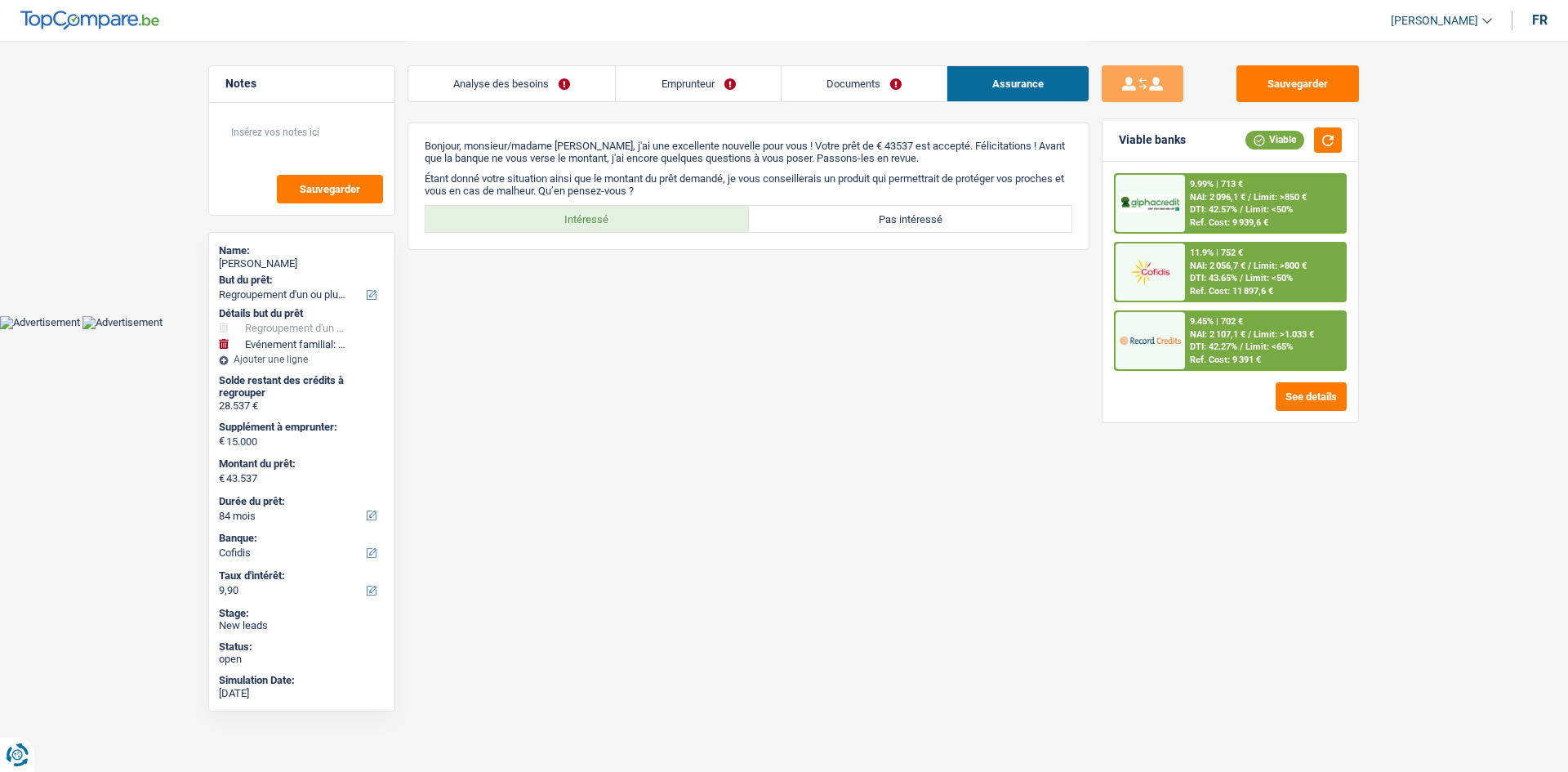
click at [874, 82] on link "Documents" at bounding box center [864, 84] width 165 height 35
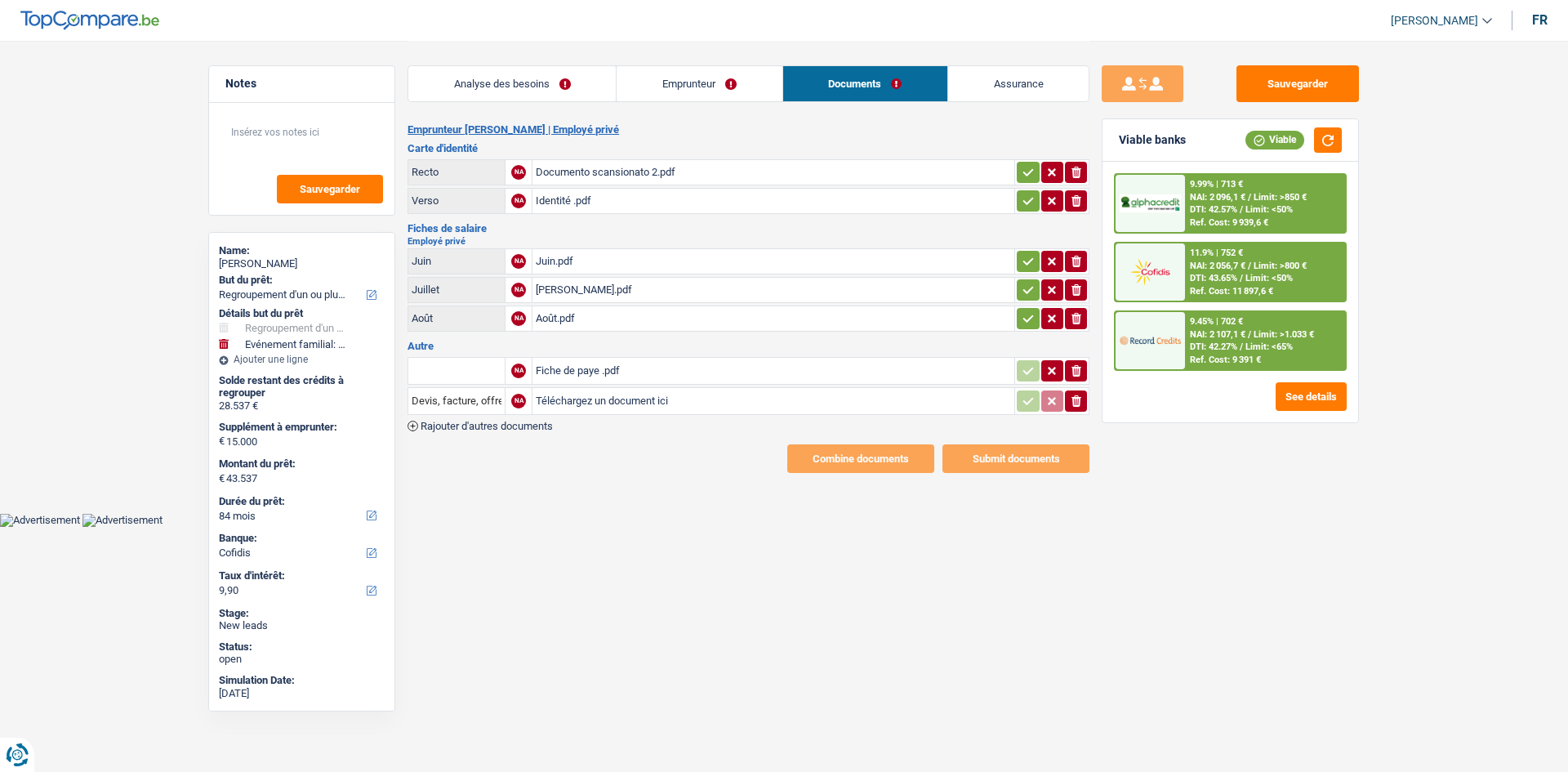
click at [862, 143] on h3 "Carte d'identité" at bounding box center [749, 148] width 682 height 10
drag, startPoint x: 499, startPoint y: 80, endPoint x: 536, endPoint y: 128, distance: 60.6
click at [499, 79] on link "Analyse des besoins" at bounding box center [512, 84] width 207 height 35
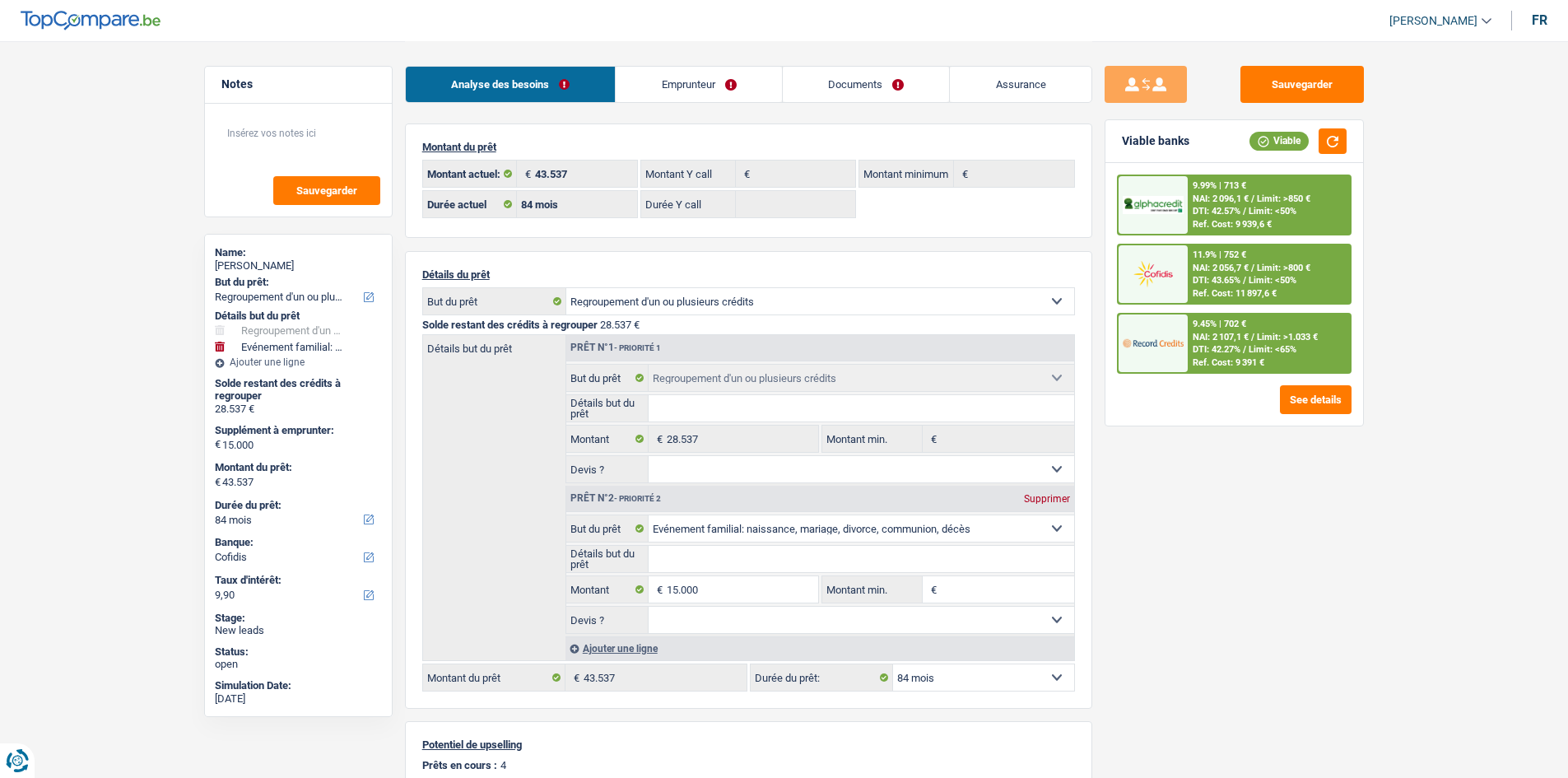
click at [778, 472] on select "Oui Non Non répondu Sélectionner une option" at bounding box center [861, 469] width 426 height 27
select select "yes"
click at [649, 456] on select "Oui Non Non répondu Sélectionner une option" at bounding box center [861, 469] width 426 height 27
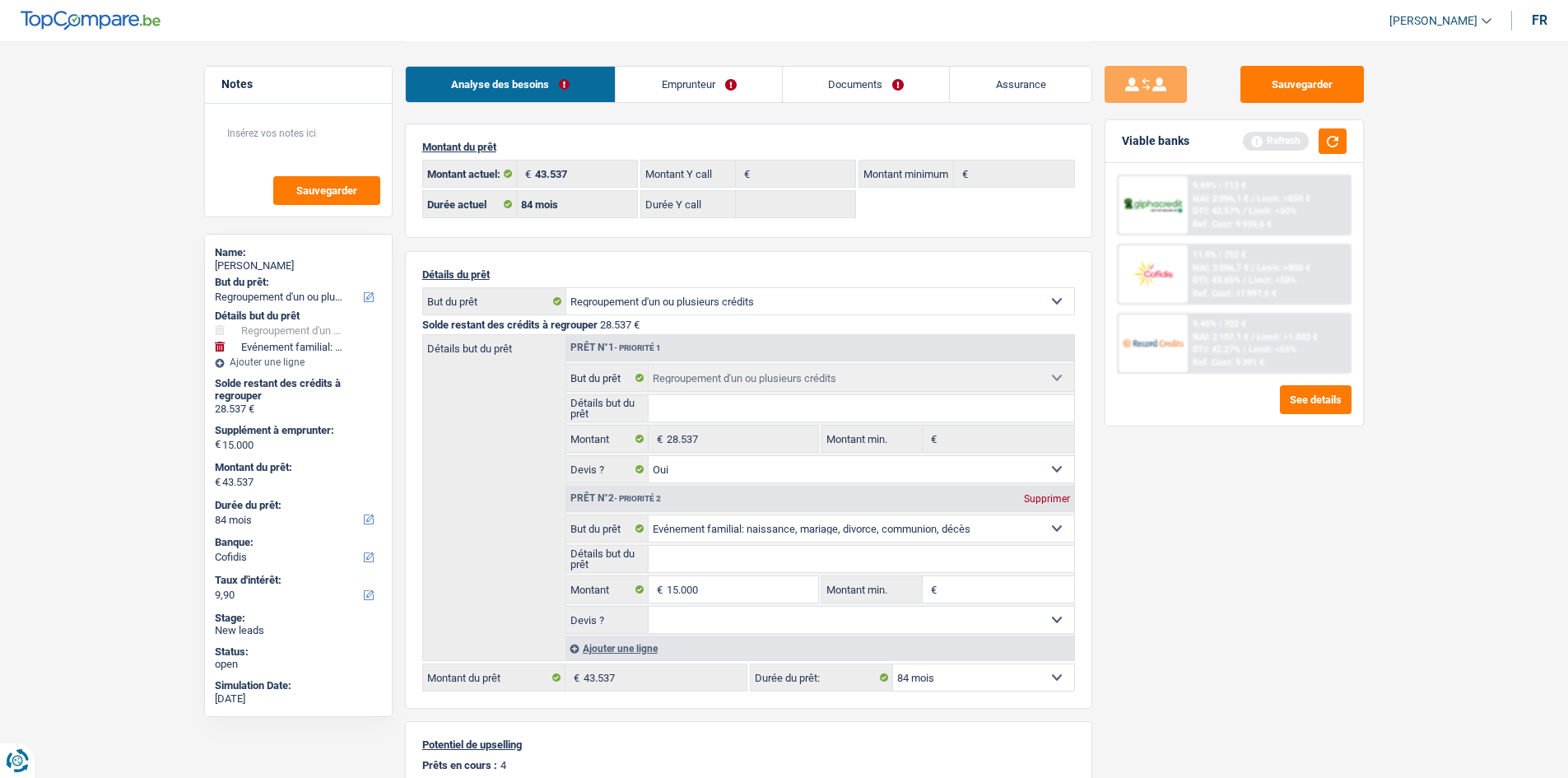
click at [772, 411] on input "Détails but du prêt" at bounding box center [861, 408] width 426 height 27
click at [680, 79] on link "Emprunteur" at bounding box center [698, 84] width 166 height 35
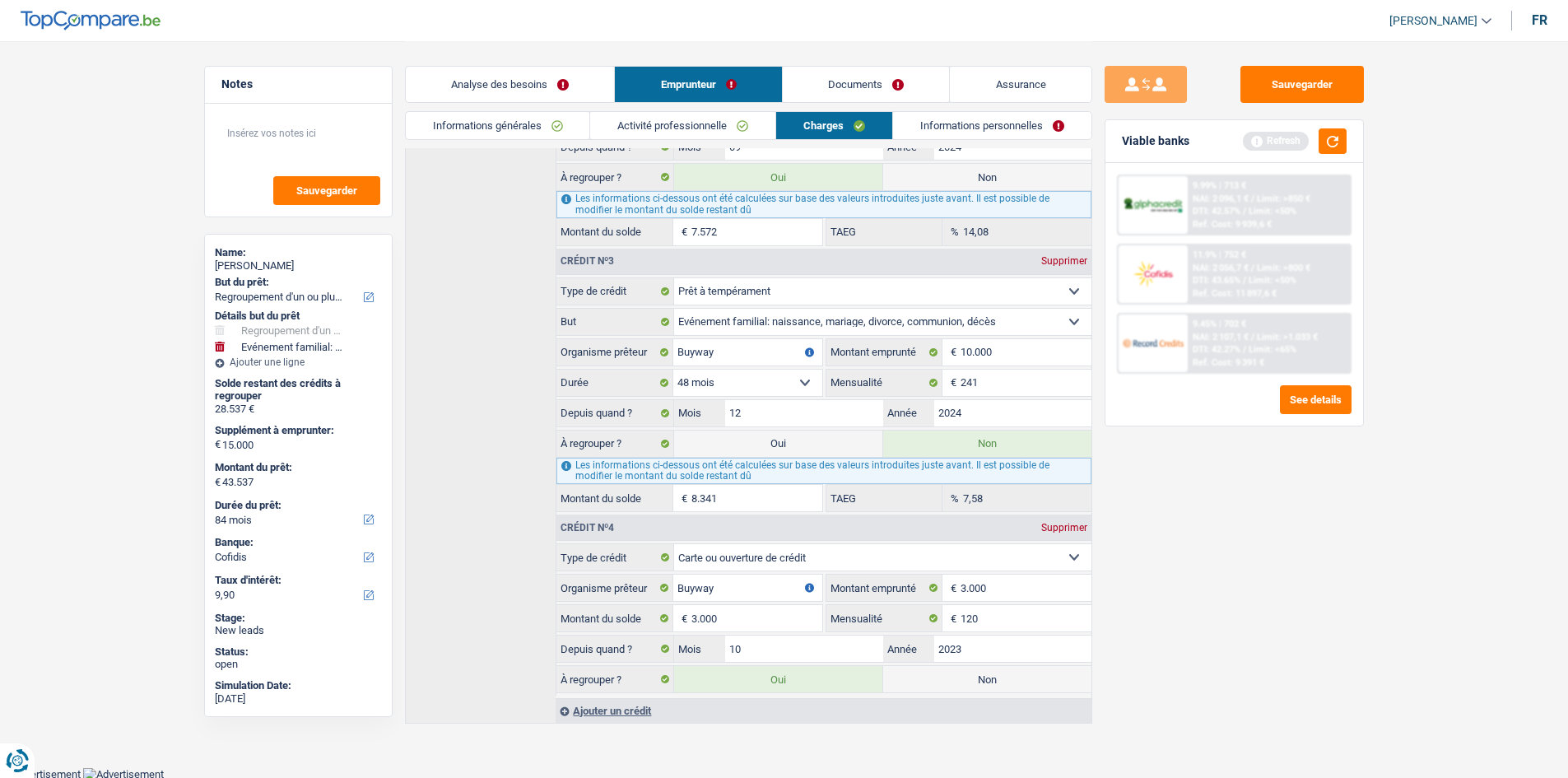
scroll to position [678, 0]
click at [598, 87] on link "Analyse des besoins" at bounding box center [510, 84] width 209 height 35
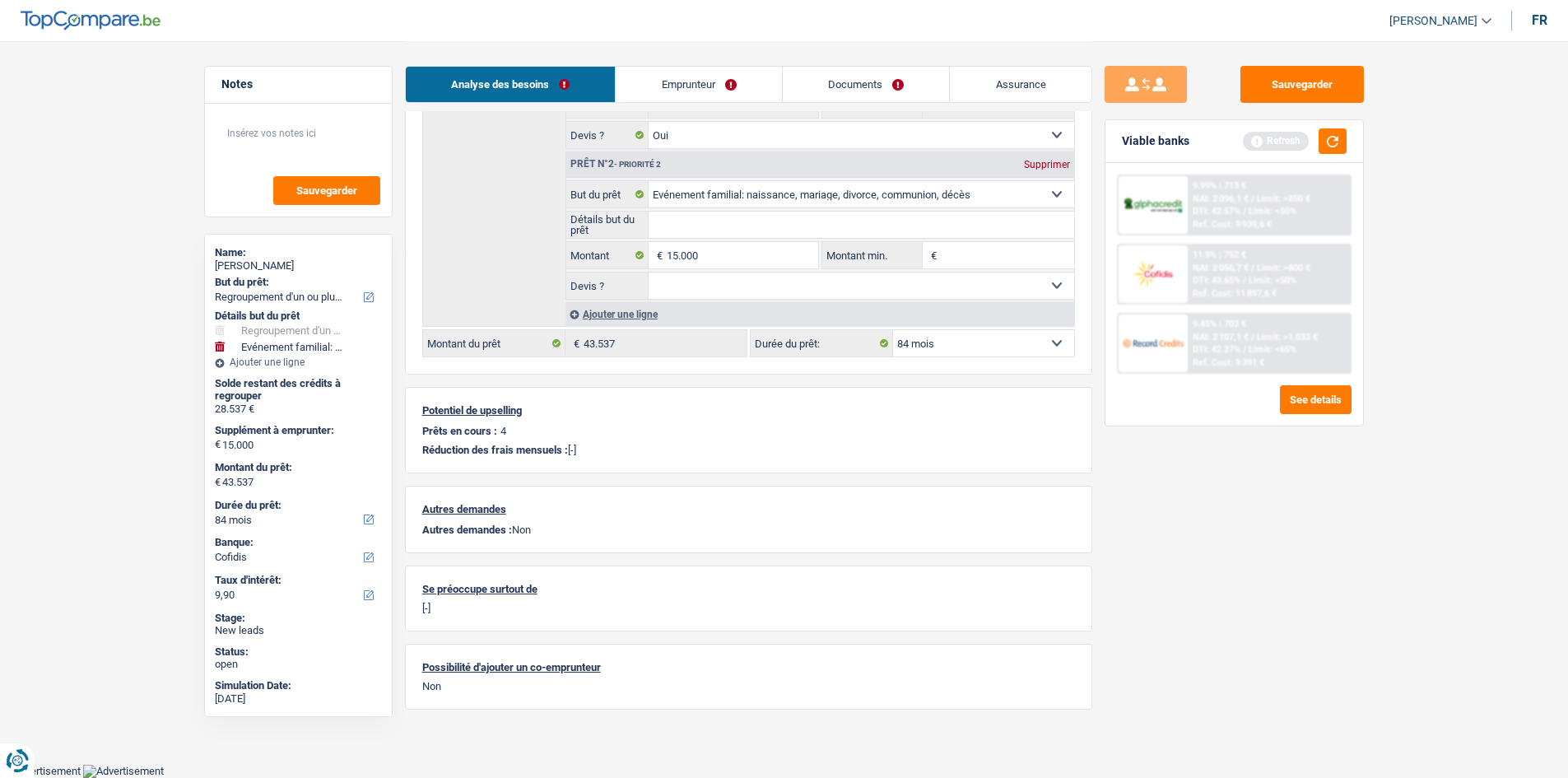
scroll to position [333, 0]
click at [673, 85] on link "Emprunteur" at bounding box center [698, 84] width 166 height 35
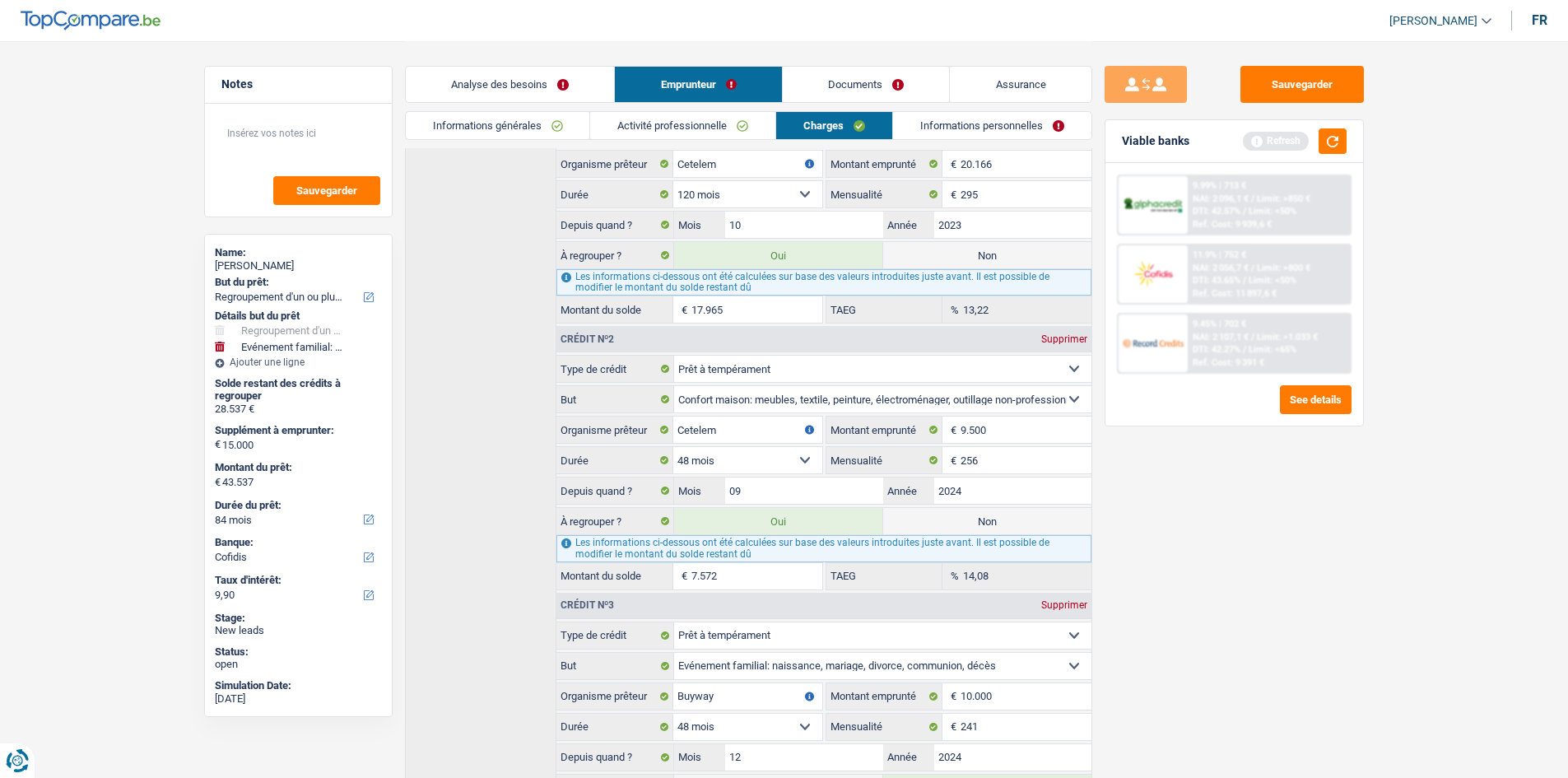
click at [600, 77] on link "Analyse des besoins" at bounding box center [510, 84] width 209 height 35
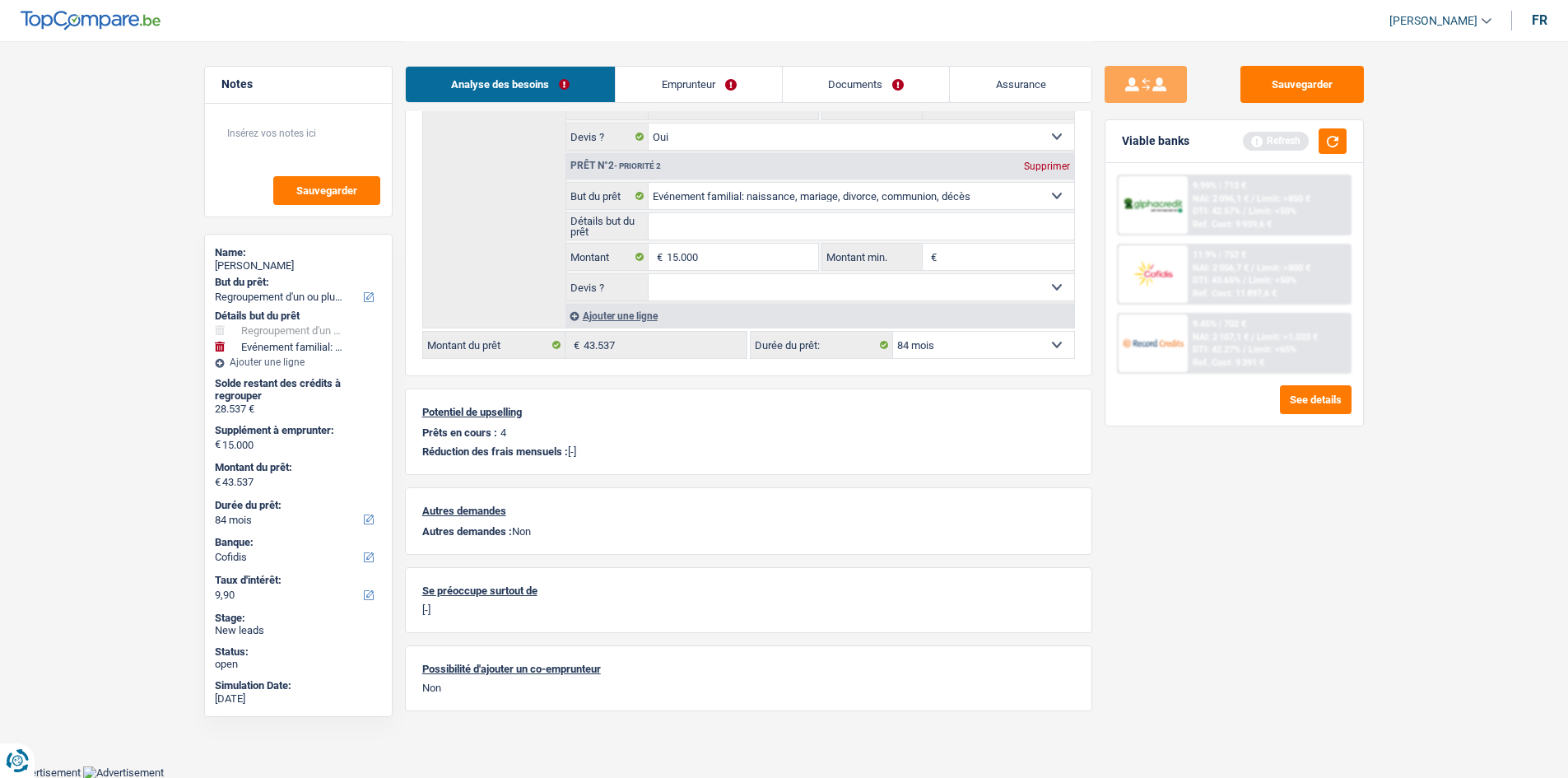
click at [1386, 521] on main "Notes Sauvegarder Name: [PERSON_NAME] But du prêt: Confort maison: meubles, tex…" at bounding box center [784, 217] width 1568 height 1099
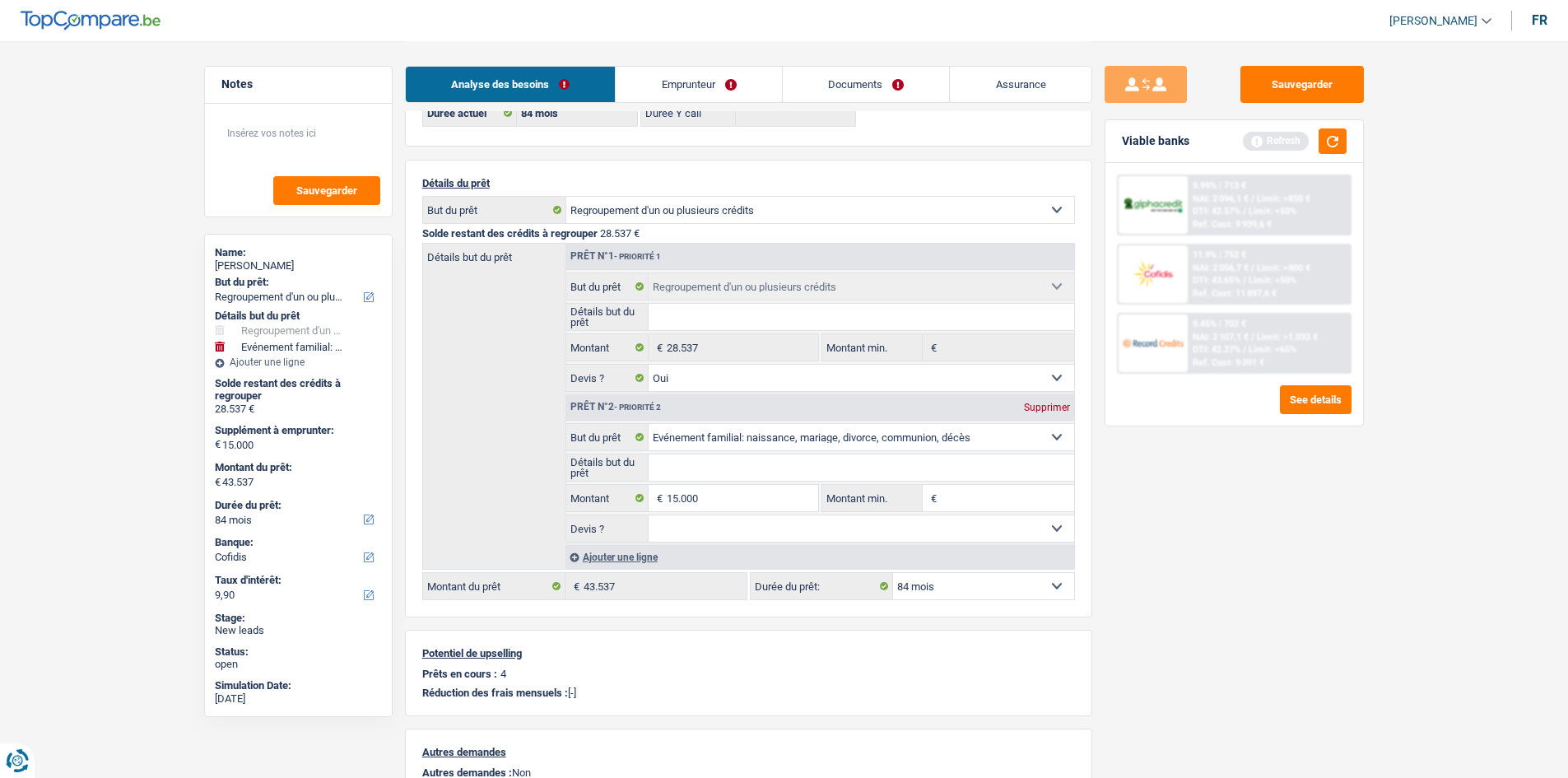
scroll to position [86, 0]
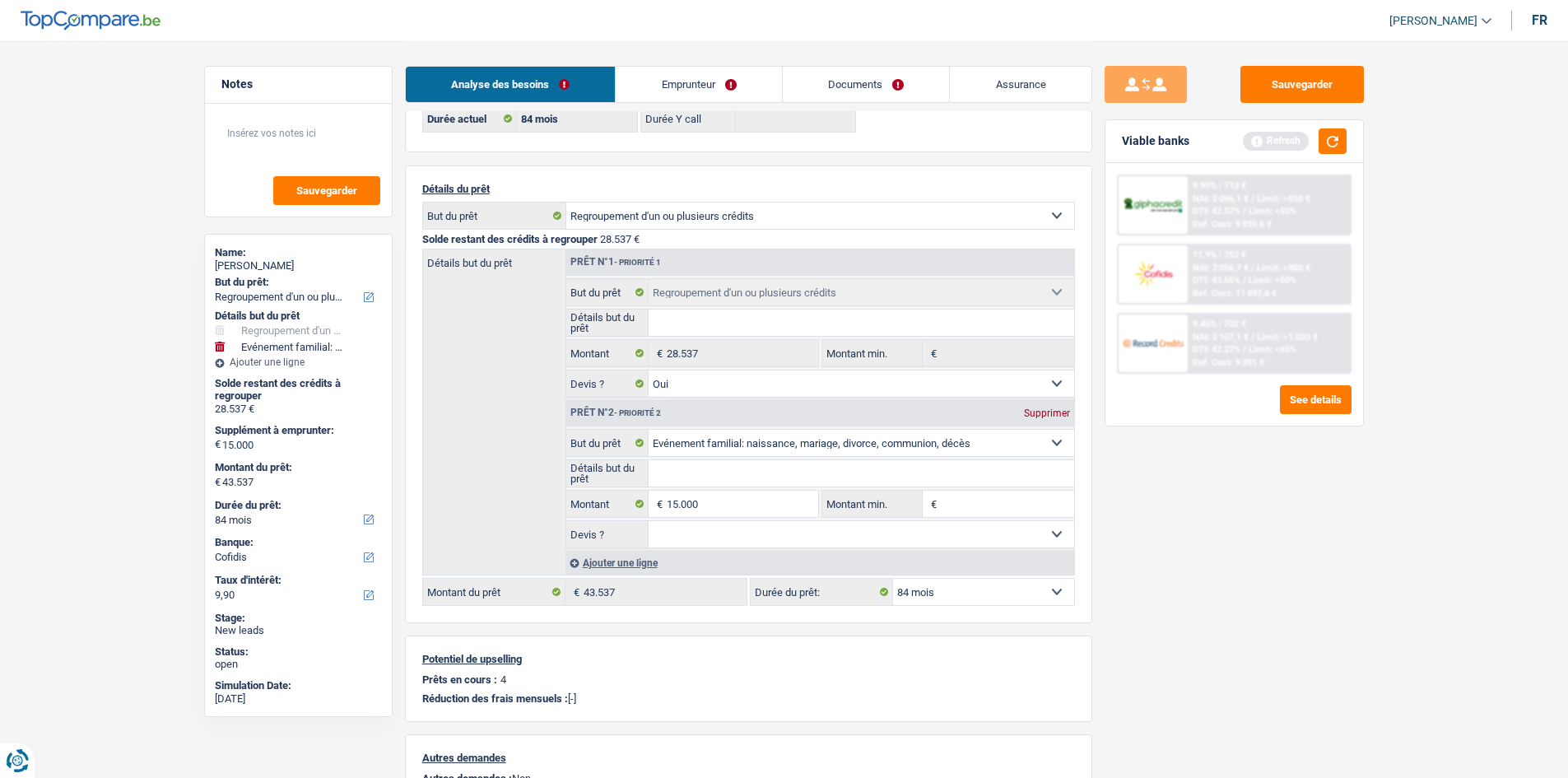
click at [720, 83] on link "Emprunteur" at bounding box center [698, 84] width 166 height 35
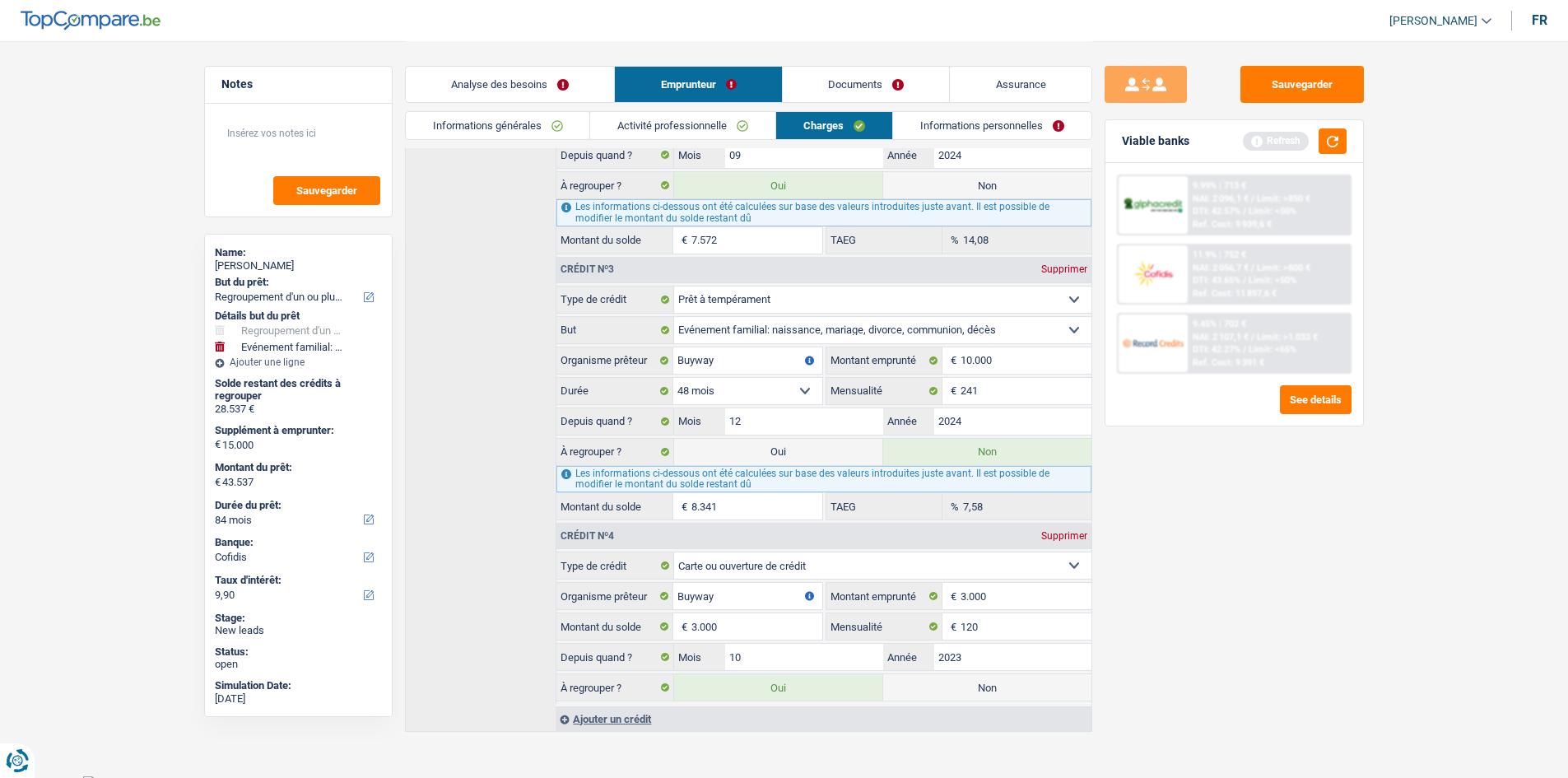
scroll to position [678, 0]
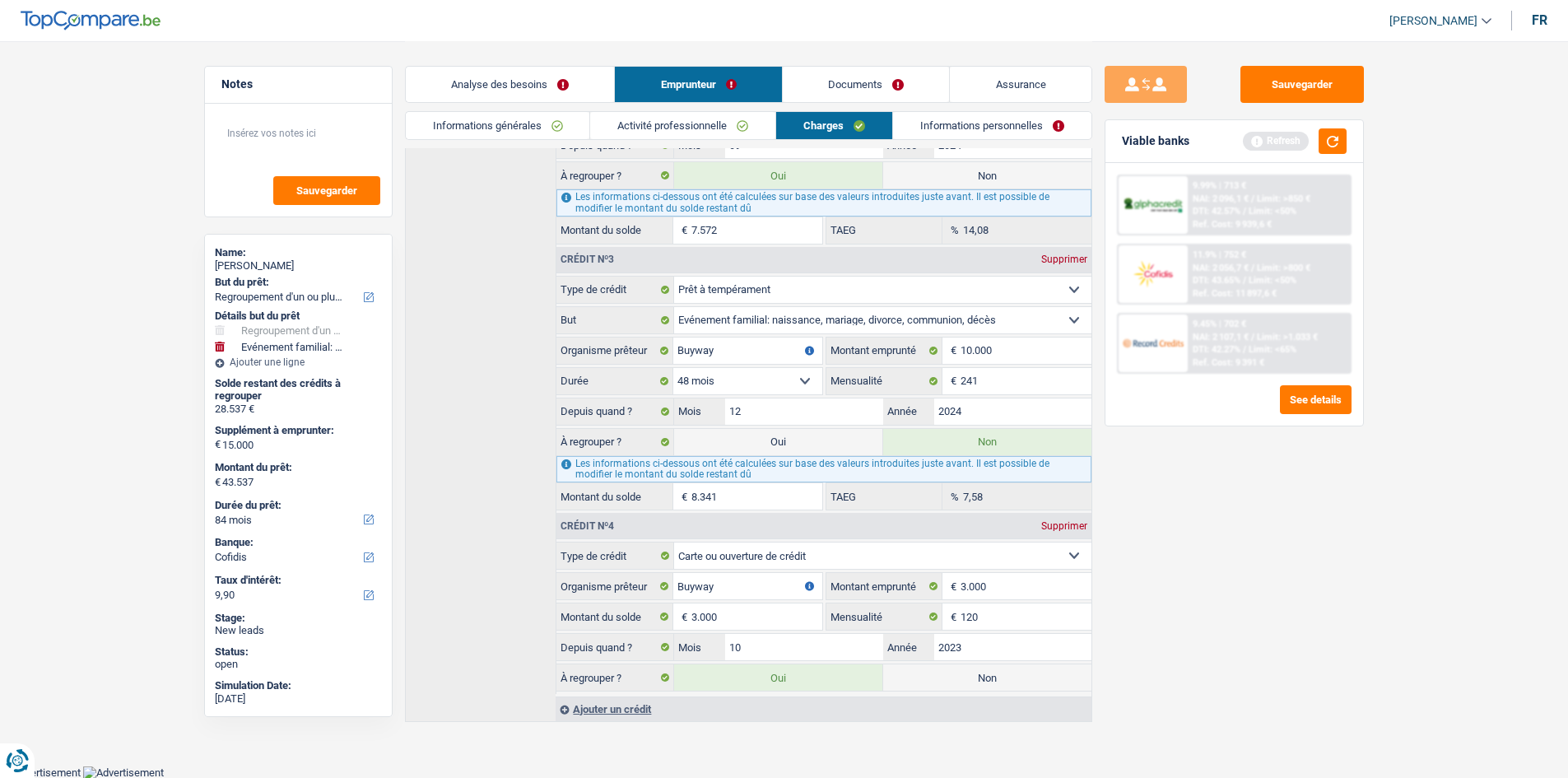
click at [832, 442] on label "Oui" at bounding box center [778, 442] width 208 height 27
click at [832, 442] on input "Oui" at bounding box center [778, 442] width 208 height 27
radio input "true"
type input "51.878"
select select "144"
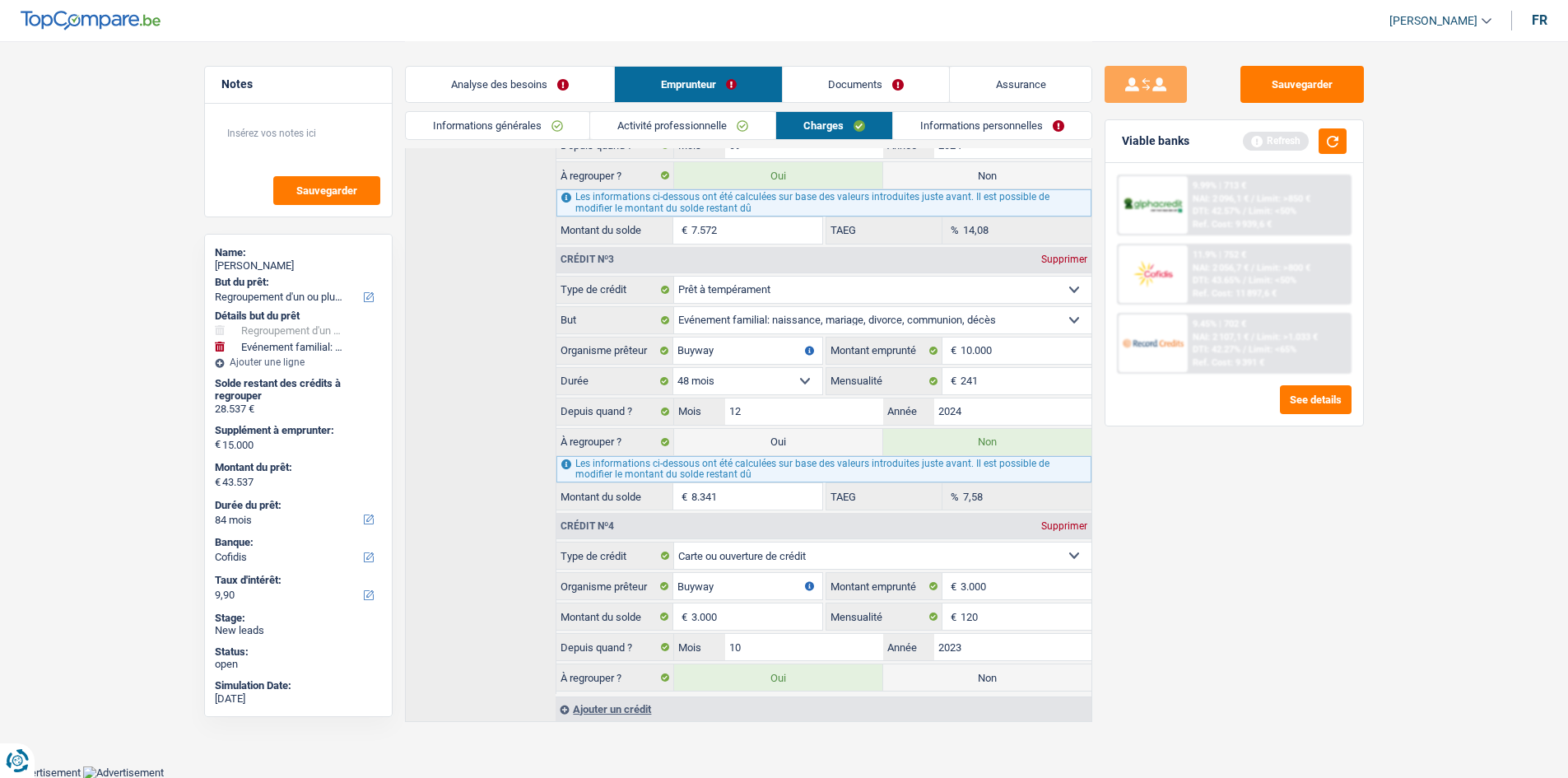
radio input "false"
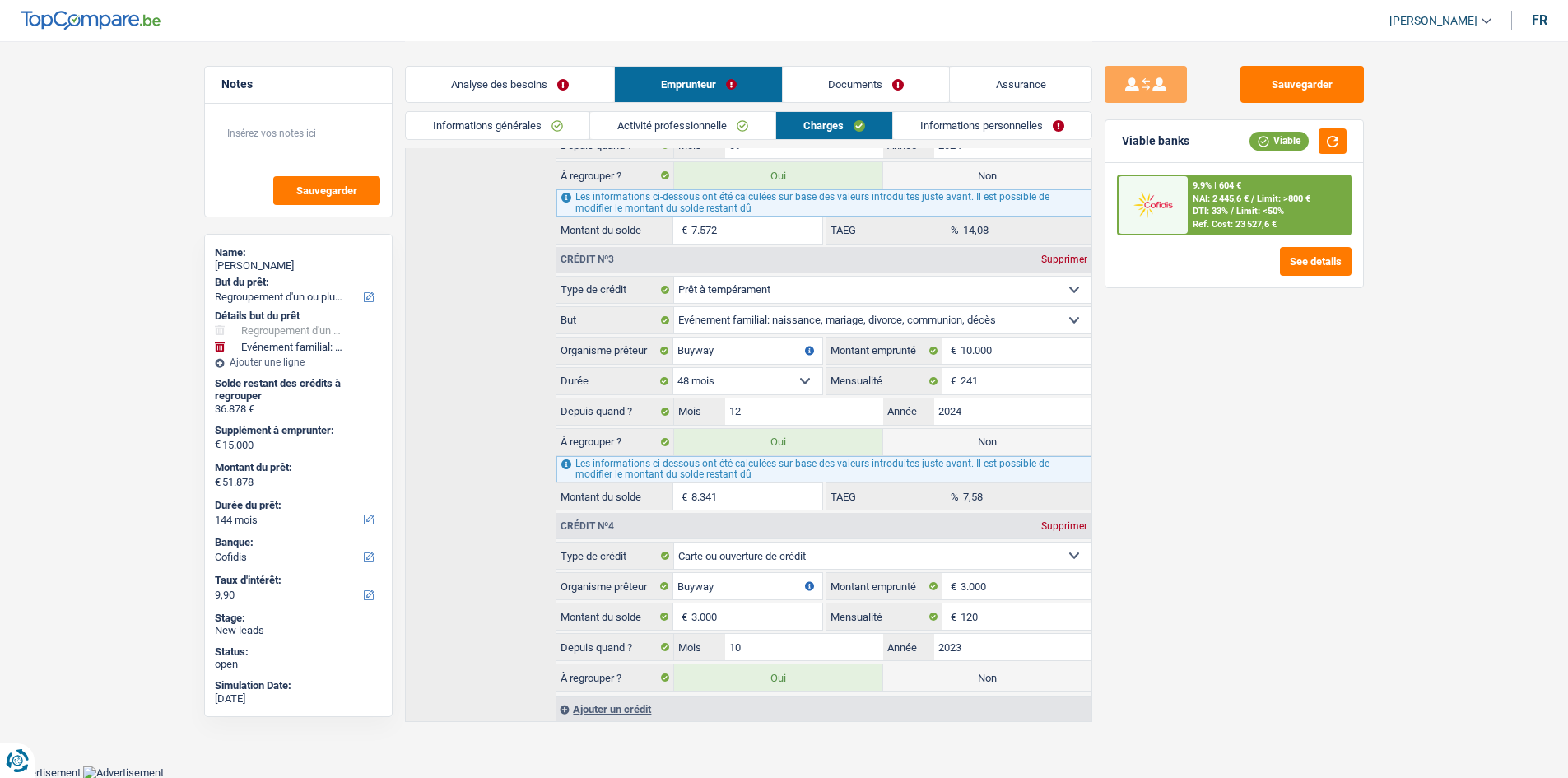
click at [1008, 126] on link "Informations personnelles" at bounding box center [992, 126] width 199 height 28
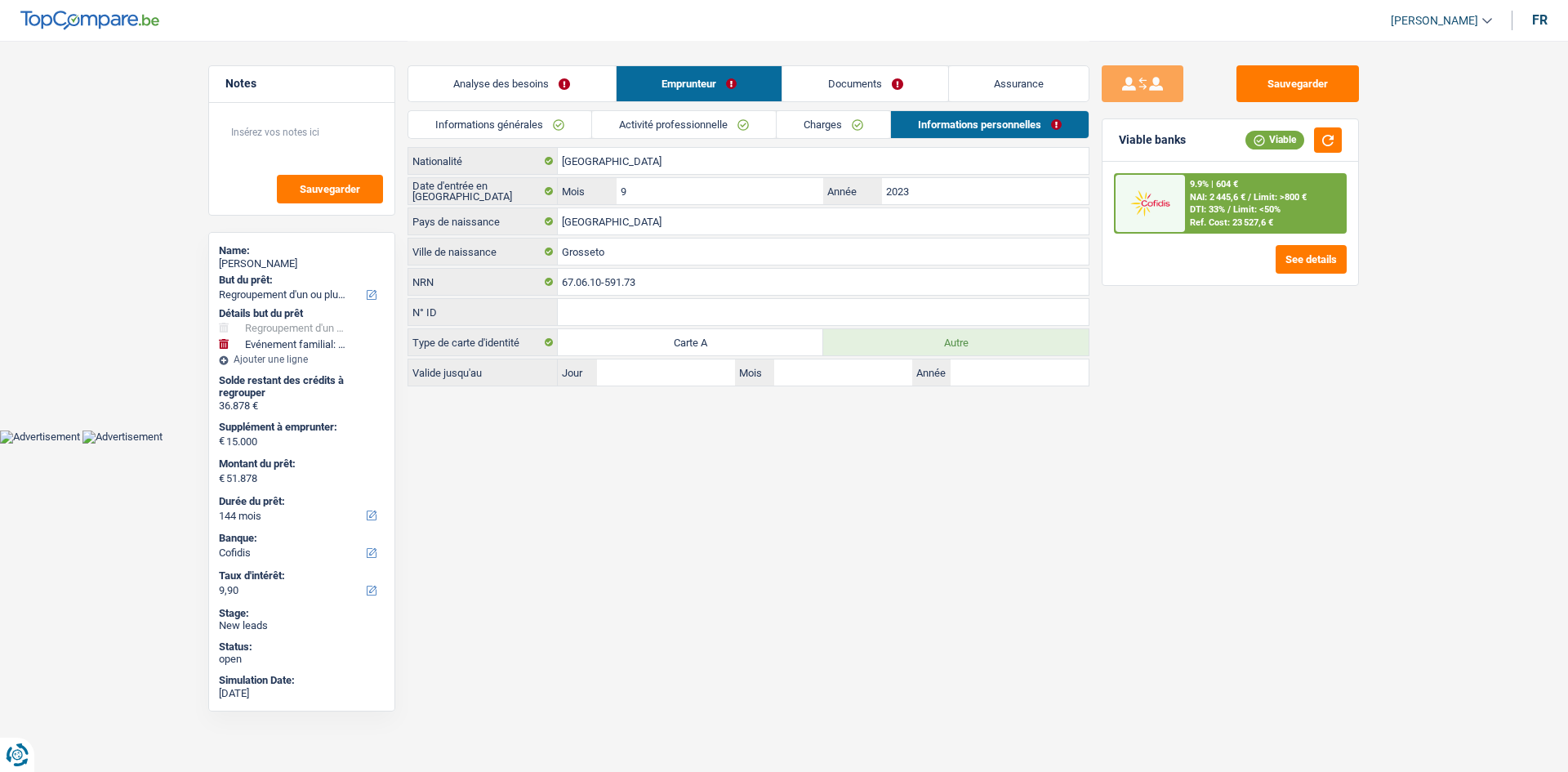
click at [825, 119] on link "Charges" at bounding box center [833, 125] width 113 height 27
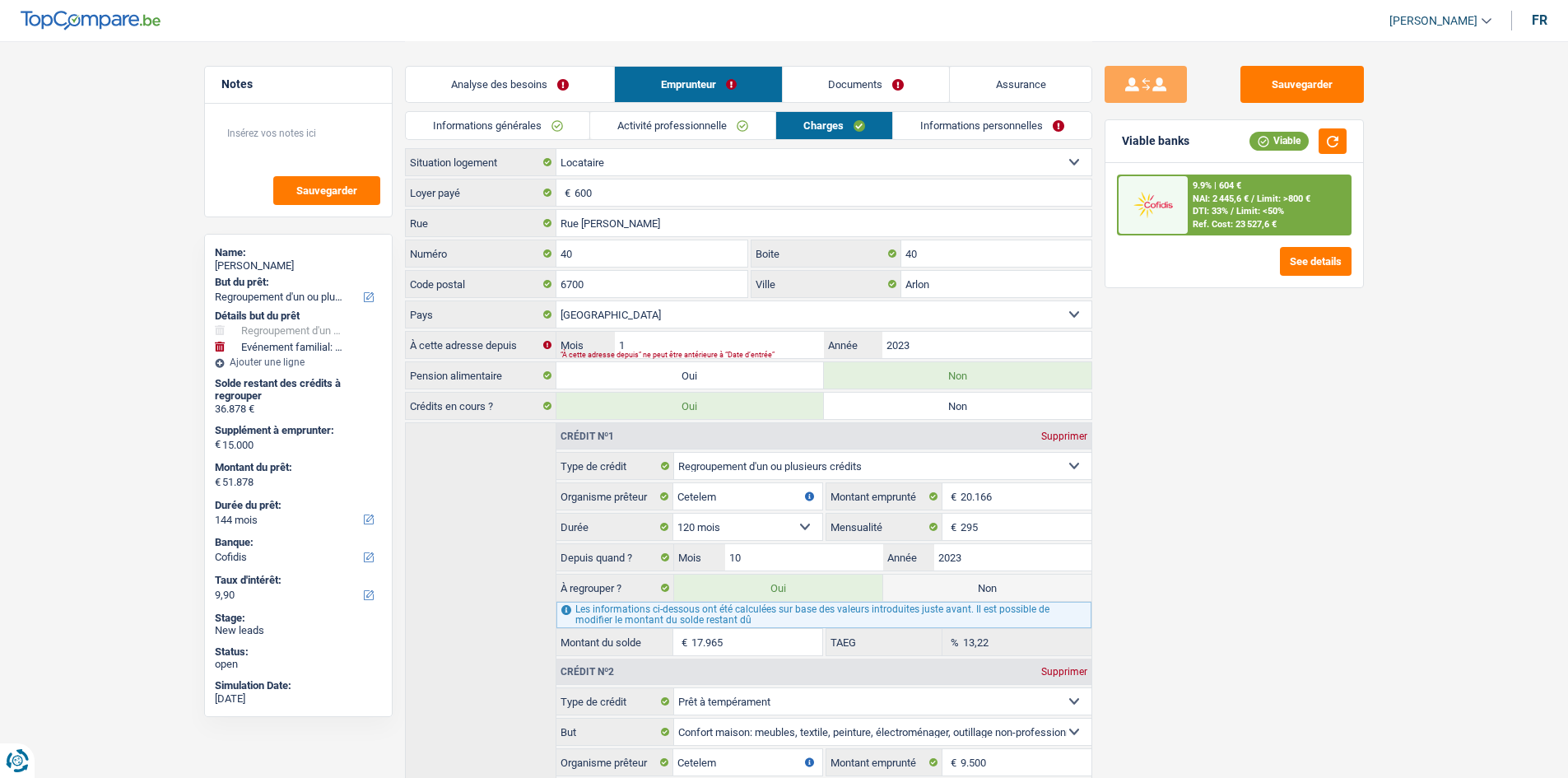
click at [942, 126] on link "Informations personnelles" at bounding box center [992, 126] width 199 height 28
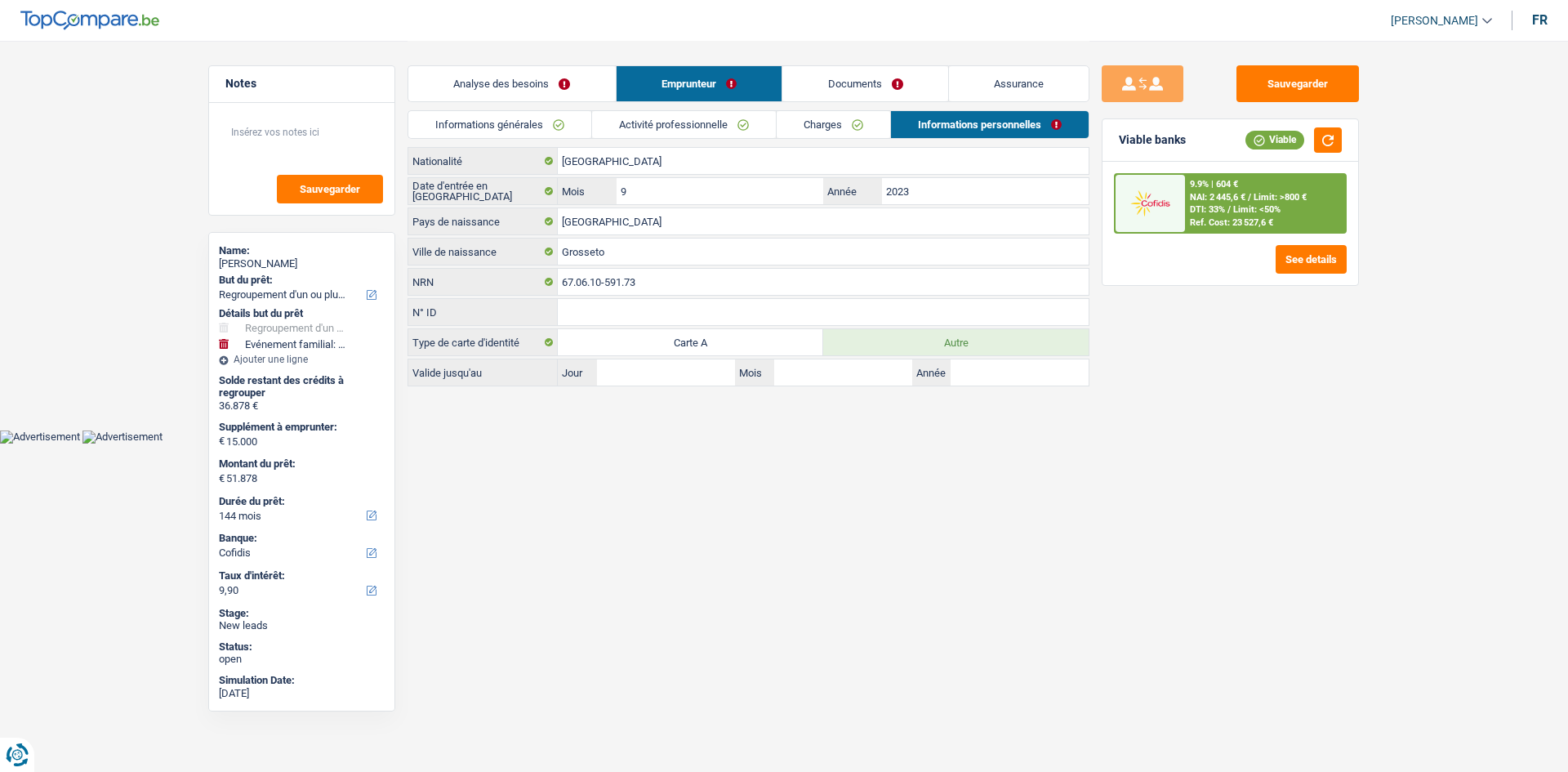
click at [691, 125] on link "Activité professionnelle" at bounding box center [683, 125] width 183 height 27
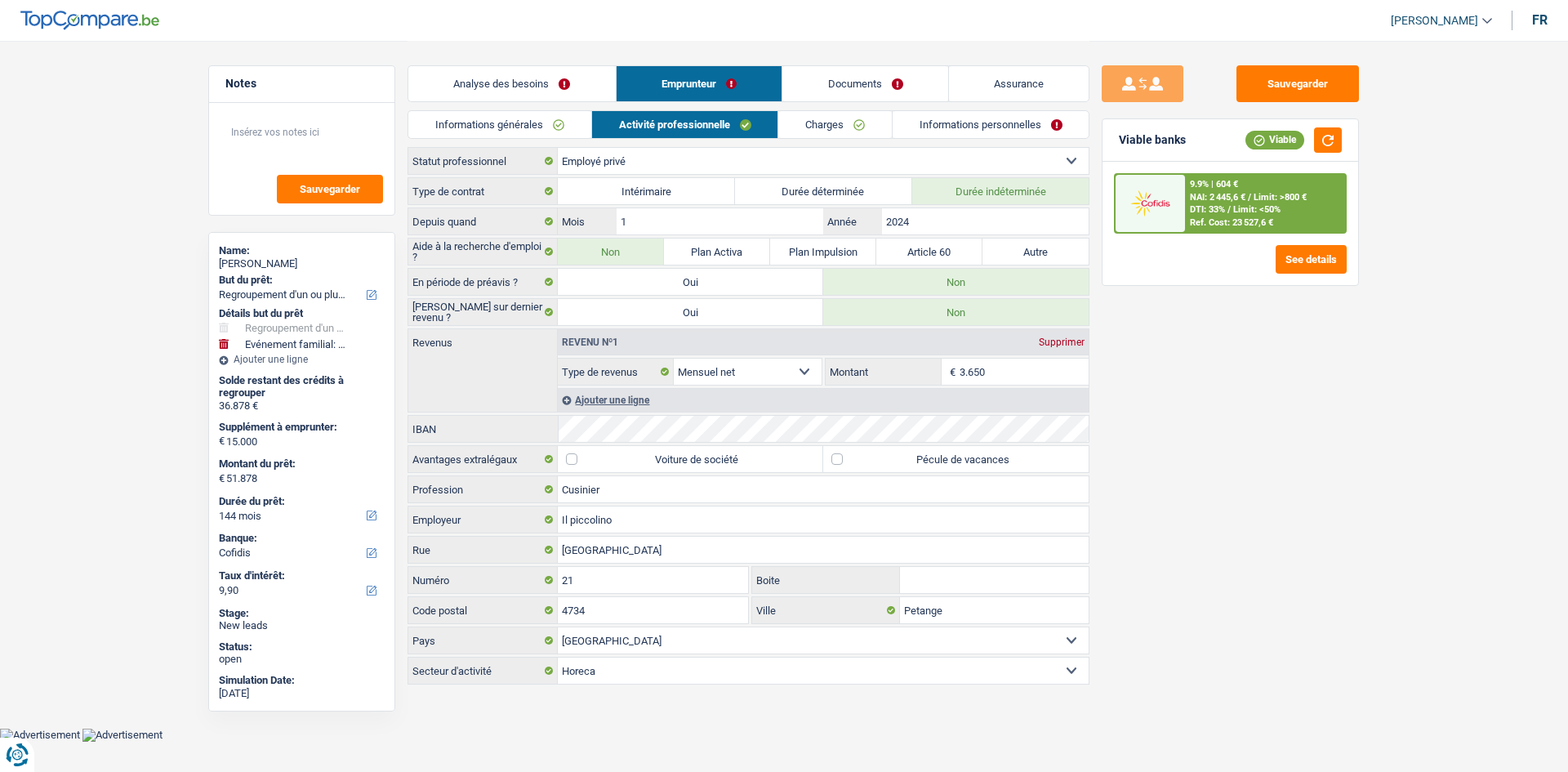
click at [576, 129] on link "Informations générales" at bounding box center [500, 125] width 183 height 27
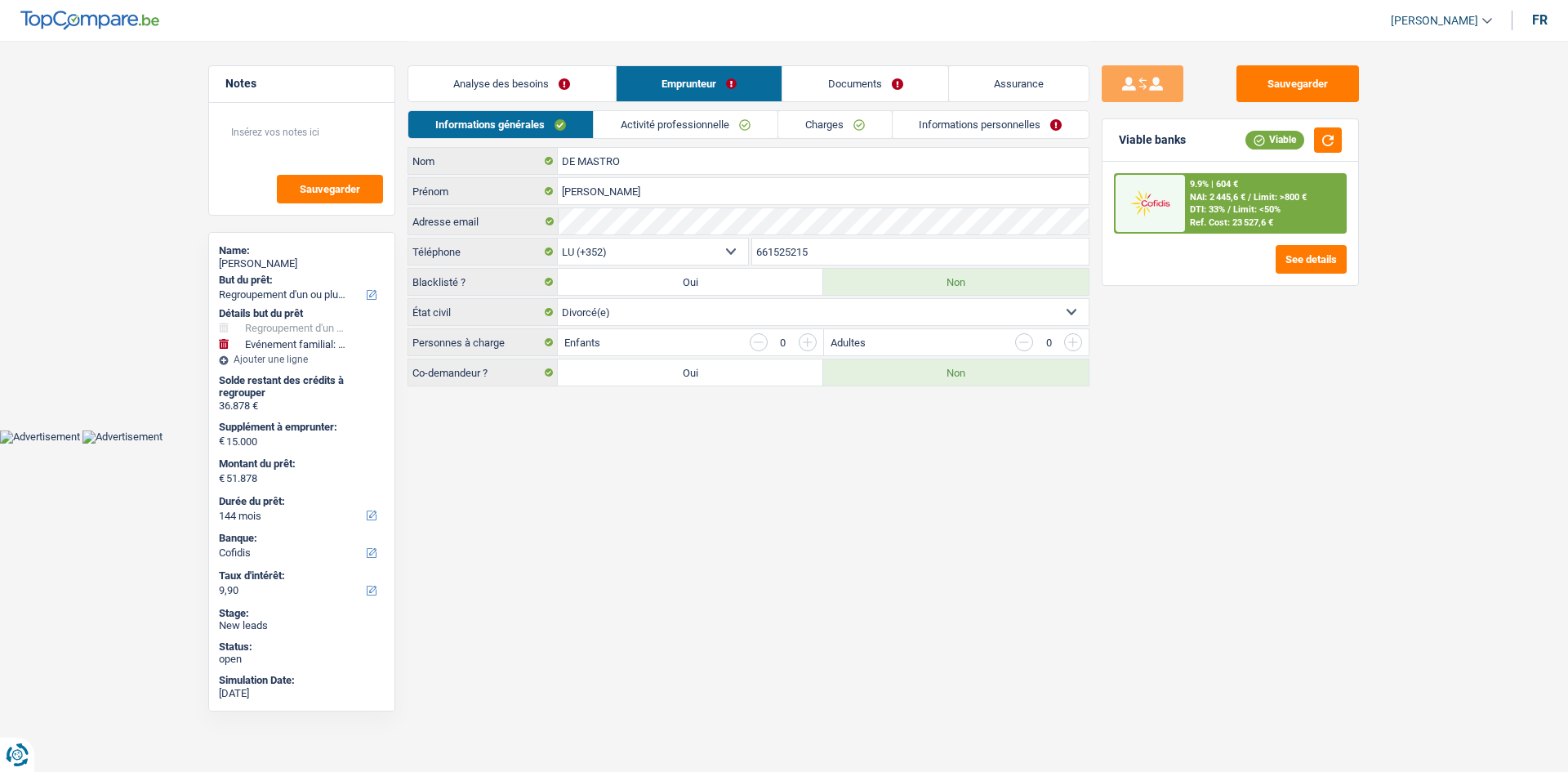
click at [836, 125] on link "Charges" at bounding box center [835, 125] width 113 height 27
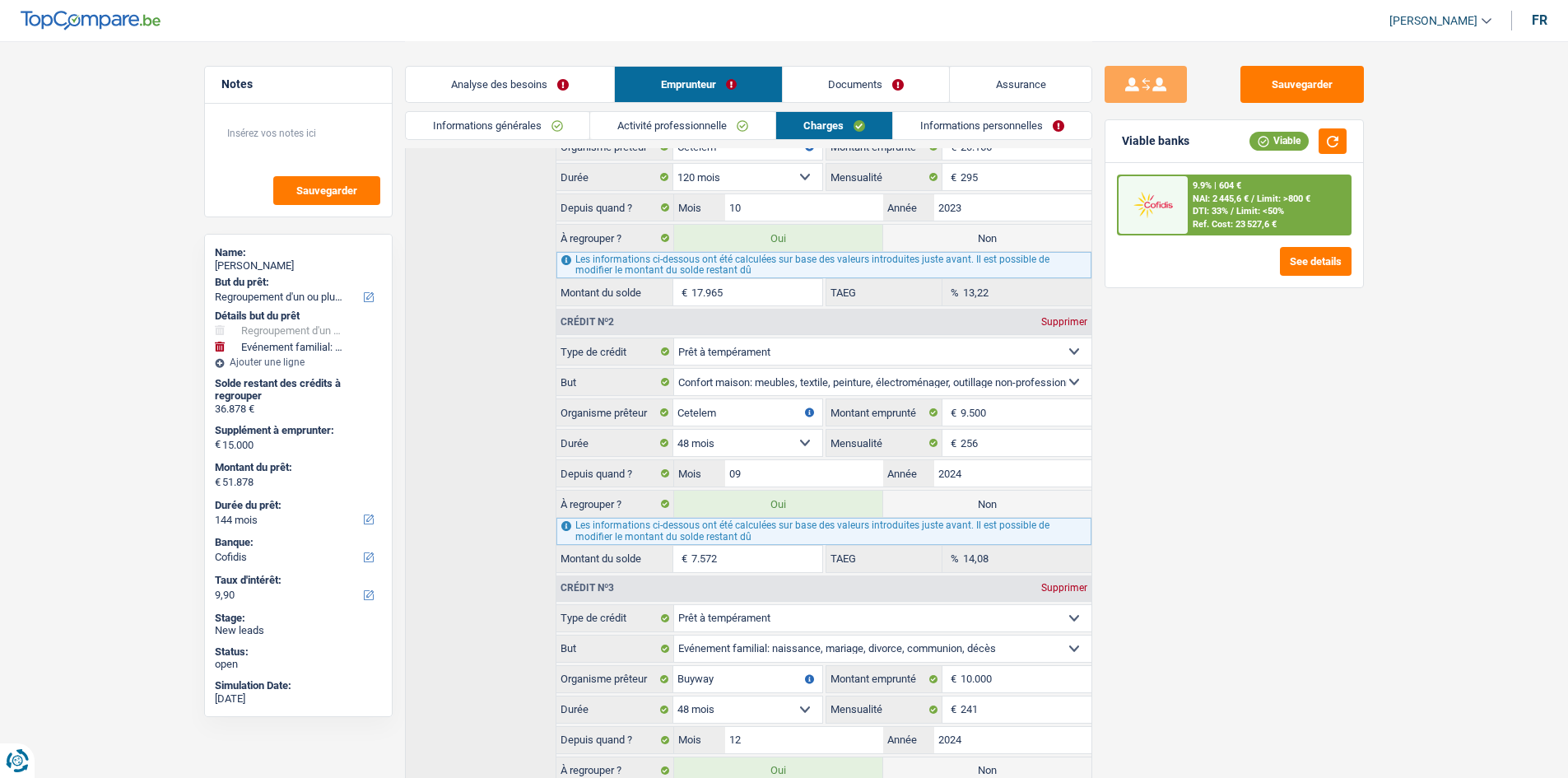
scroll to position [349, 0]
click at [551, 65] on div "Analyse des besoins Emprunteur Documents Assurance" at bounding box center [749, 76] width 688 height 70
drag, startPoint x: 570, startPoint y: 81, endPoint x: 662, endPoint y: 184, distance: 138.1
click at [569, 81] on link "Analyse des besoins" at bounding box center [510, 84] width 209 height 35
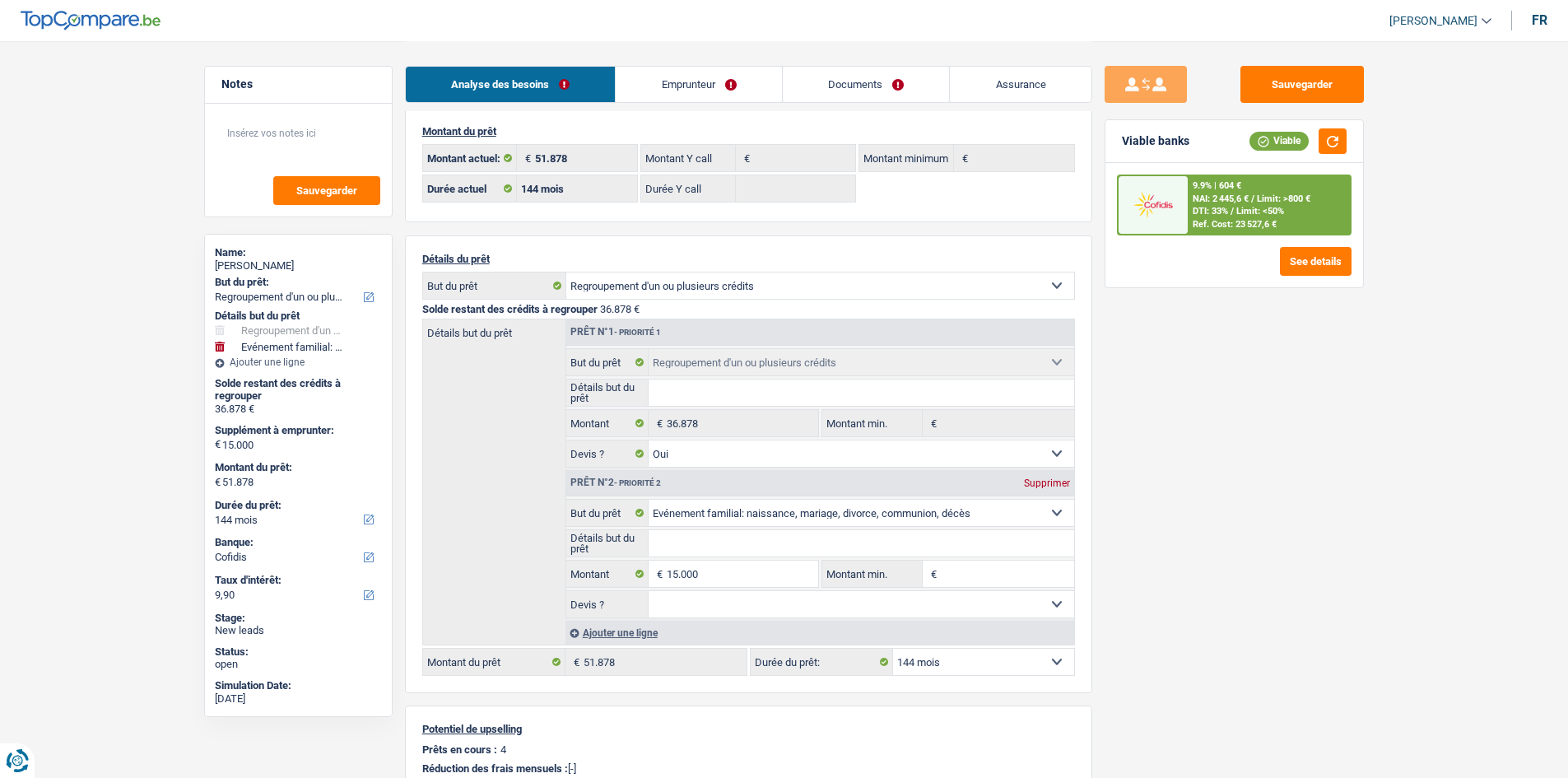
scroll to position [3, 0]
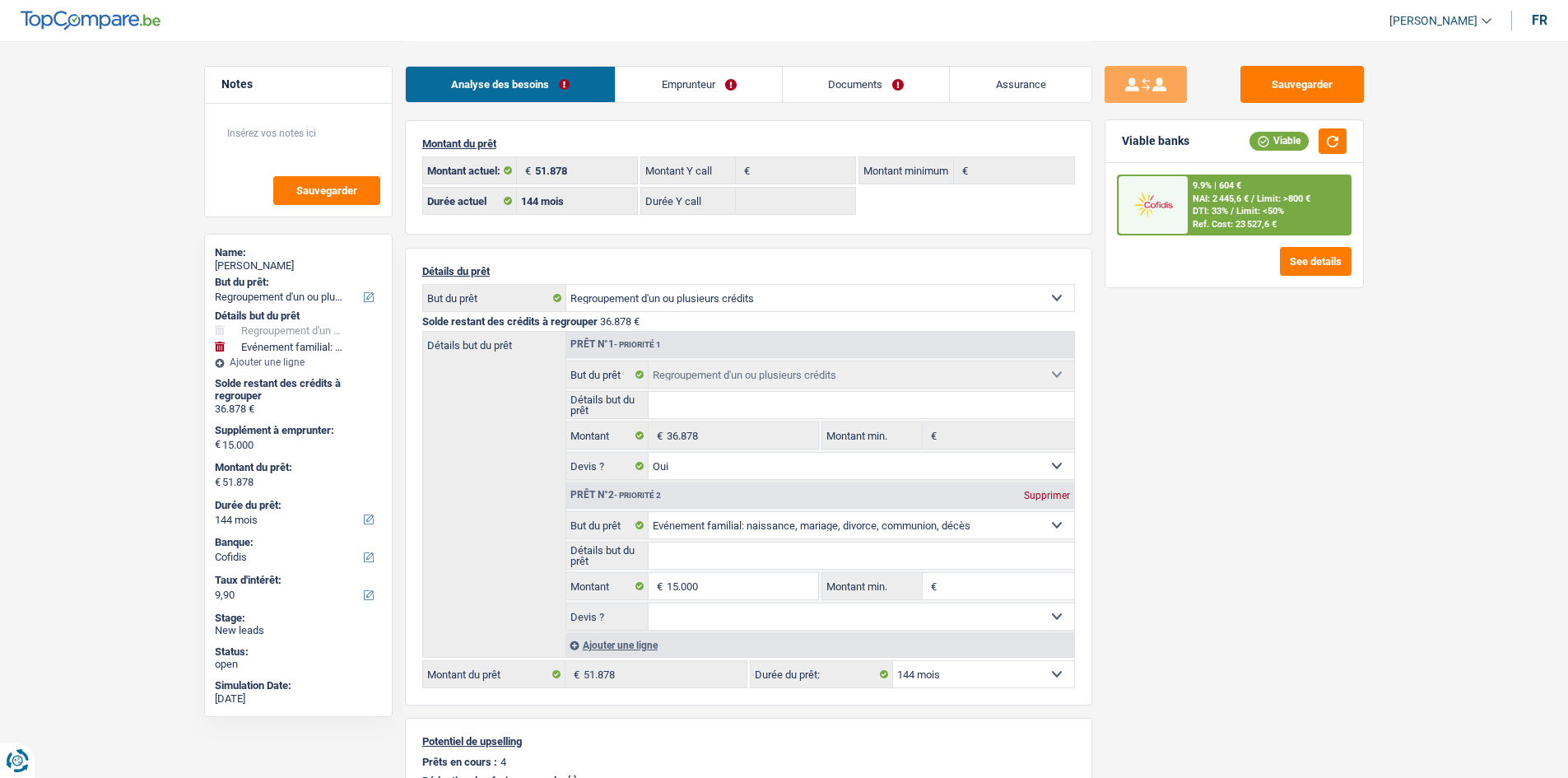
click at [741, 573] on fieldset "15.000 € Montant Tous les champs sont obligatoires. Veuillez fournir une répons…" at bounding box center [693, 586] width 253 height 28
click at [748, 586] on input "15.000" at bounding box center [742, 586] width 150 height 27
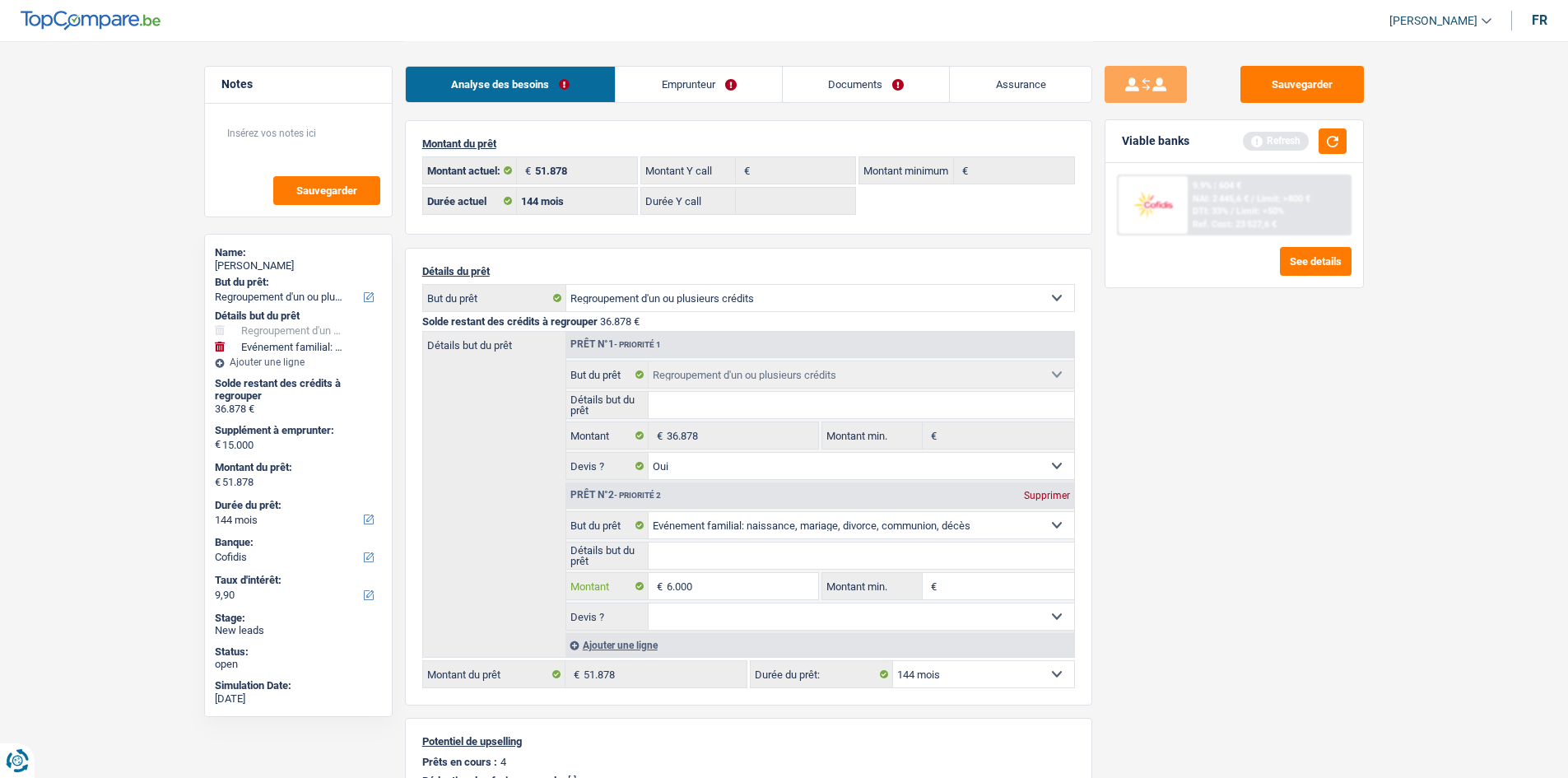
type input "6.000"
type input "42.878"
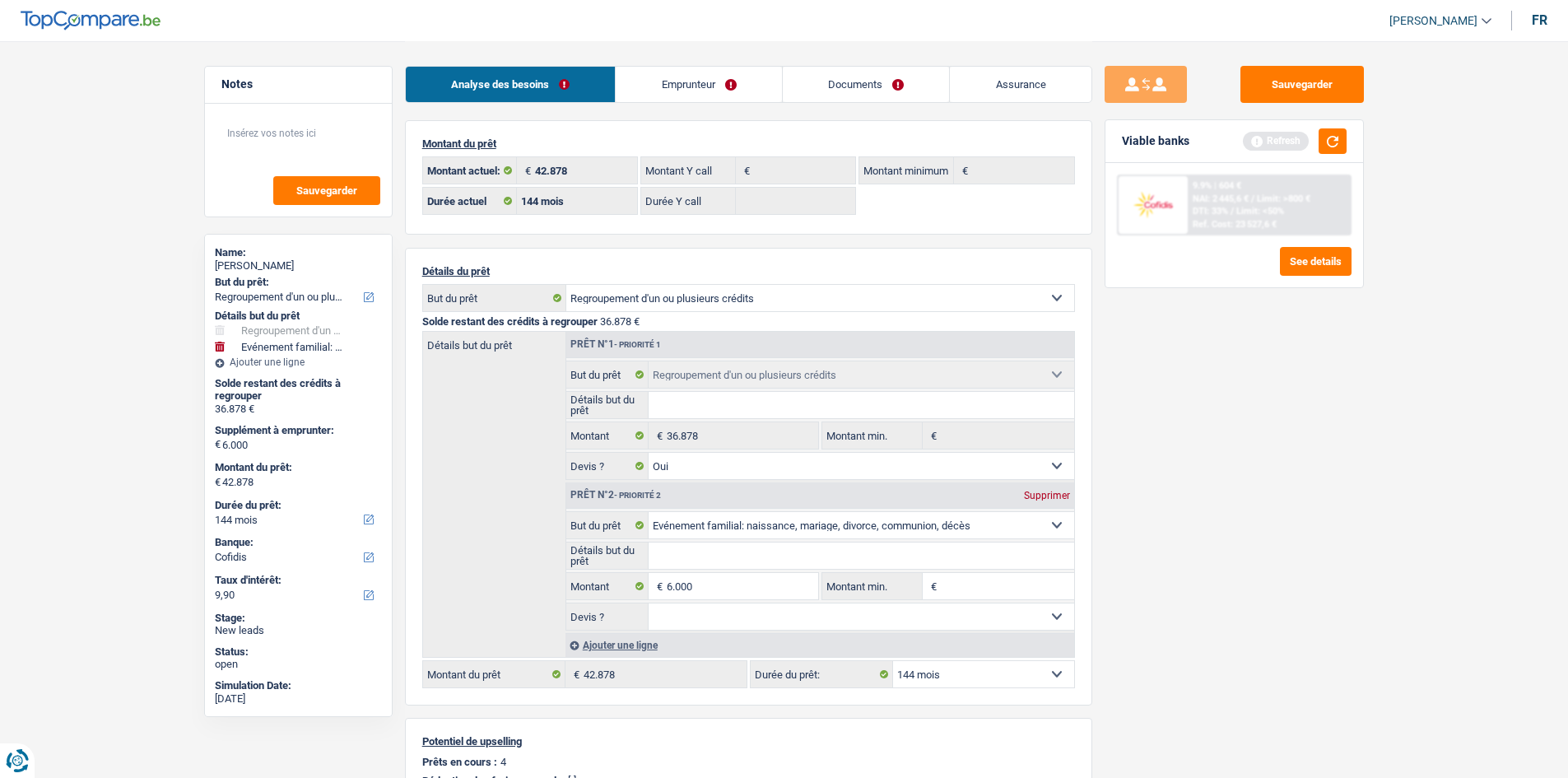
drag, startPoint x: 1353, startPoint y: 597, endPoint x: 1353, endPoint y: 361, distance: 236.0
click at [1354, 595] on div "Sauvegarder Viable banks Refresh 9.9% | 604 € NAI: 2 445,6 € / Limit: >800 € DT…" at bounding box center [1234, 409] width 284 height 686
click at [1331, 138] on button "button" at bounding box center [1332, 141] width 28 height 26
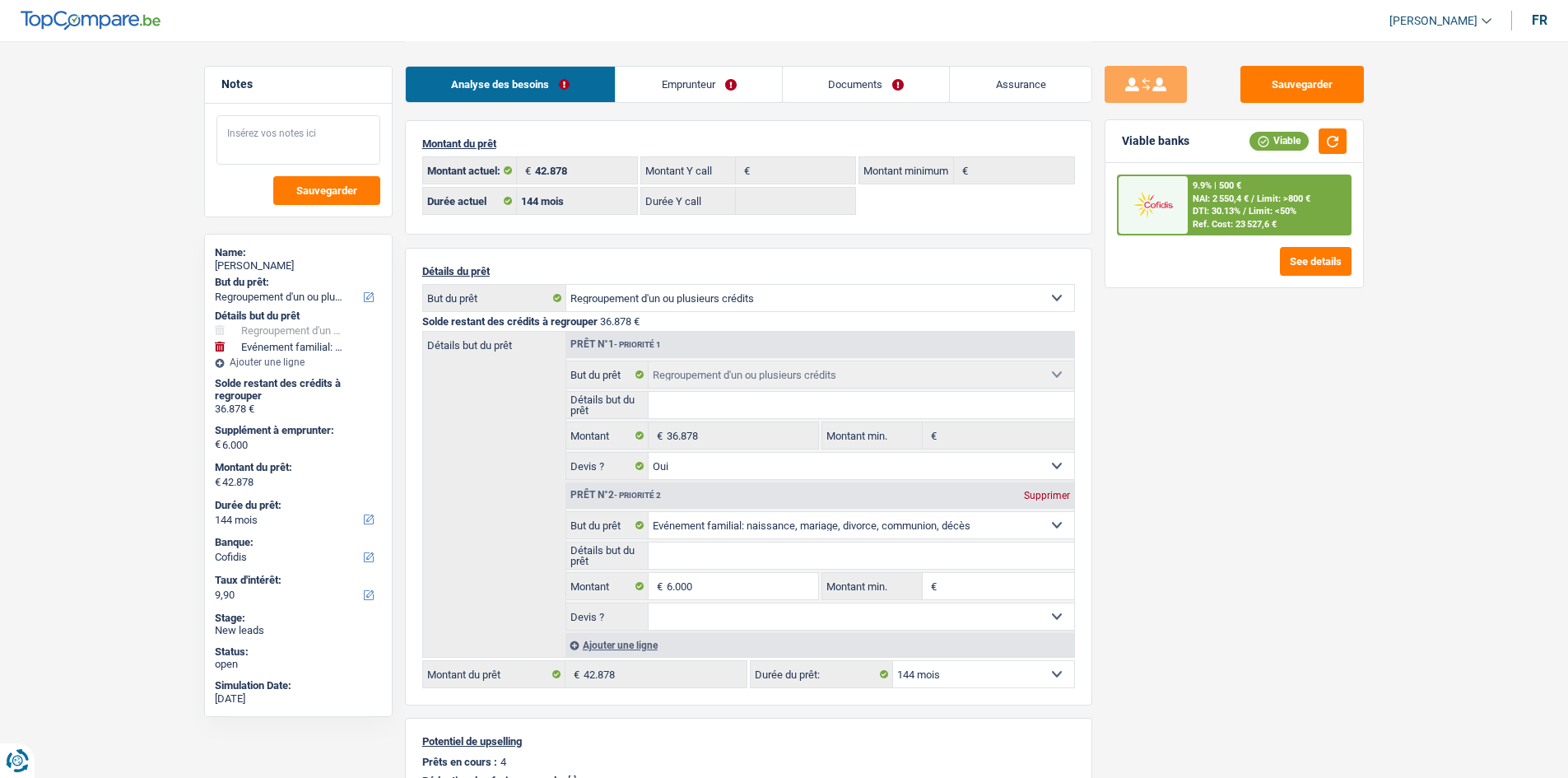
click at [318, 150] on textarea at bounding box center [298, 139] width 164 height 49
click at [1326, 459] on div "Sauvegarder Viable banks Viable 9.9% | 500 € NAI: 2 550,4 € / Limit: >800 € DTI…" at bounding box center [1234, 409] width 284 height 686
click at [825, 402] on input "Détails but du prêt" at bounding box center [861, 405] width 426 height 27
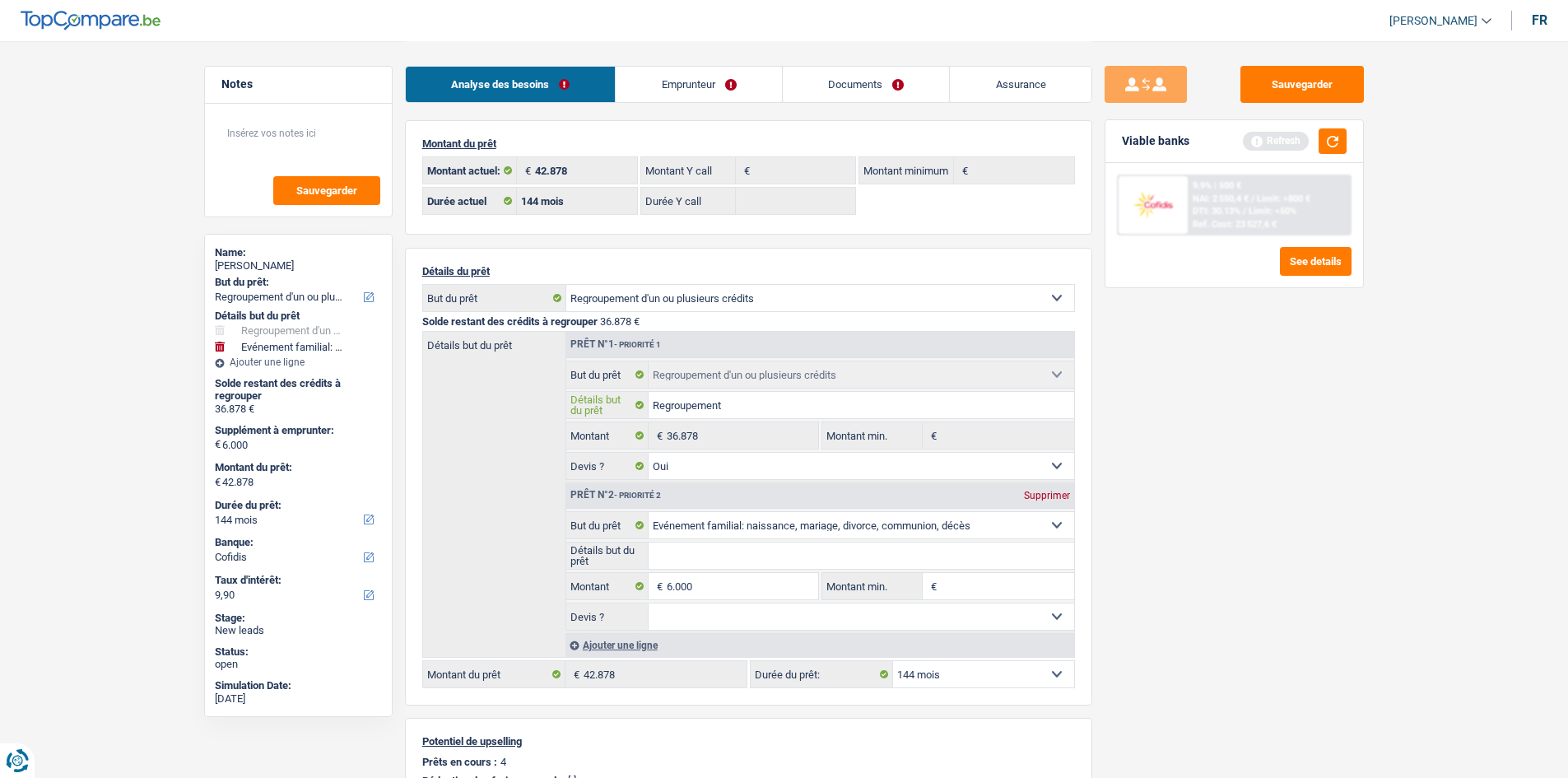
type input "Regroupement"
click at [307, 135] on textarea at bounding box center [298, 139] width 164 height 49
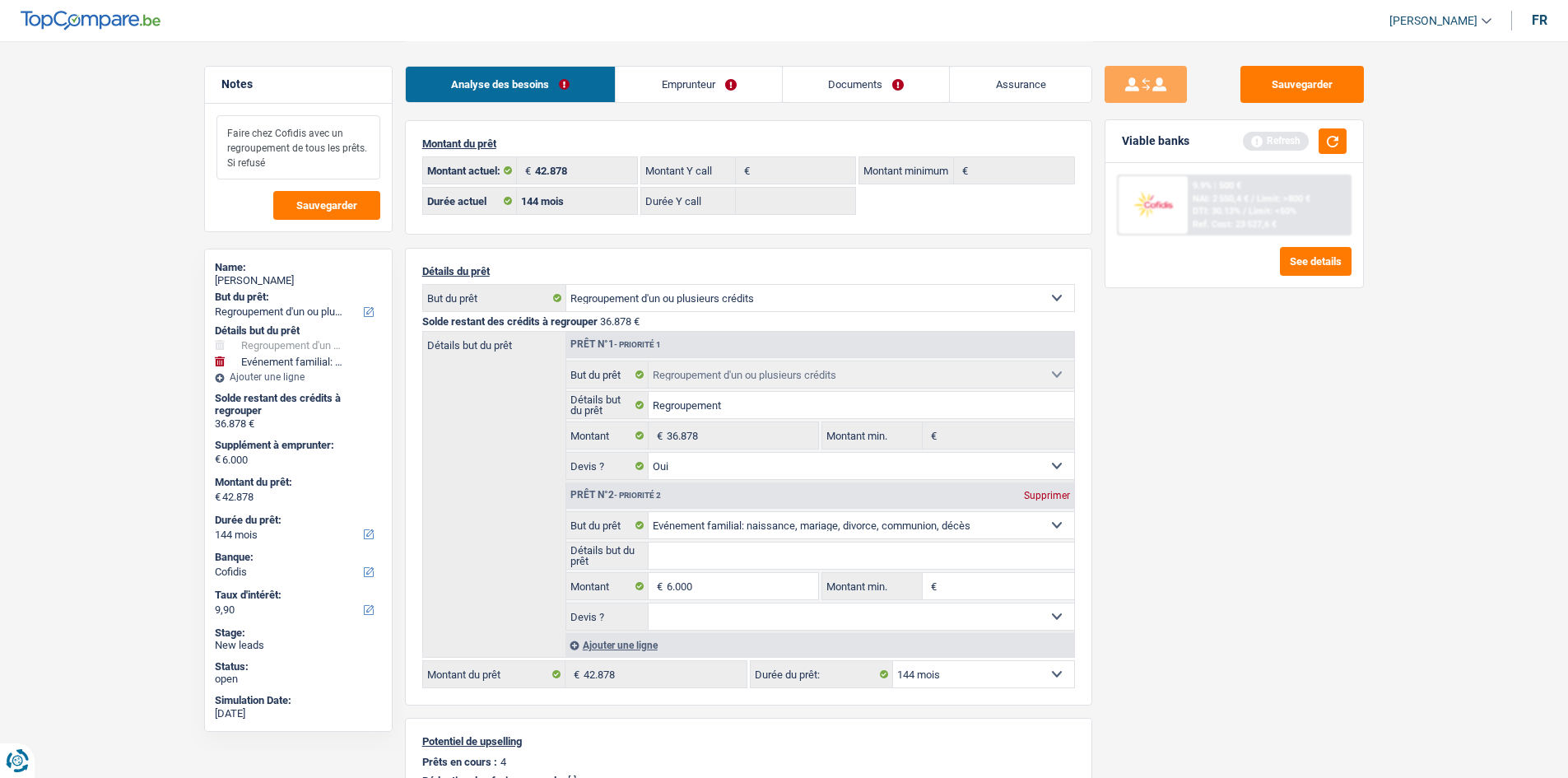
click at [374, 144] on textarea "Faire chez Cofidis avec un regroupement de tous les prêts. Si refusé" at bounding box center [298, 147] width 164 height 64
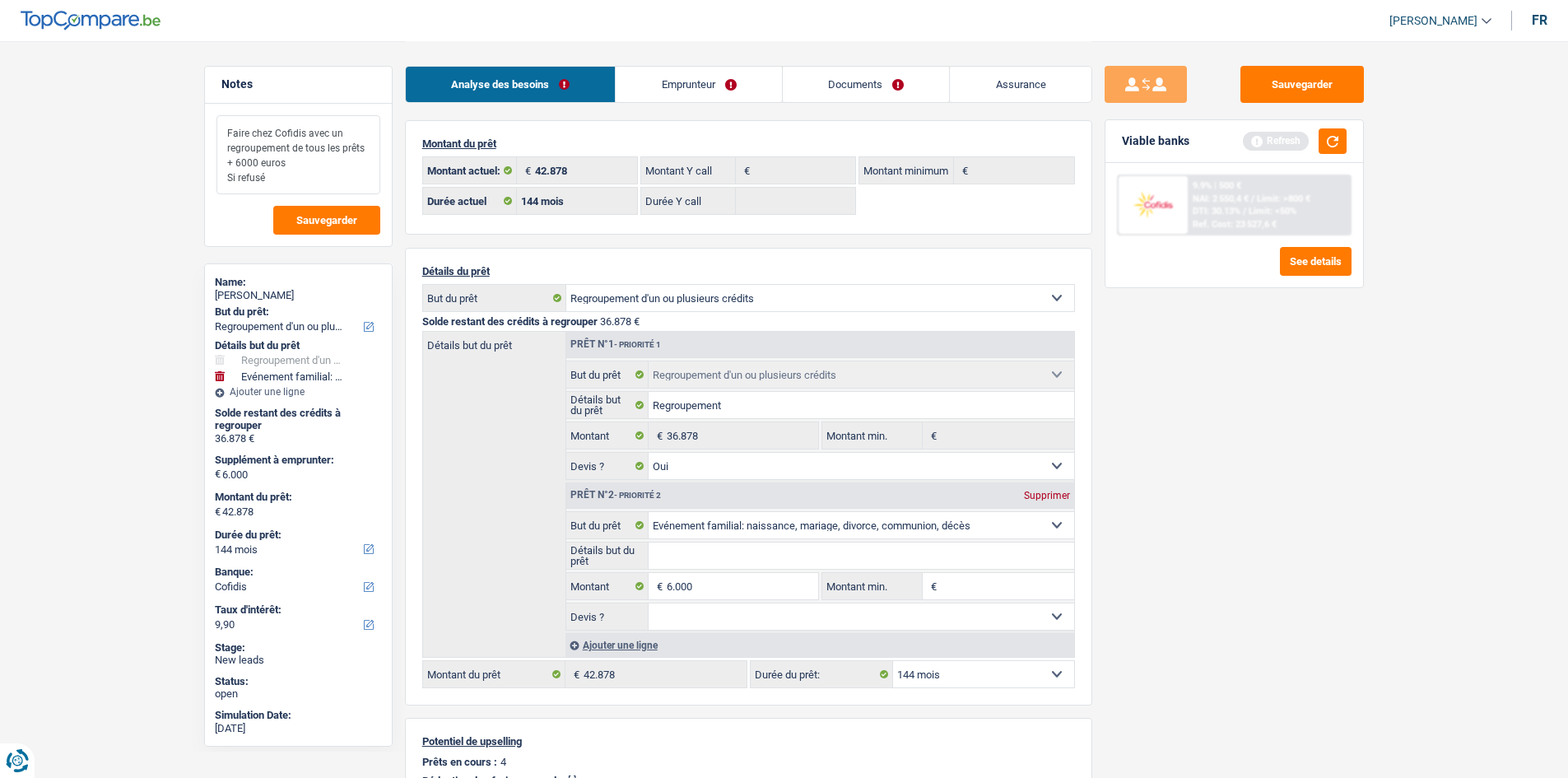
click at [331, 176] on textarea "Faire chez Cofidis avec un regroupement de tous les prêts + 6000 euros Si refusé" at bounding box center [298, 155] width 164 height 79
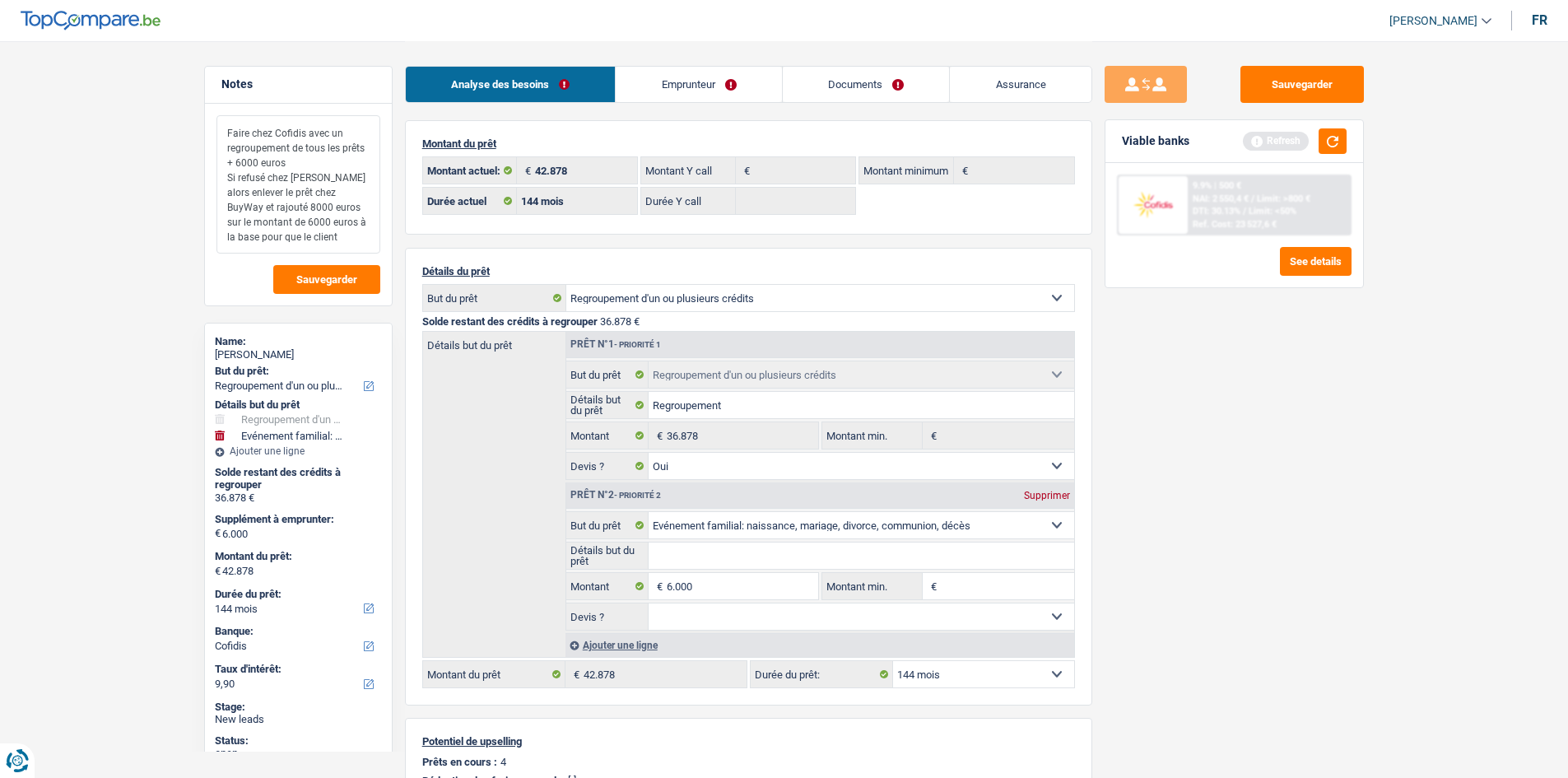
drag, startPoint x: 334, startPoint y: 240, endPoint x: 273, endPoint y: 243, distance: 61.1
click at [273, 243] on textarea "Faire chez Cofidis avec un regroupement de tous les prêts + 6000 euros Si refus…" at bounding box center [298, 184] width 164 height 138
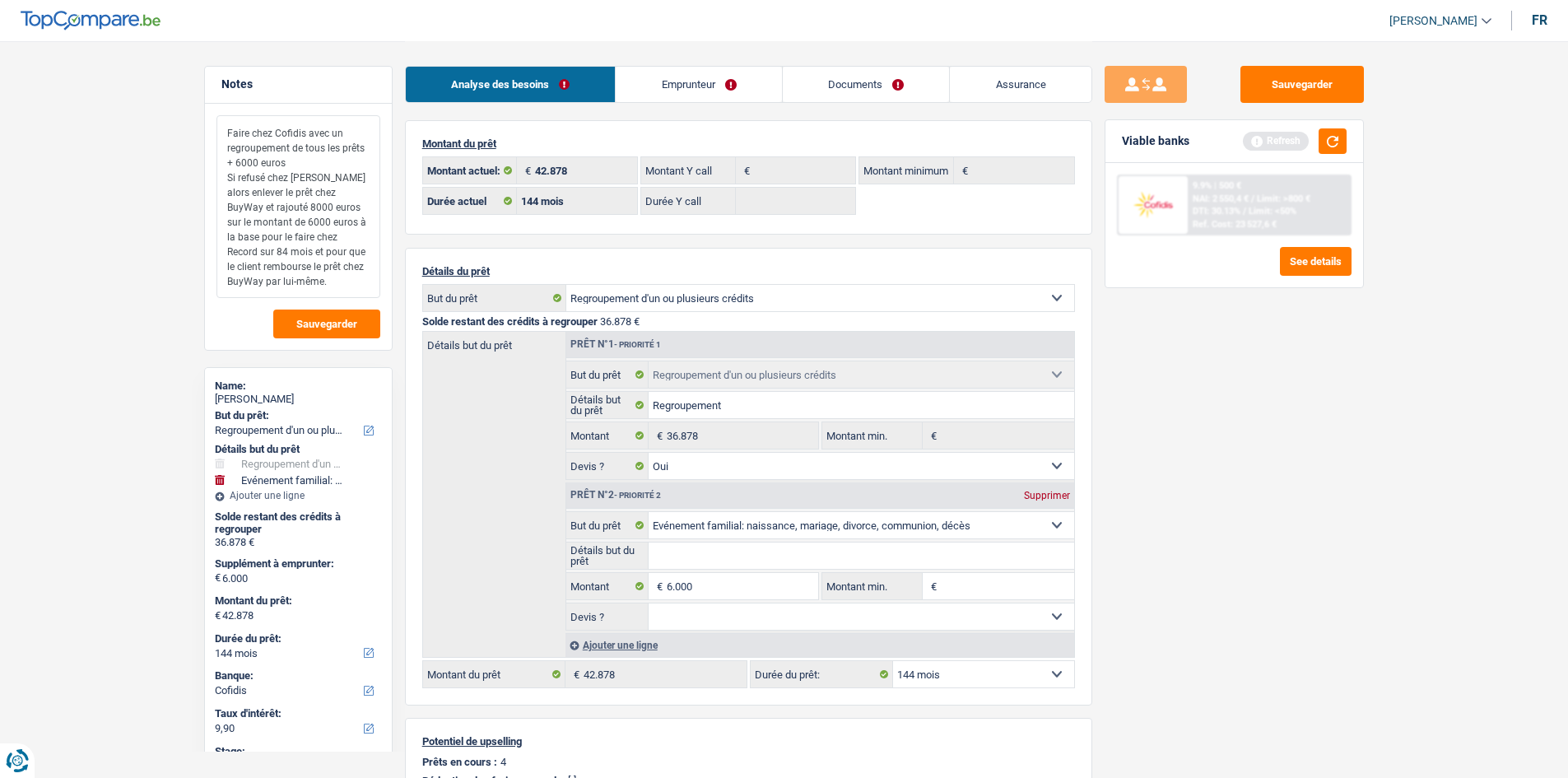
click at [349, 224] on textarea "Faire chez Cofidis avec un regroupement de tous les prêts + 6000 euros Si refus…" at bounding box center [298, 206] width 164 height 183
type textarea "Faire chez Cofidis avec un regroupement de tous les prêts + 6000 euros Si refus…"
click at [354, 319] on span "Sauvegarder" at bounding box center [327, 324] width 61 height 10
click at [769, 542] on input "Détails but du prêt" at bounding box center [861, 555] width 426 height 27
click at [769, 545] on input "Il veut aider pour le mariage de sa soeur" at bounding box center [861, 555] width 426 height 27
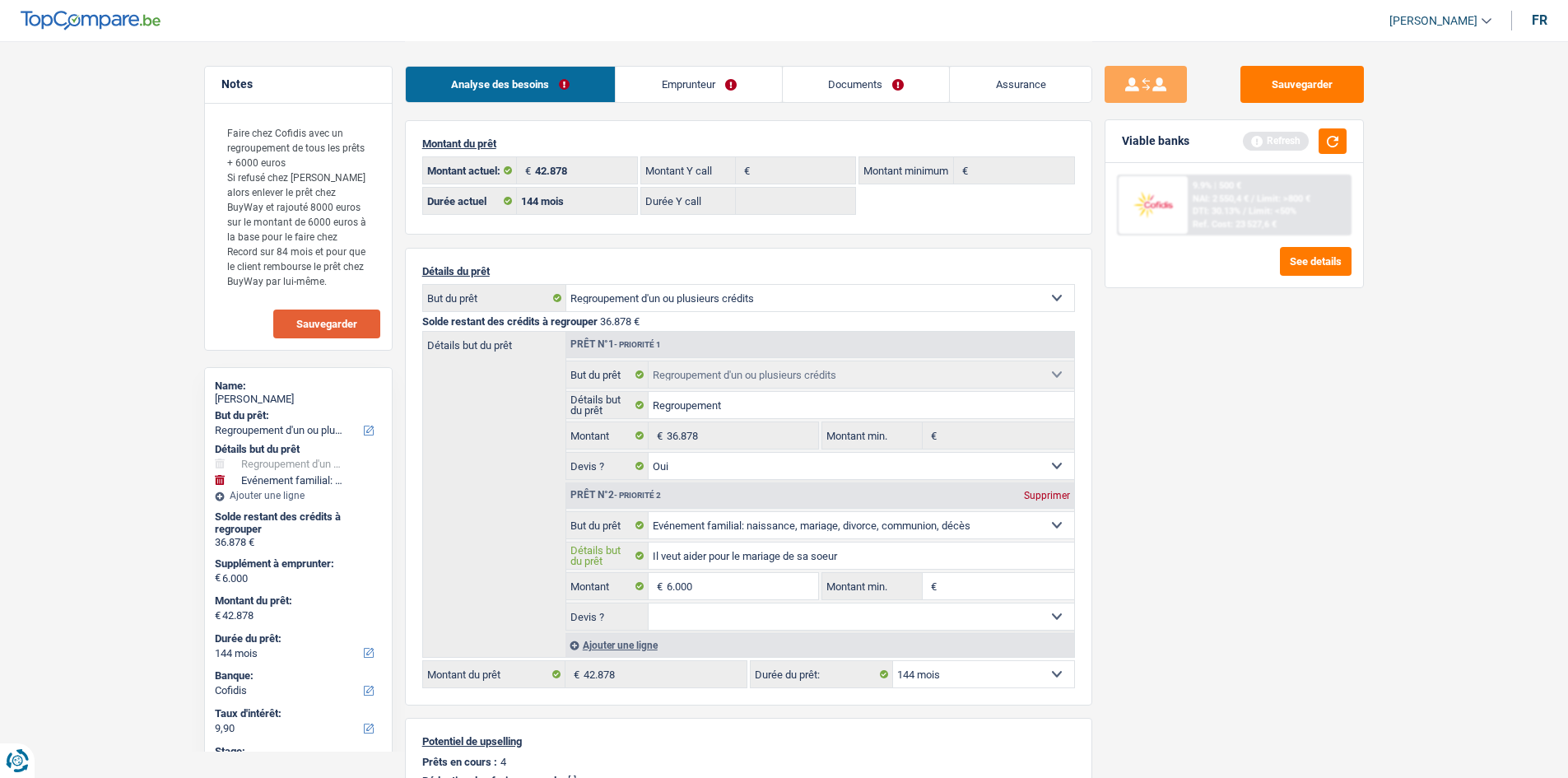
click at [769, 545] on input "Il veut aider pour le mariage de sa soeur" at bounding box center [861, 555] width 426 height 27
type input "Il veut aider pour le mariage de sa soeur"
click at [770, 586] on input "6.000" at bounding box center [742, 586] width 150 height 27
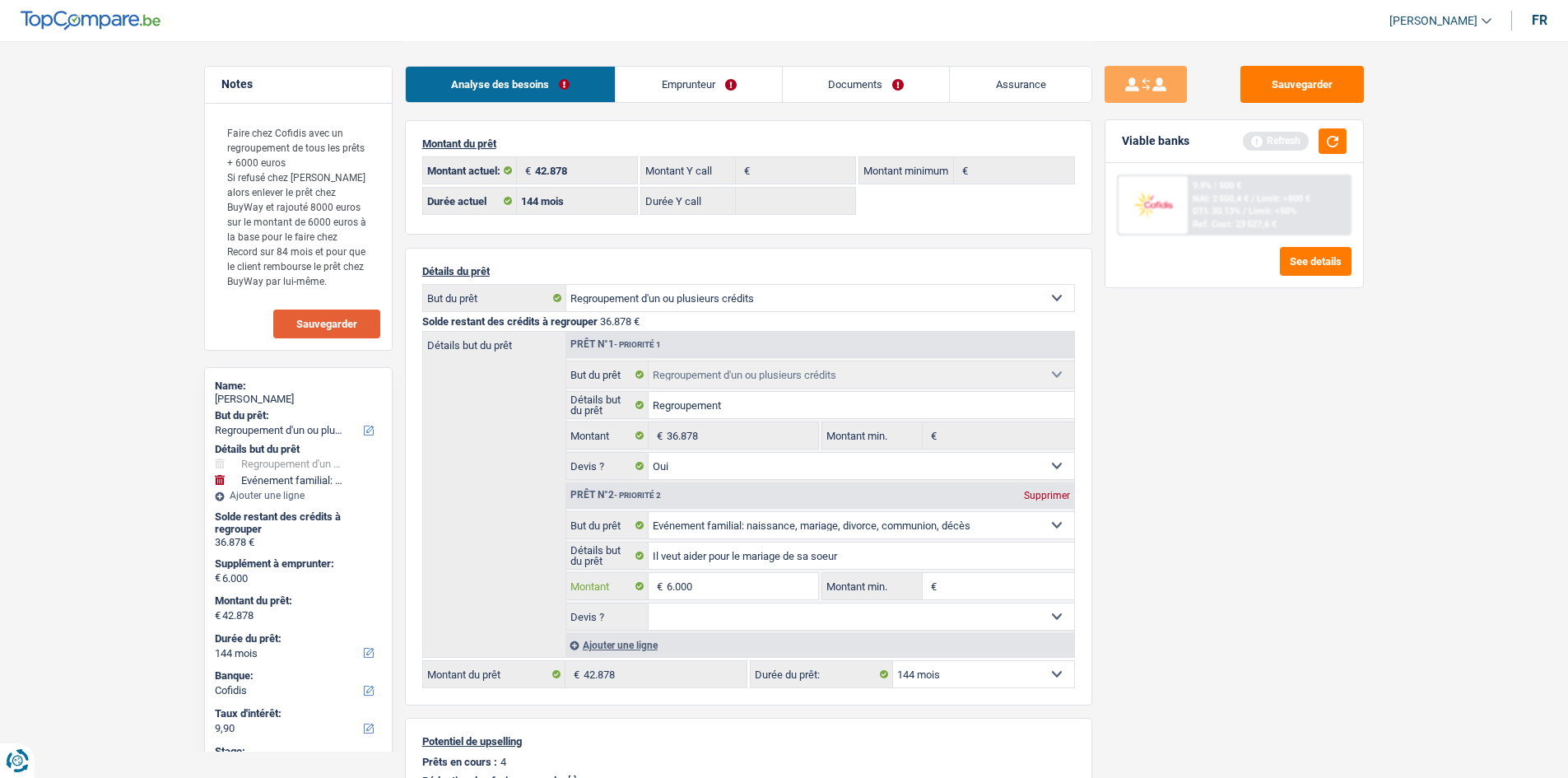
click at [770, 586] on input "6.000" at bounding box center [742, 586] width 150 height 27
click at [950, 585] on input "Montant min." at bounding box center [1008, 586] width 133 height 27
paste input "6.000"
type input "6.000"
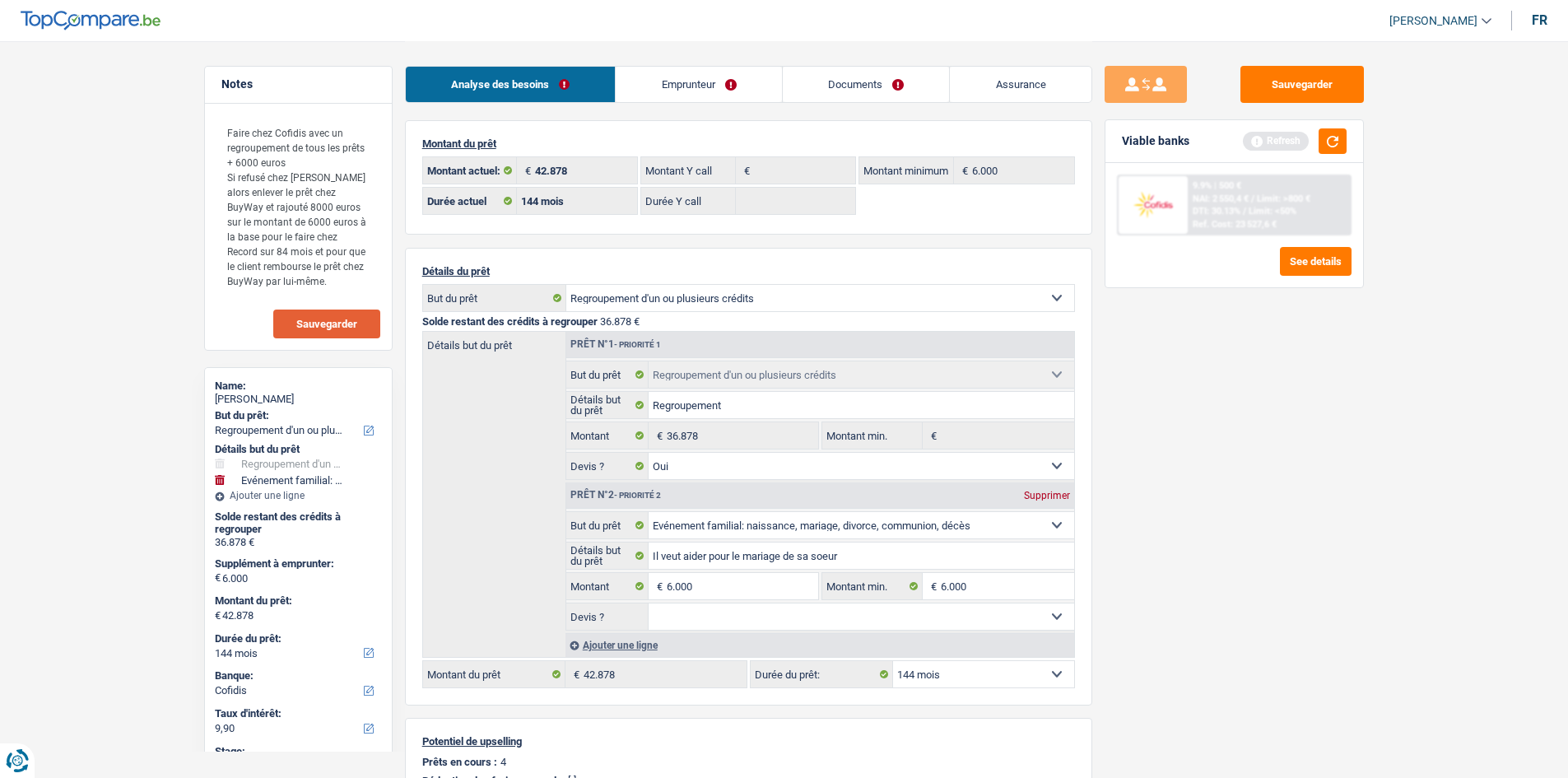
click at [849, 621] on select "Oui Non Non répondu Sélectionner une option" at bounding box center [861, 616] width 426 height 27
click at [649, 603] on select "Oui Non Non répondu Sélectionner une option" at bounding box center [861, 616] width 426 height 27
click at [867, 632] on div "Prêt n°1 - Priorité 1 Confort maison: meubles, textile, peinture, électroménage…" at bounding box center [820, 494] width 509 height 325
click at [857, 625] on select "Oui Non Non répondu Sélectionner une option" at bounding box center [861, 616] width 426 height 27
select select "false"
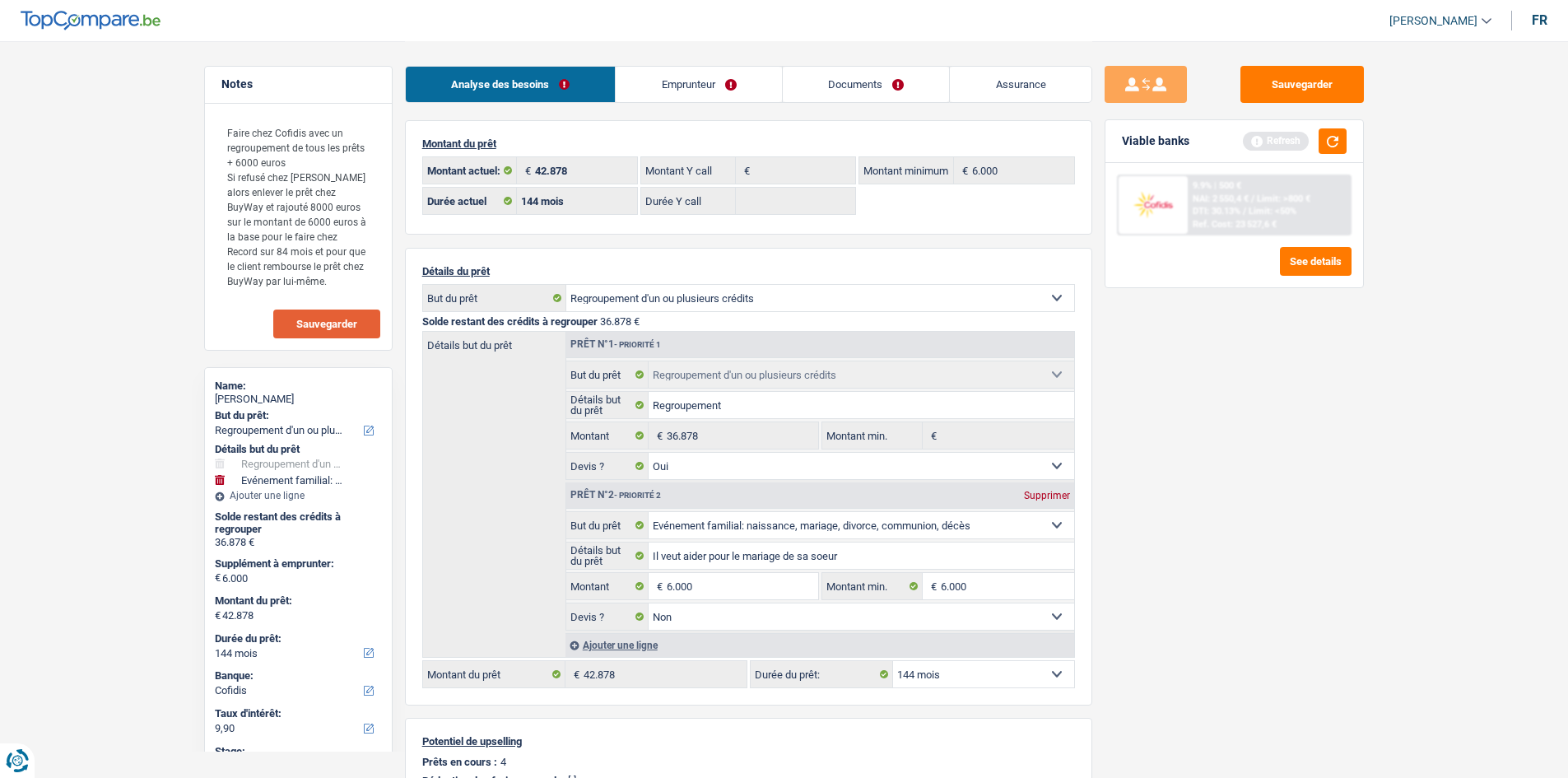
click at [649, 603] on select "Oui Non Non répondu Sélectionner une option" at bounding box center [861, 616] width 426 height 27
click at [1247, 529] on div "Sauvegarder Viable banks Refresh 9.9% | 500 € NAI: 2 550,4 € / Limit: >800 € DT…" at bounding box center [1234, 409] width 284 height 686
click at [340, 268] on textarea "Faire chez Cofidis avec un regroupement de tous les prêts + 6000 euros Si refus…" at bounding box center [298, 206] width 164 height 183
click at [346, 326] on span "Sauvegarder" at bounding box center [327, 324] width 61 height 10
click at [1174, 420] on div "Sauvegarder Viable banks Refresh 9.9% | 500 € NAI: 2 550,4 € / Limit: >800 € DT…" at bounding box center [1234, 409] width 284 height 686
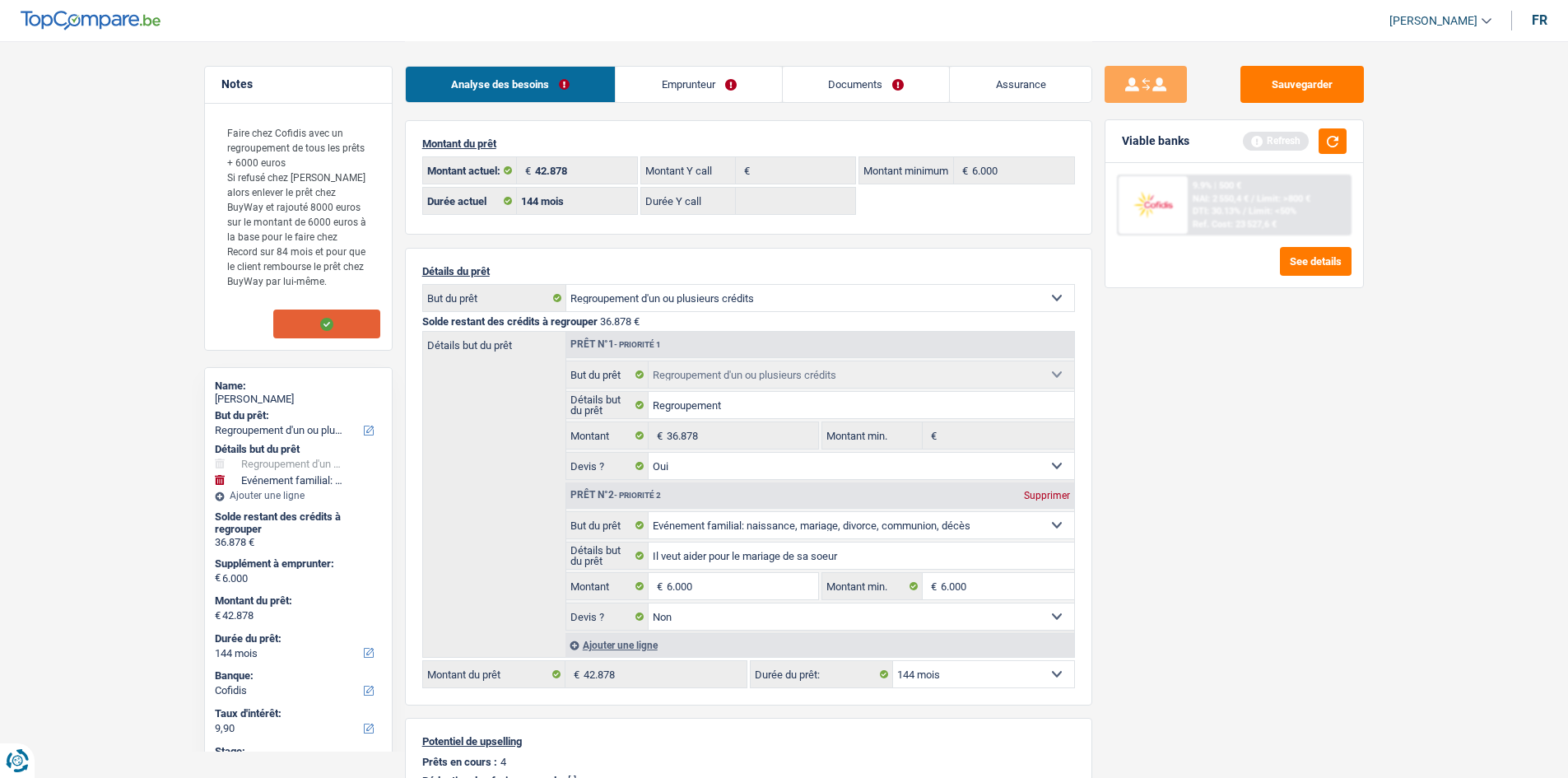
drag, startPoint x: 646, startPoint y: 97, endPoint x: 710, endPoint y: 107, distance: 64.8
click at [646, 97] on link "Emprunteur" at bounding box center [698, 84] width 166 height 35
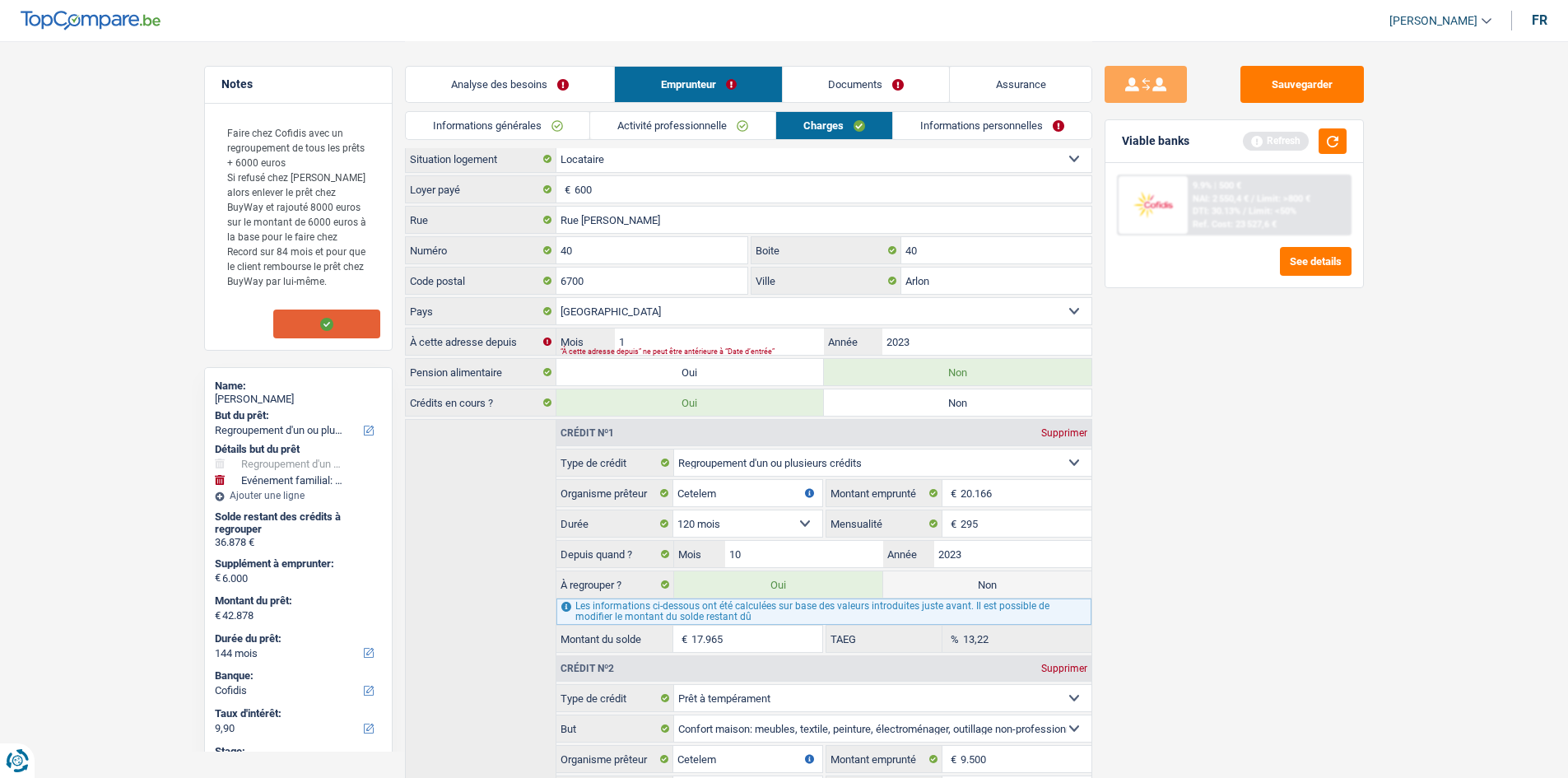
drag, startPoint x: 998, startPoint y: 132, endPoint x: 905, endPoint y: 102, distance: 97.7
click at [999, 132] on link "Informations personnelles" at bounding box center [992, 126] width 199 height 28
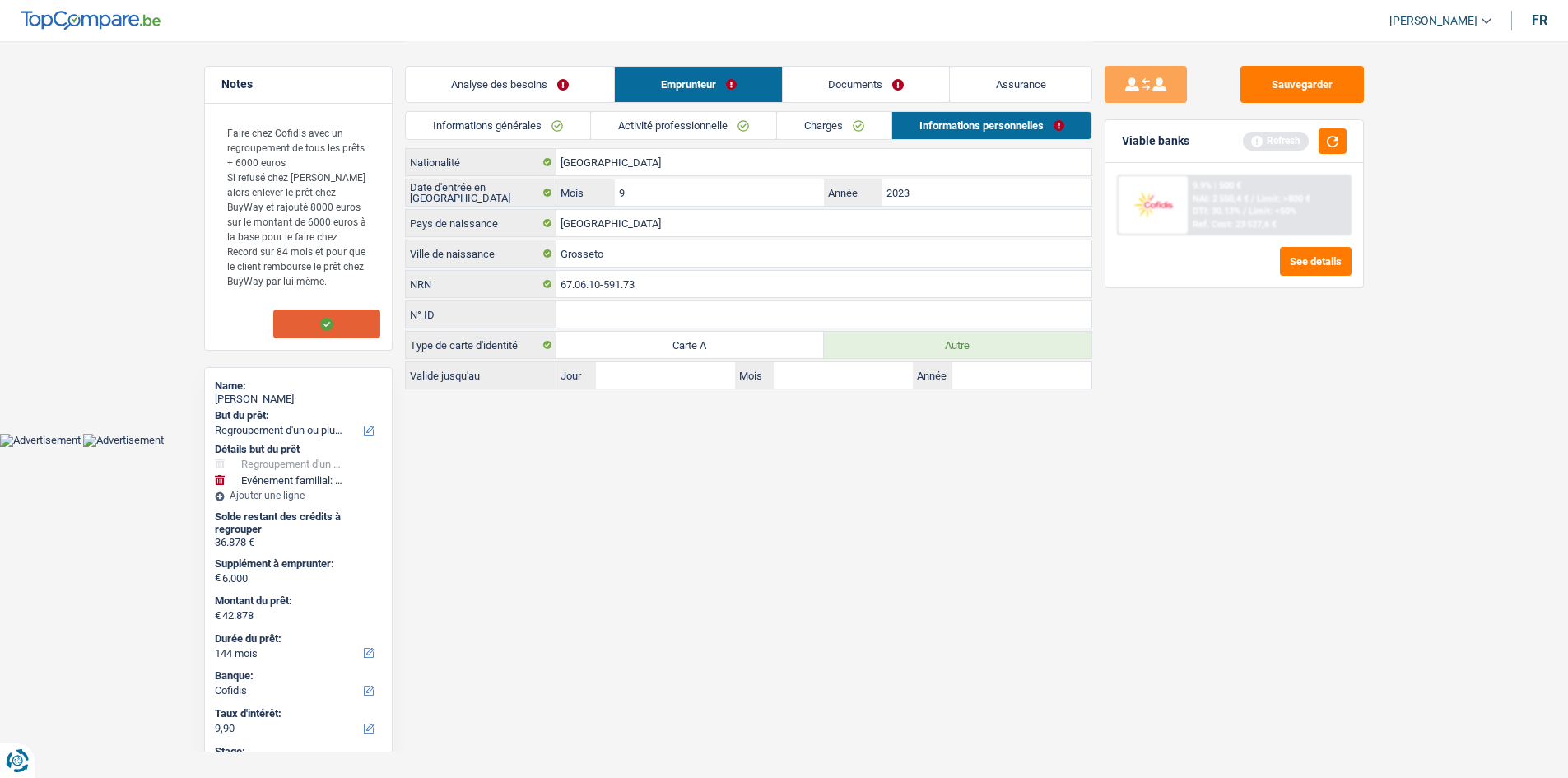
scroll to position [0, 0]
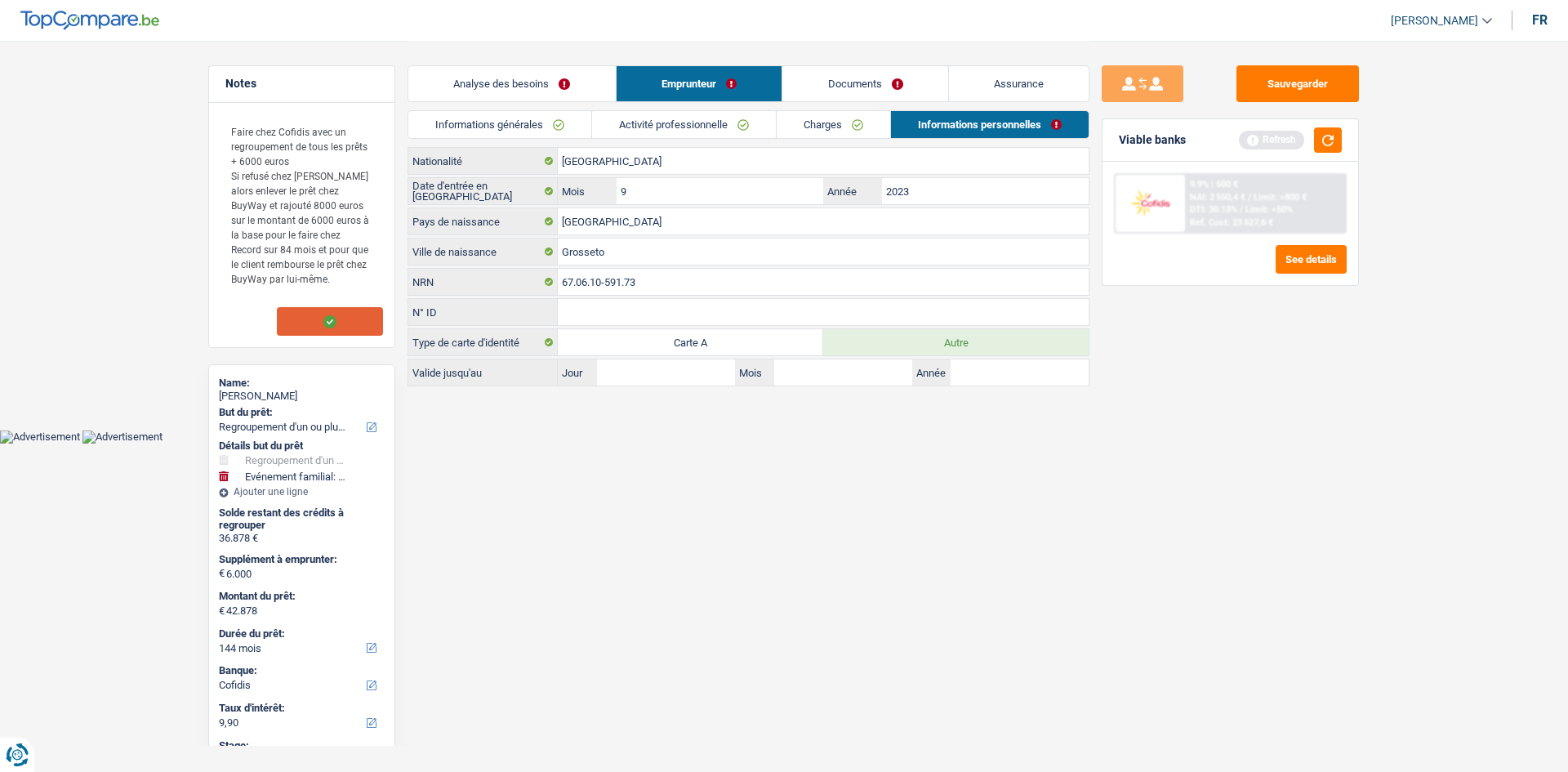
click at [885, 90] on link "Documents" at bounding box center [865, 84] width 165 height 35
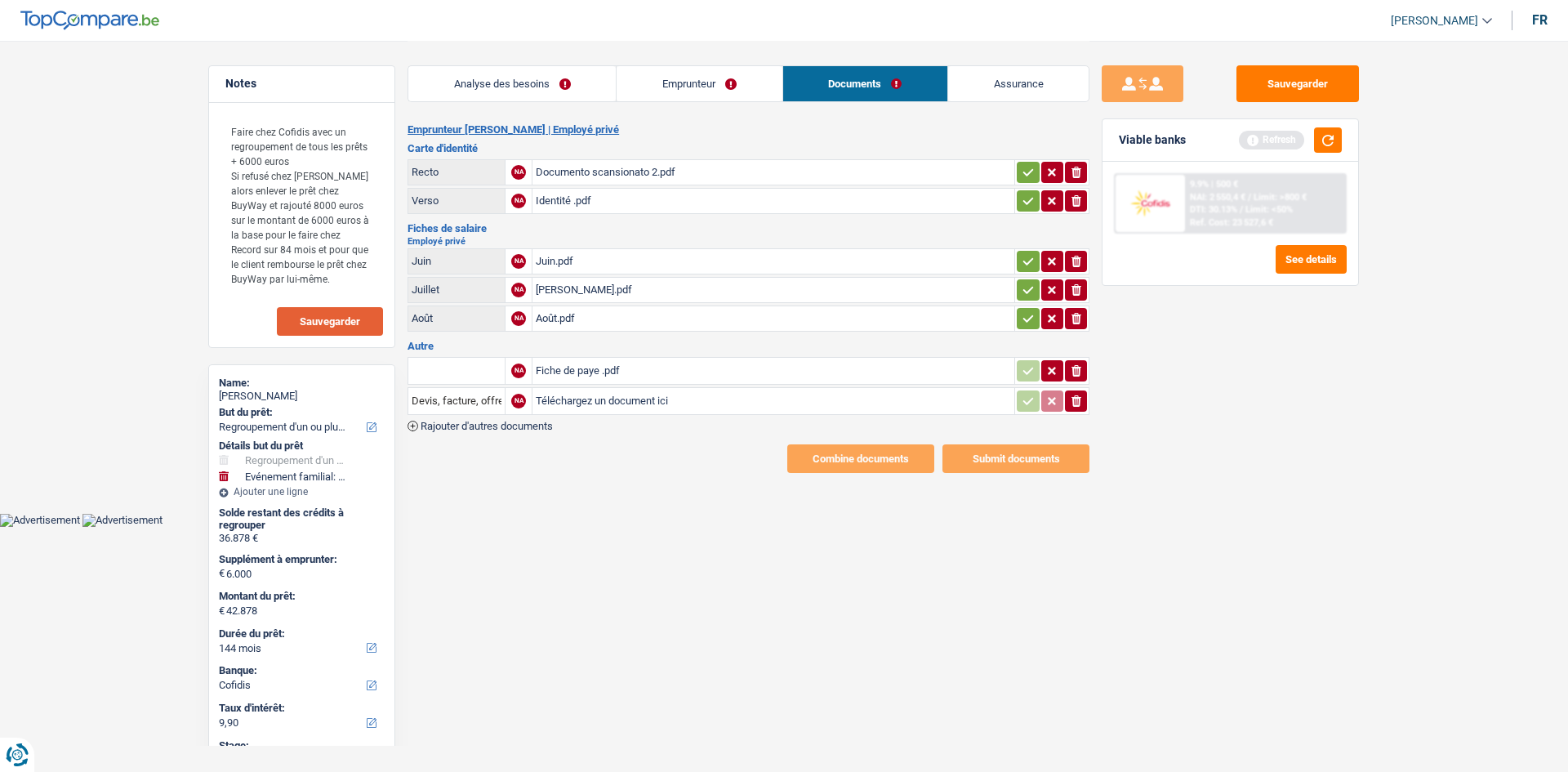
click at [711, 72] on link "Emprunteur" at bounding box center [698, 84] width 165 height 35
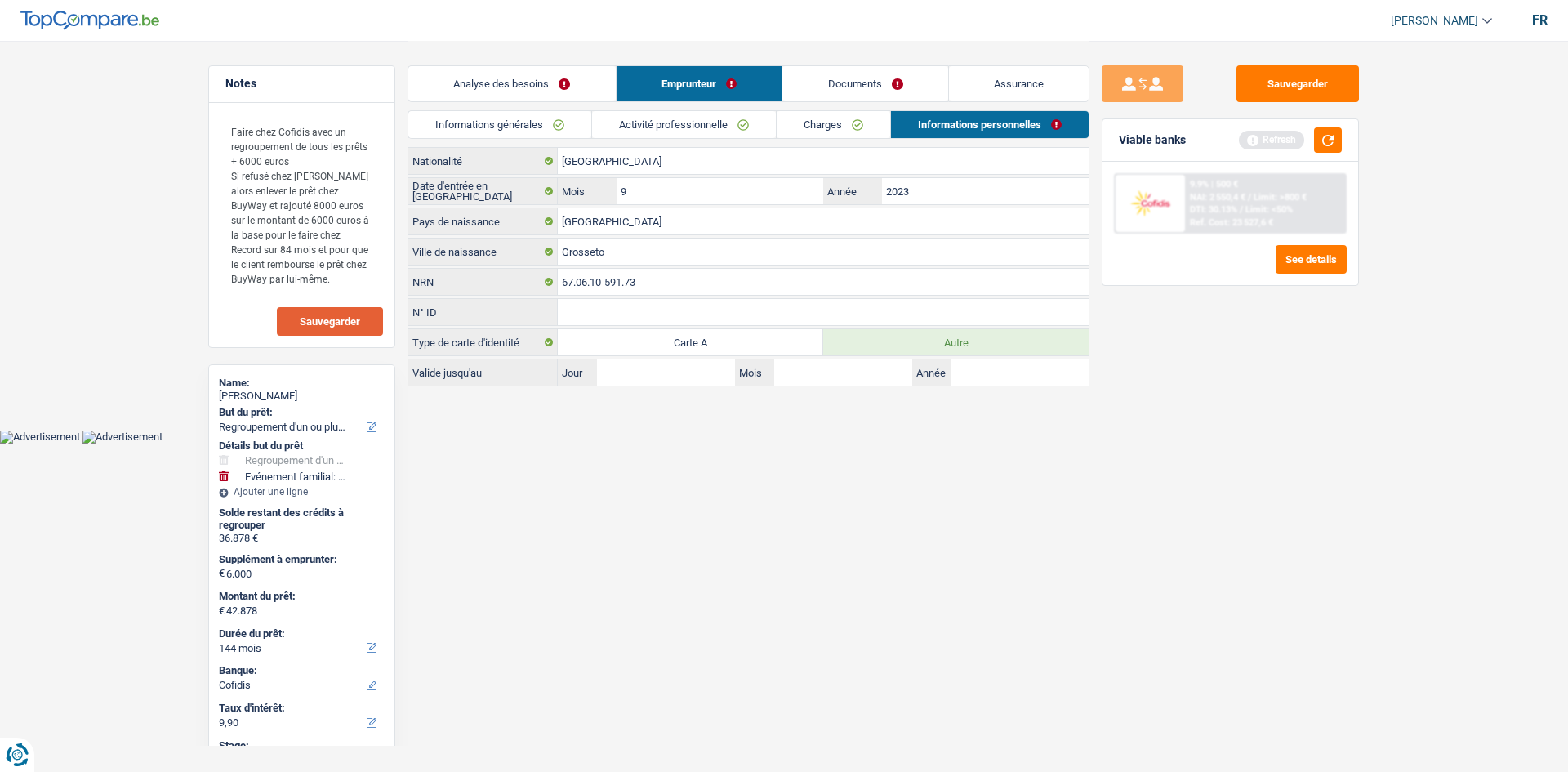
click at [880, 114] on link "Charges" at bounding box center [833, 125] width 113 height 27
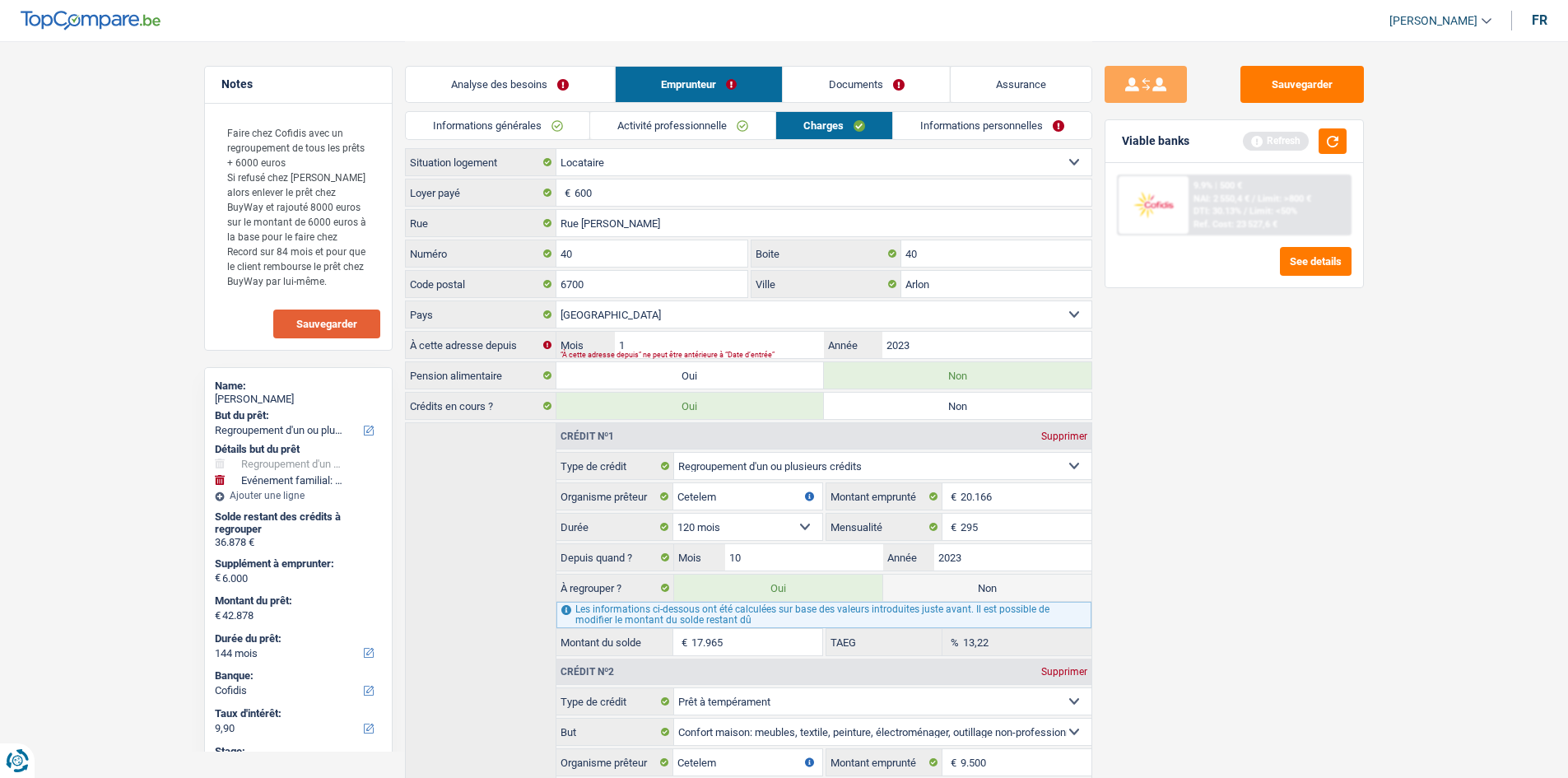
click at [827, 124] on link "Charges" at bounding box center [834, 126] width 116 height 28
click at [748, 122] on link "Activité professionnelle" at bounding box center [683, 126] width 185 height 28
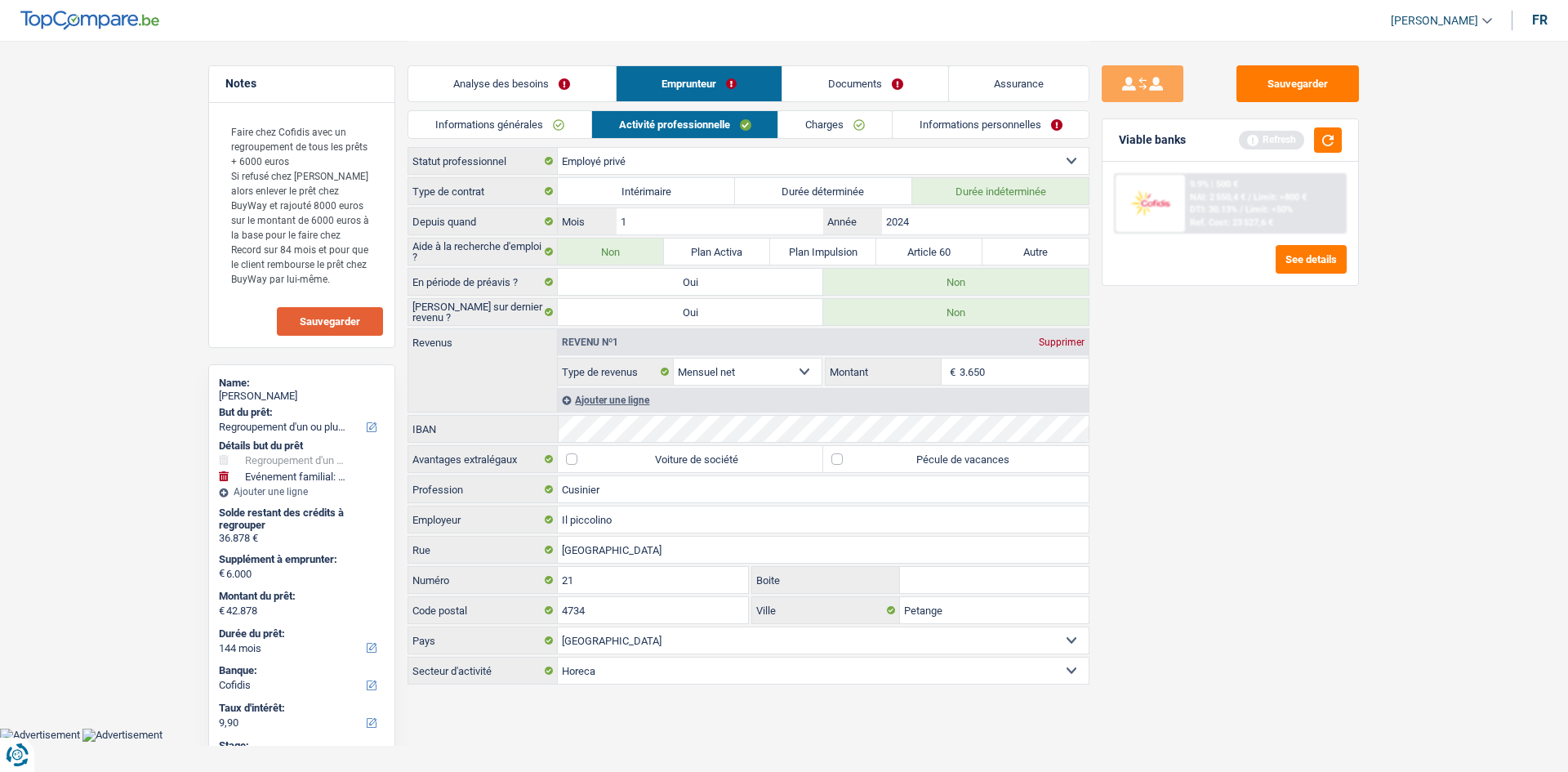
click at [577, 117] on link "Informations générales" at bounding box center [500, 125] width 183 height 27
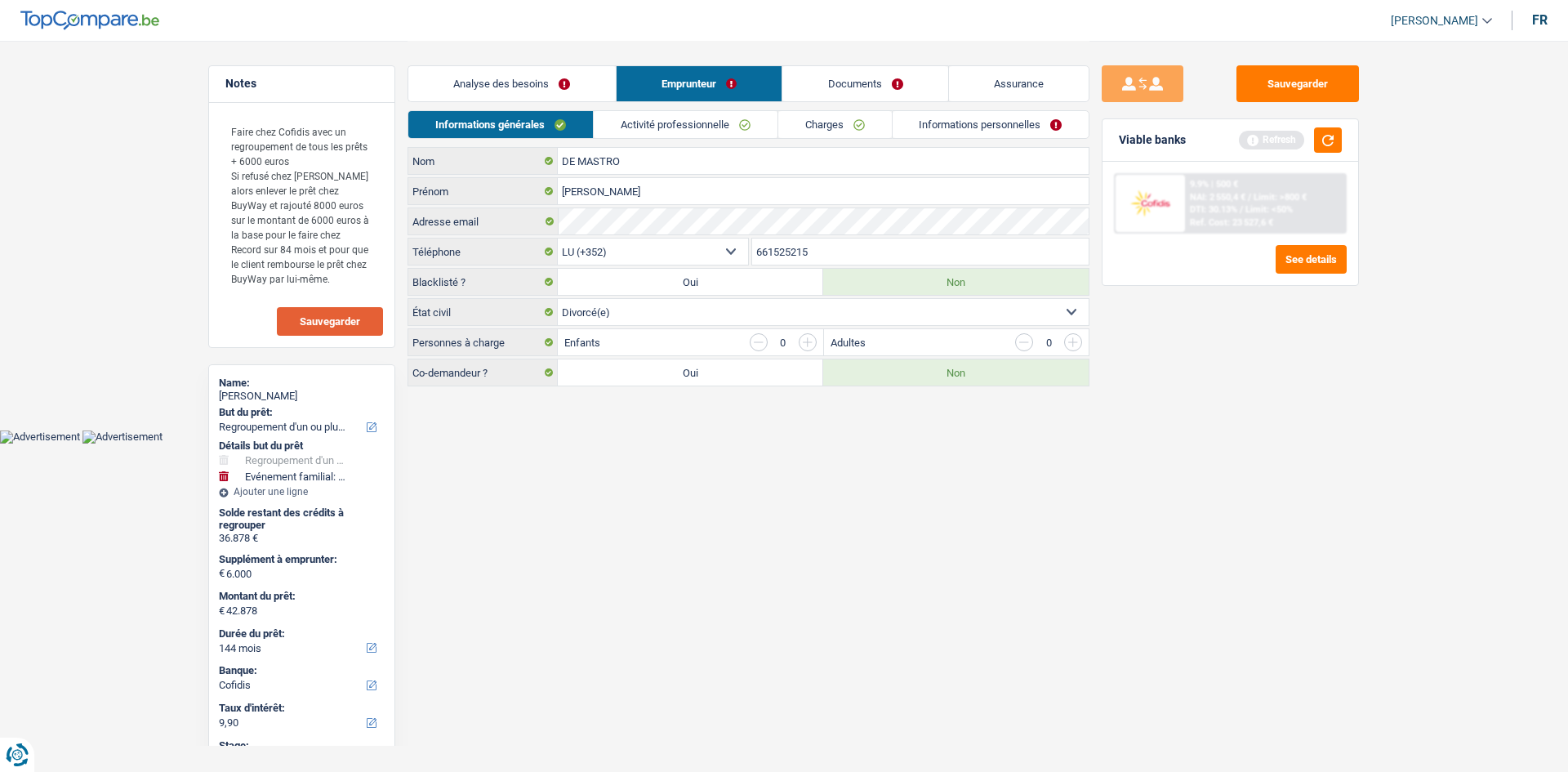
click at [568, 84] on link "Analyse des besoins" at bounding box center [512, 84] width 207 height 35
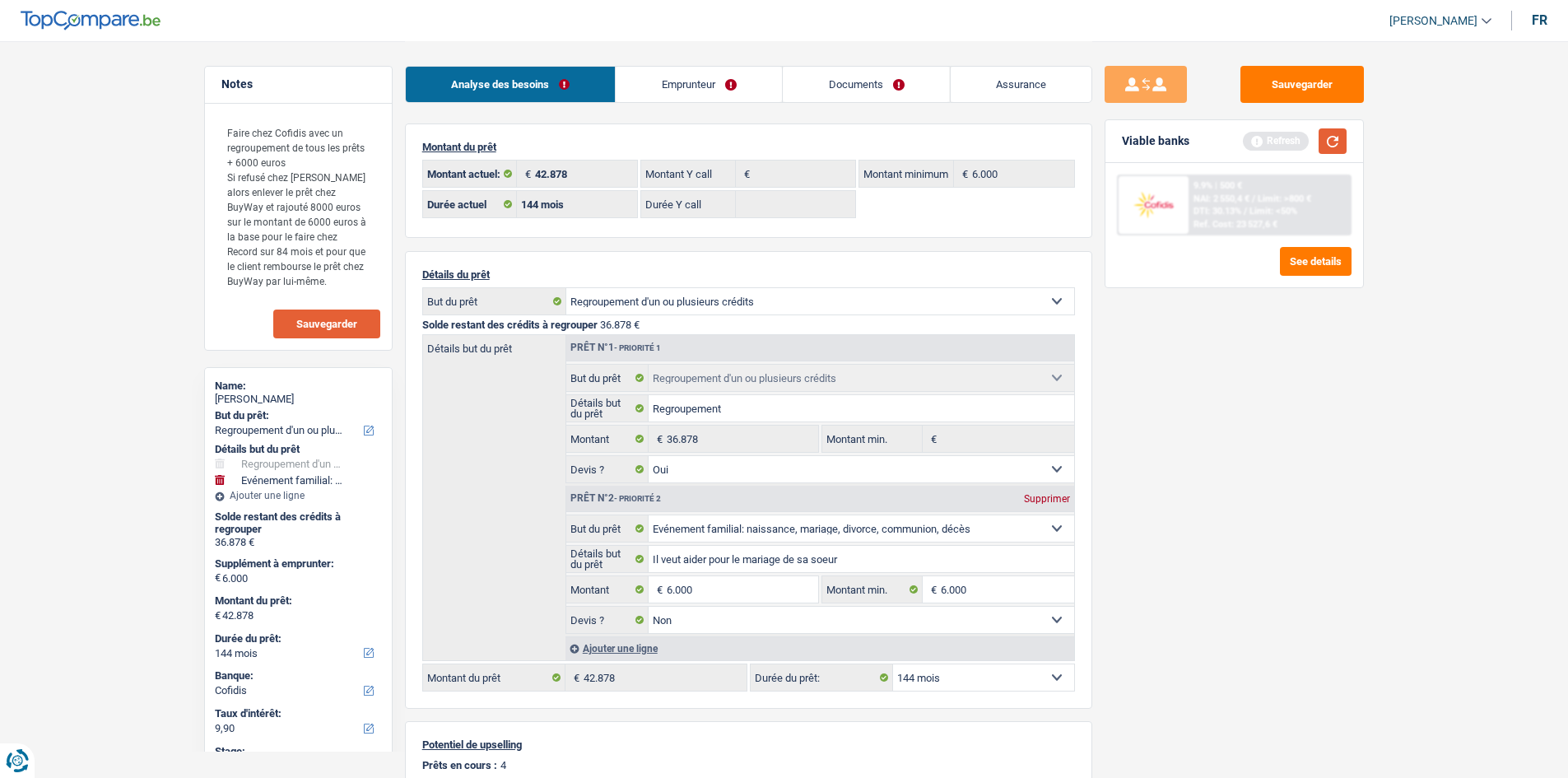
click at [1329, 128] on button "button" at bounding box center [1332, 141] width 28 height 26
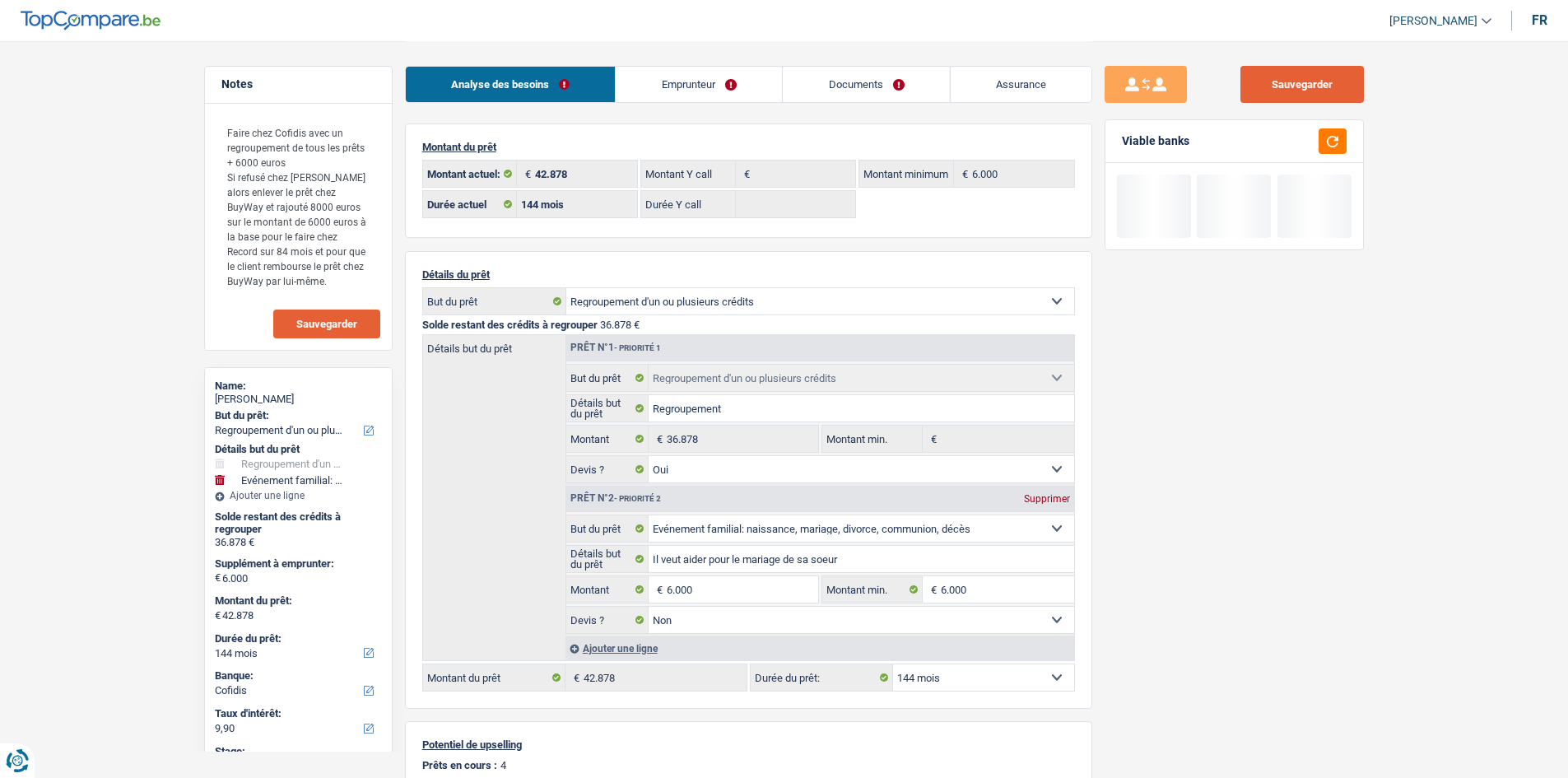
click at [1303, 94] on button "Sauvegarder" at bounding box center [1302, 84] width 124 height 37
